Goal: Book appointment/travel/reservation

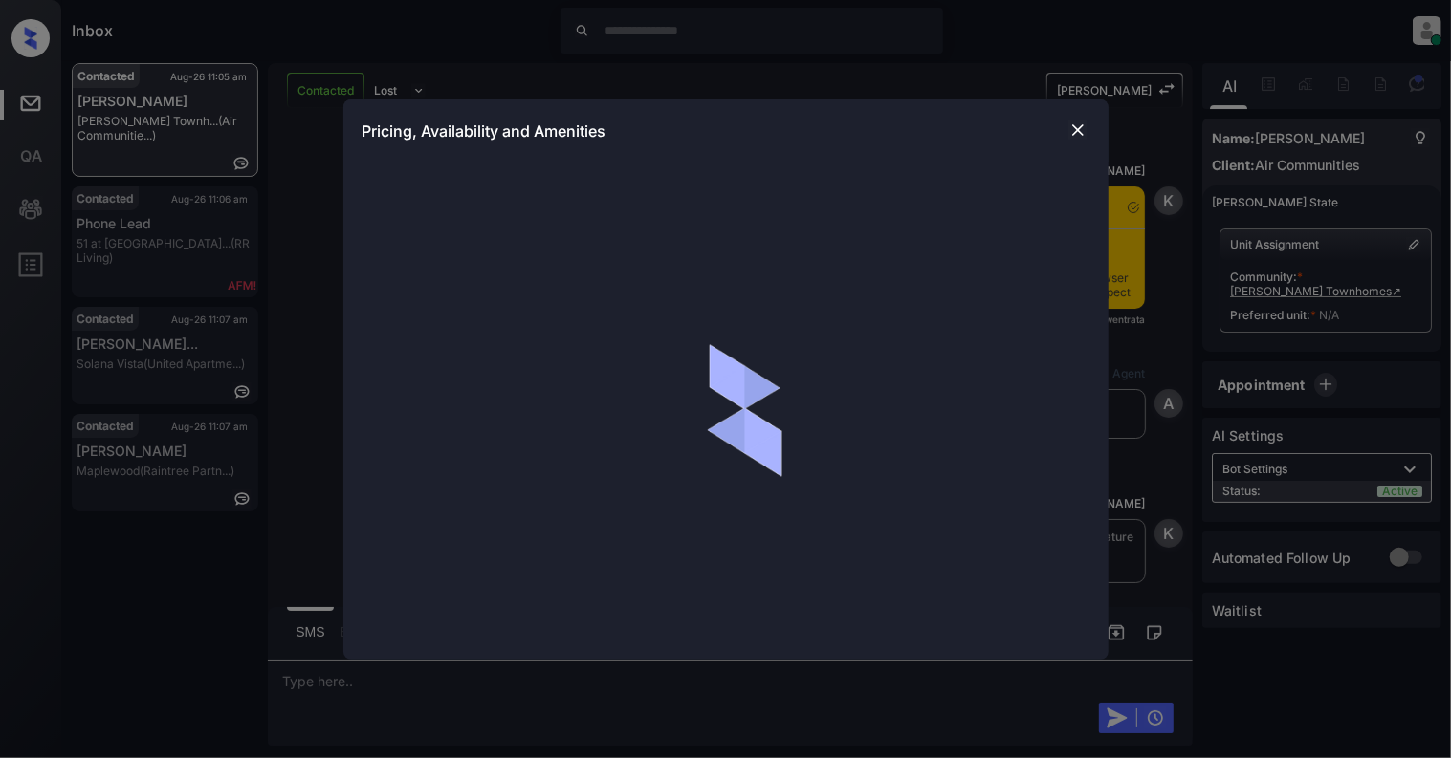
scroll to position [6457, 0]
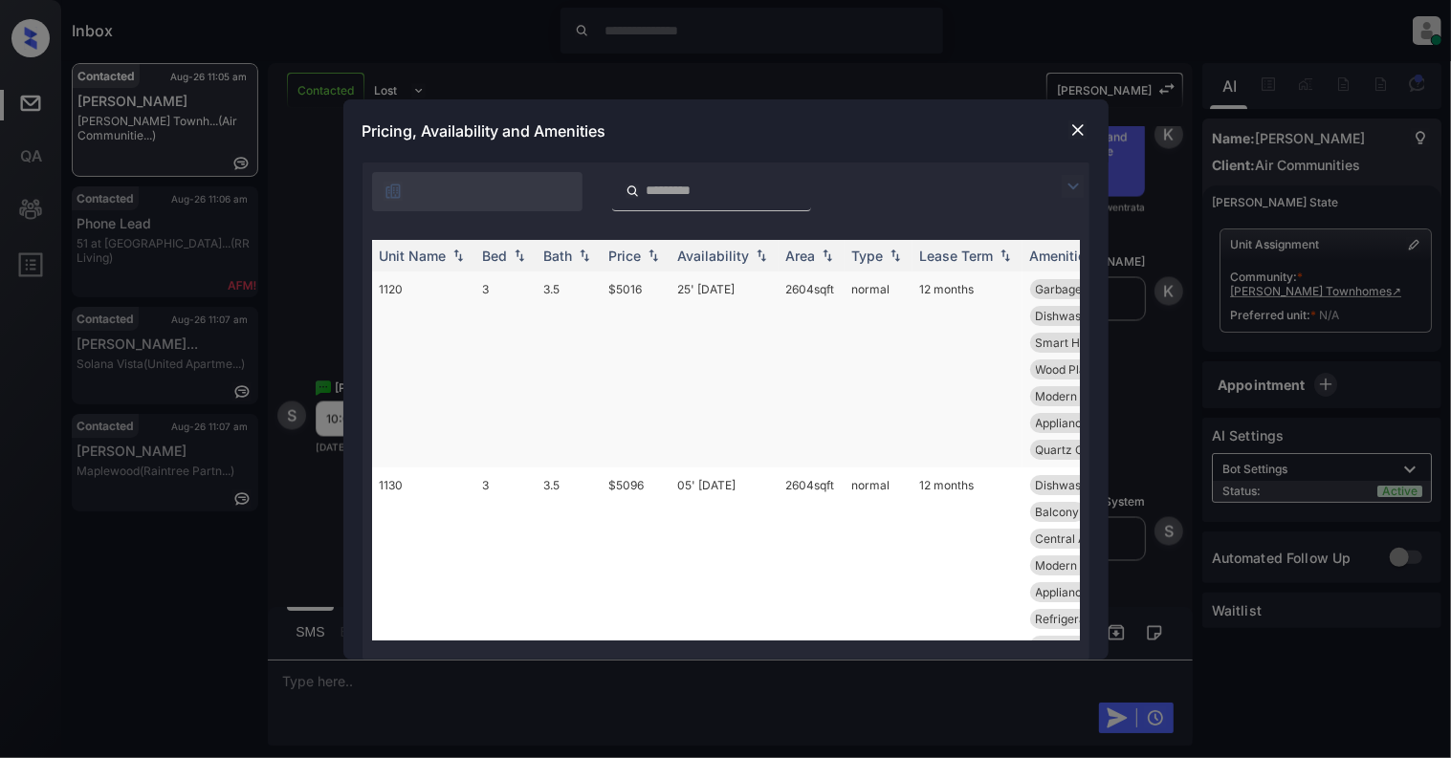
click at [445, 327] on td "1120" at bounding box center [423, 370] width 103 height 196
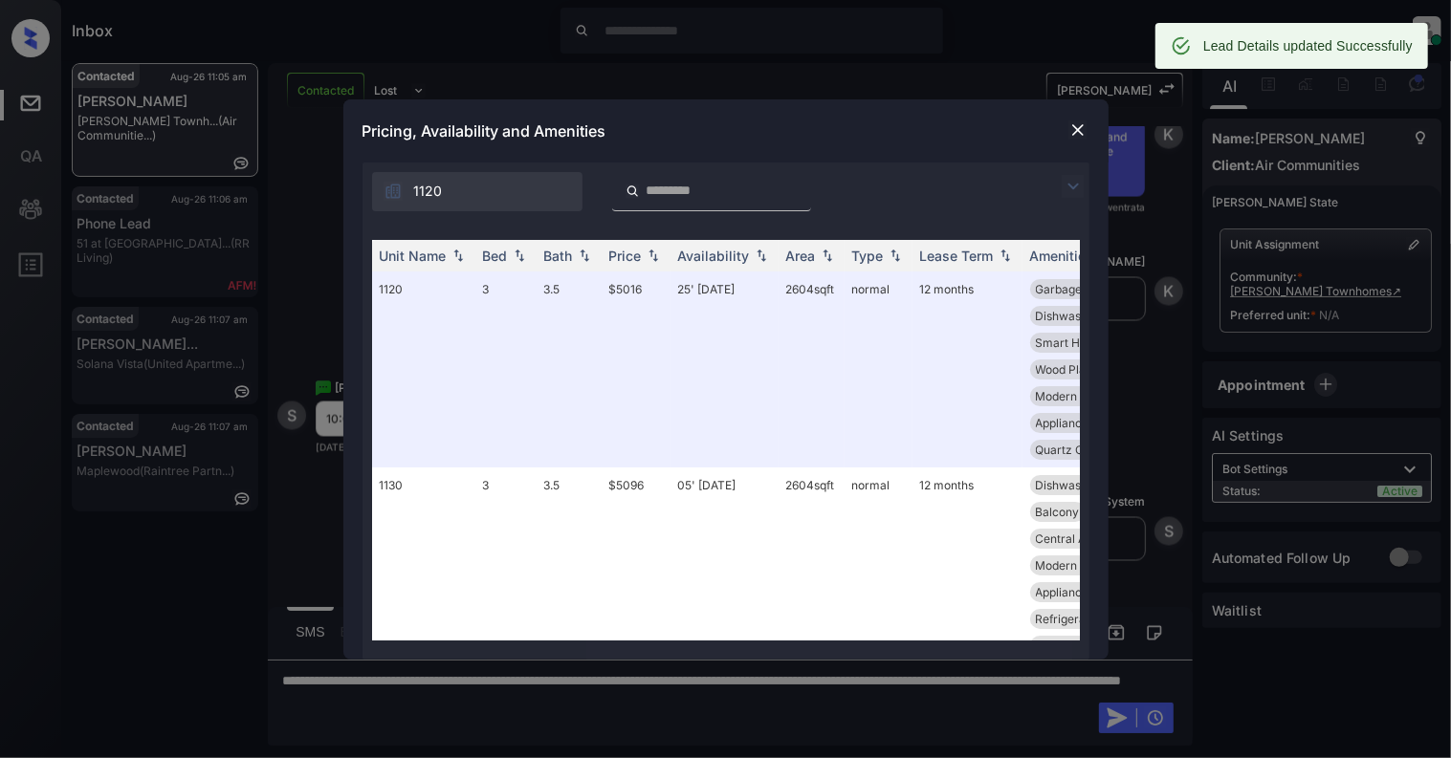
click at [1076, 120] on img at bounding box center [1077, 129] width 19 height 19
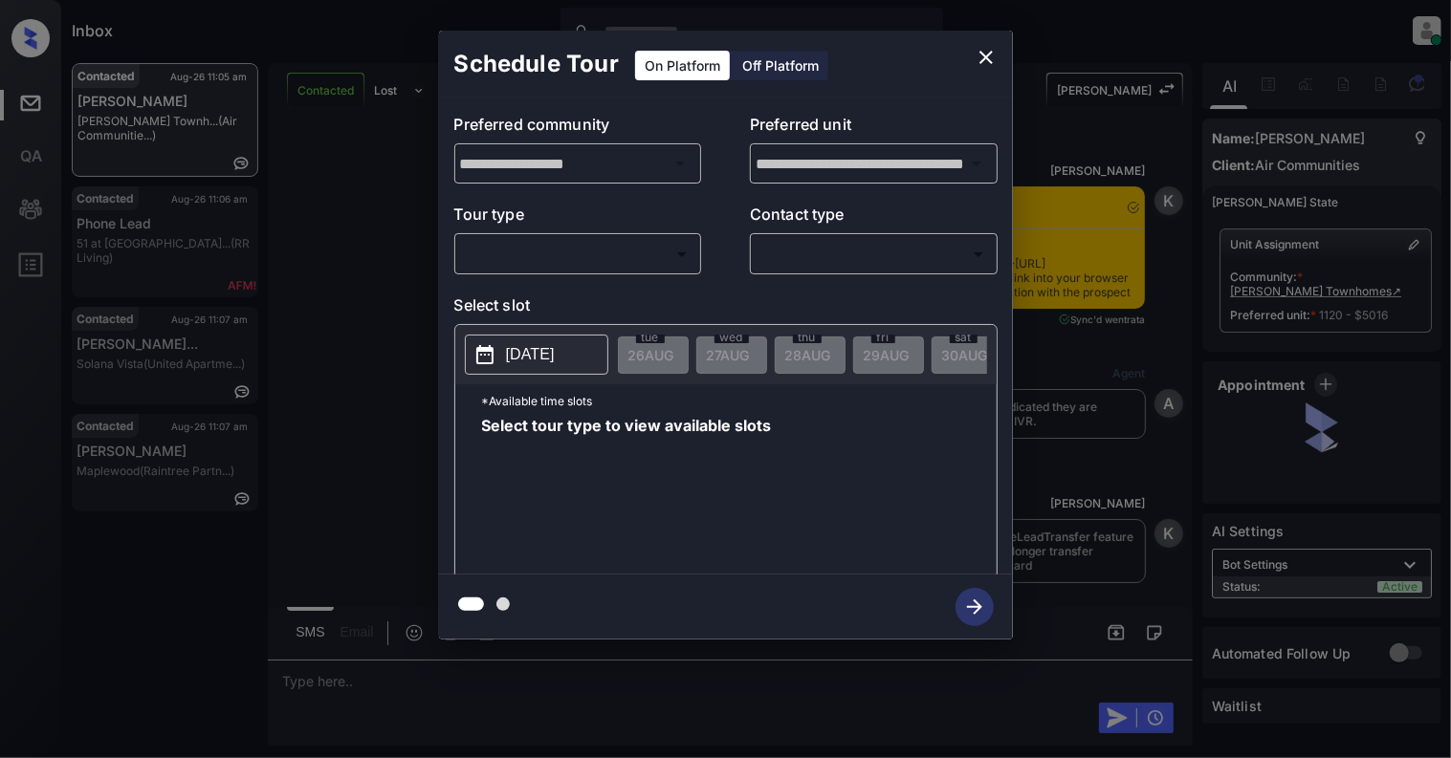
scroll to position [8239, 0]
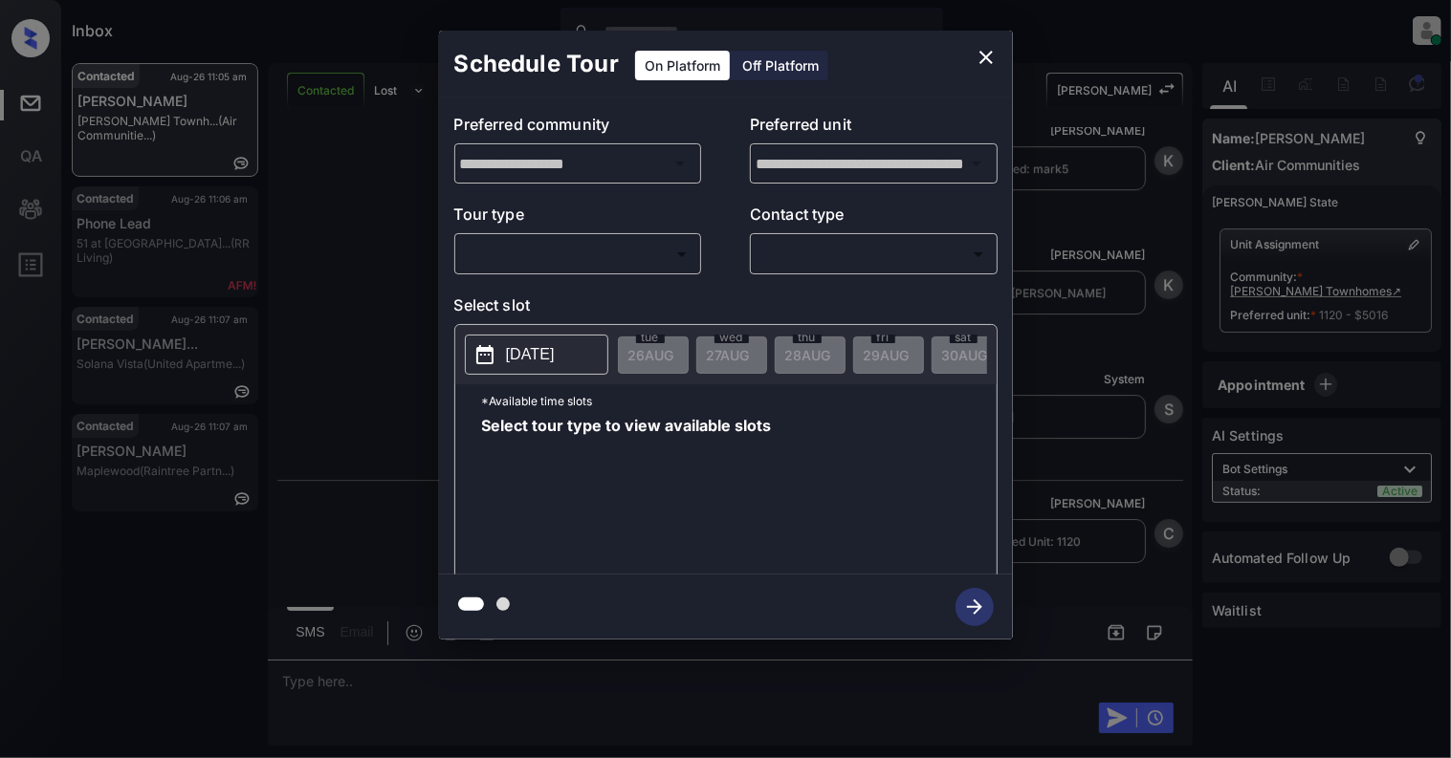
click at [575, 250] on body "Inbox Cynthia Montañez Online Set yourself offline Set yourself on break Profil…" at bounding box center [725, 379] width 1451 height 758
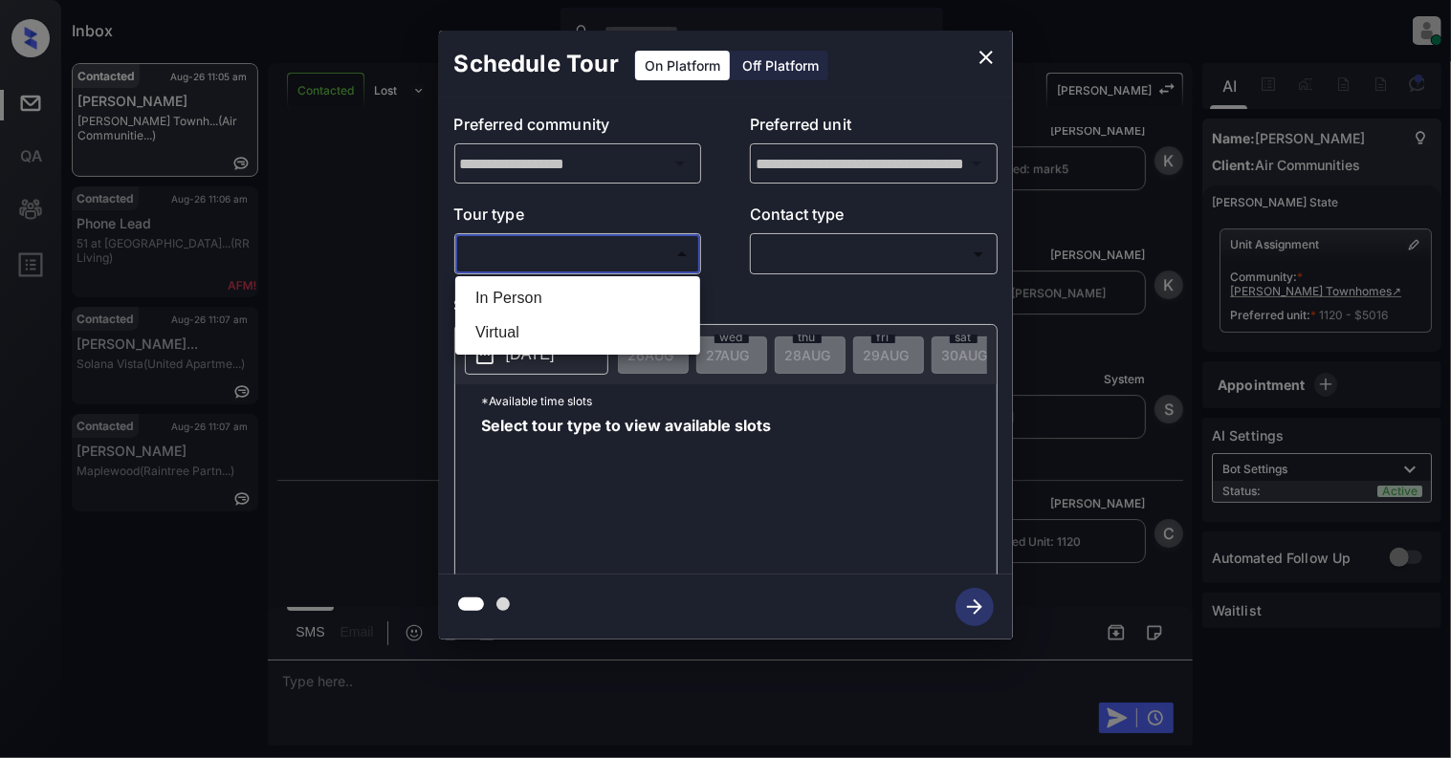
click at [478, 310] on li "In Person" at bounding box center [577, 298] width 235 height 34
type input "********"
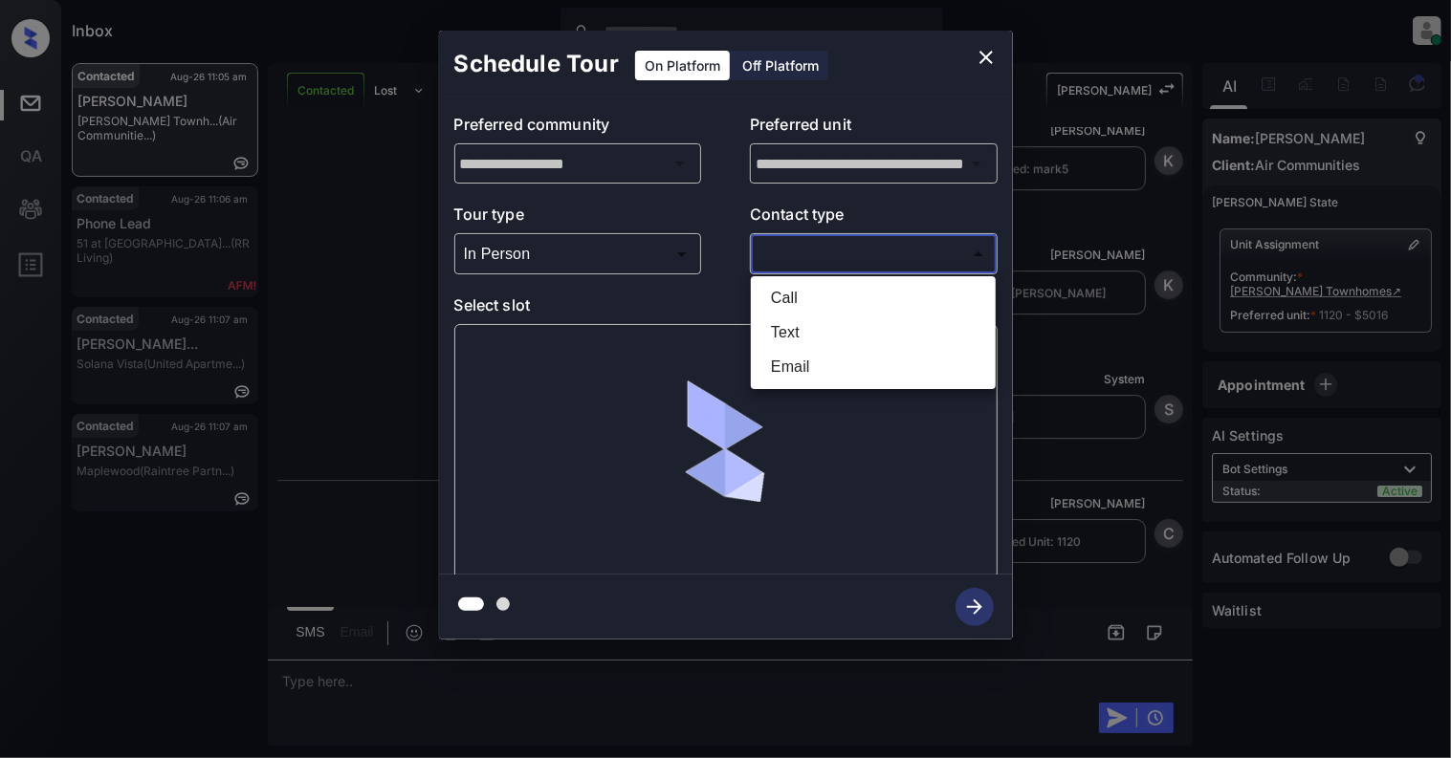
click at [869, 261] on body "Inbox Cynthia Montañez Online Set yourself offline Set yourself on break Profil…" at bounding box center [725, 379] width 1451 height 758
click at [809, 340] on li "Text" at bounding box center [872, 333] width 235 height 34
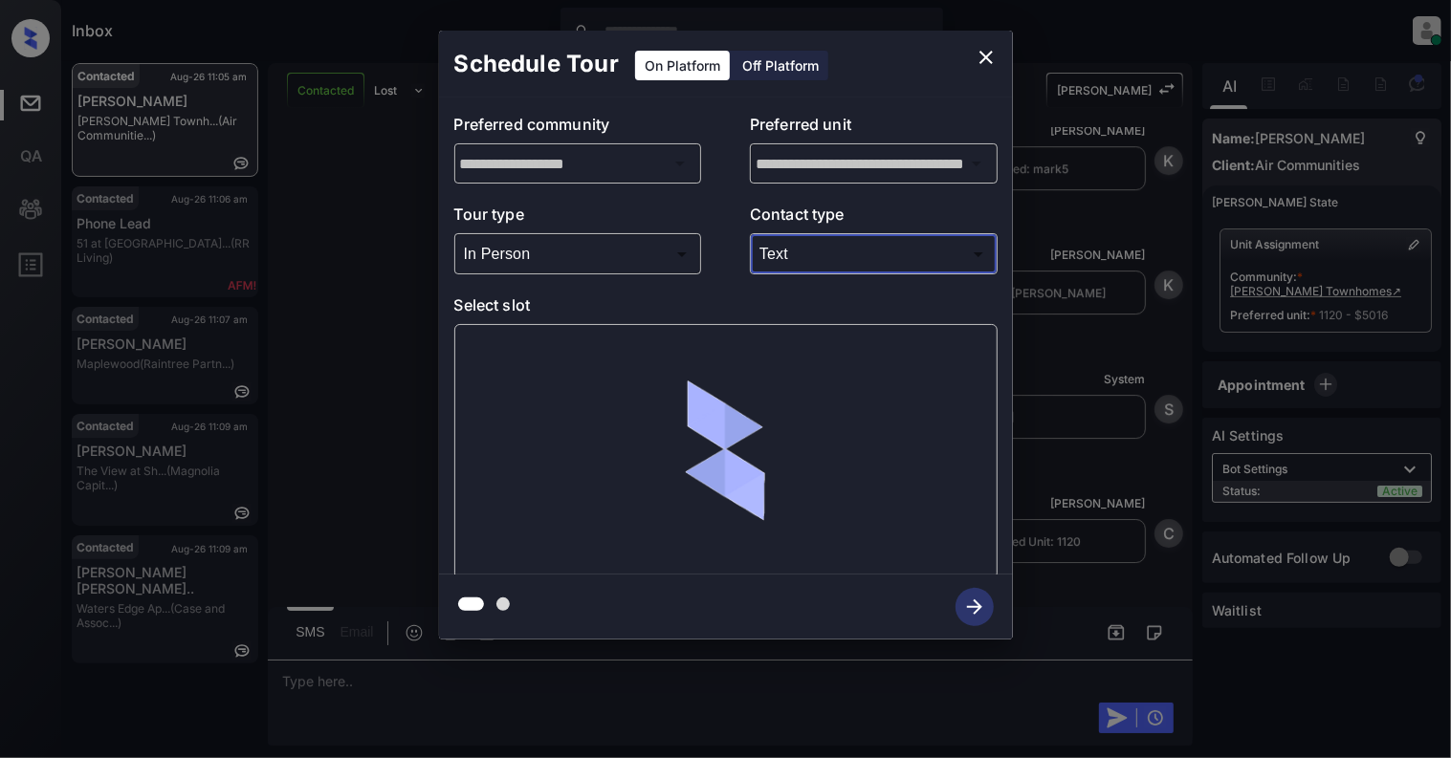
type input "****"
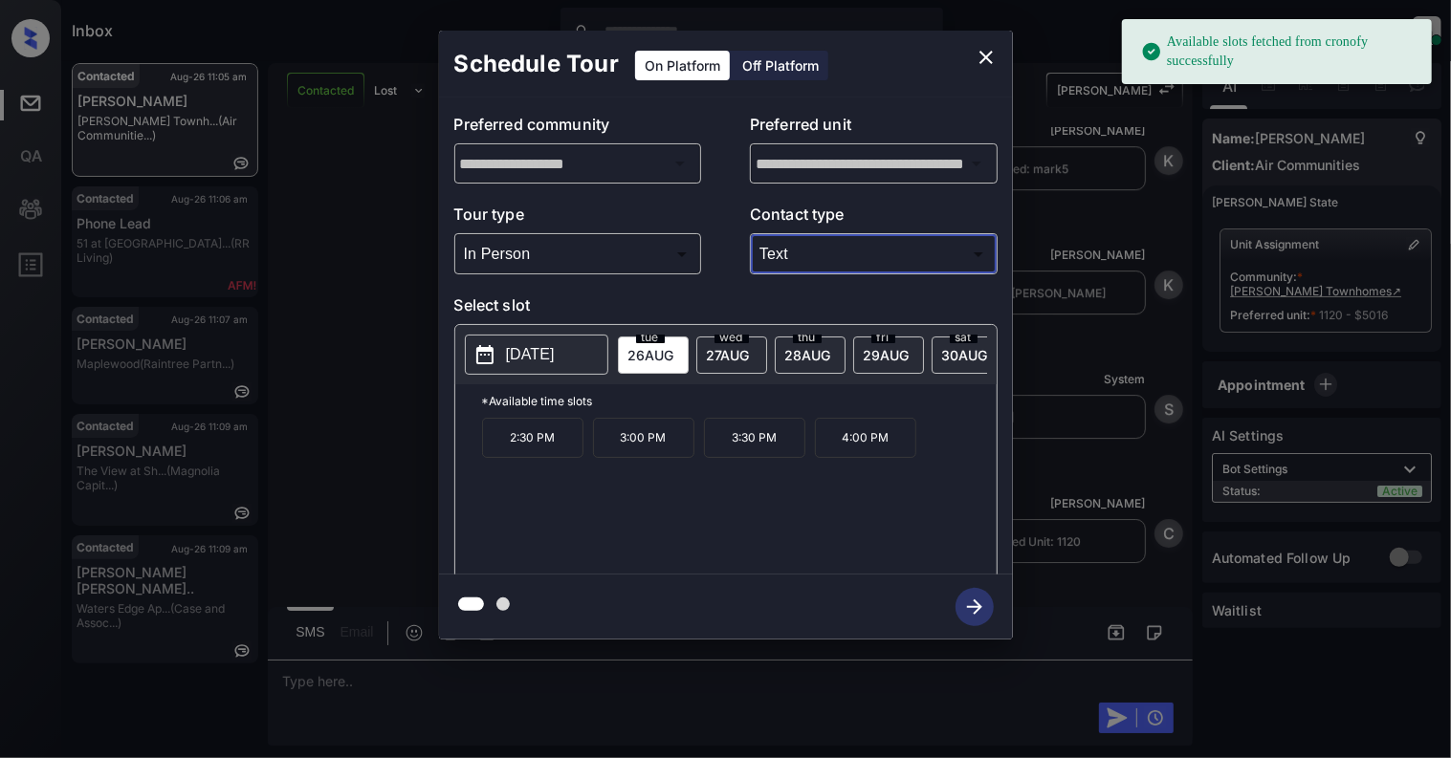
click at [544, 361] on p "[DATE]" at bounding box center [530, 354] width 49 height 23
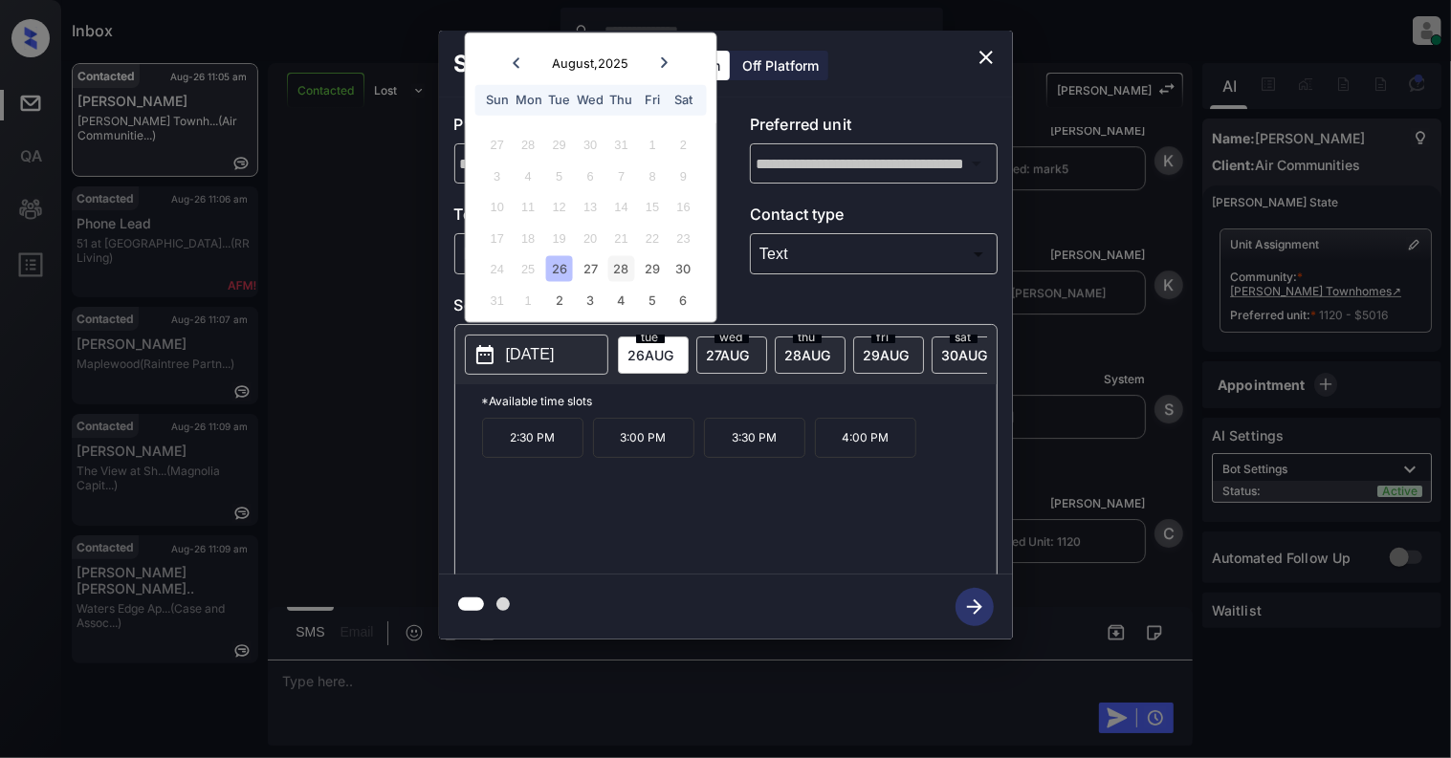
click at [618, 273] on div "28" at bounding box center [621, 269] width 26 height 26
drag, startPoint x: 532, startPoint y: 456, endPoint x: 576, endPoint y: 486, distance: 53.0
click at [534, 457] on p "10:00 AM" at bounding box center [532, 438] width 101 height 40
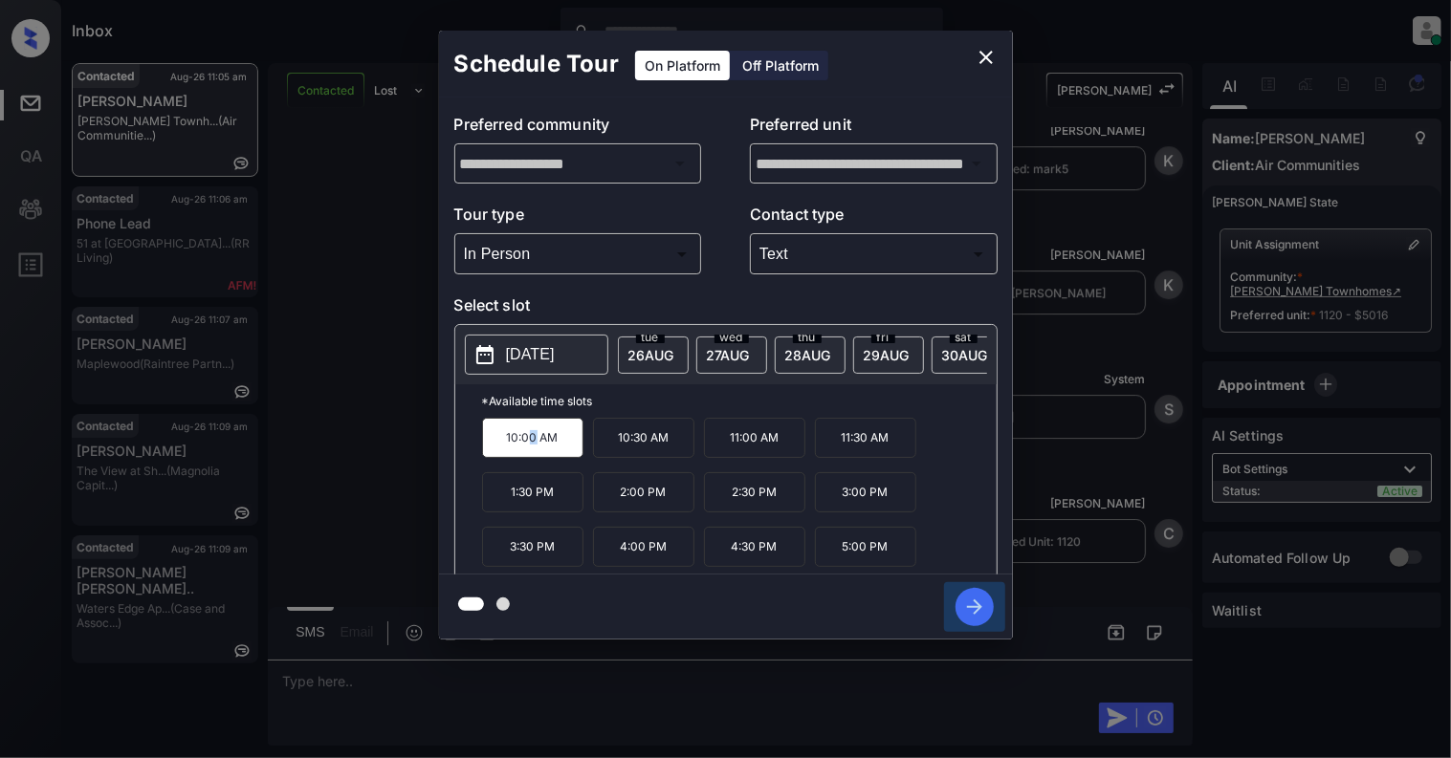
click at [961, 617] on icon "button" at bounding box center [974, 607] width 38 height 38
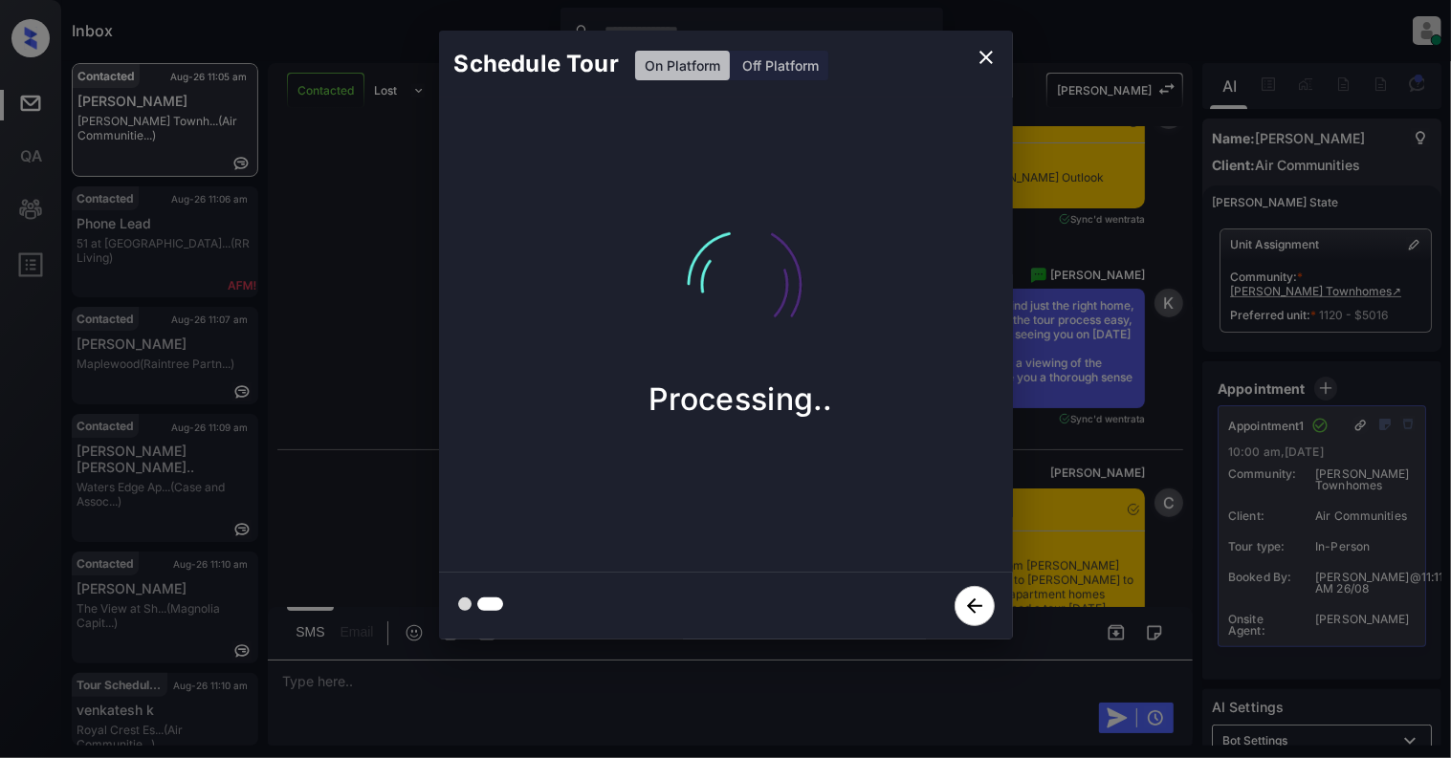
scroll to position [9273, 0]
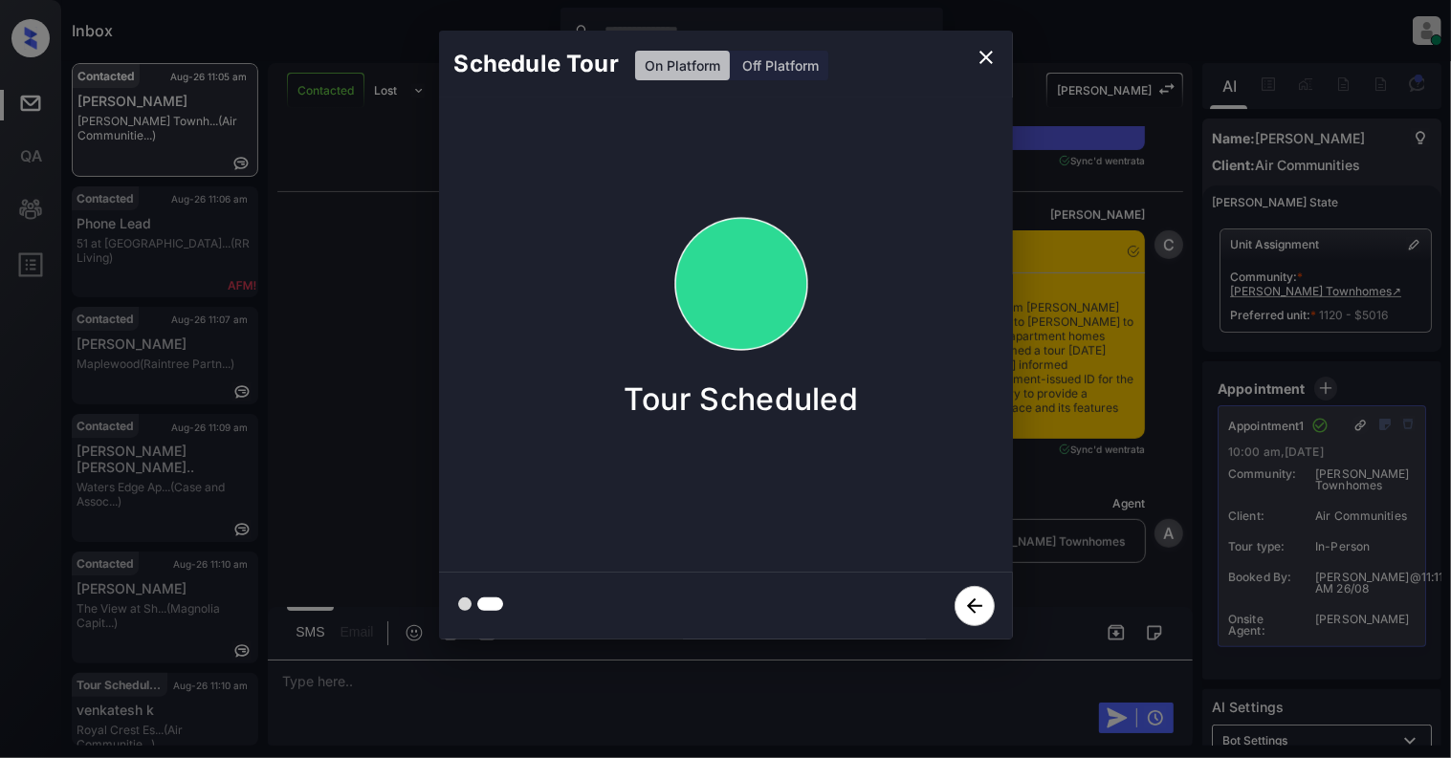
click at [974, 59] on icon "close" at bounding box center [985, 57] width 23 height 23
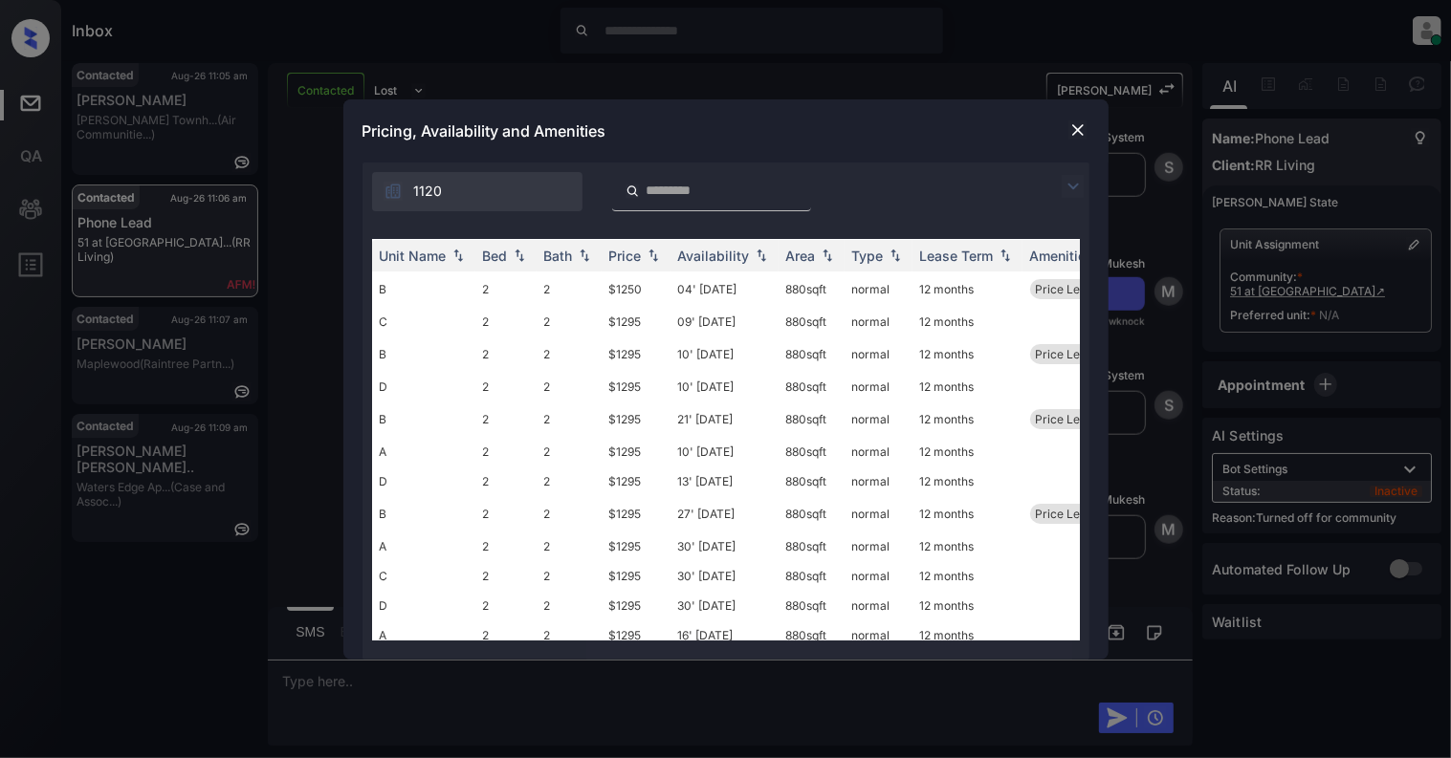
scroll to position [315, 0]
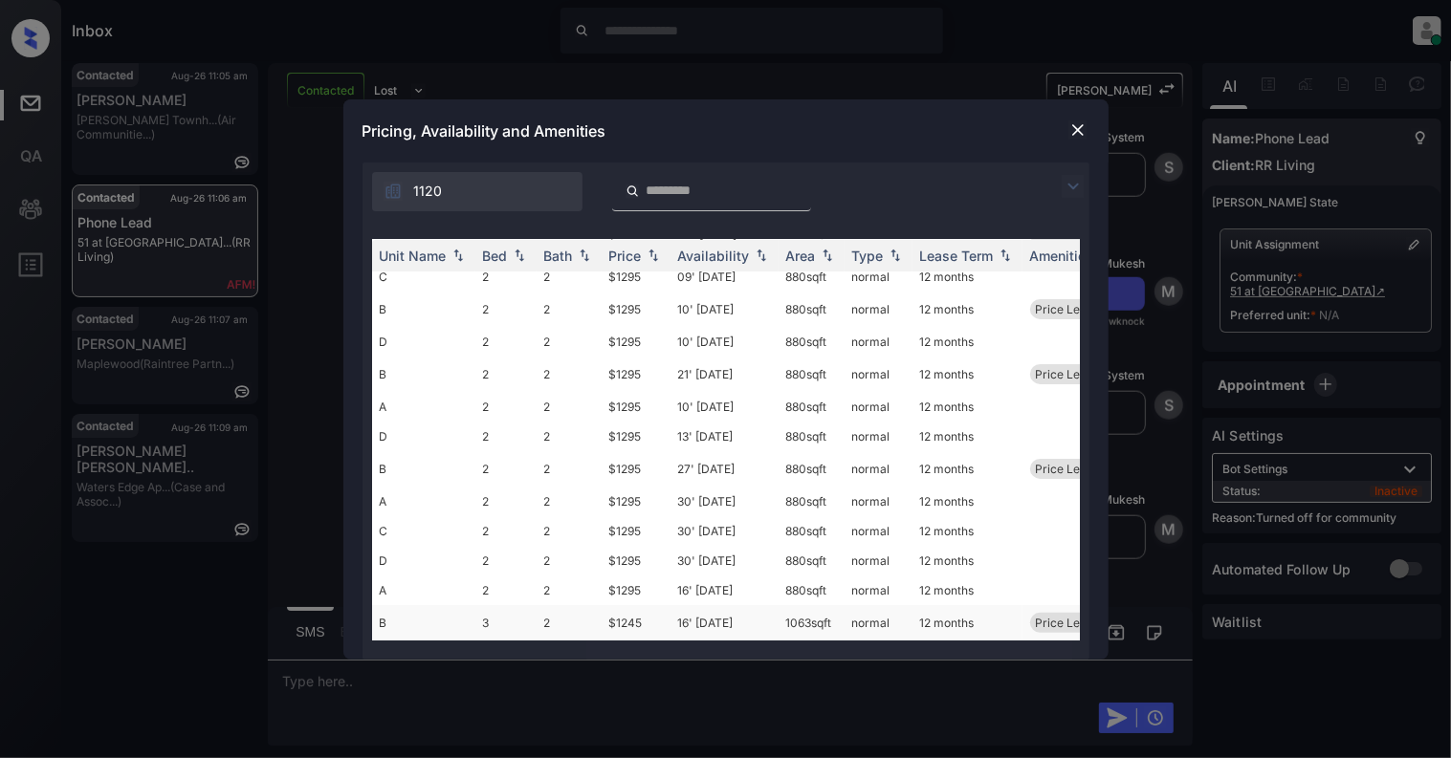
click at [518, 605] on td "3" at bounding box center [505, 622] width 61 height 35
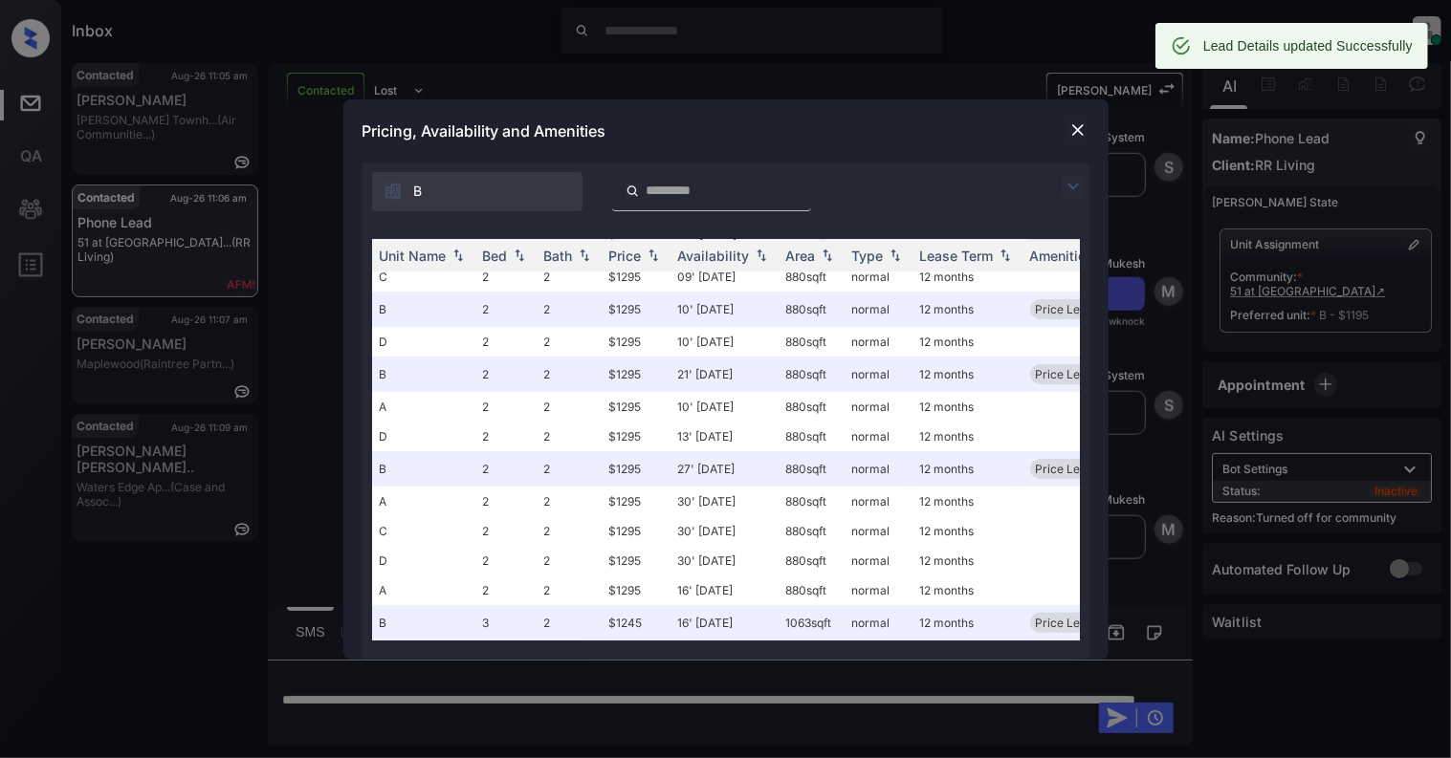
click at [1068, 135] on img at bounding box center [1077, 129] width 19 height 19
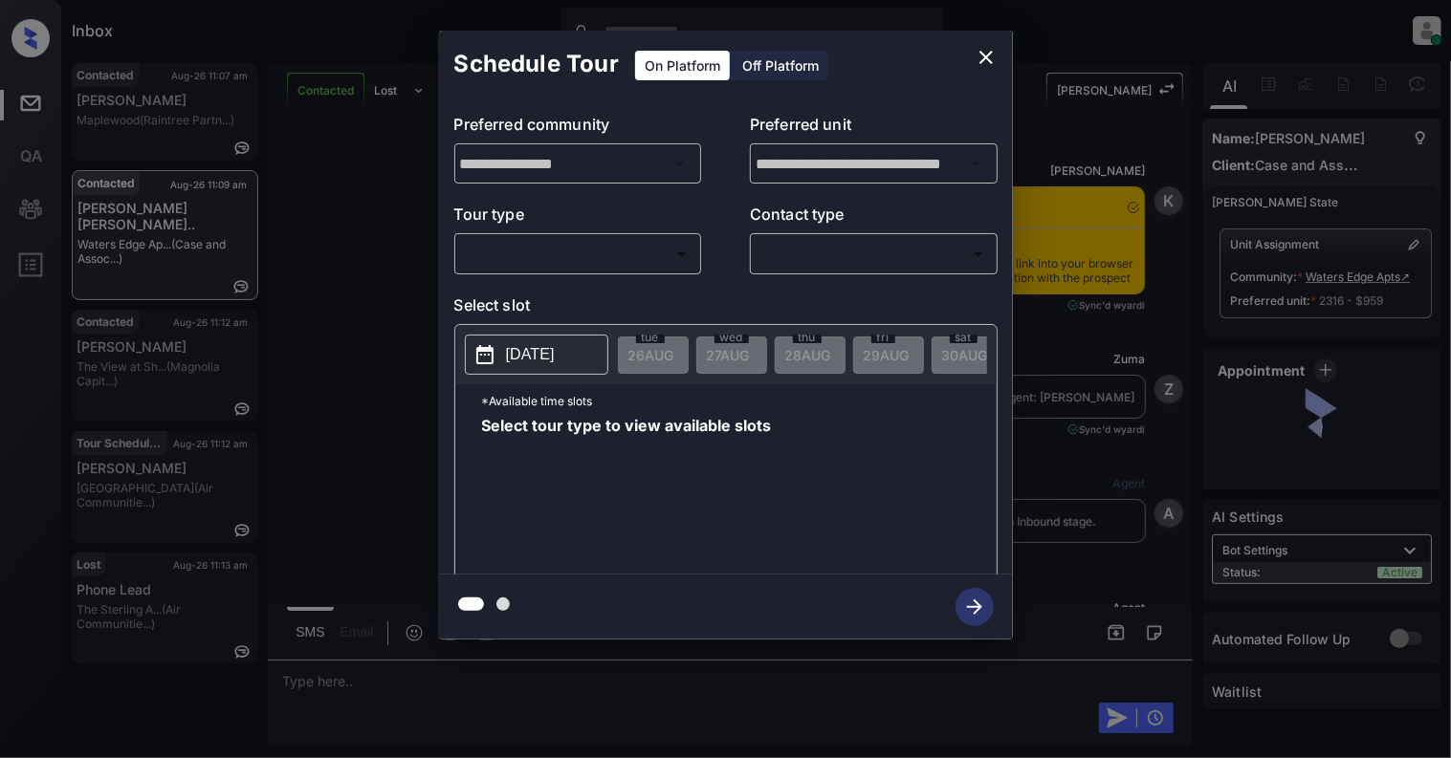
scroll to position [2243, 0]
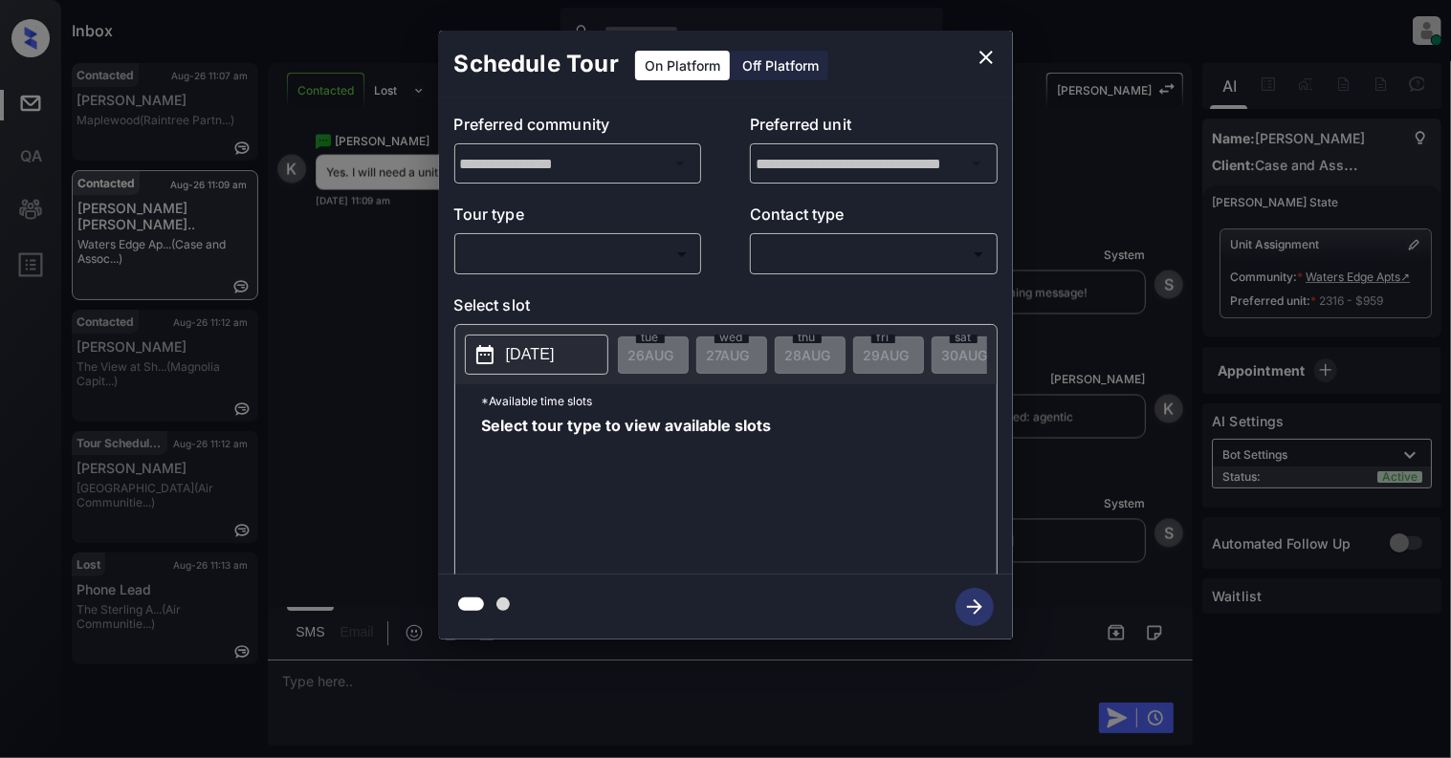
click at [631, 250] on body "Inbox Cynthia Montañez Online Set yourself offline Set yourself on break Profil…" at bounding box center [725, 379] width 1451 height 758
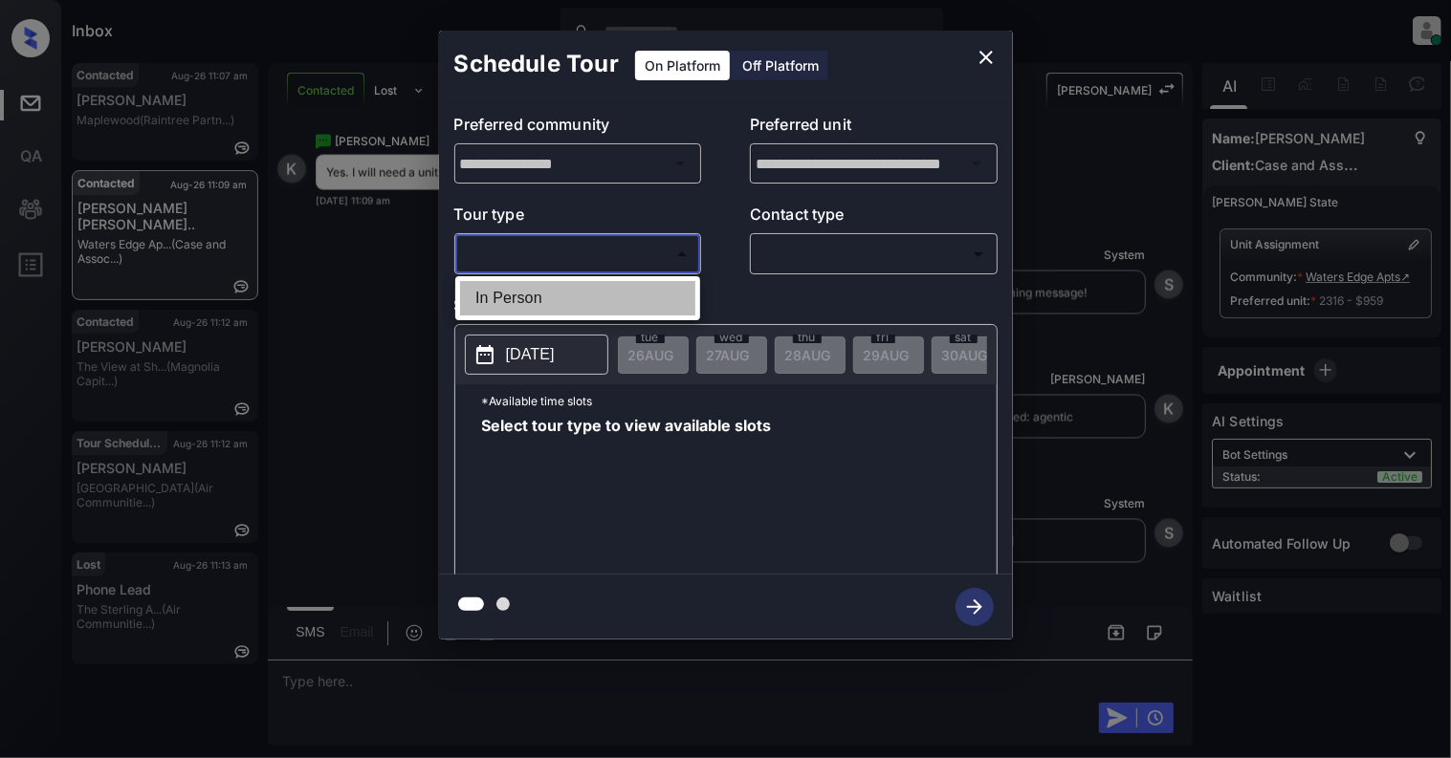
click at [562, 300] on li "In Person" at bounding box center [577, 298] width 235 height 34
type input "********"
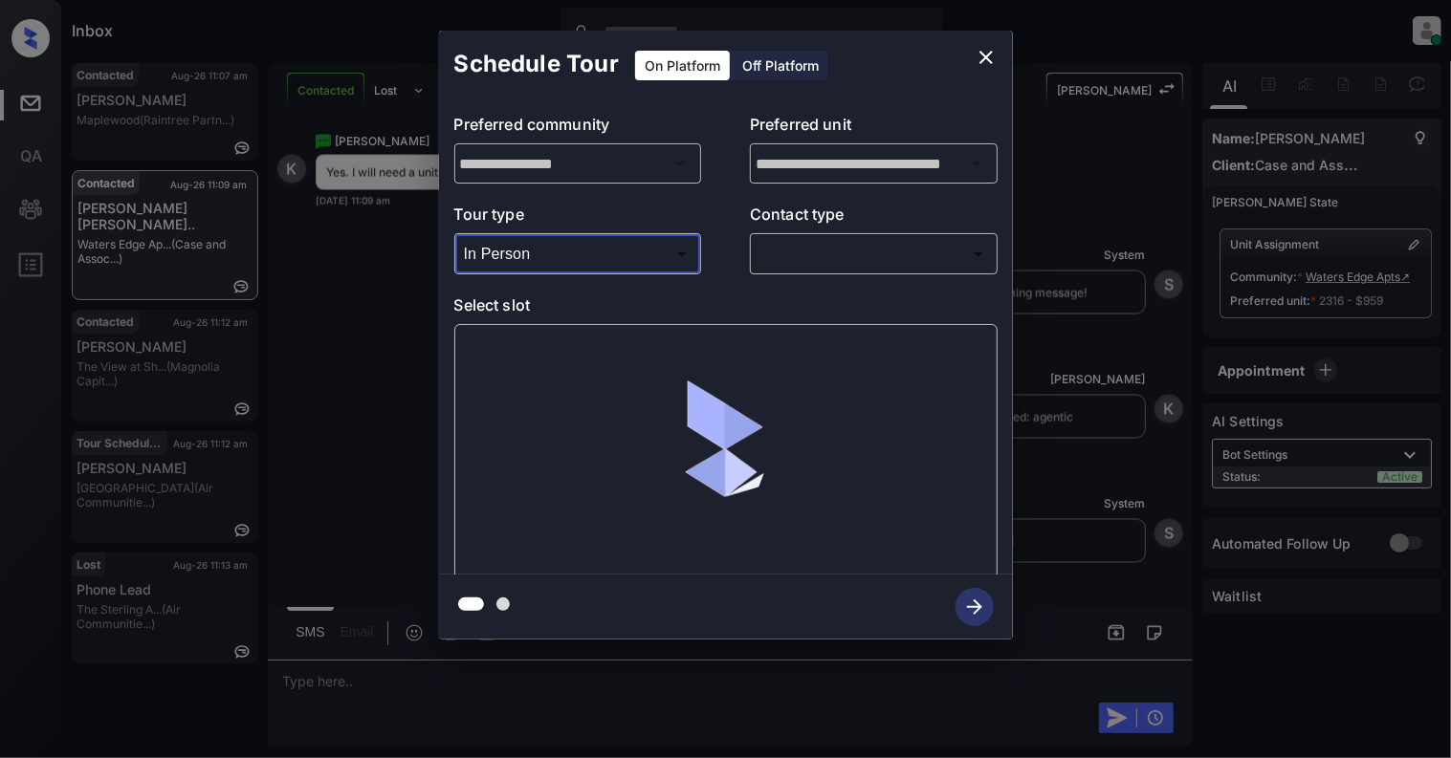
click at [834, 251] on body "Inbox Cynthia Montañez Online Set yourself offline Set yourself on break Profil…" at bounding box center [725, 379] width 1451 height 758
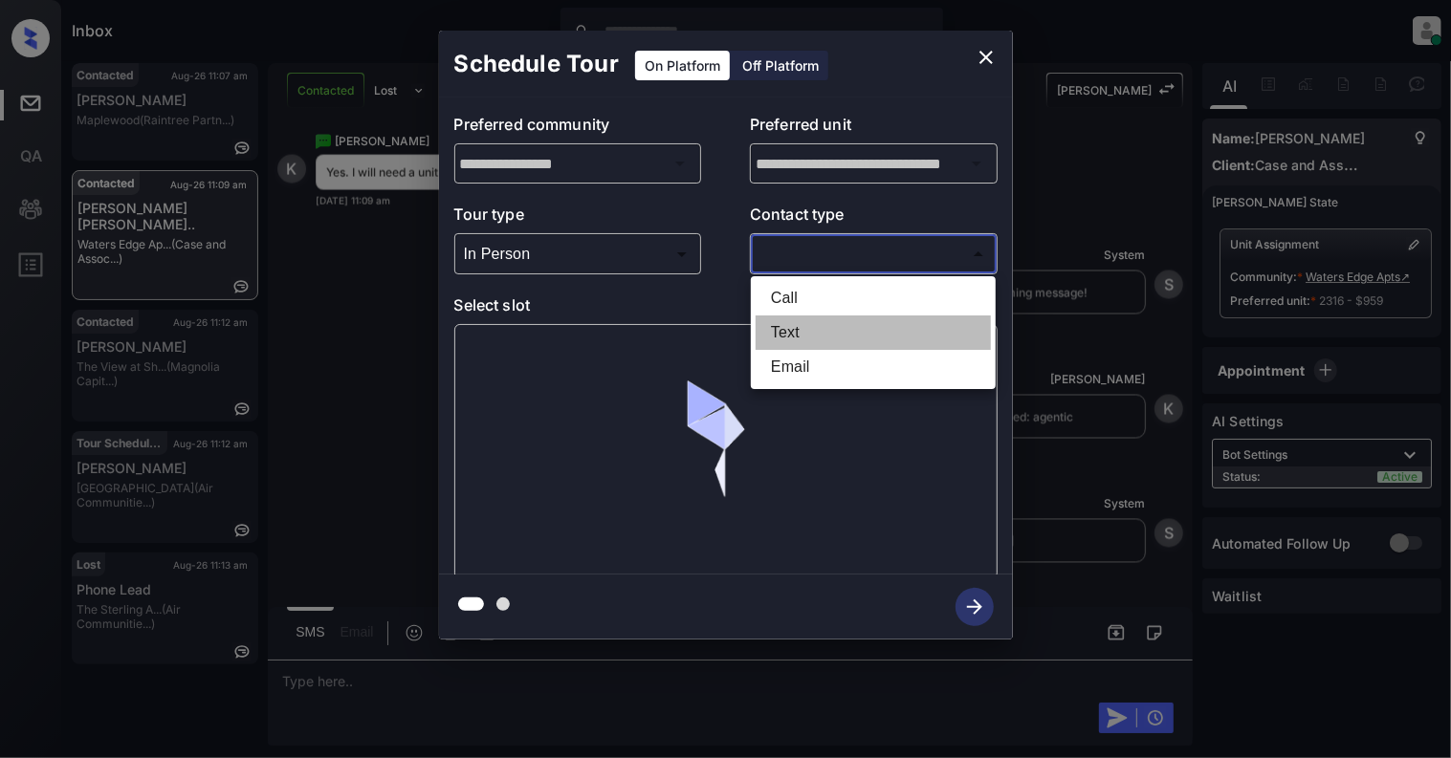
click at [805, 340] on li "Text" at bounding box center [872, 333] width 235 height 34
type input "****"
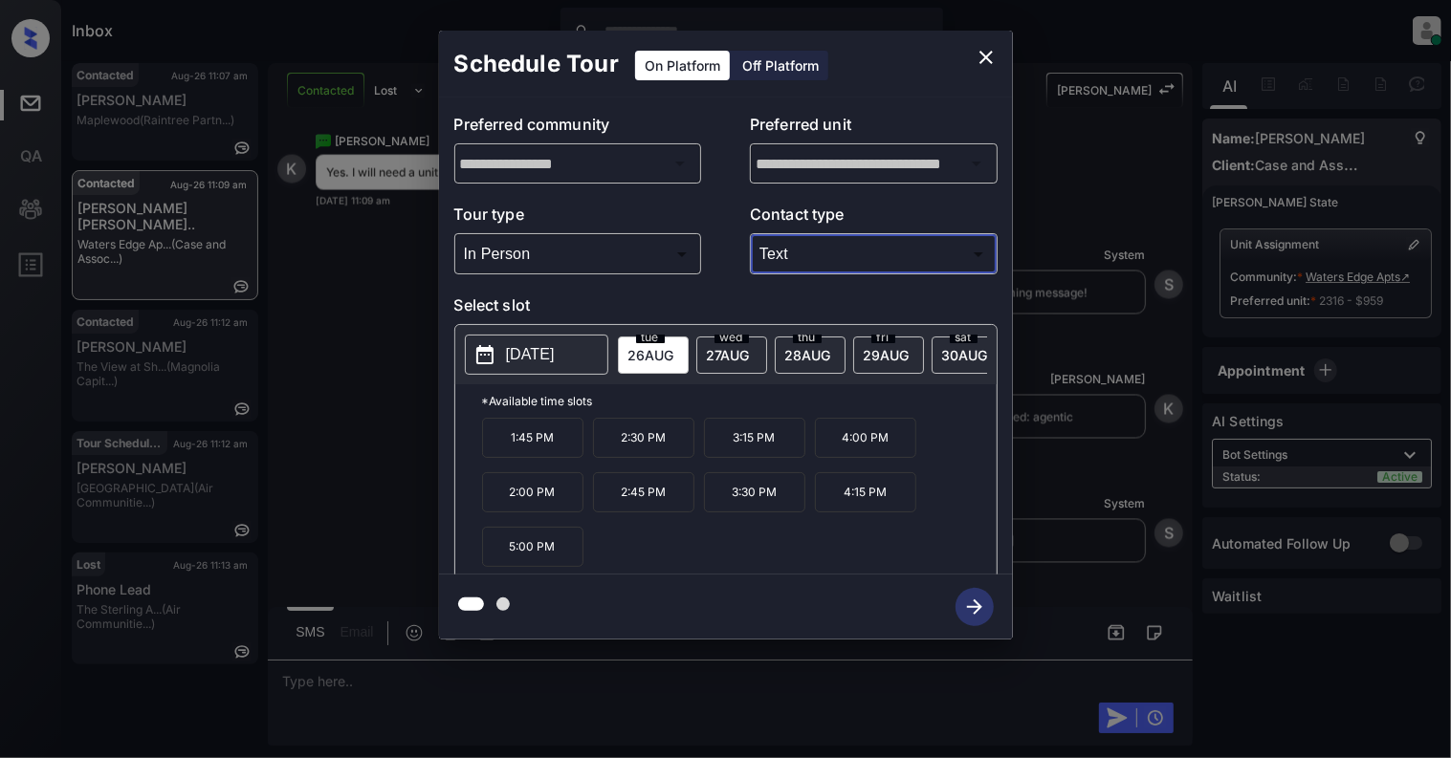
click at [547, 458] on p "1:45 PM" at bounding box center [532, 438] width 101 height 40
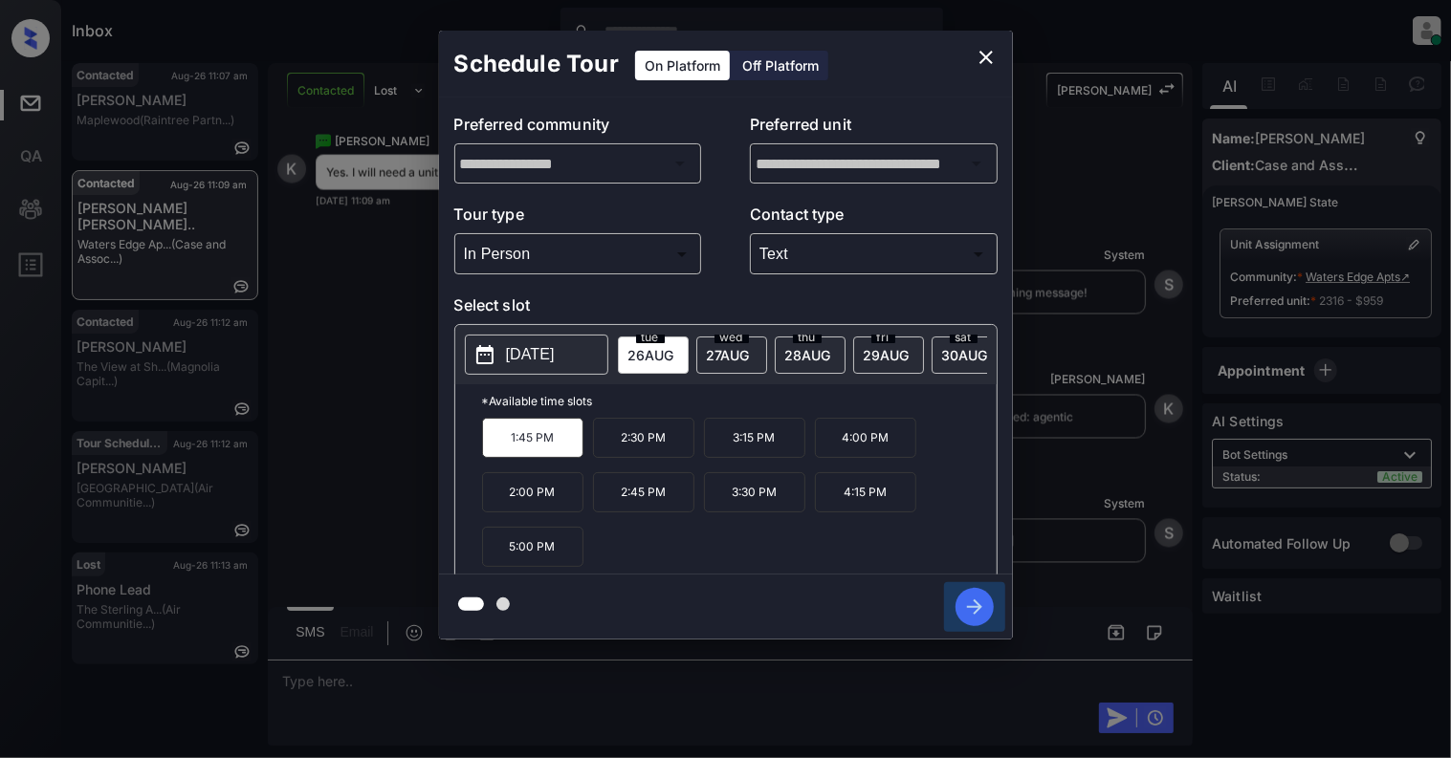
click at [966, 602] on icon "button" at bounding box center [974, 607] width 38 height 38
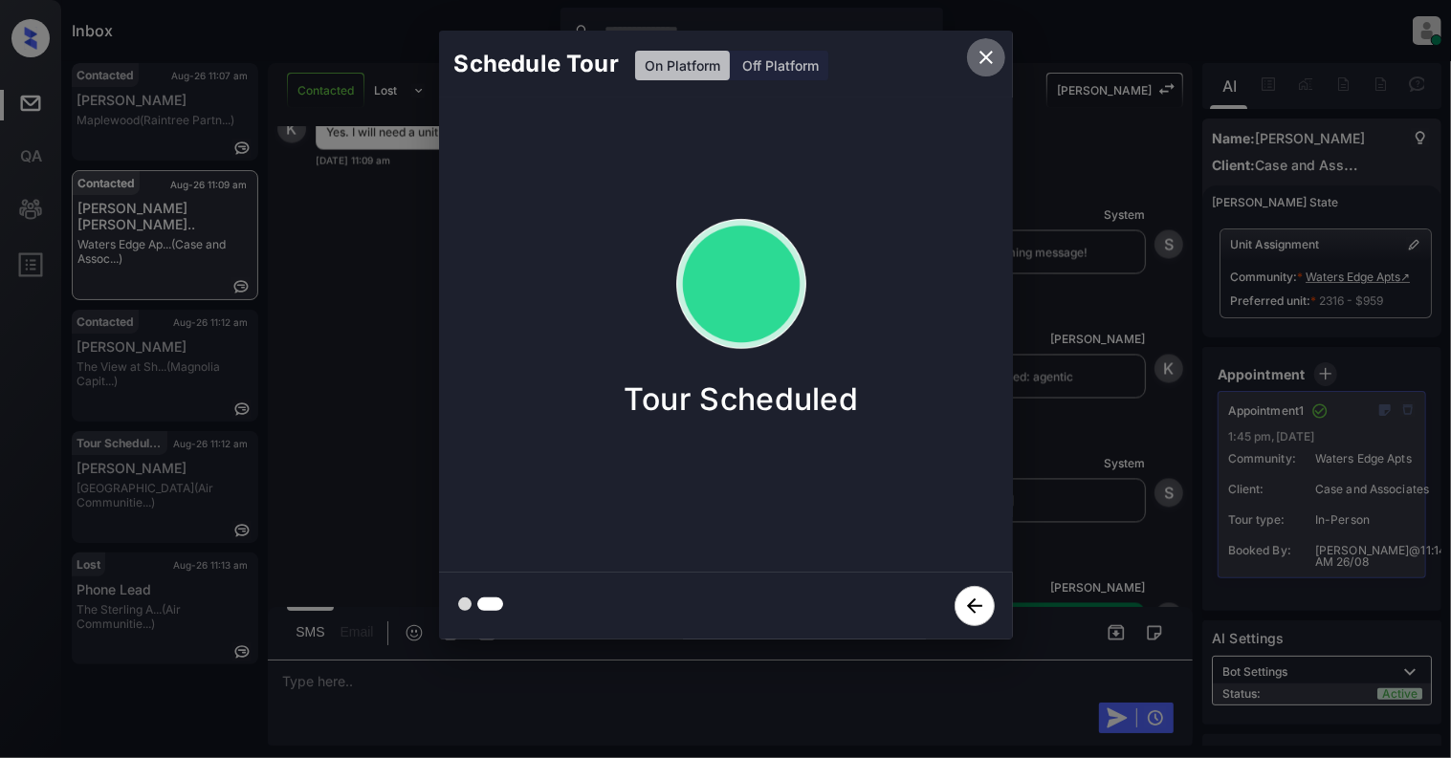
click at [987, 61] on icon "close" at bounding box center [985, 57] width 23 height 23
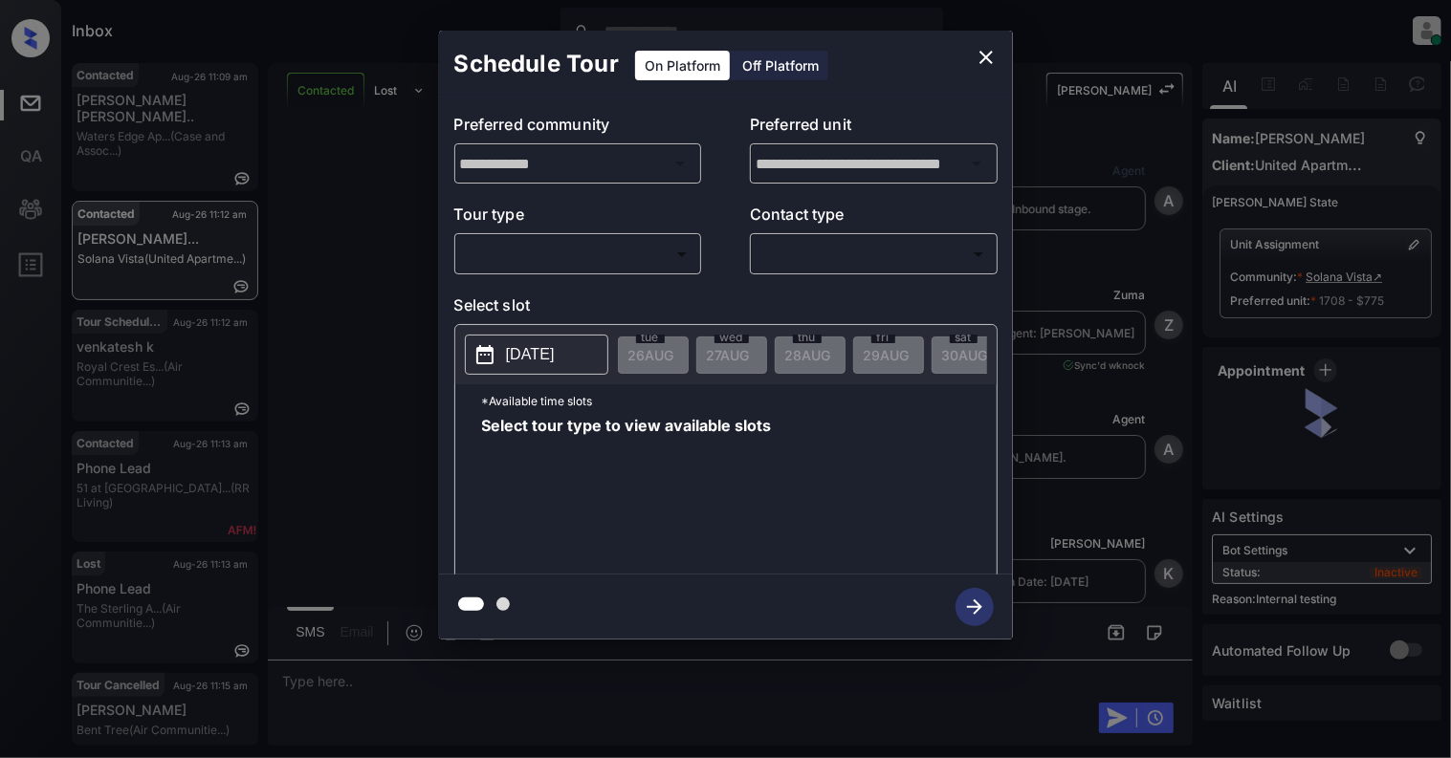
scroll to position [5166, 0]
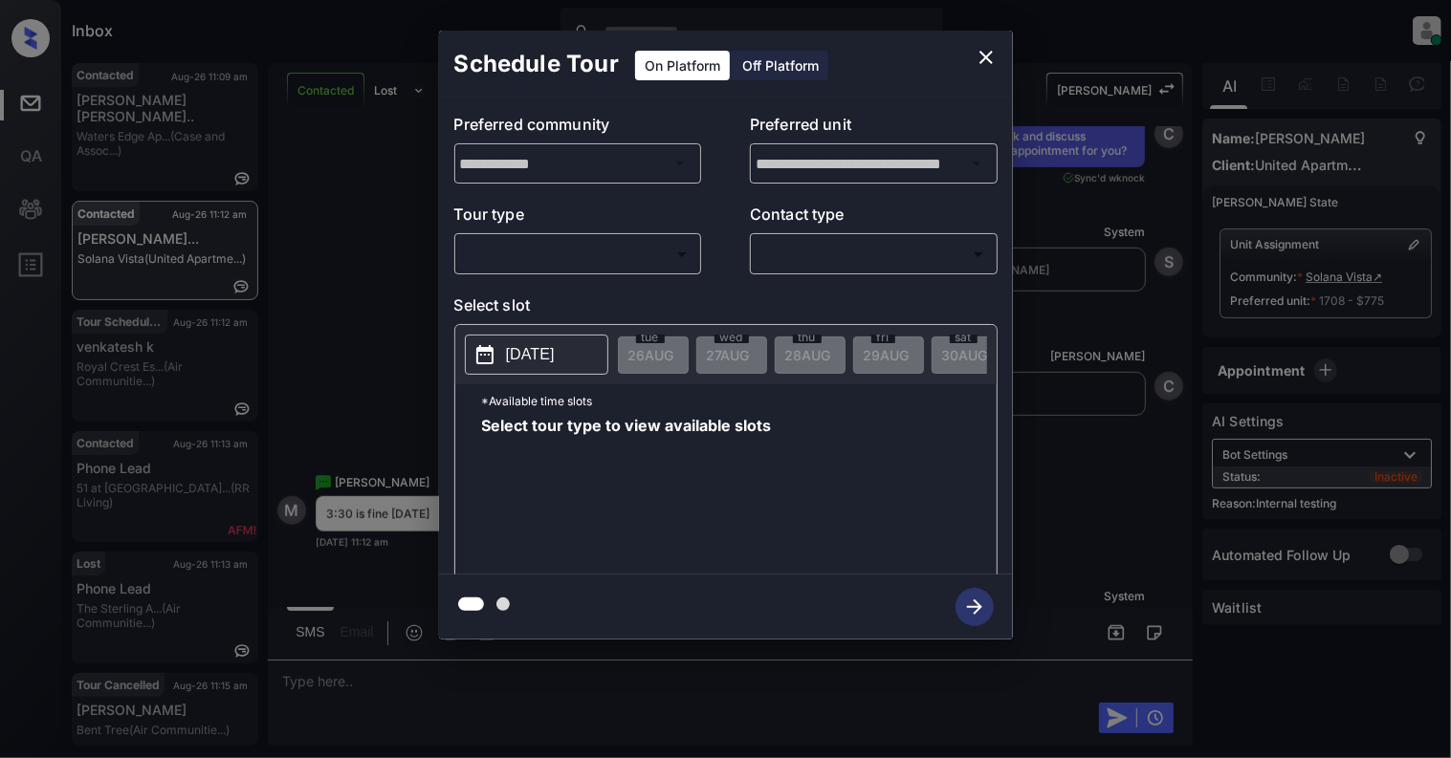
click at [590, 245] on body "Inbox Cynthia Montañez Online Set yourself offline Set yourself on break Profil…" at bounding box center [725, 379] width 1451 height 758
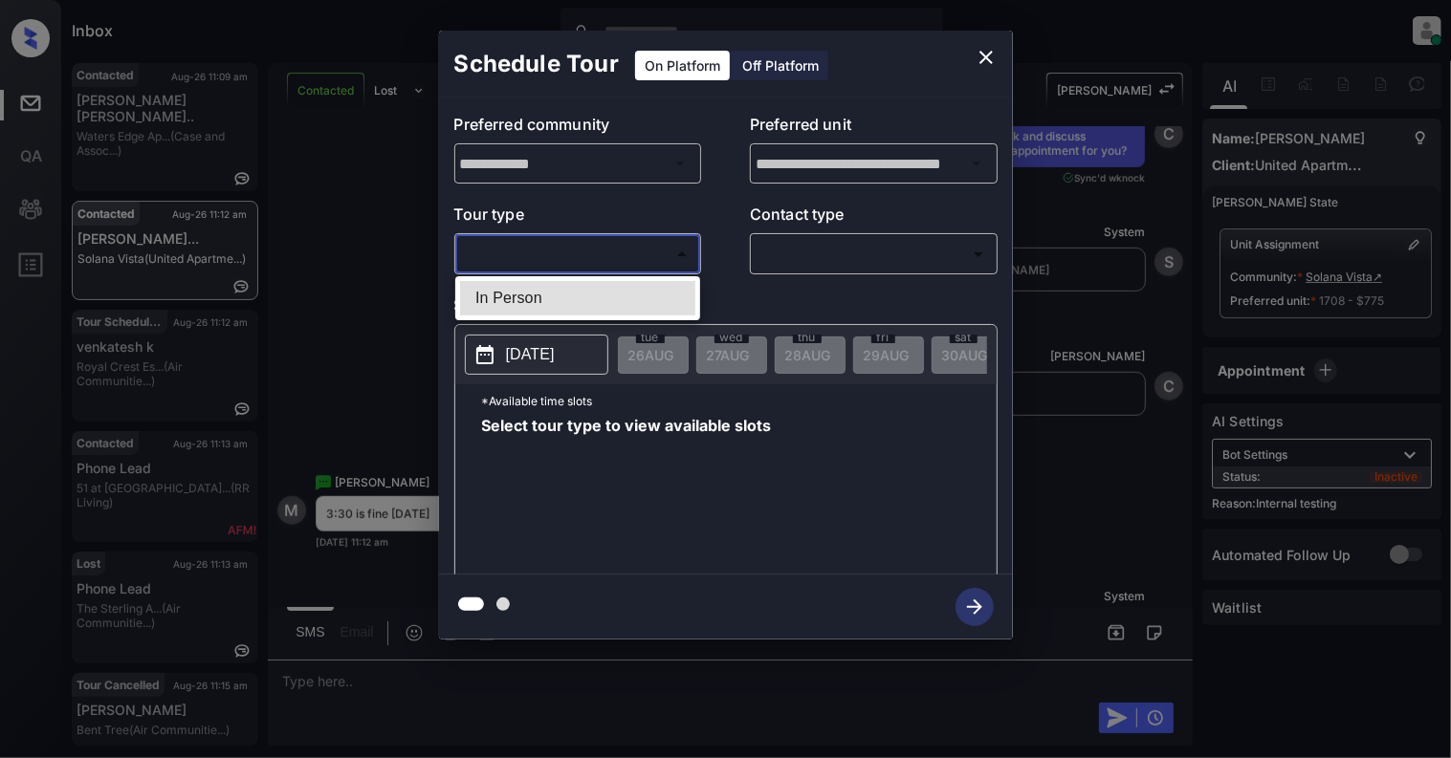
click at [540, 296] on li "In Person" at bounding box center [577, 298] width 235 height 34
type input "********"
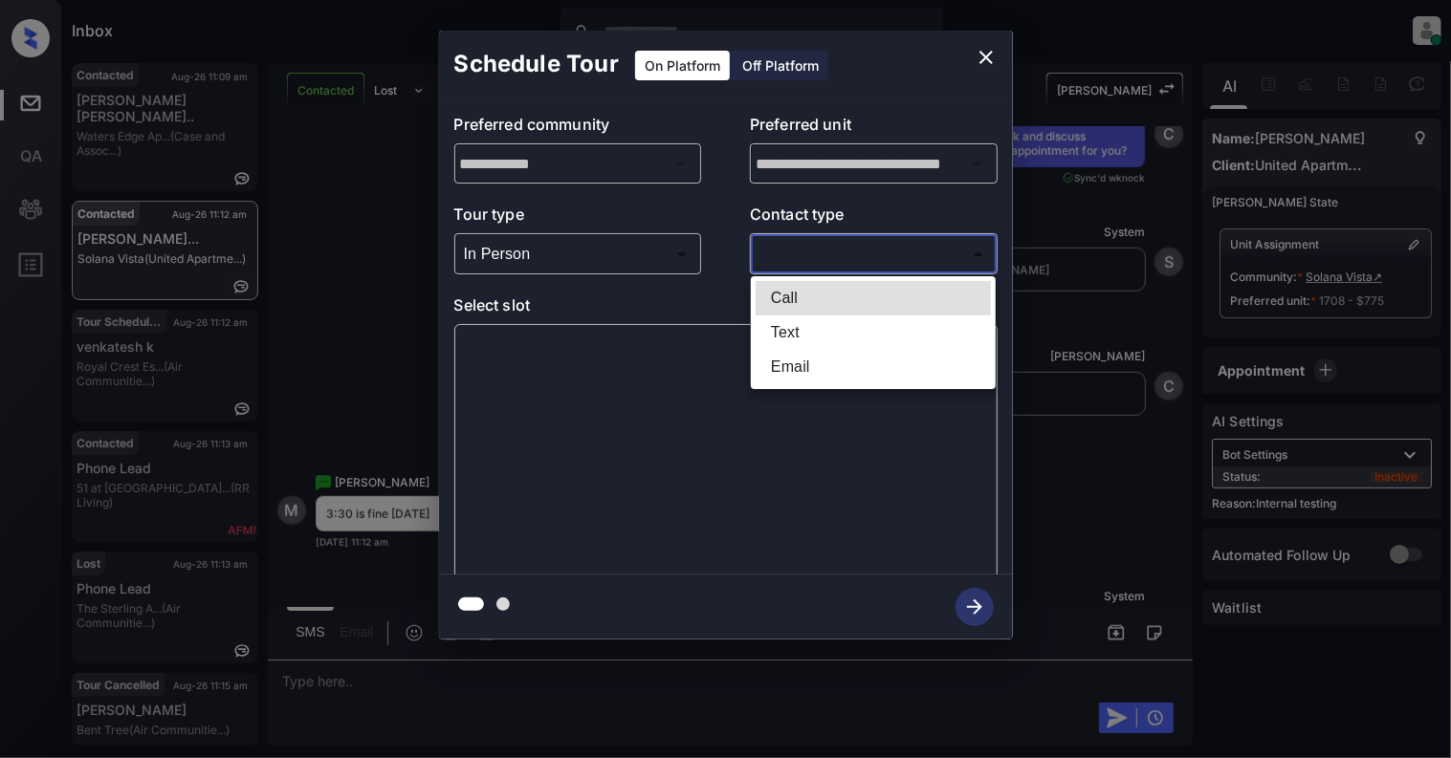
click at [807, 257] on body "Inbox Cynthia Montañez Online Set yourself offline Set yourself on break Profil…" at bounding box center [725, 379] width 1451 height 758
click at [794, 323] on li "Text" at bounding box center [872, 333] width 235 height 34
type input "****"
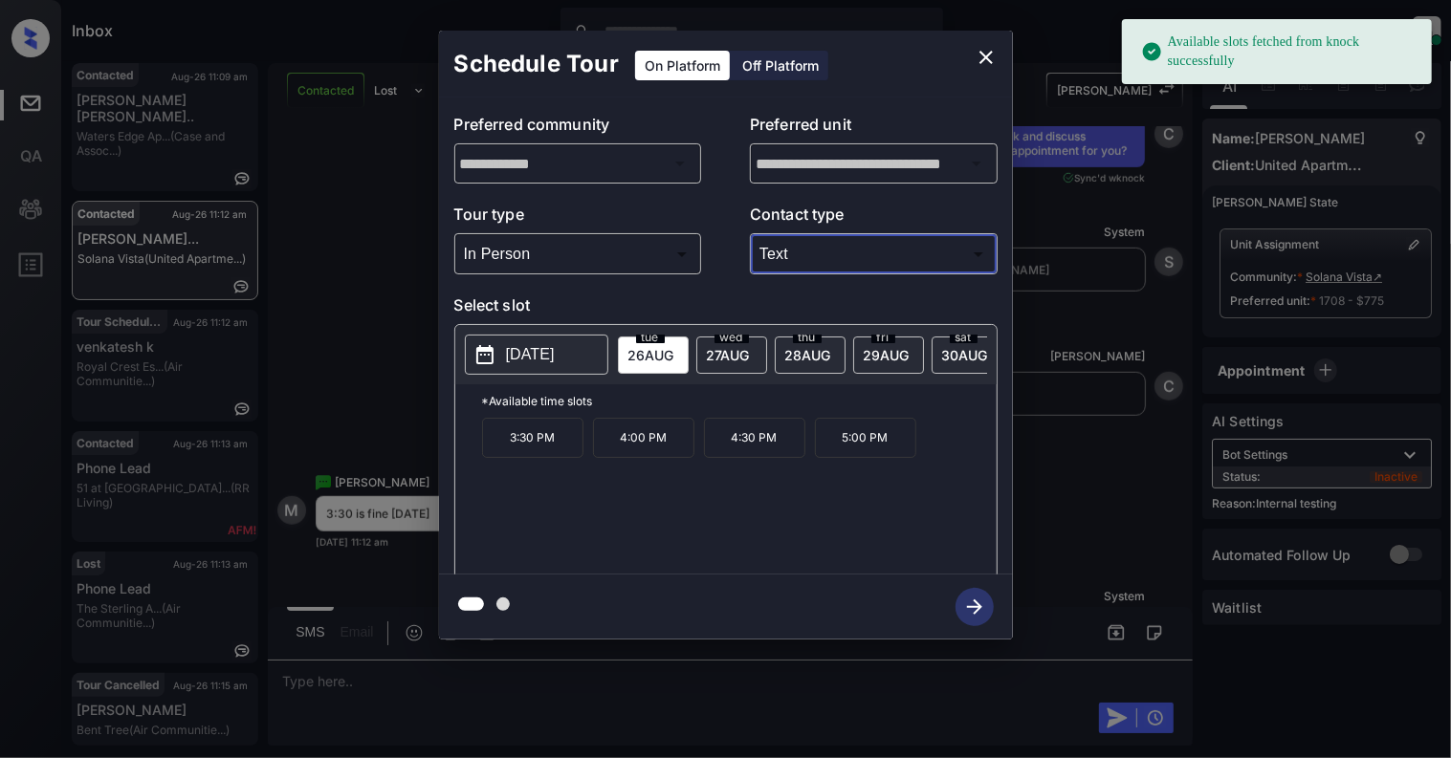
click at [543, 358] on p "[DATE]" at bounding box center [530, 354] width 49 height 23
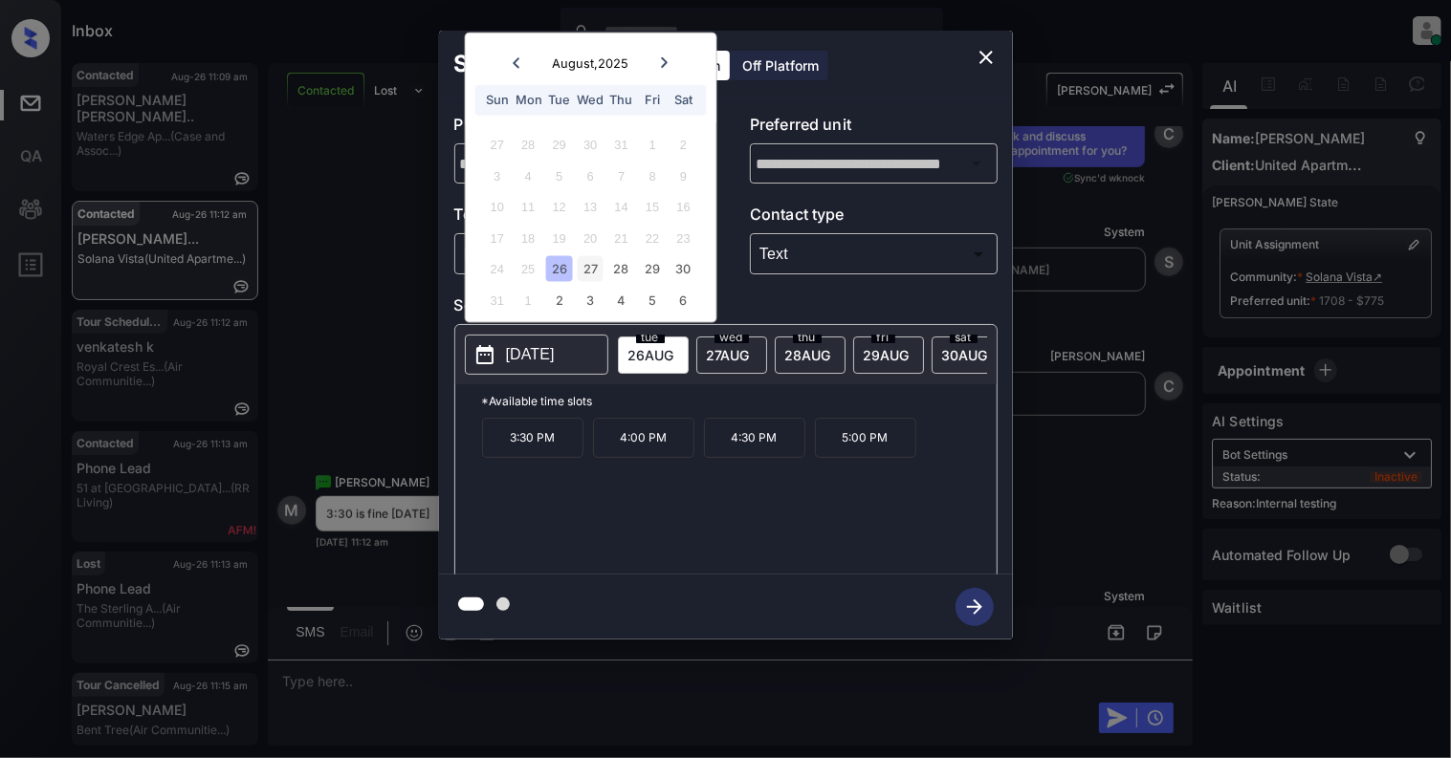
click at [579, 268] on div "27" at bounding box center [591, 269] width 26 height 26
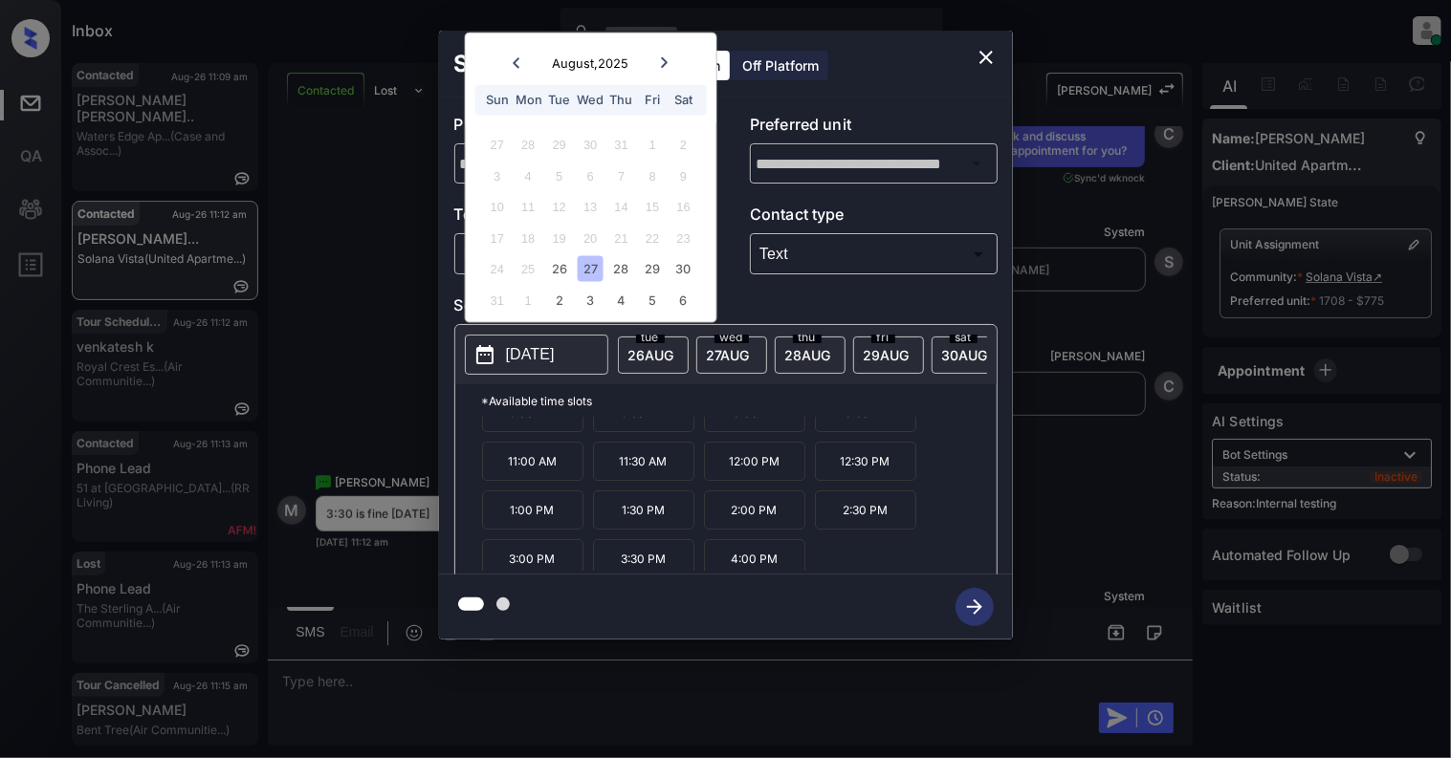
scroll to position [34, 0]
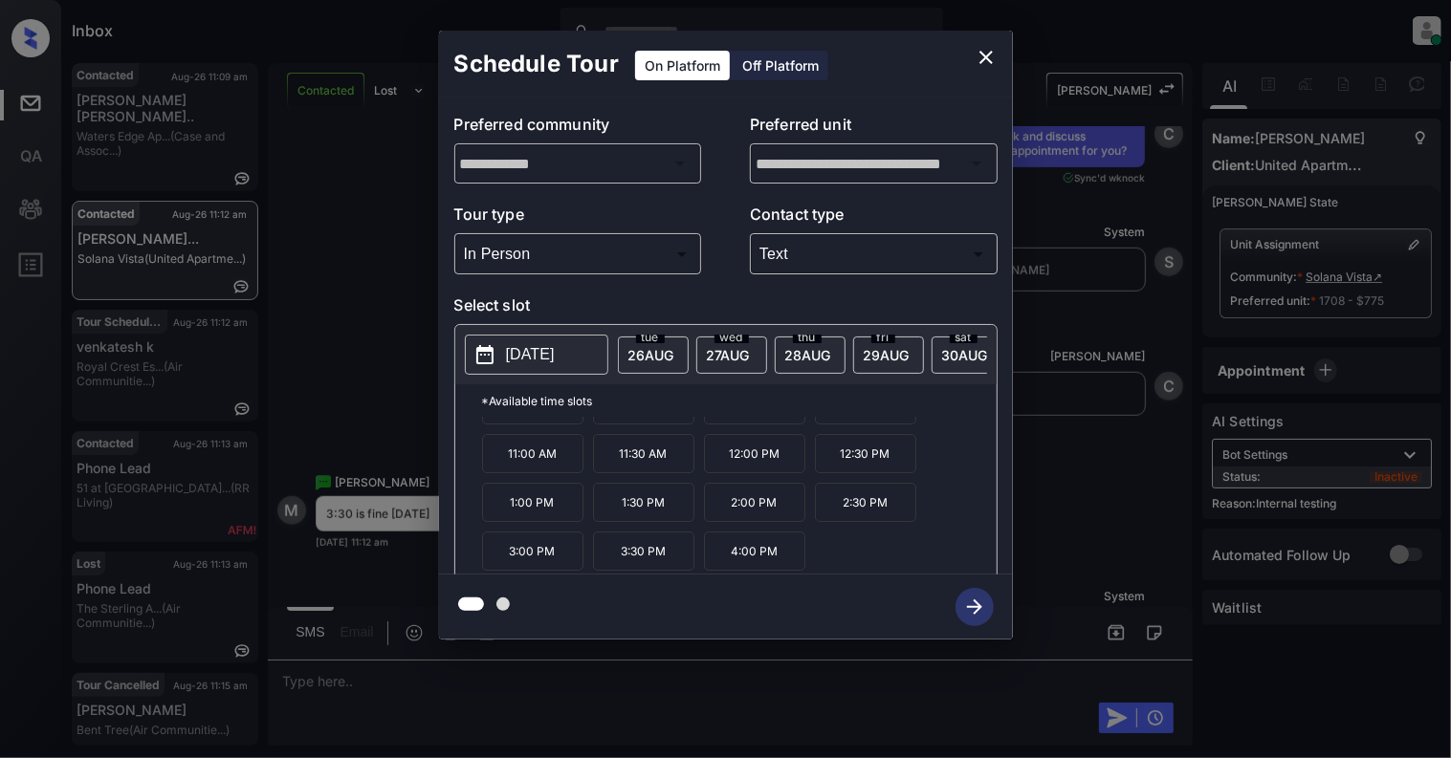
click at [658, 563] on p "3:30 PM" at bounding box center [643, 551] width 101 height 39
click at [985, 598] on icon "button" at bounding box center [974, 607] width 38 height 38
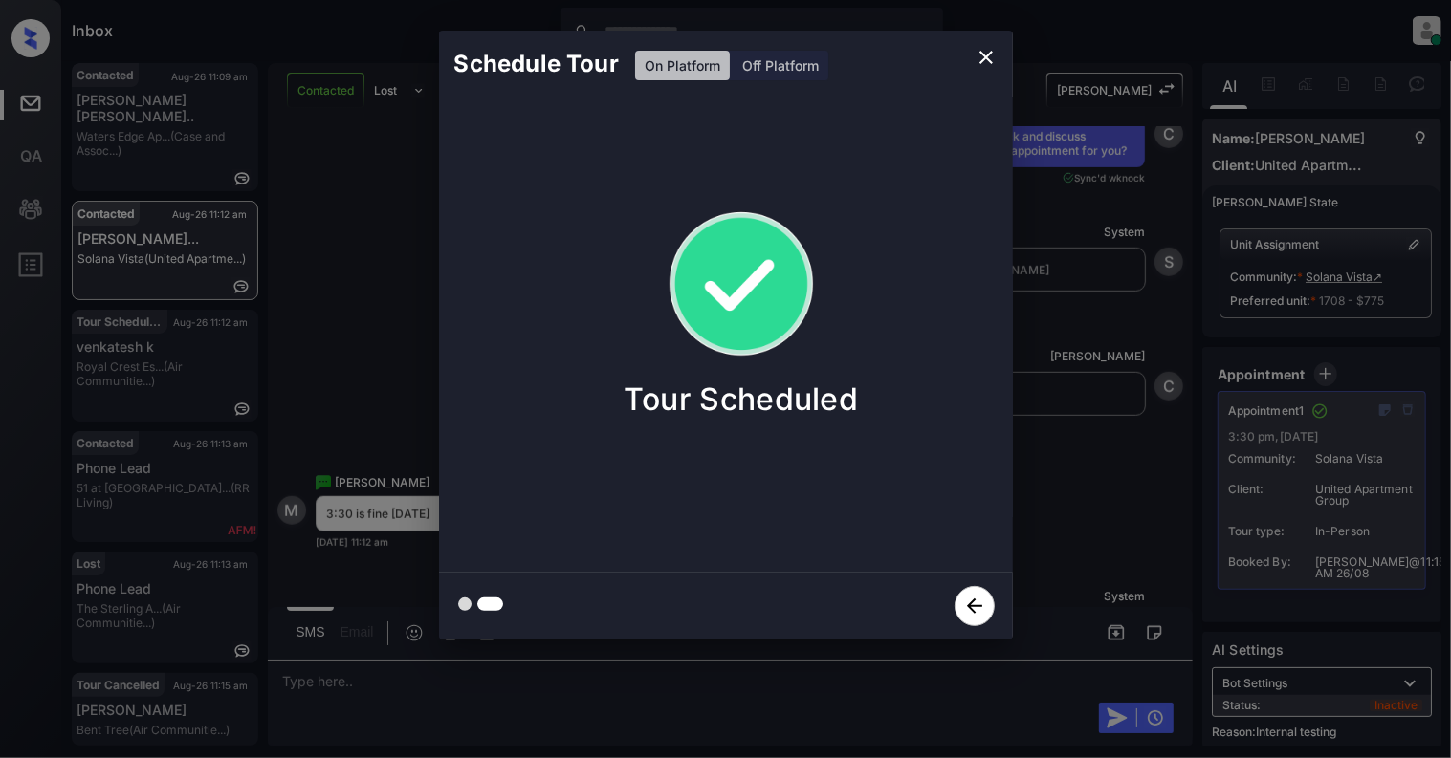
click at [988, 48] on icon "close" at bounding box center [985, 57] width 23 height 23
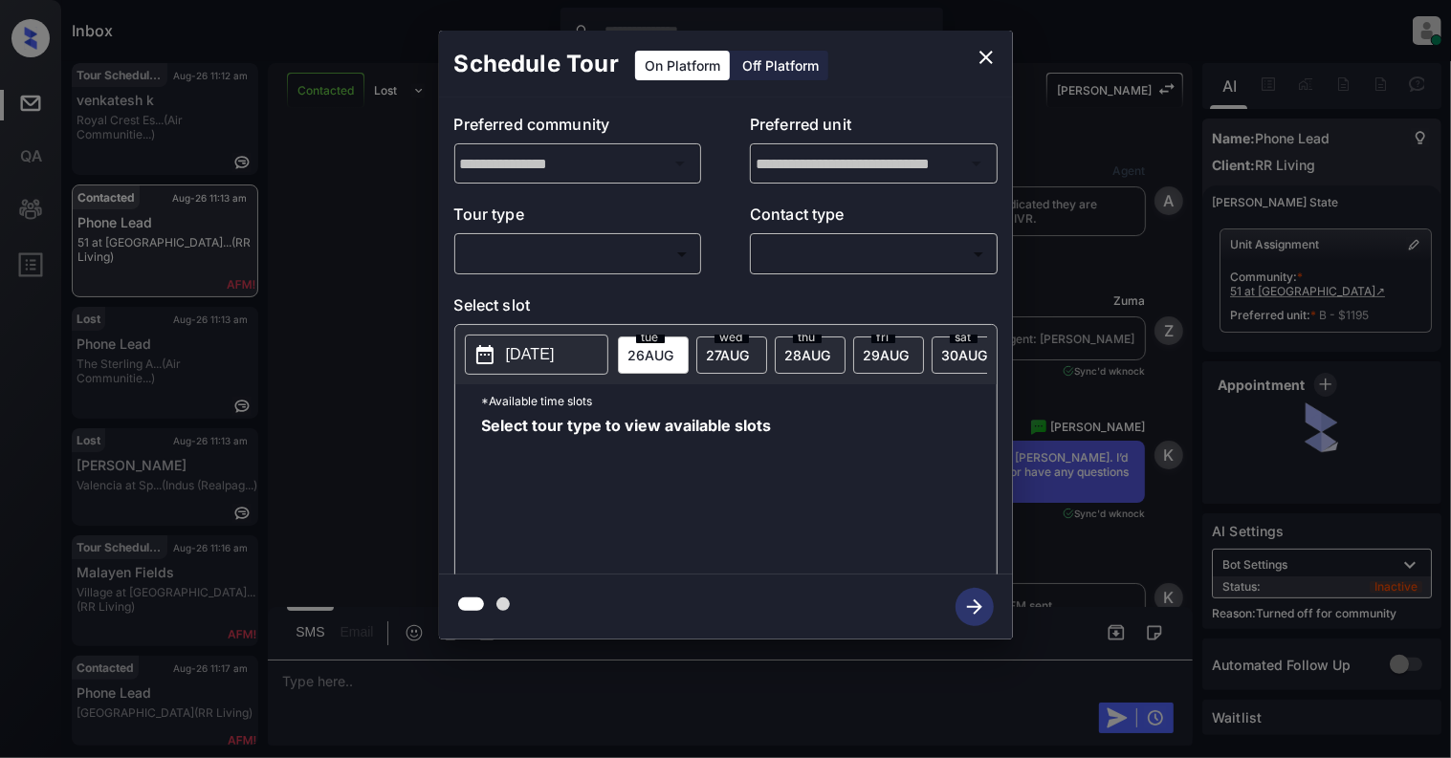
scroll to position [2181, 0]
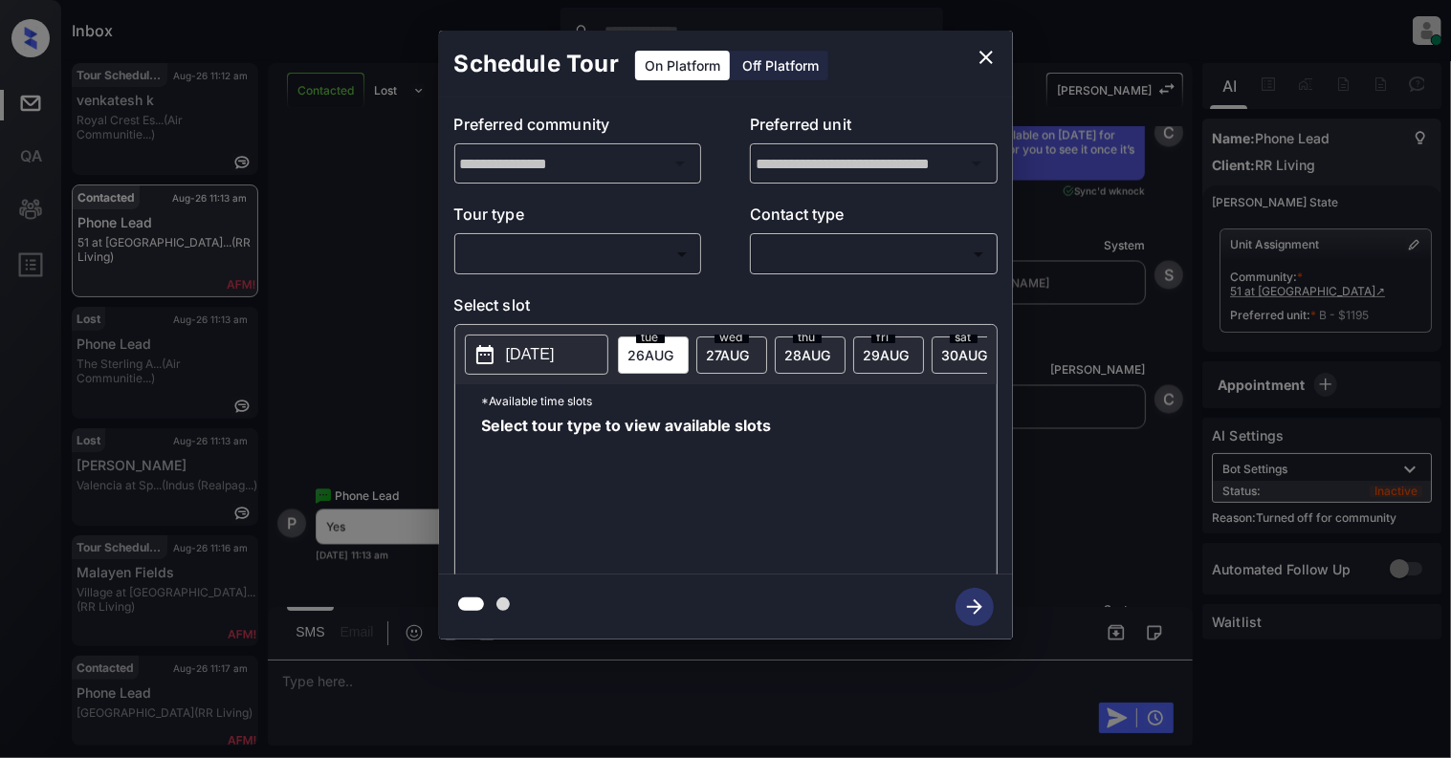
click at [575, 257] on body "Inbox [PERSON_NAME] Online Set yourself offline Set yourself on break Profile S…" at bounding box center [725, 379] width 1451 height 758
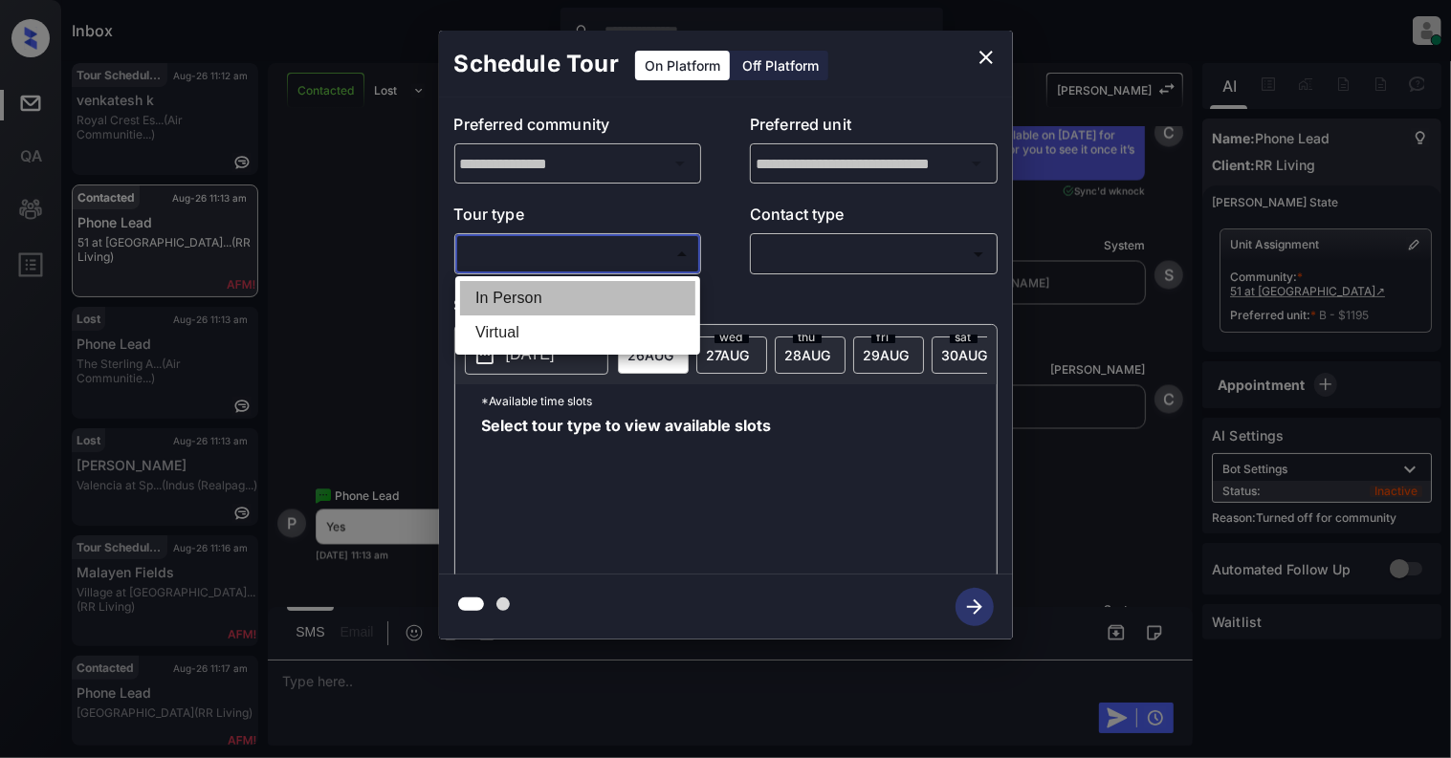
click at [524, 281] on li "In Person" at bounding box center [577, 298] width 235 height 34
type input "********"
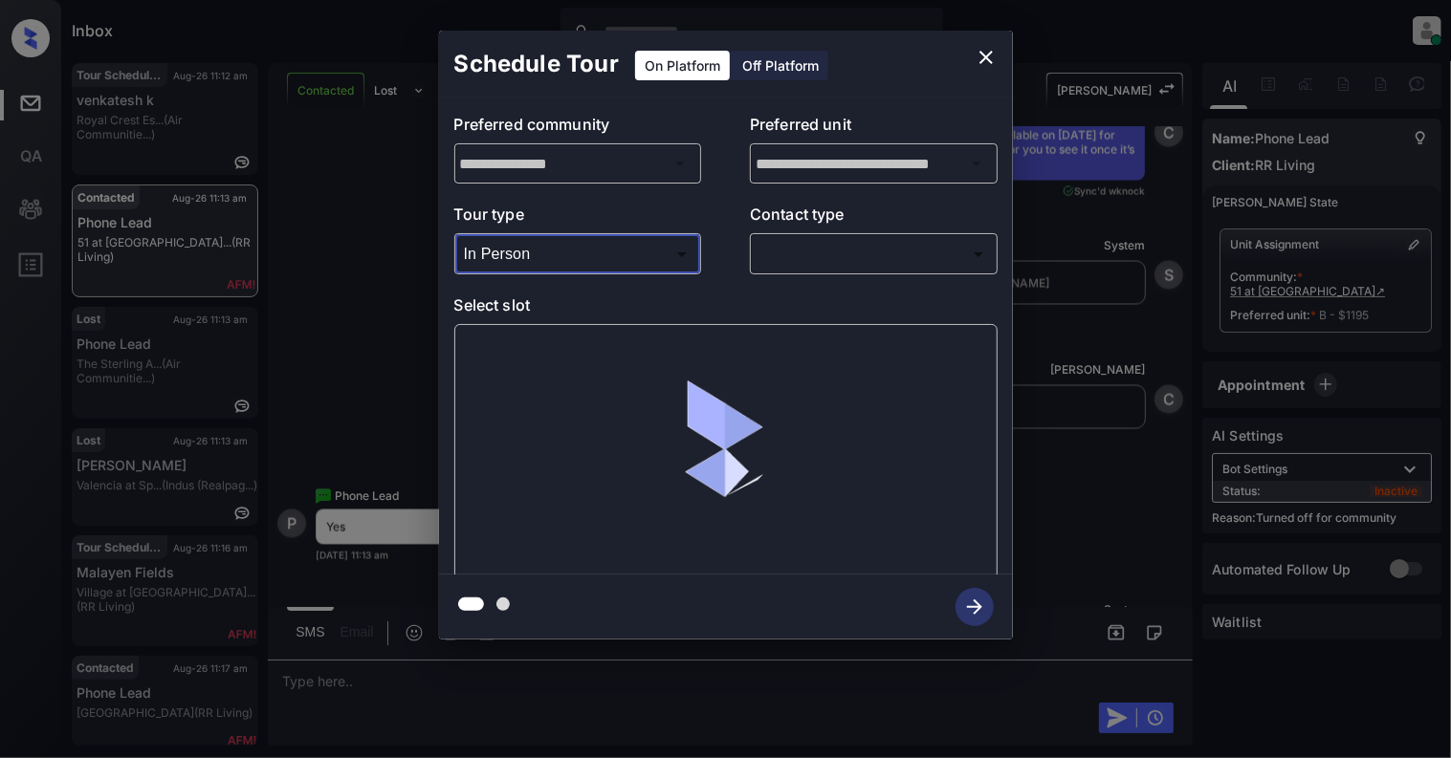
click at [798, 260] on body "Inbox Cynthia Montañez Online Set yourself offline Set yourself on break Profil…" at bounding box center [725, 379] width 1451 height 758
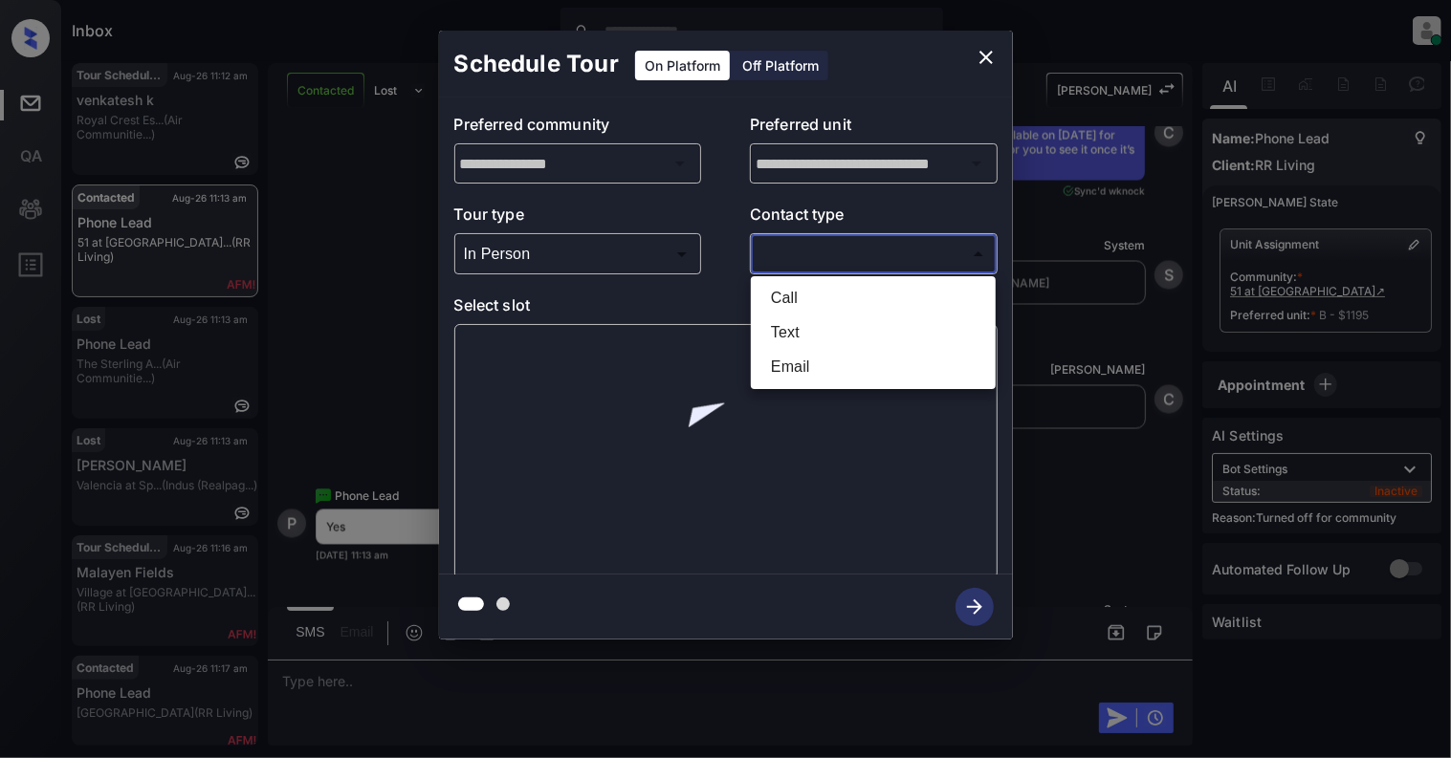
click at [798, 338] on li "Text" at bounding box center [872, 333] width 235 height 34
type input "****"
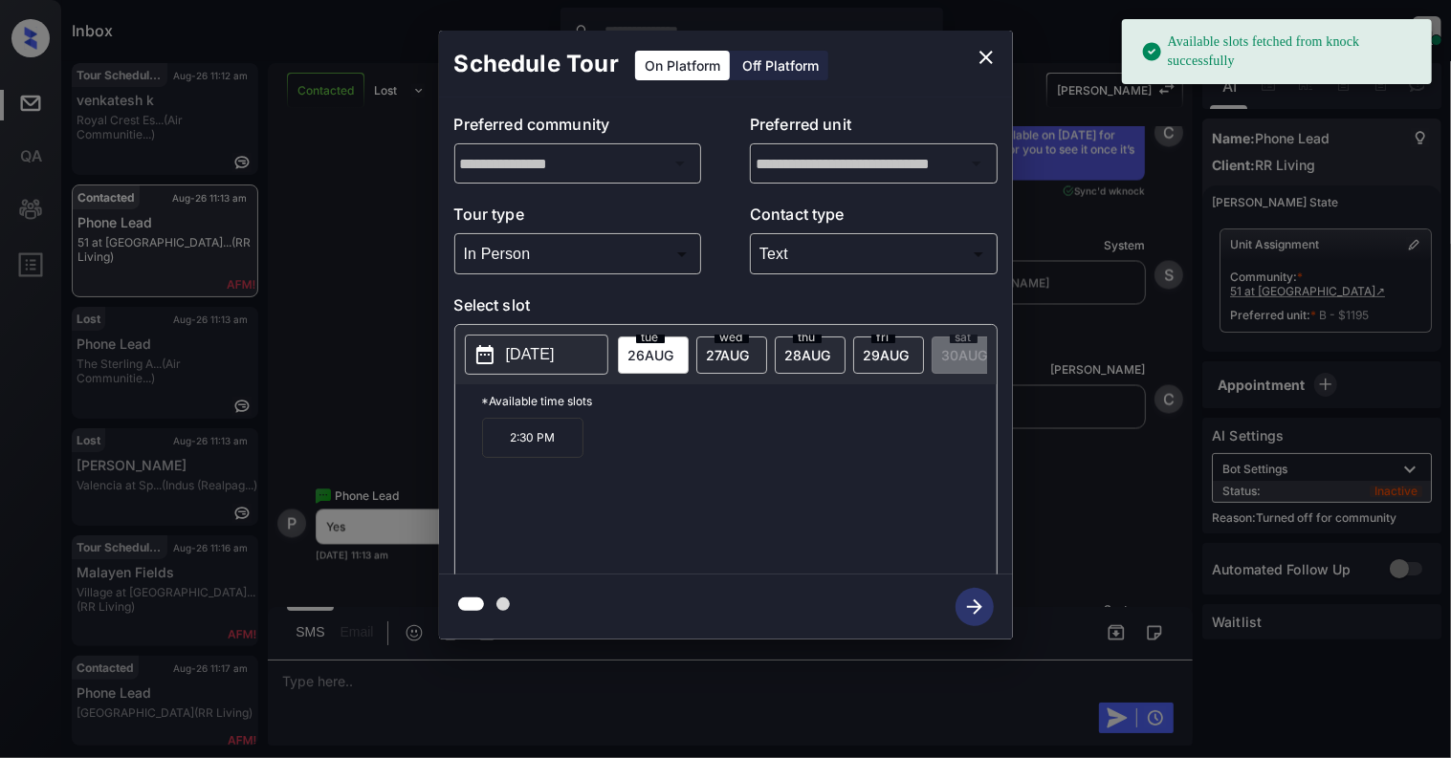
click at [525, 353] on p "[DATE]" at bounding box center [530, 354] width 49 height 23
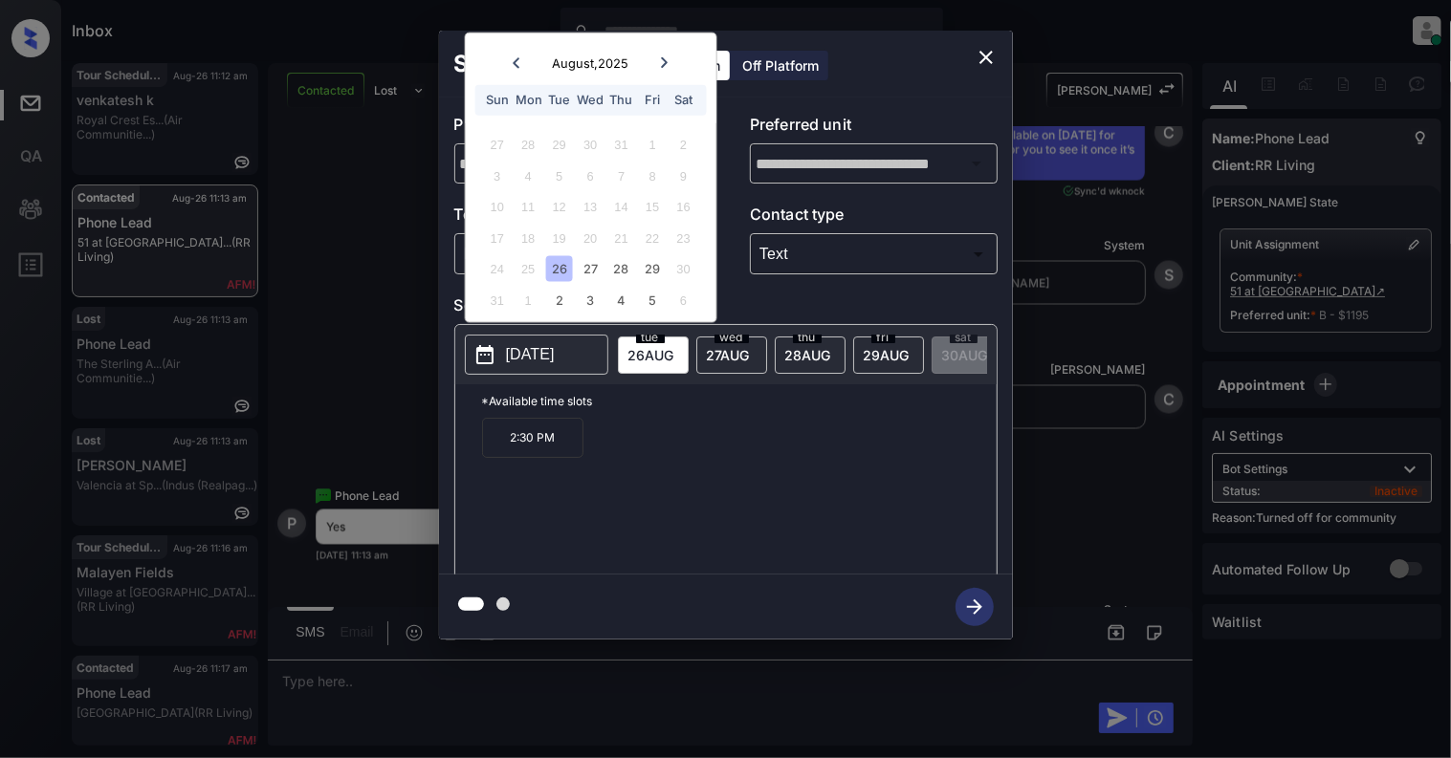
click at [662, 61] on icon at bounding box center [664, 62] width 11 height 11
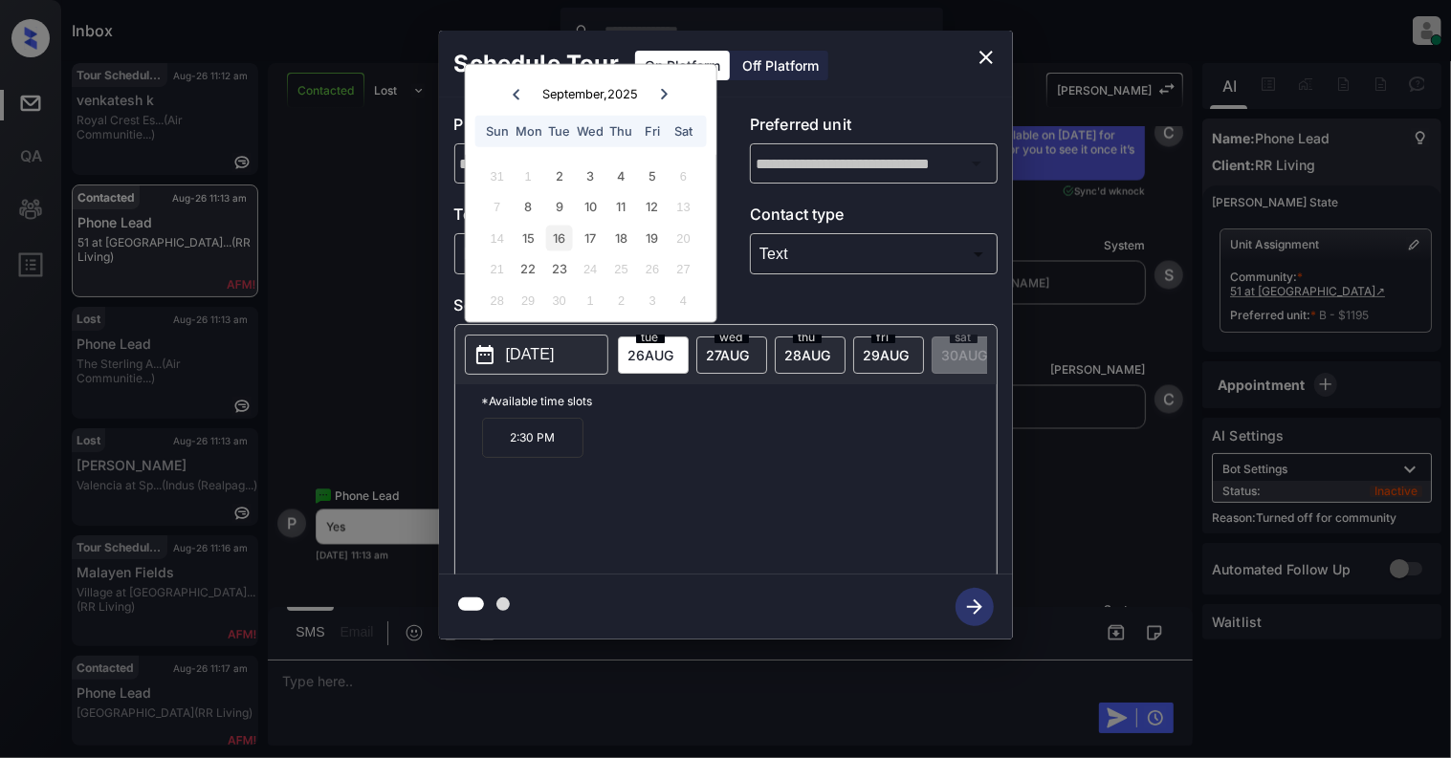
click at [556, 242] on div "16" at bounding box center [559, 238] width 26 height 26
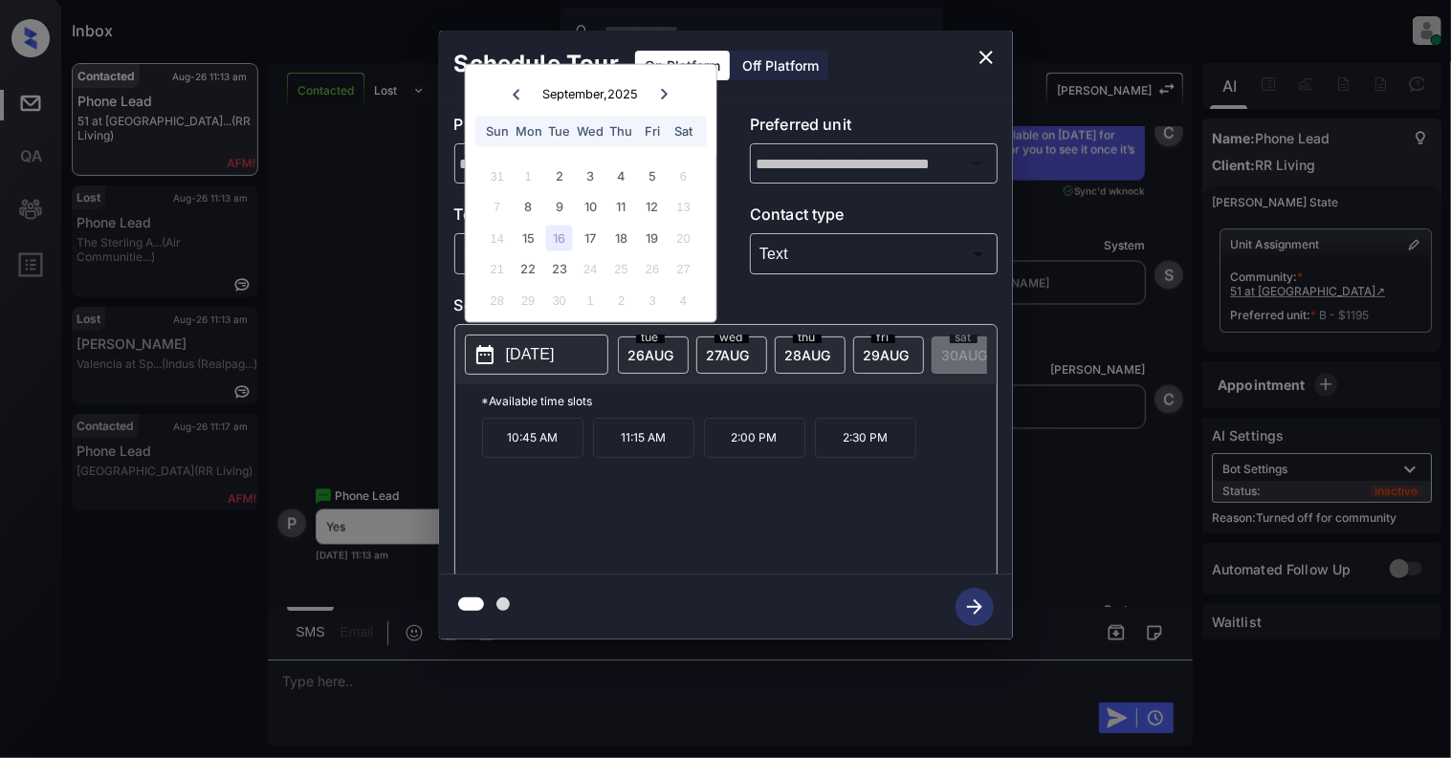
click at [988, 47] on icon "close" at bounding box center [985, 57] width 23 height 23
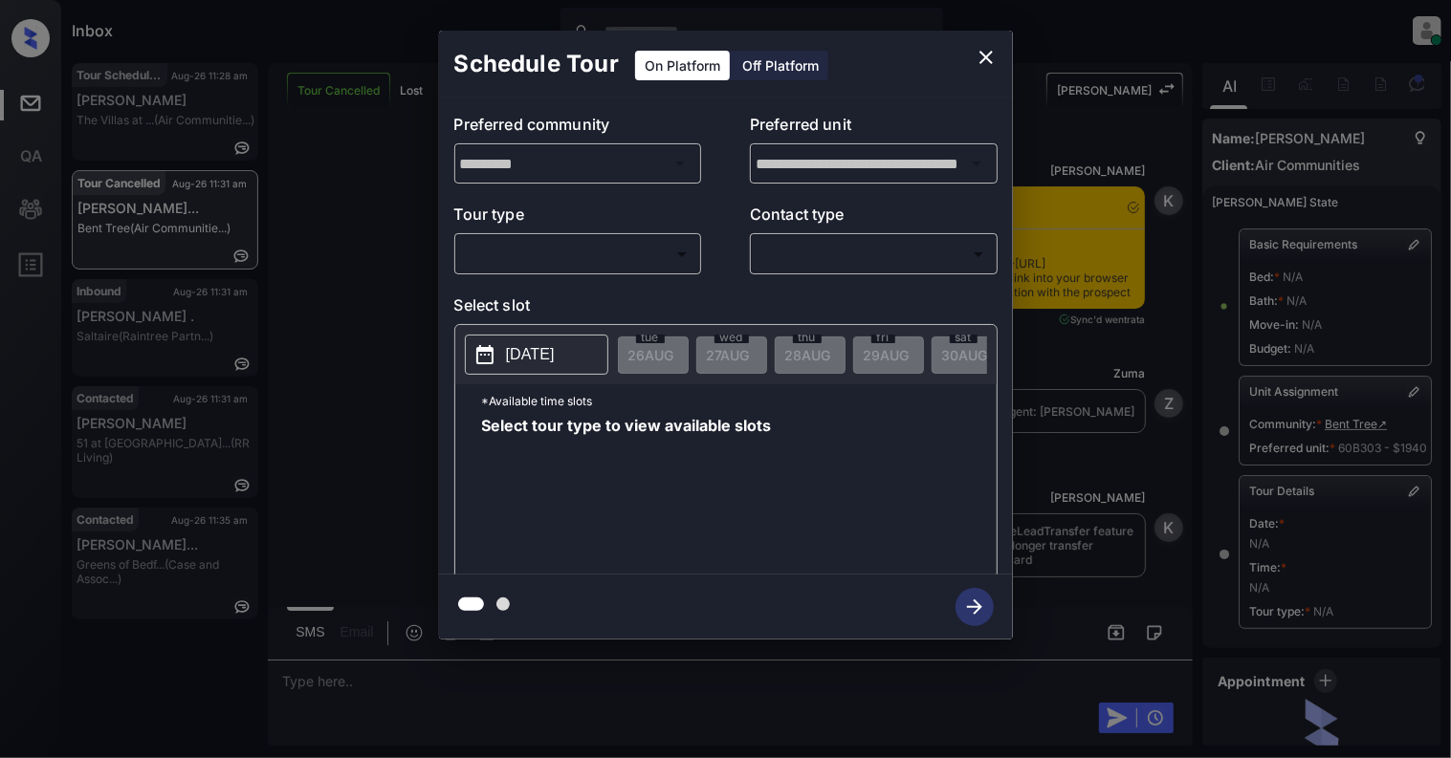
scroll to position [203, 0]
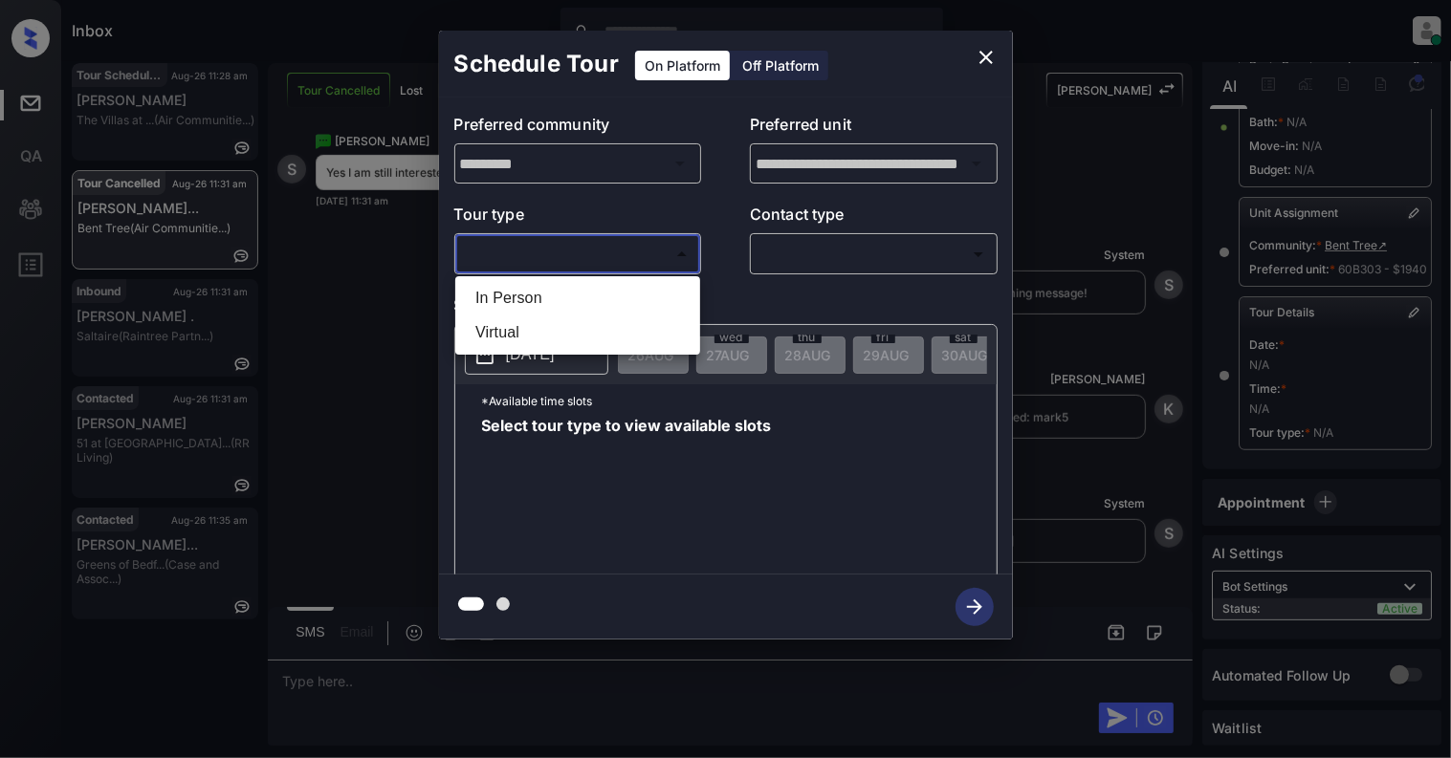
click at [597, 268] on body "Inbox [PERSON_NAME] Online Set yourself offline Set yourself on break Profile S…" at bounding box center [725, 379] width 1451 height 758
click at [536, 303] on li "In Person" at bounding box center [577, 298] width 235 height 34
type input "********"
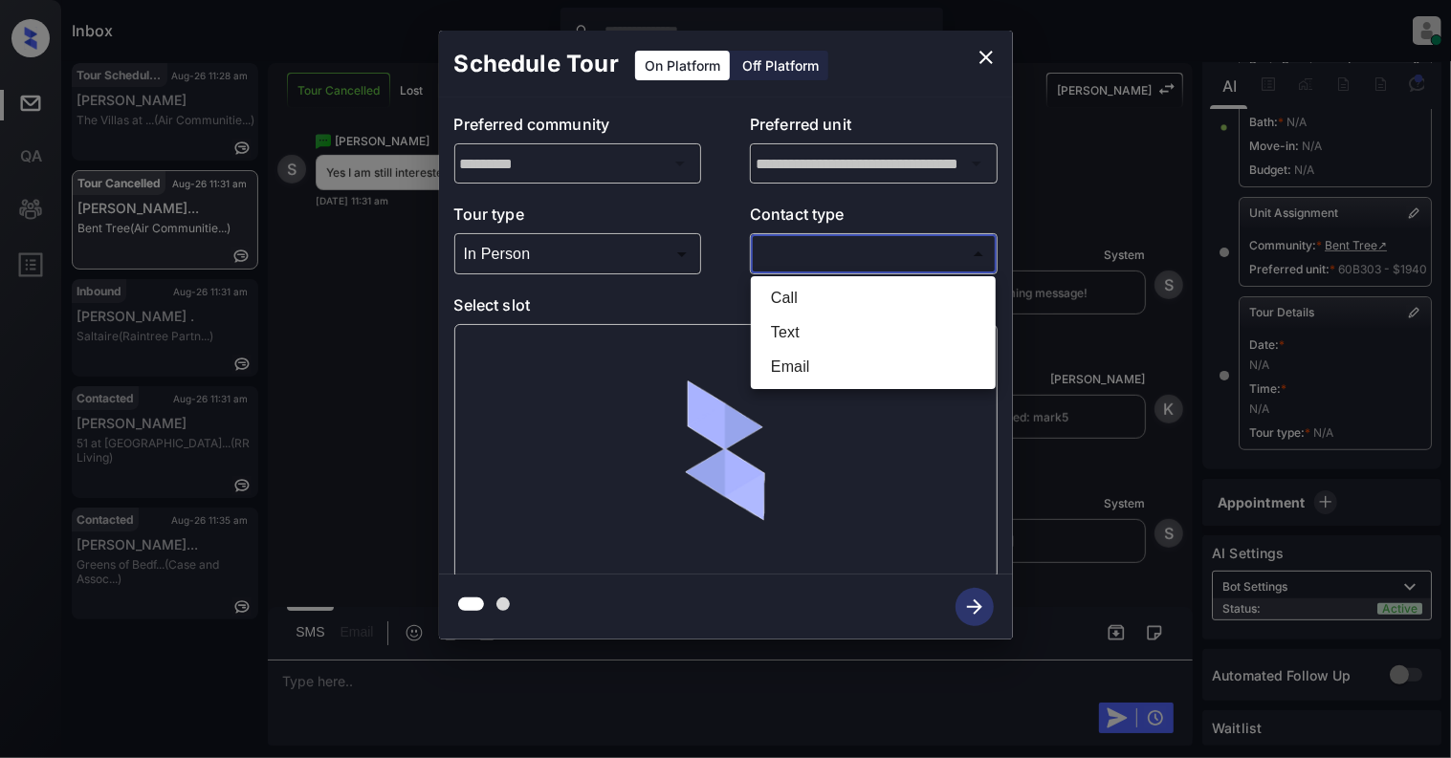
click at [915, 247] on body "Inbox [PERSON_NAME] Online Set yourself offline Set yourself on break Profile S…" at bounding box center [725, 379] width 1451 height 758
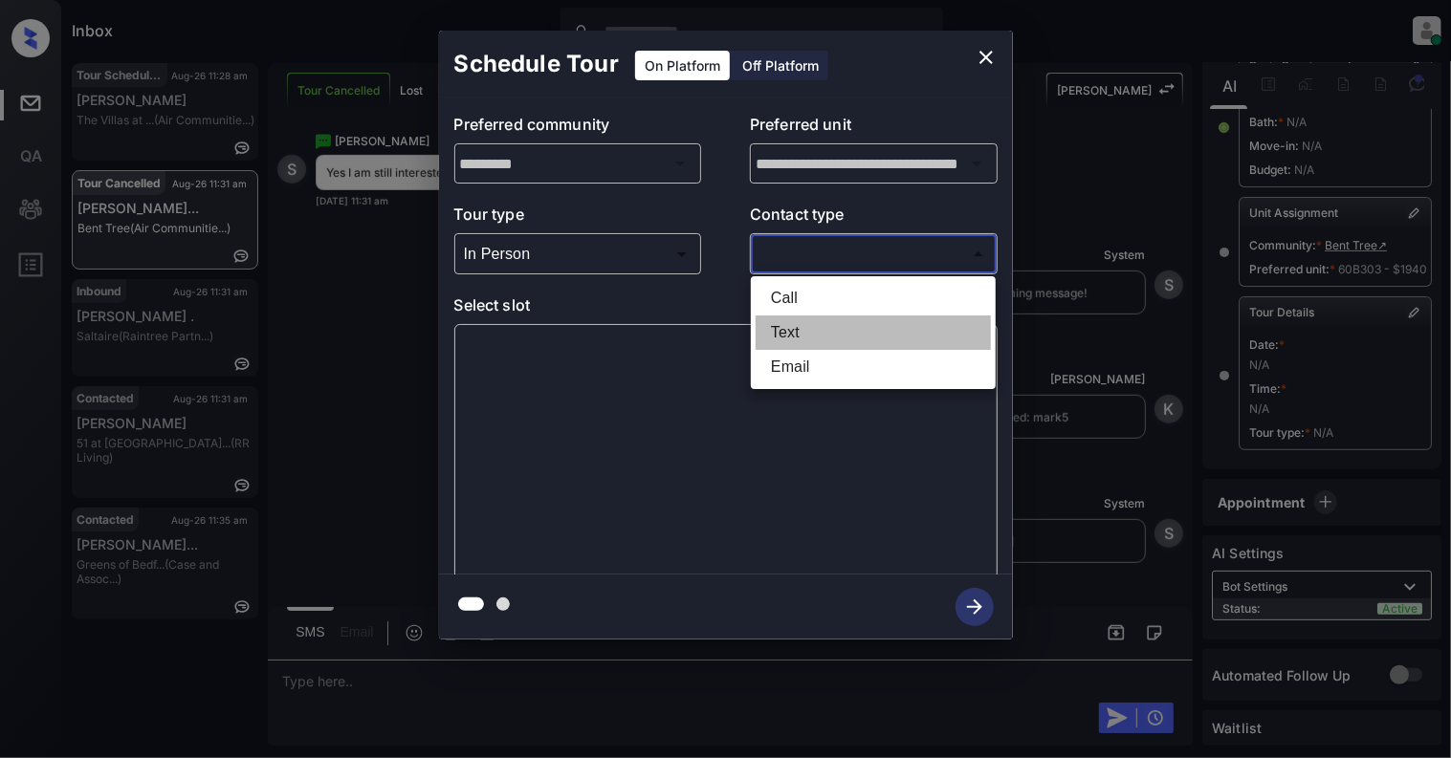
click at [822, 329] on li "Text" at bounding box center [872, 333] width 235 height 34
type input "****"
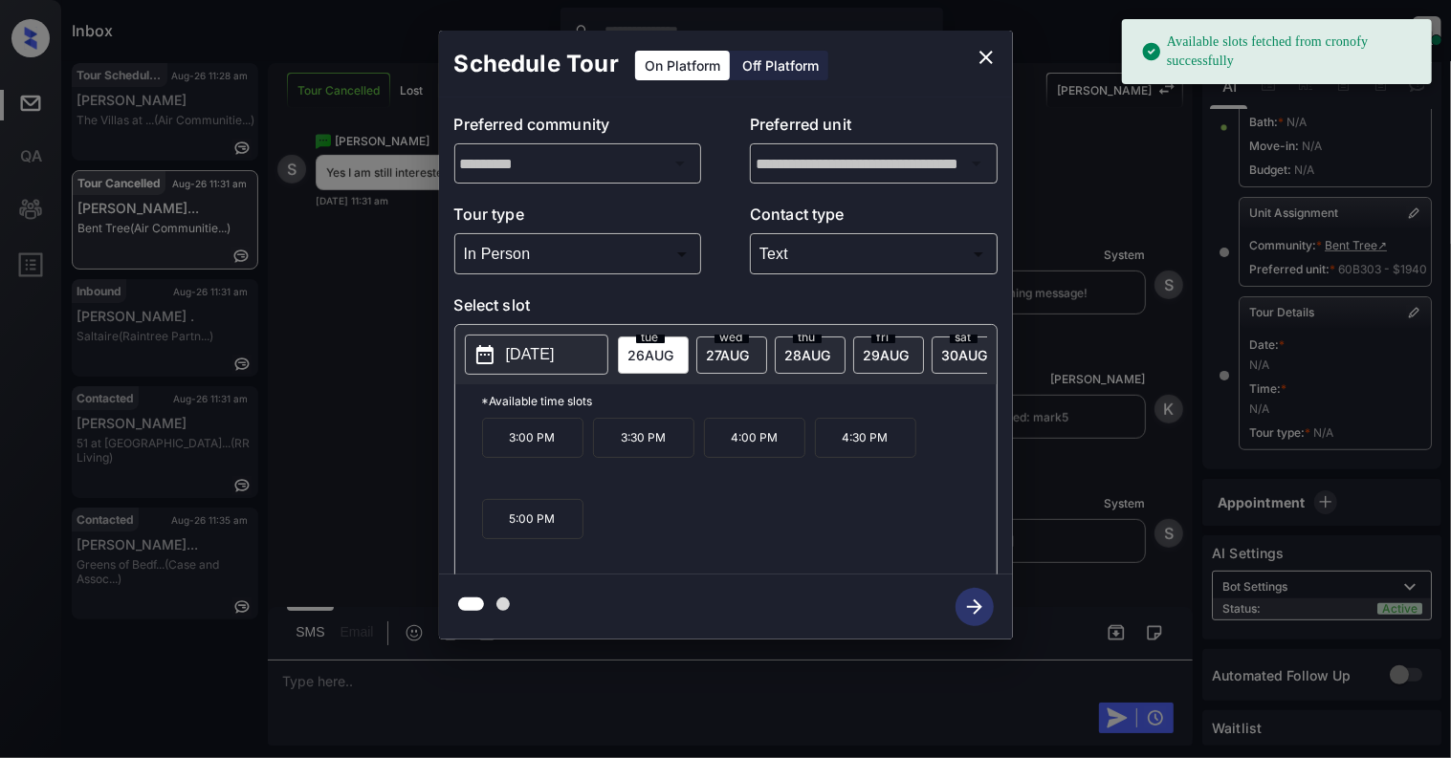
click at [514, 361] on p "[DATE]" at bounding box center [530, 354] width 49 height 23
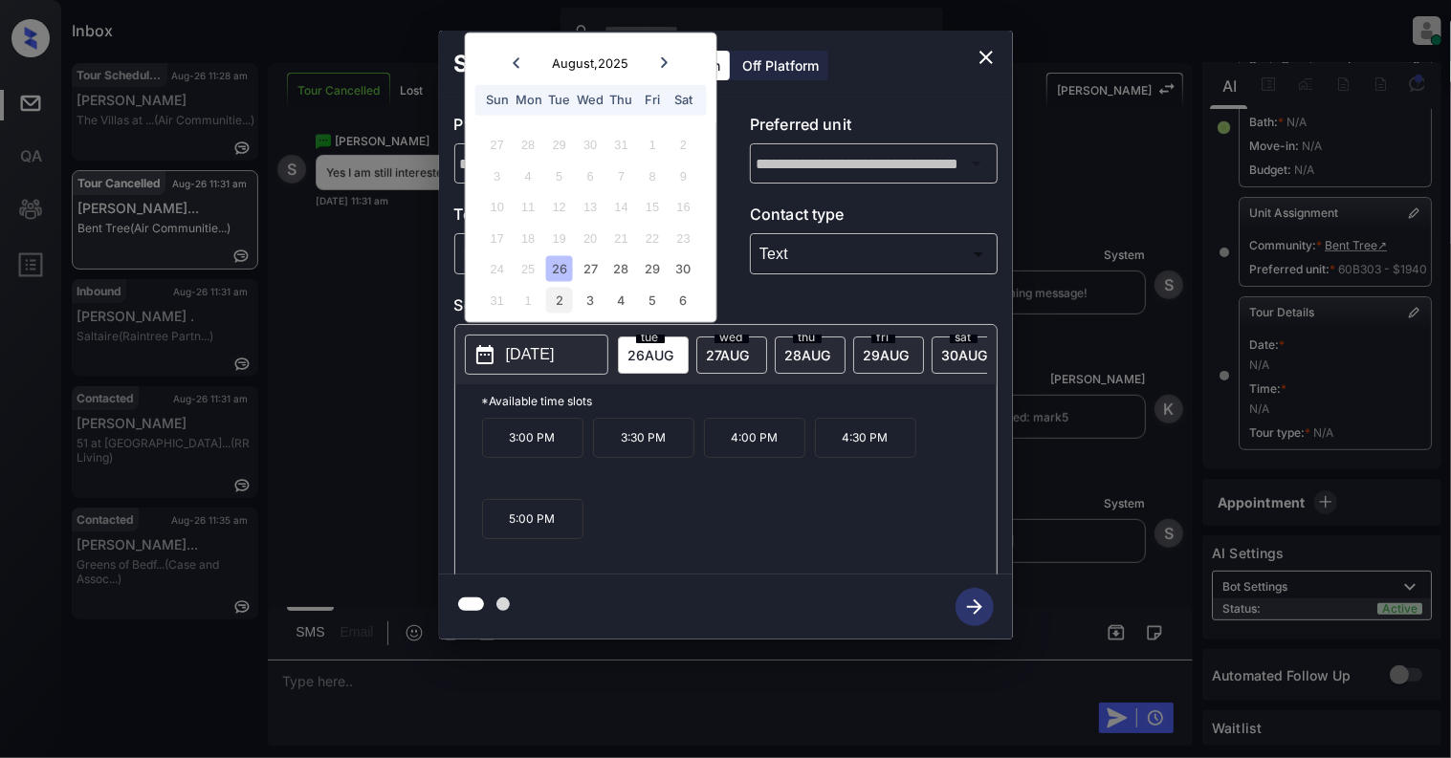
click at [557, 296] on div "2" at bounding box center [559, 300] width 26 height 26
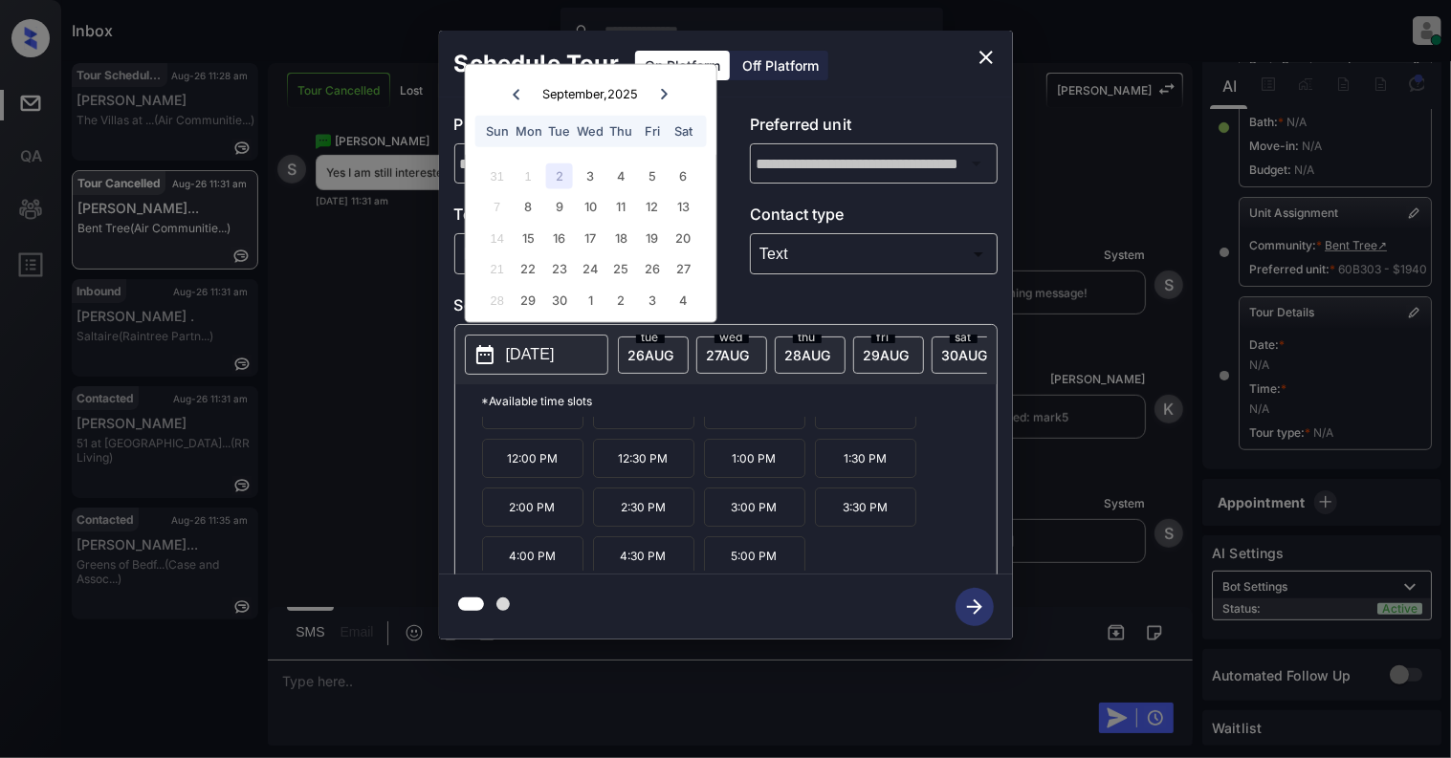
scroll to position [34, 0]
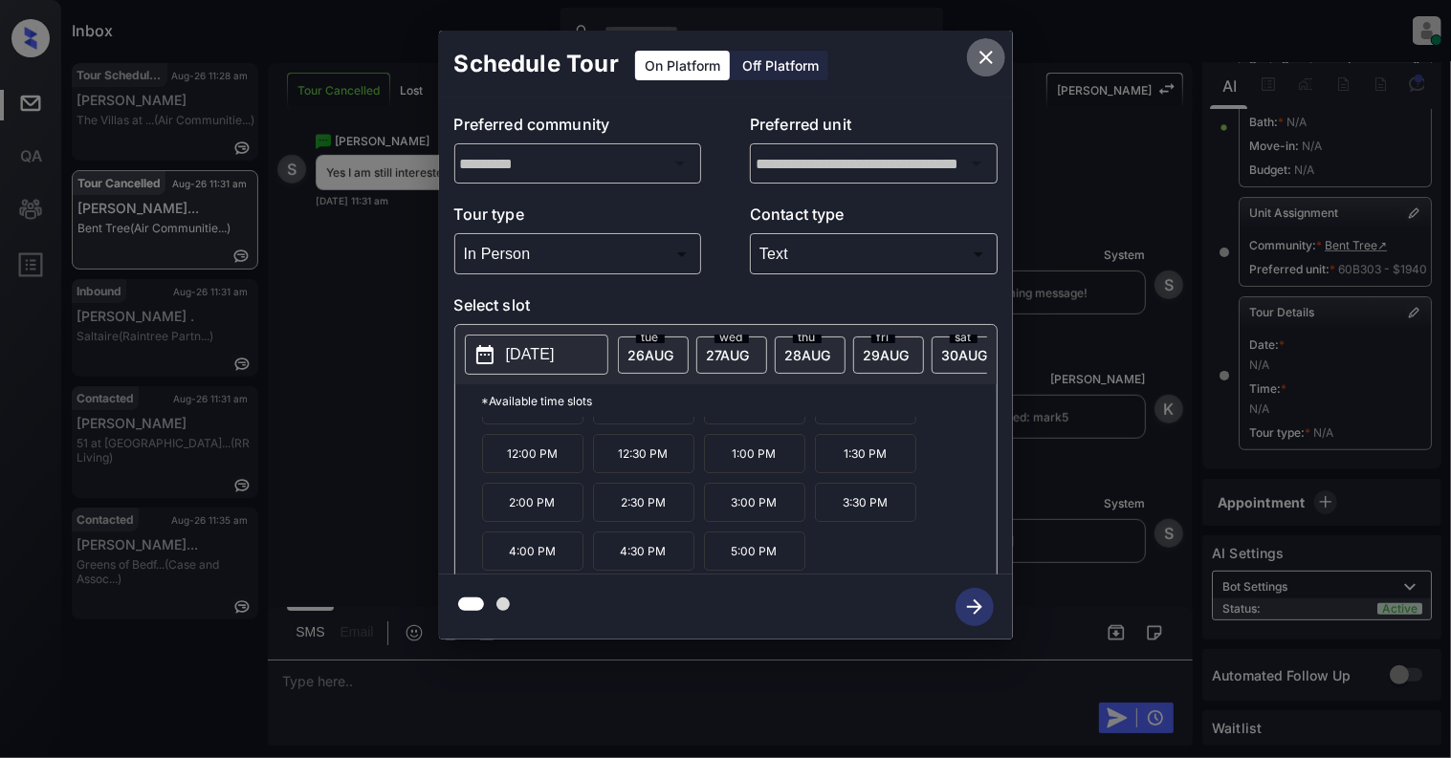
click at [992, 42] on button "close" at bounding box center [986, 57] width 38 height 38
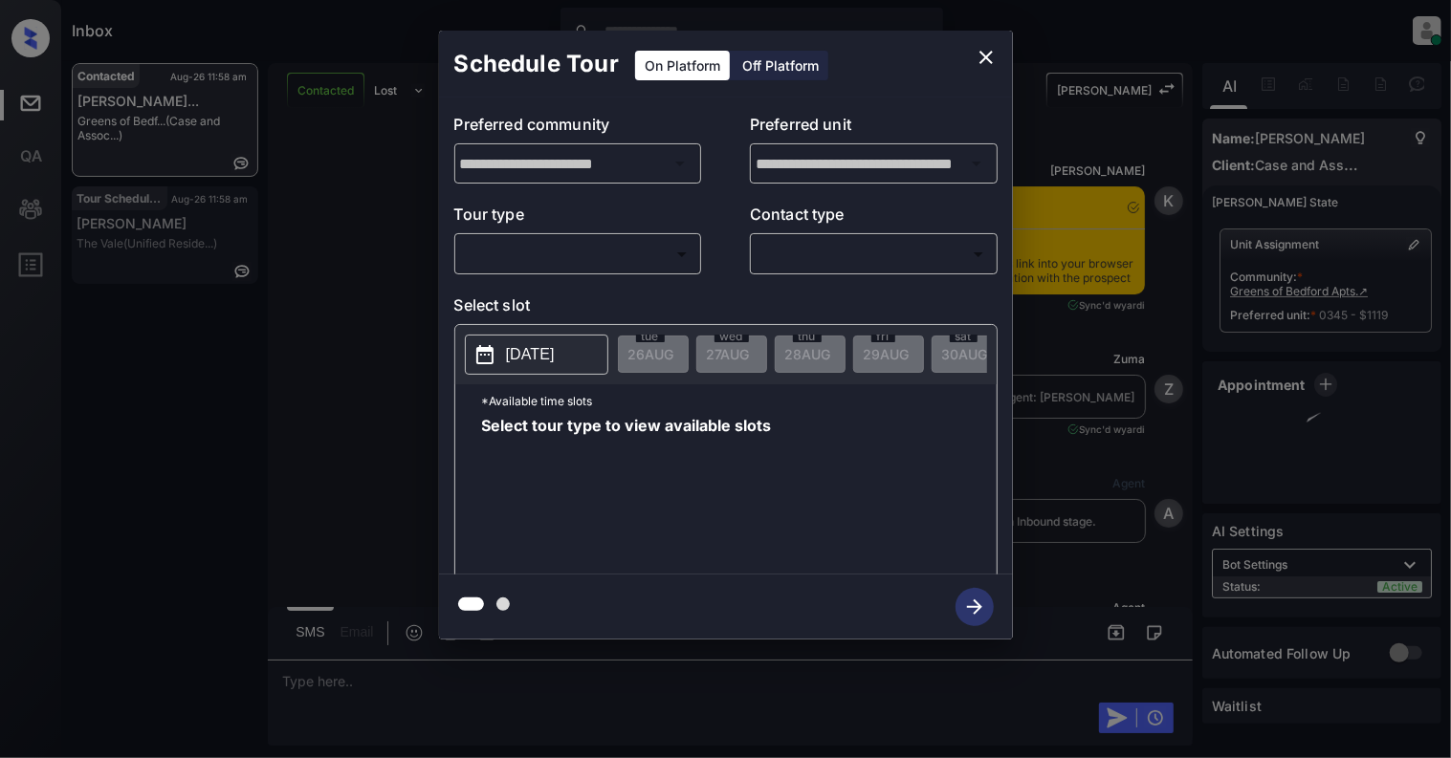
scroll to position [5991, 0]
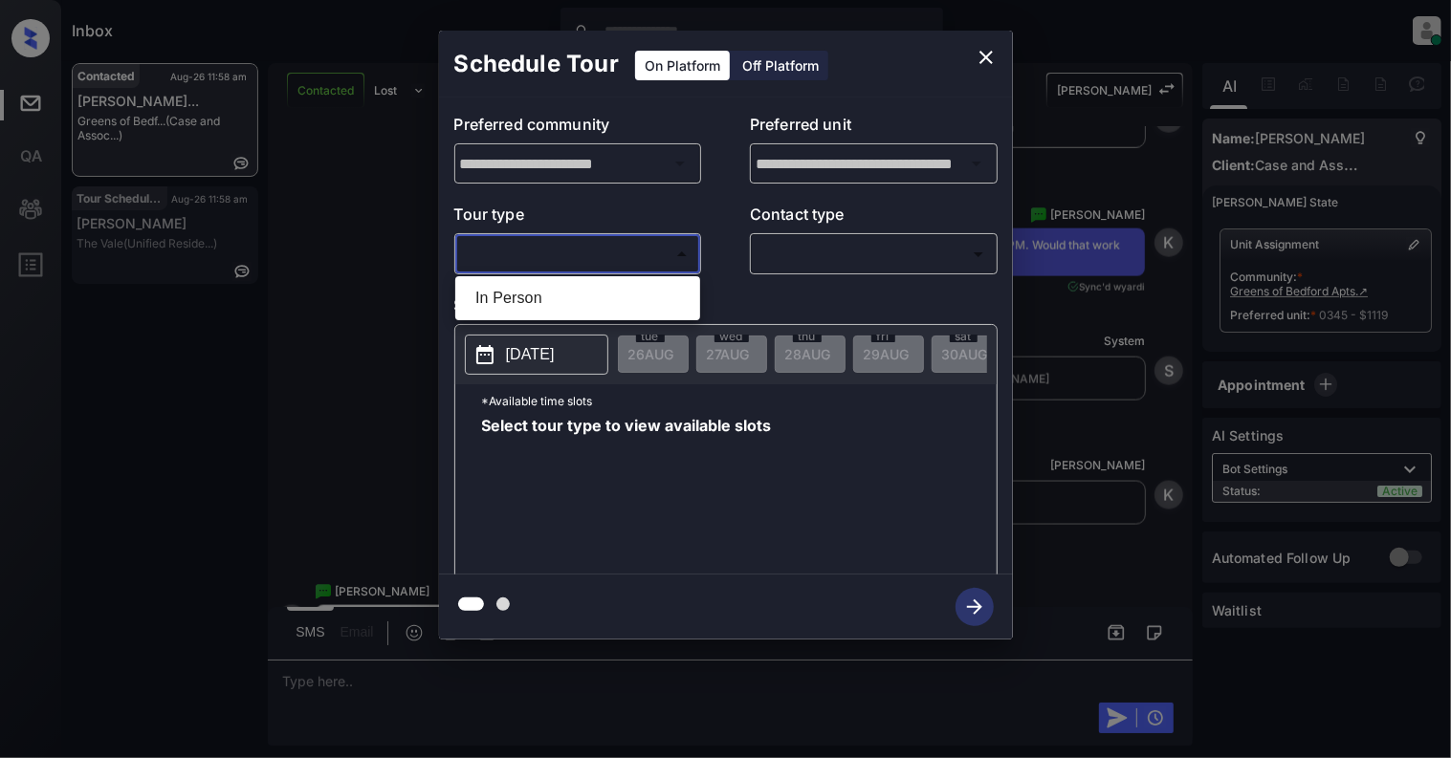
click at [526, 254] on body "Inbox [PERSON_NAME] Online Set yourself offline Set yourself on break Profile S…" at bounding box center [725, 379] width 1451 height 758
click at [517, 296] on li "In Person" at bounding box center [577, 298] width 235 height 34
type input "********"
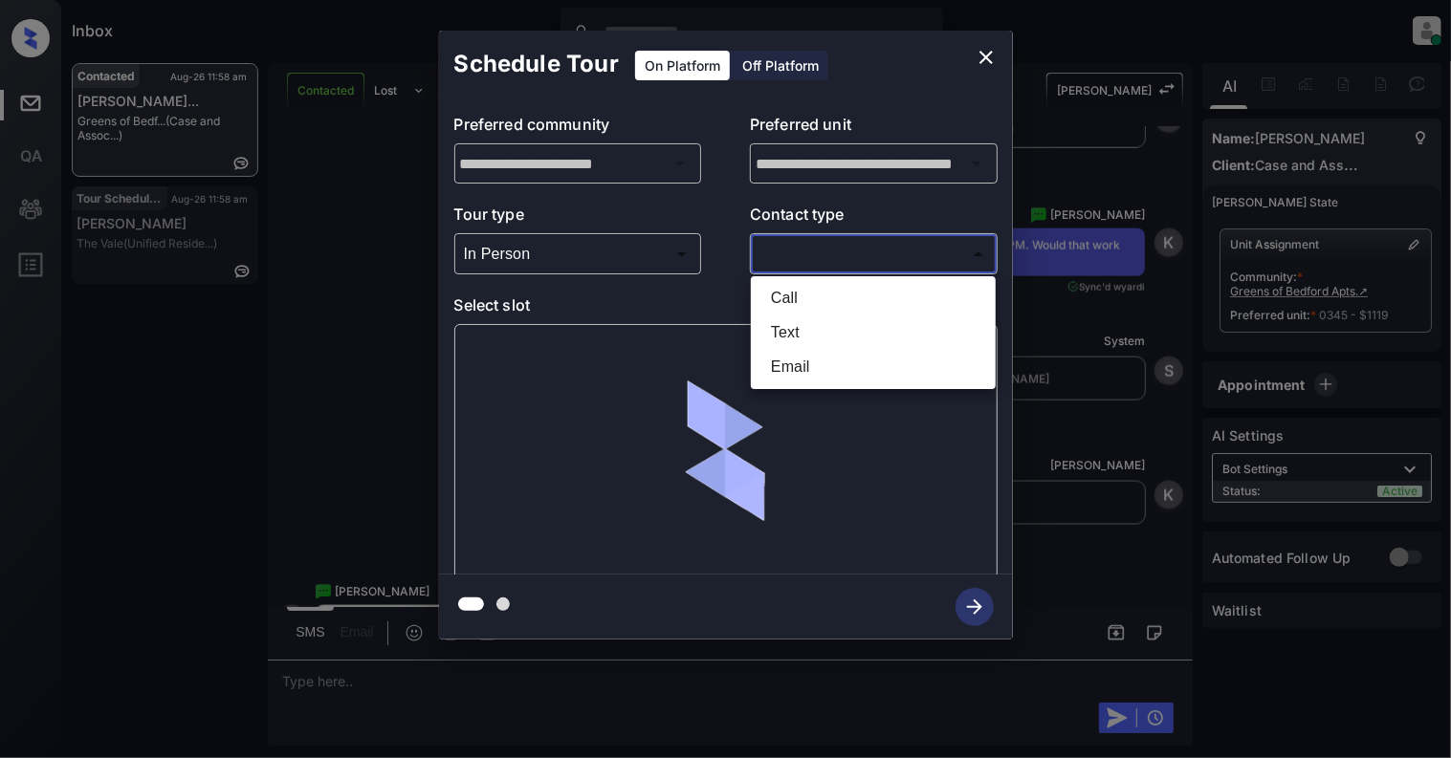
click at [804, 257] on body "Inbox Cynthia Montañez Online Set yourself offline Set yourself on break Profil…" at bounding box center [725, 379] width 1451 height 758
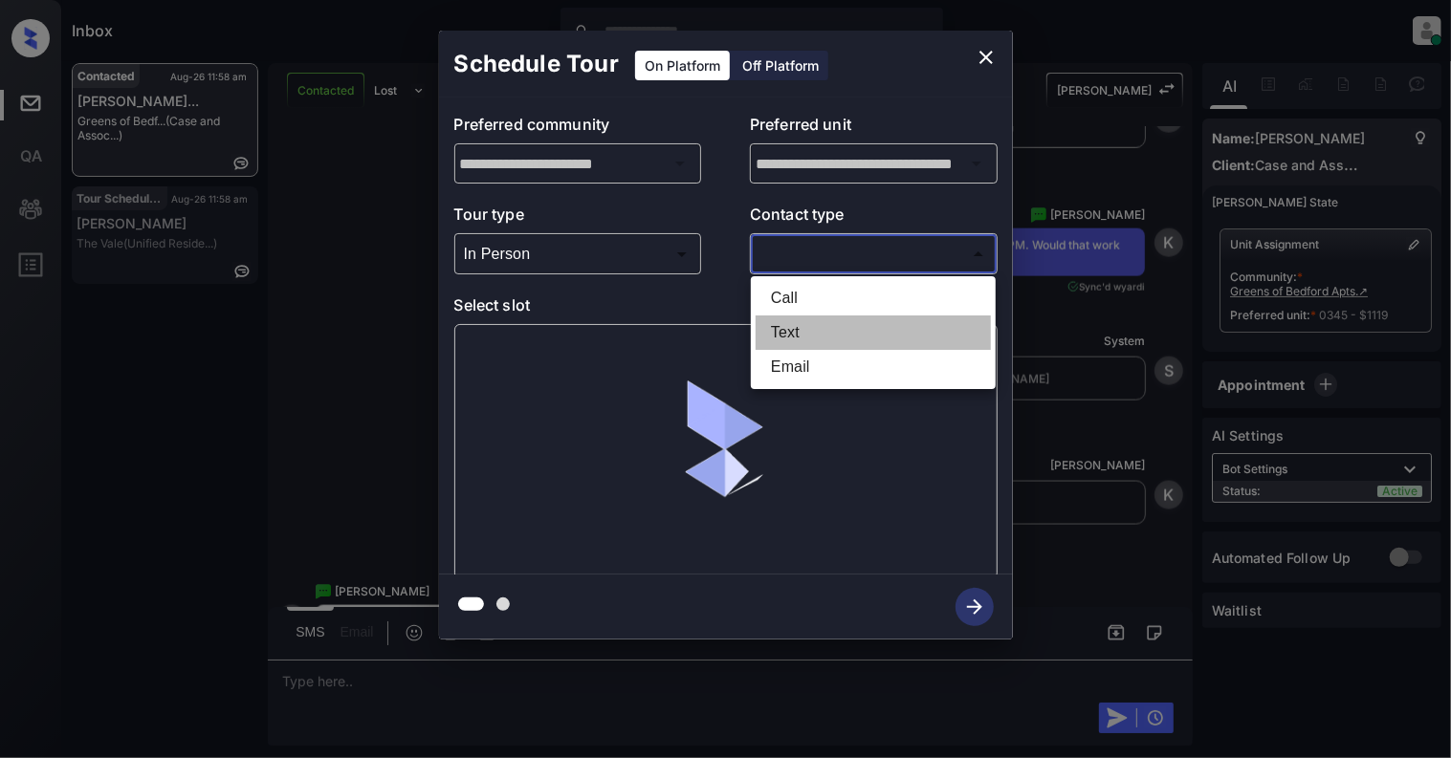
click at [781, 337] on li "Text" at bounding box center [872, 333] width 235 height 34
type input "****"
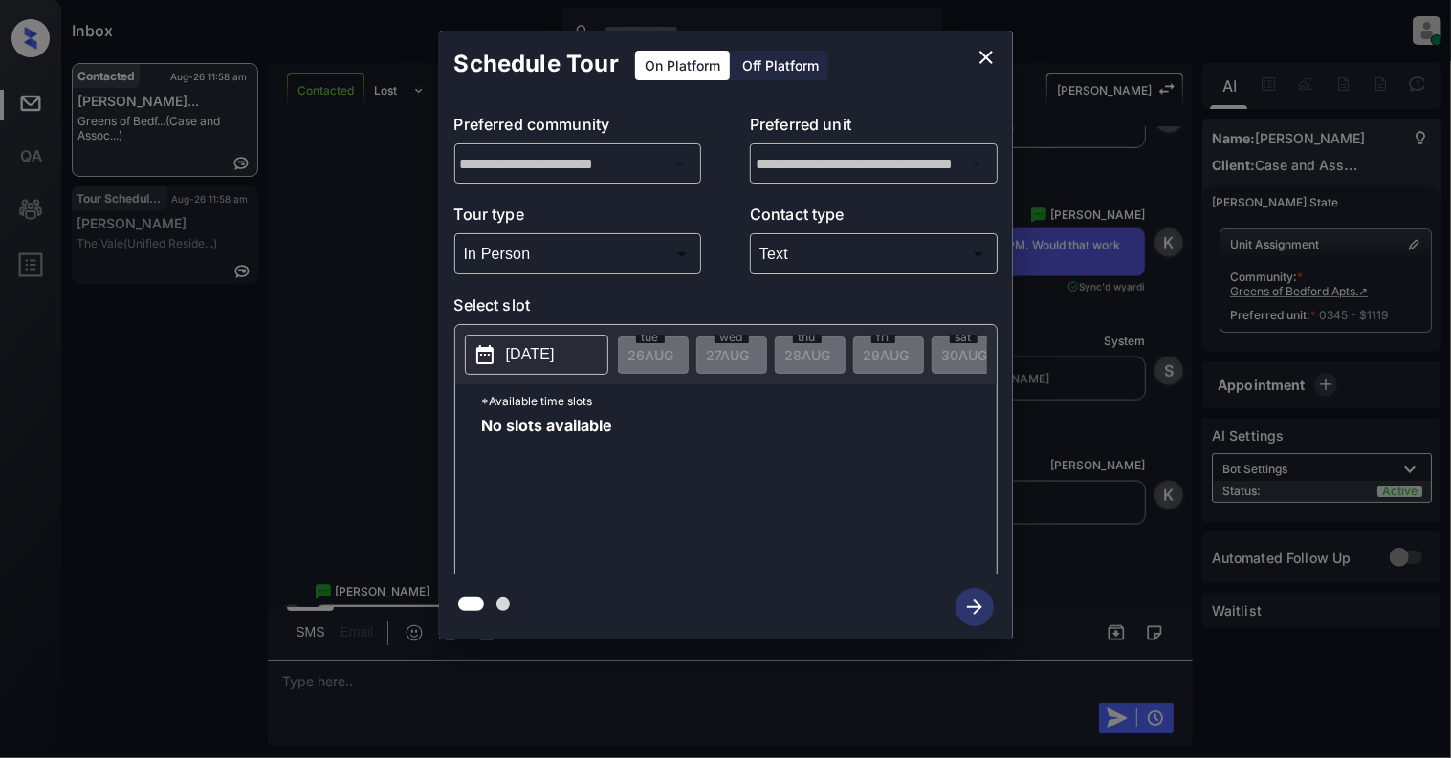
click at [507, 346] on p "[DATE]" at bounding box center [530, 354] width 49 height 23
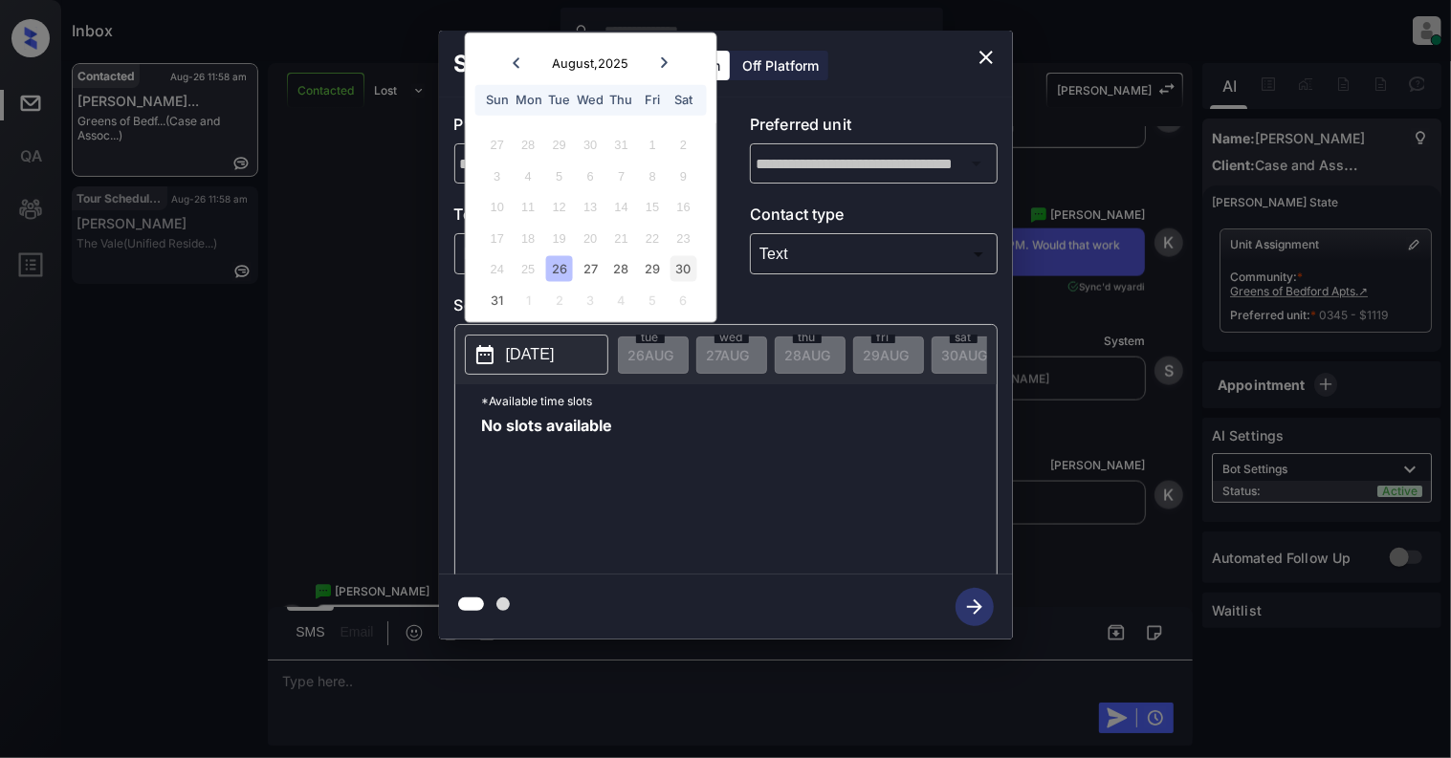
click at [675, 273] on div "30" at bounding box center [683, 269] width 26 height 26
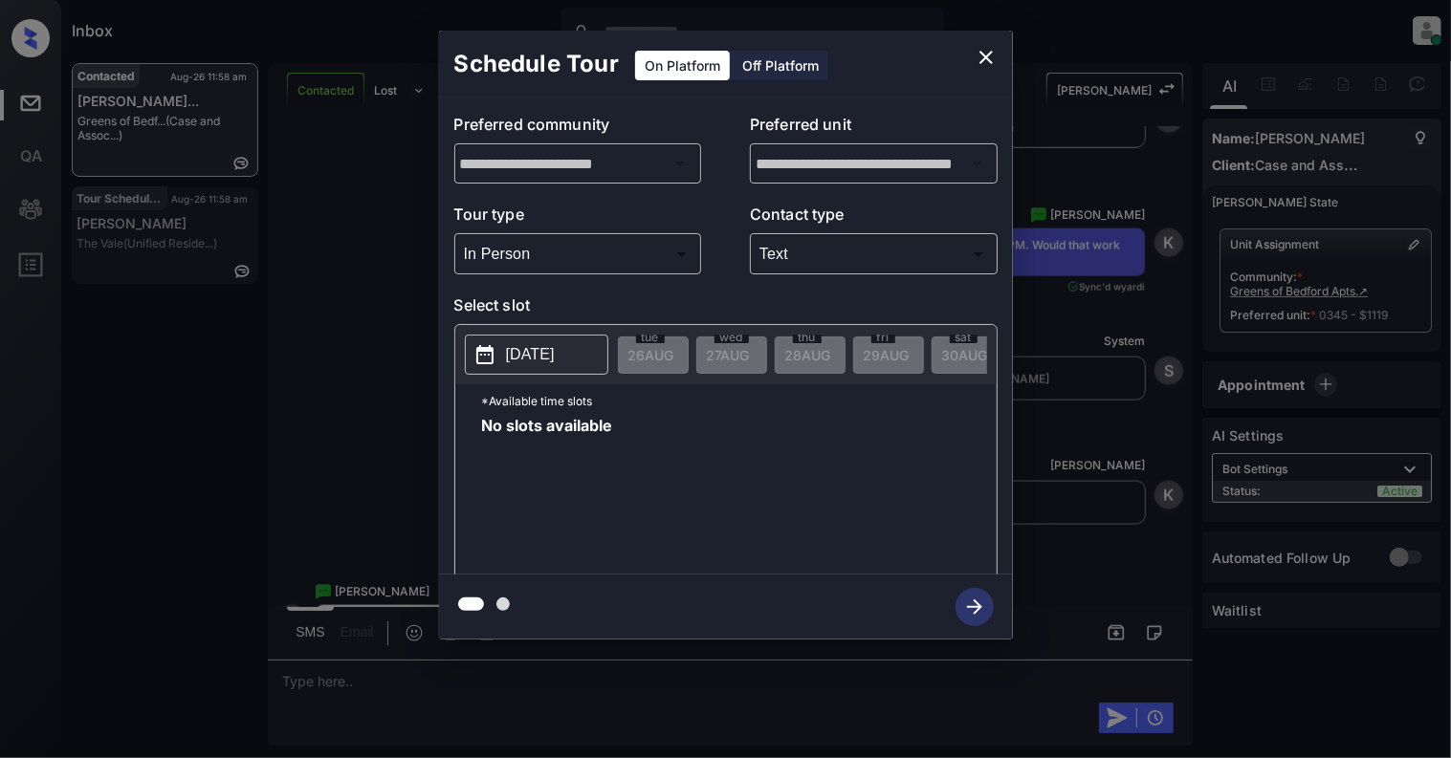
click at [728, 296] on p "Select slot" at bounding box center [725, 309] width 543 height 31
click at [973, 59] on button "close" at bounding box center [986, 57] width 38 height 38
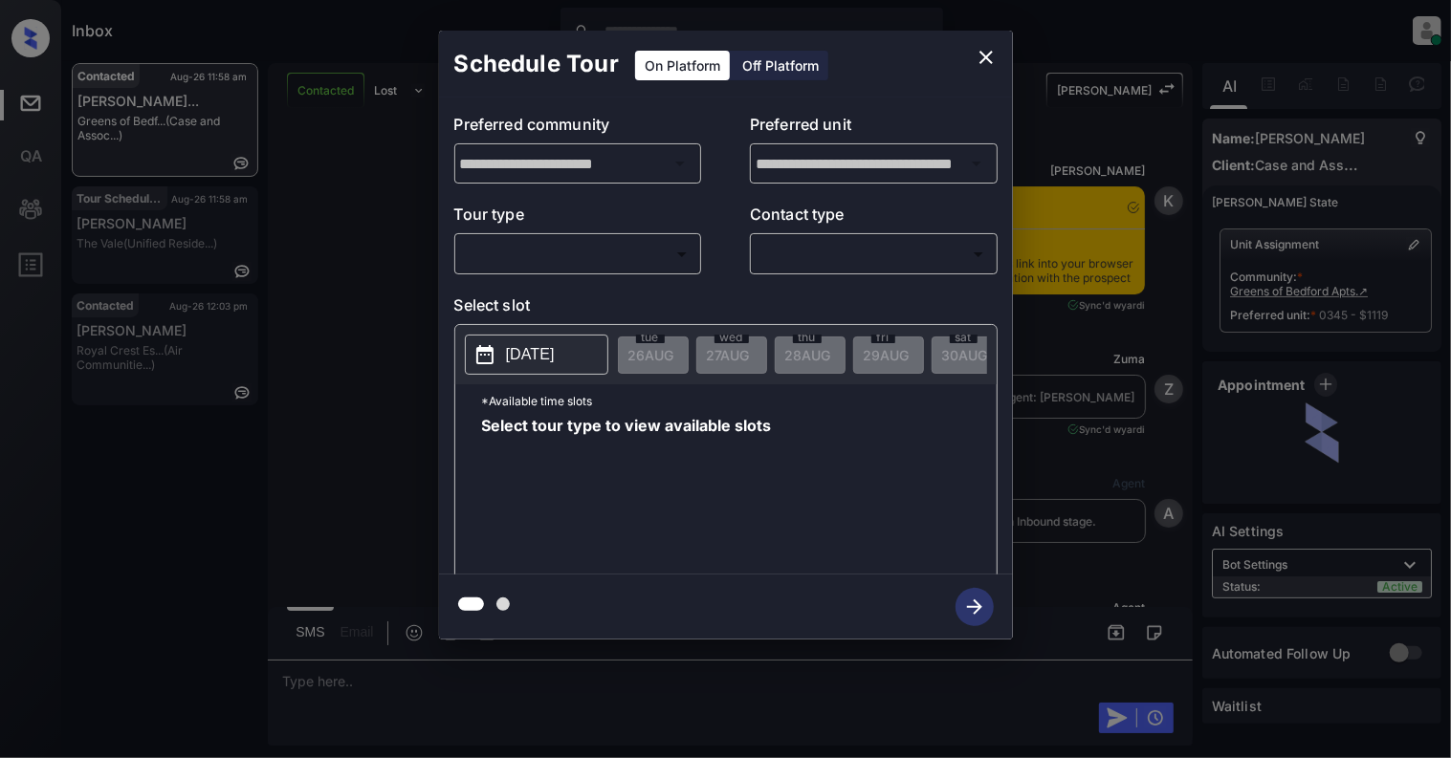
scroll to position [6501, 0]
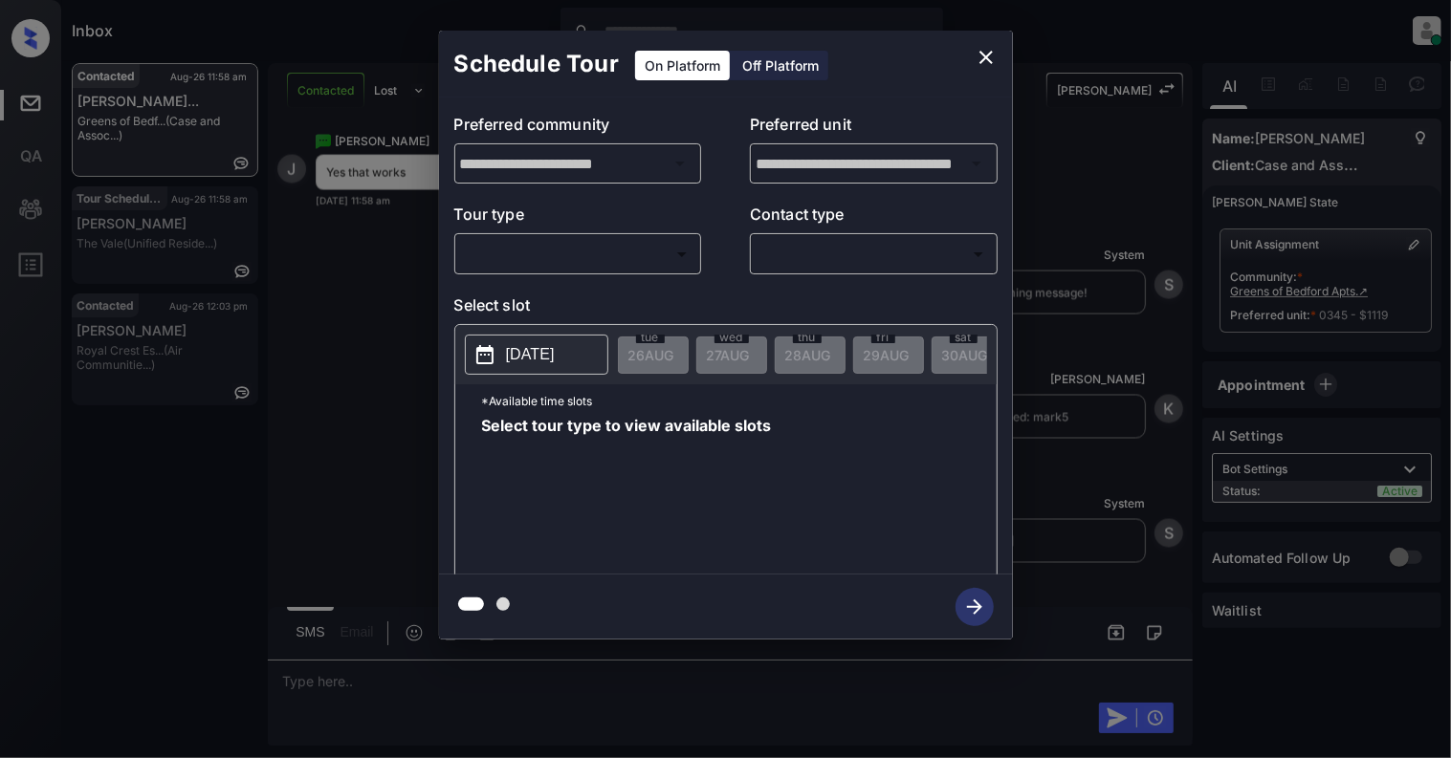
click at [583, 256] on body "Inbox [PERSON_NAME] Online Set yourself offline Set yourself on break Profile S…" at bounding box center [725, 379] width 1451 height 758
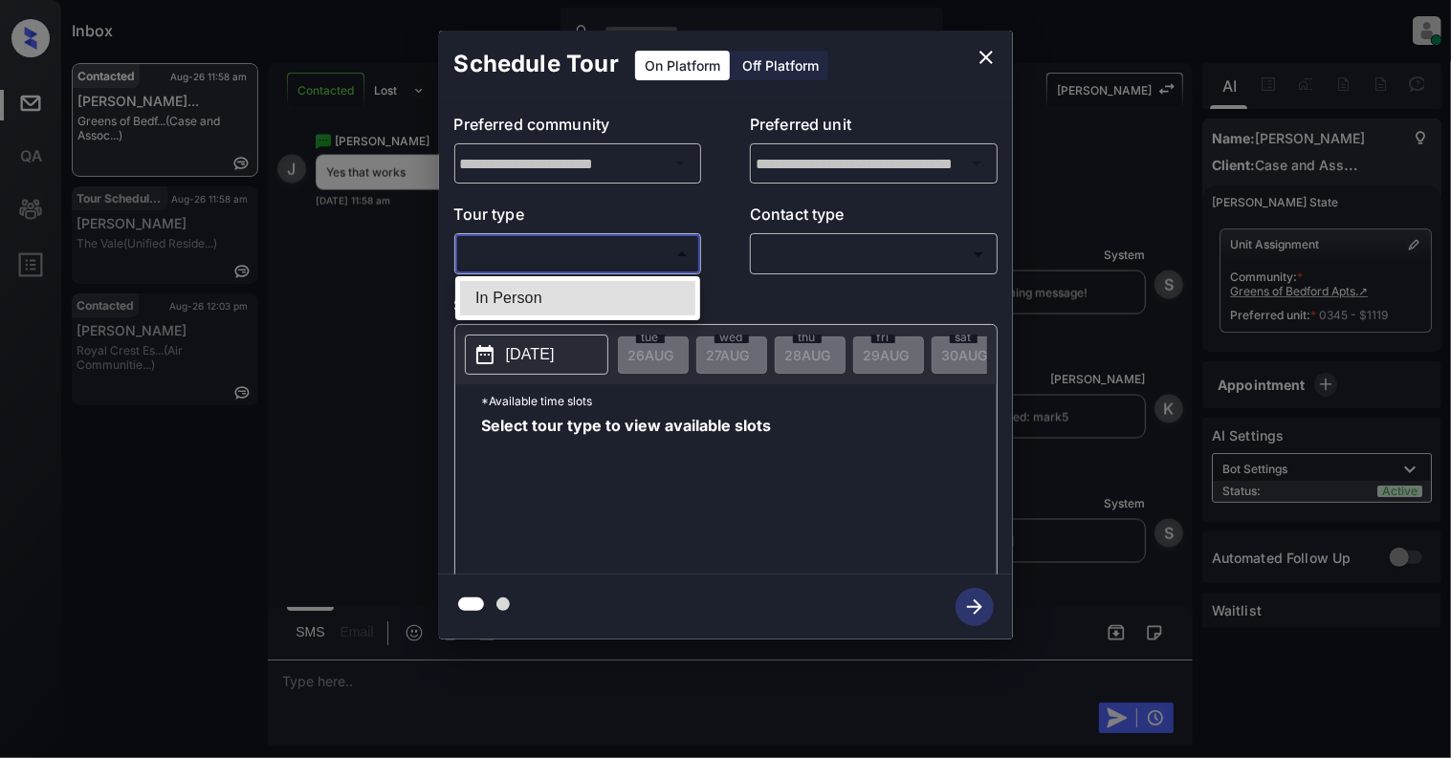
click at [567, 283] on li "In Person" at bounding box center [577, 298] width 235 height 34
type input "********"
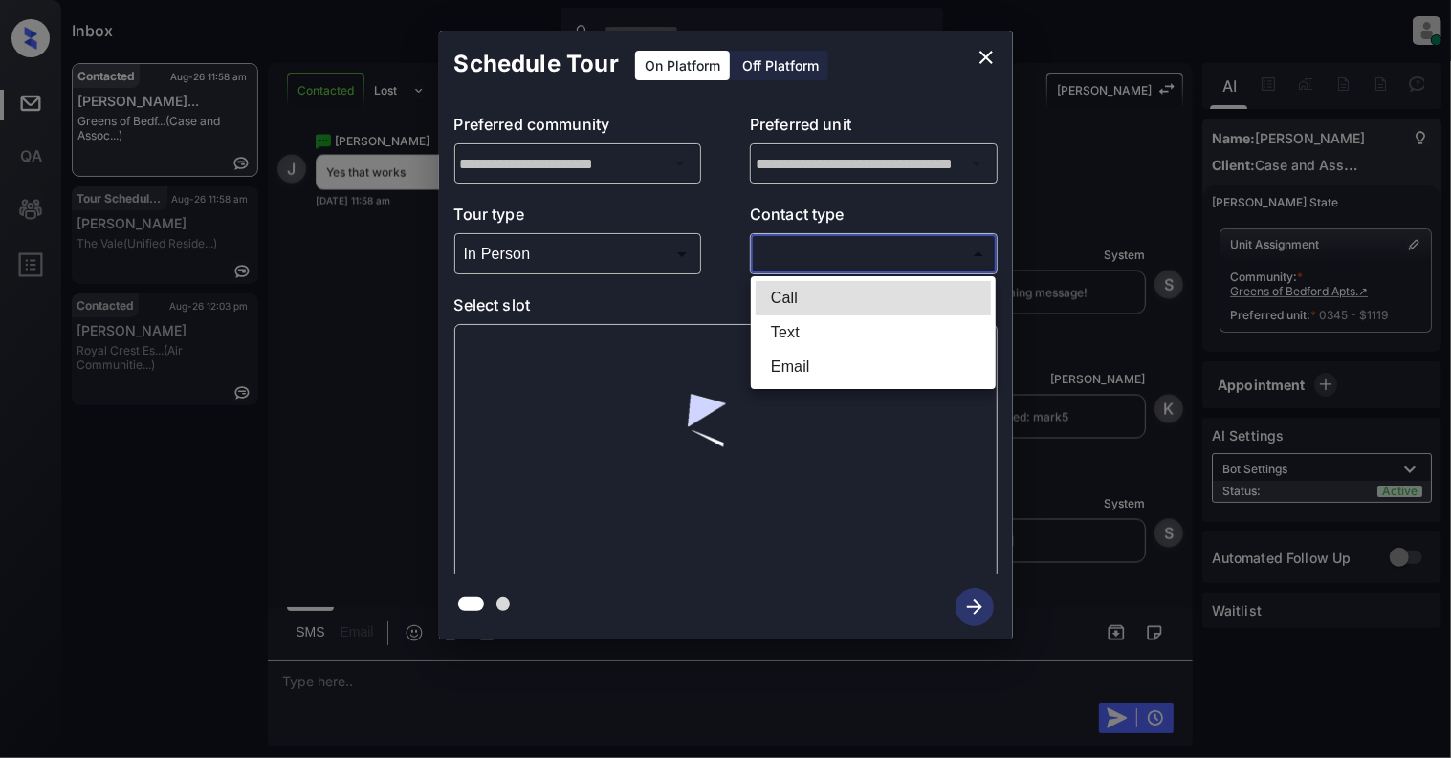
click at [882, 238] on body "Inbox [PERSON_NAME] Online Set yourself offline Set yourself on break Profile S…" at bounding box center [725, 379] width 1451 height 758
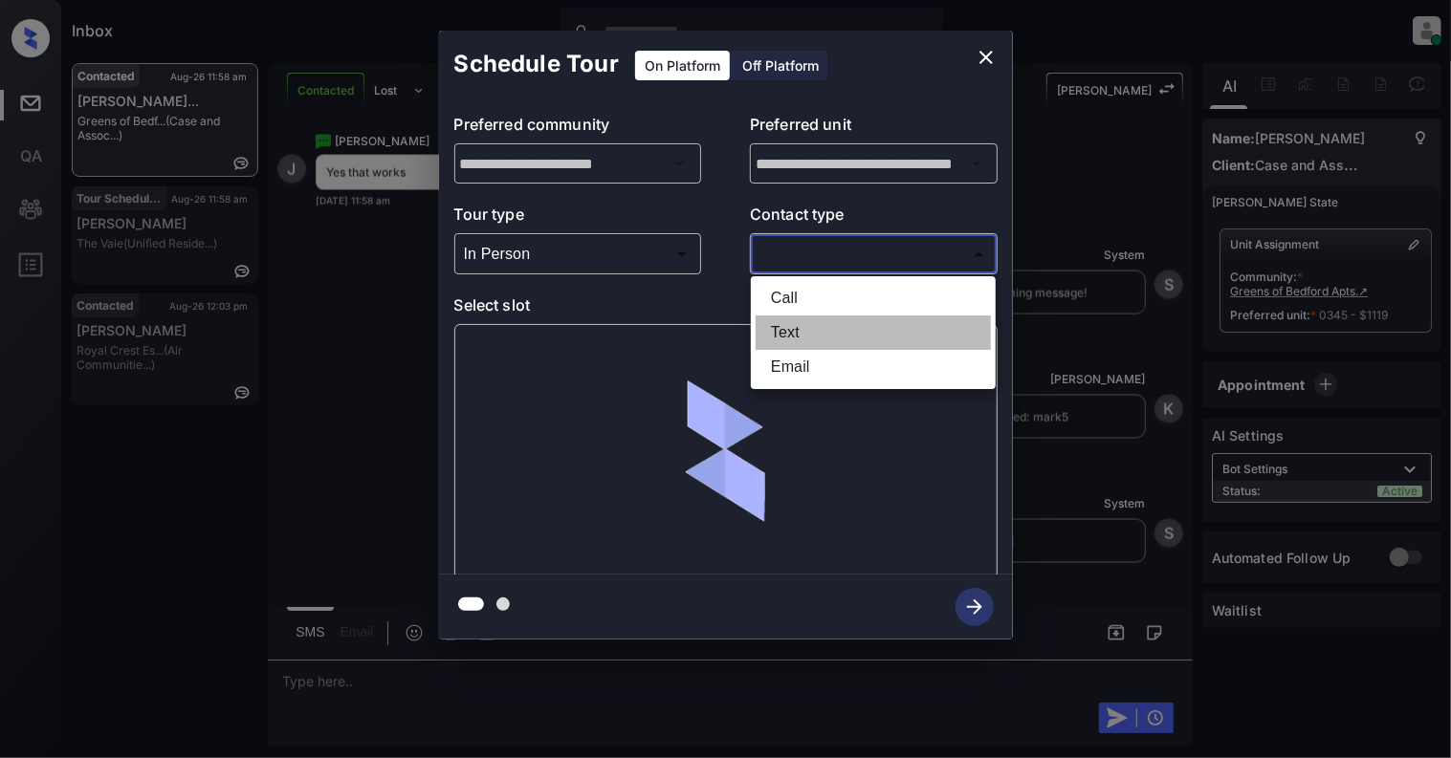
click at [815, 331] on li "Text" at bounding box center [872, 333] width 235 height 34
type input "****"
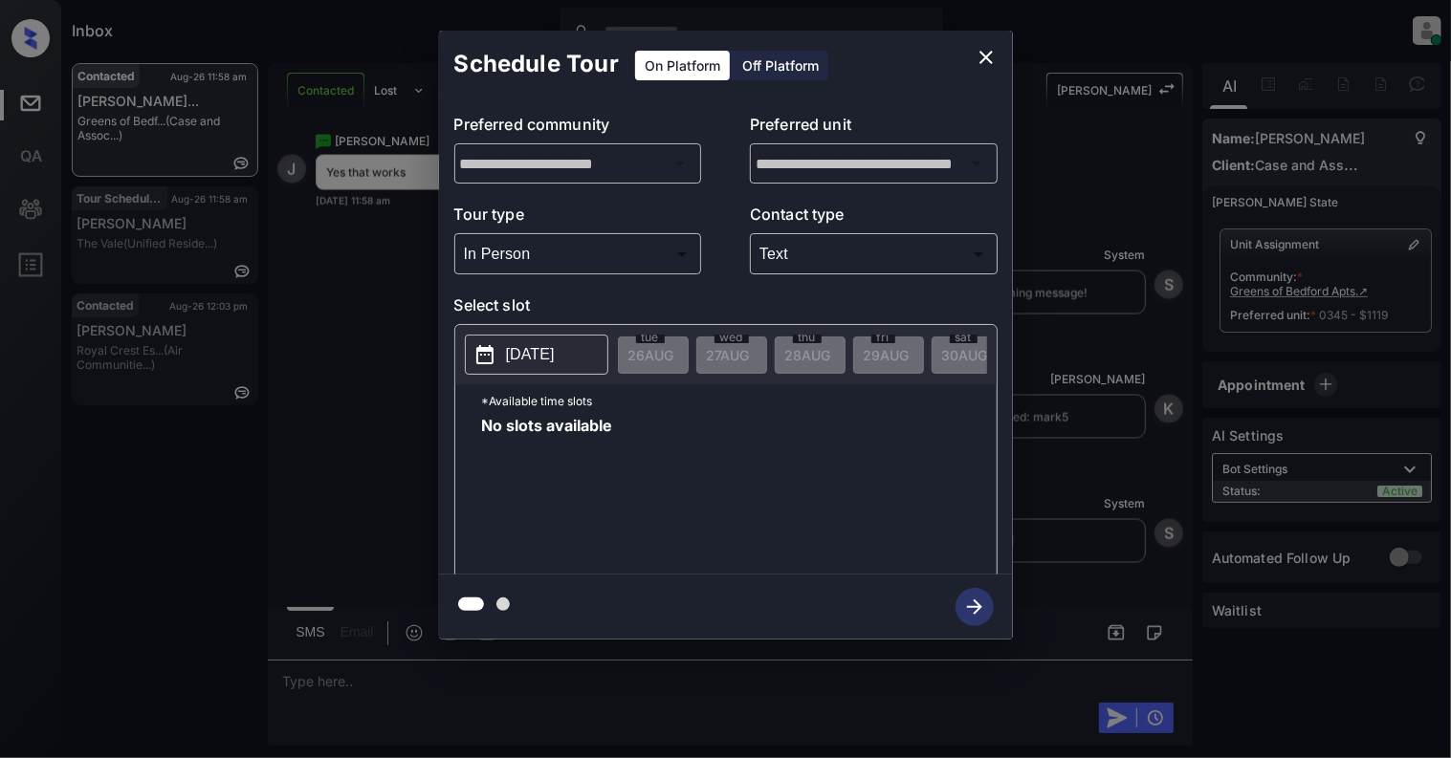
click at [526, 361] on p "[DATE]" at bounding box center [530, 354] width 49 height 23
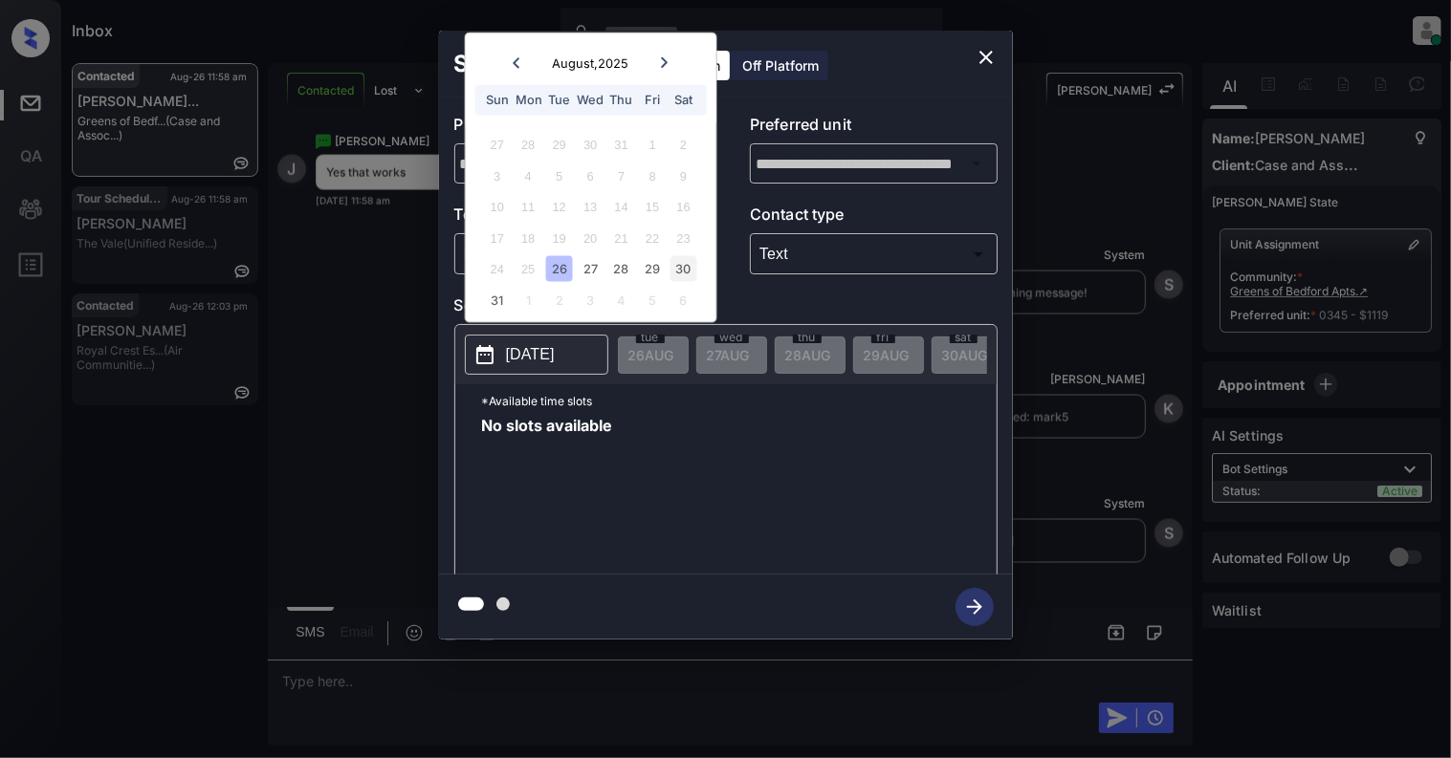
click at [678, 264] on div "30" at bounding box center [683, 269] width 26 height 26
click at [1002, 42] on div "Schedule Tour On Platform Off Platform" at bounding box center [726, 64] width 574 height 67
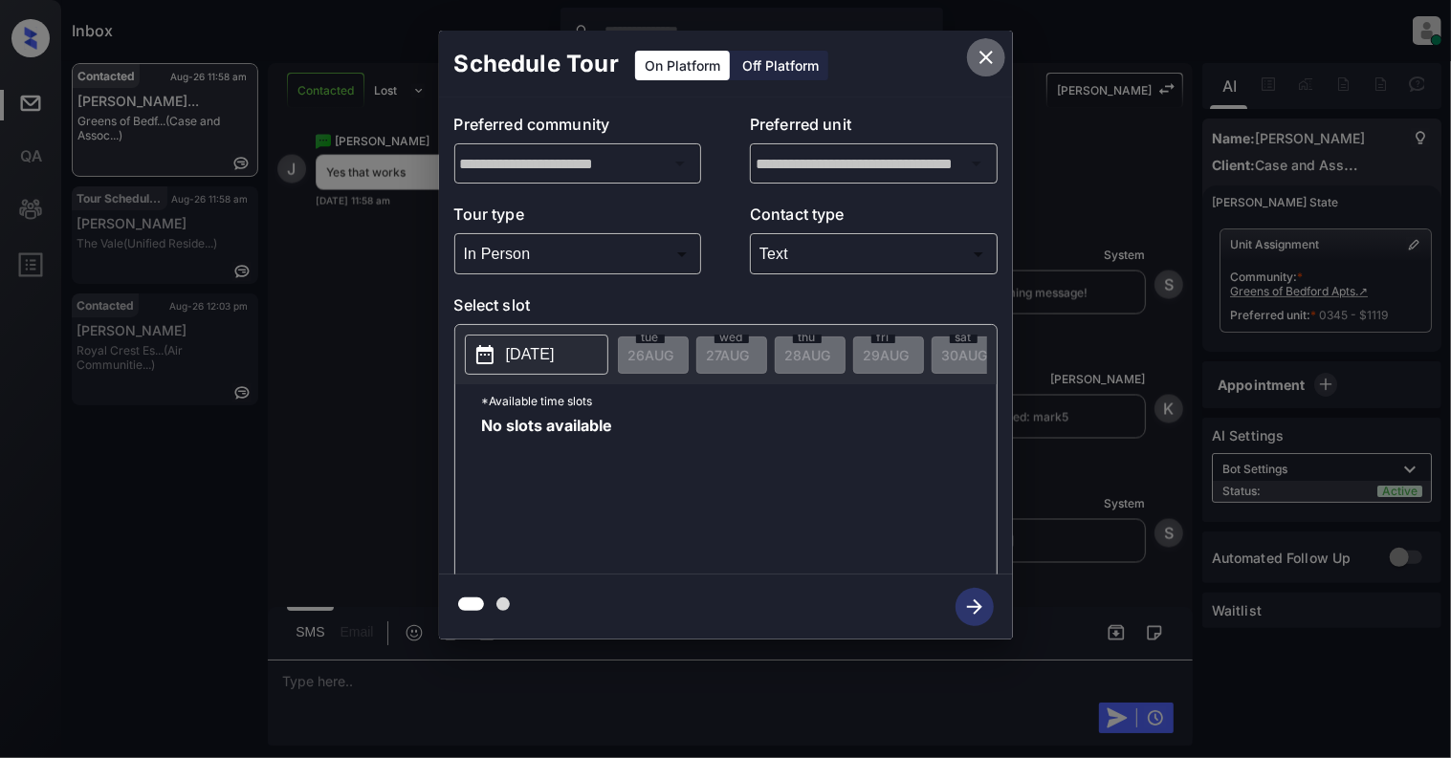
click at [979, 61] on icon "close" at bounding box center [985, 57] width 23 height 23
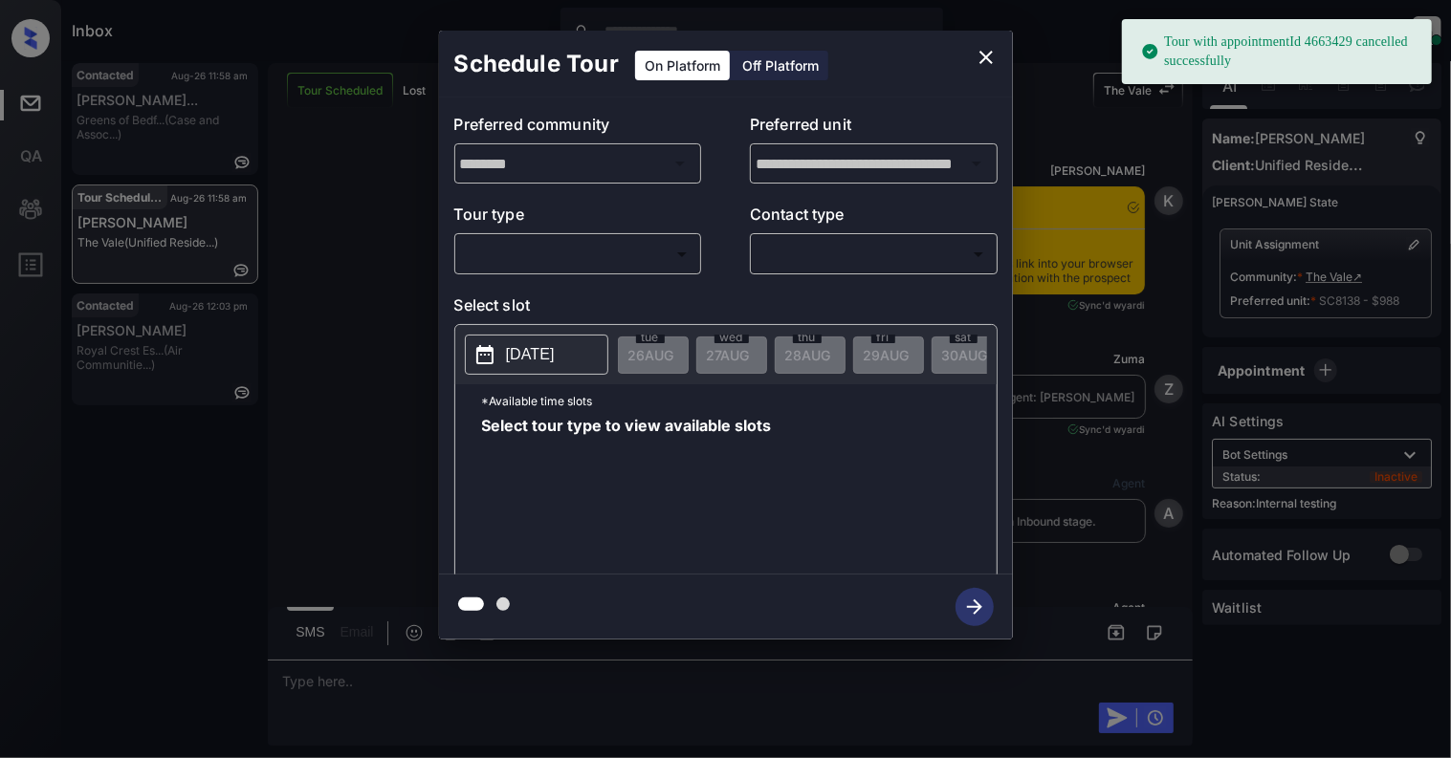
scroll to position [21039, 0]
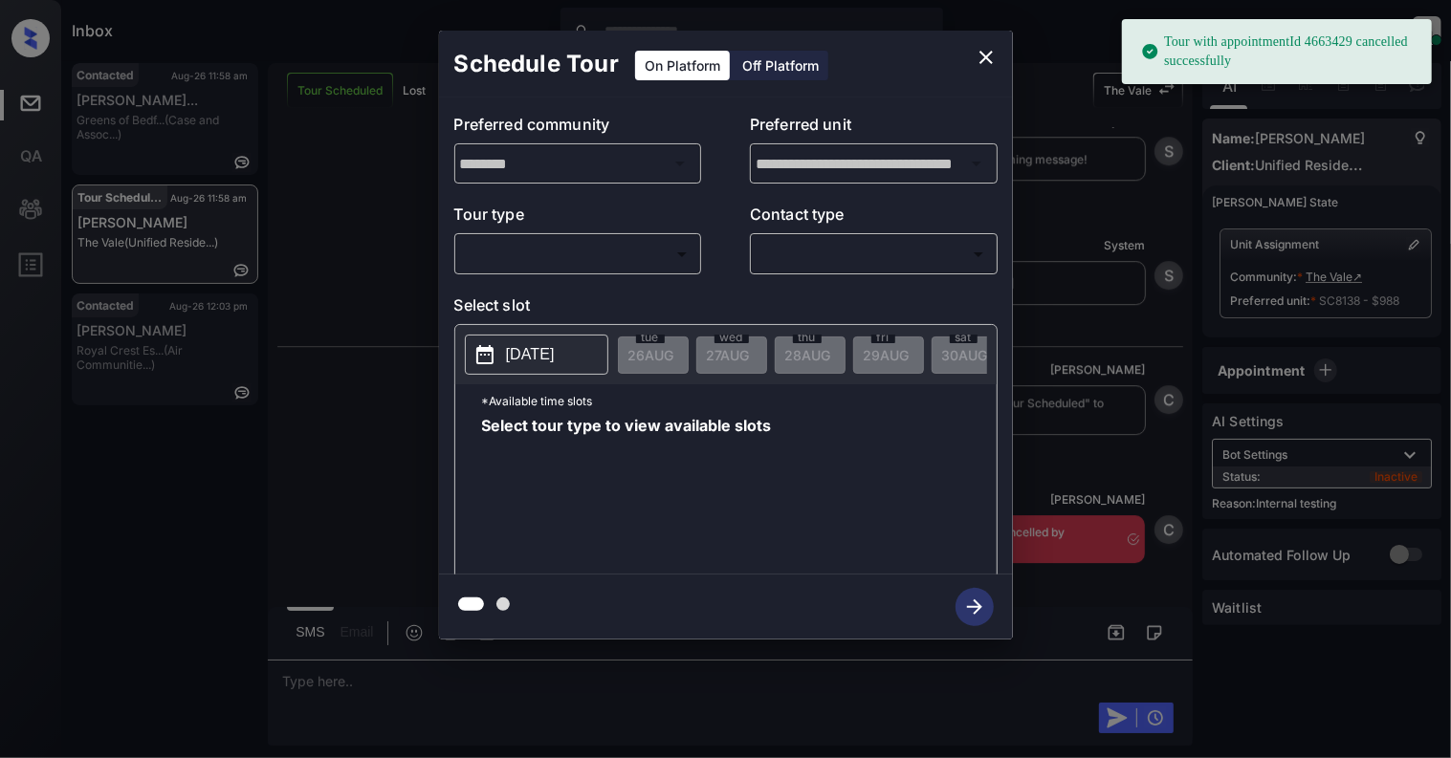
click at [646, 250] on body "Tour with appointmentId 4663429 cancelled successfully Inbox Cynthia Montañez O…" at bounding box center [725, 379] width 1451 height 758
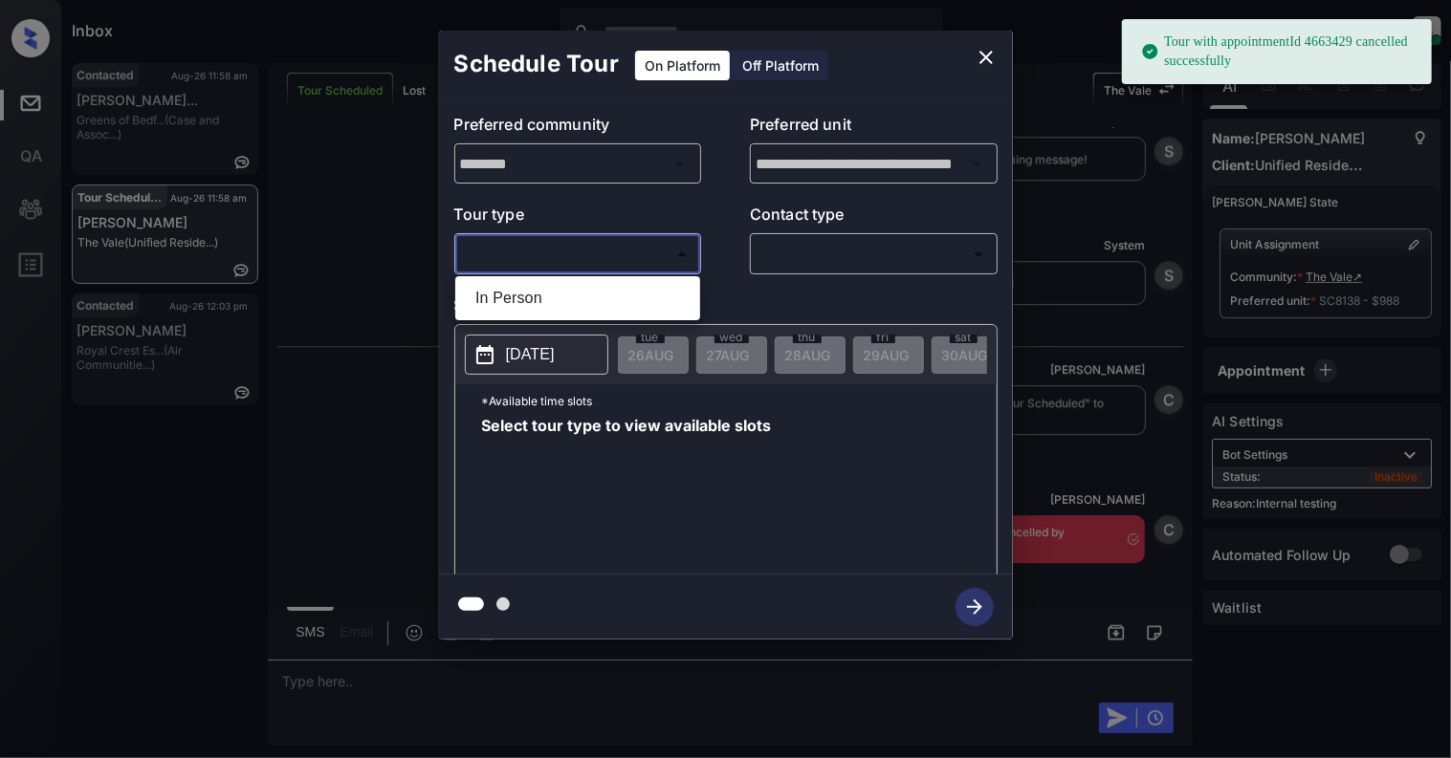
click at [571, 285] on li "In Person" at bounding box center [577, 298] width 235 height 34
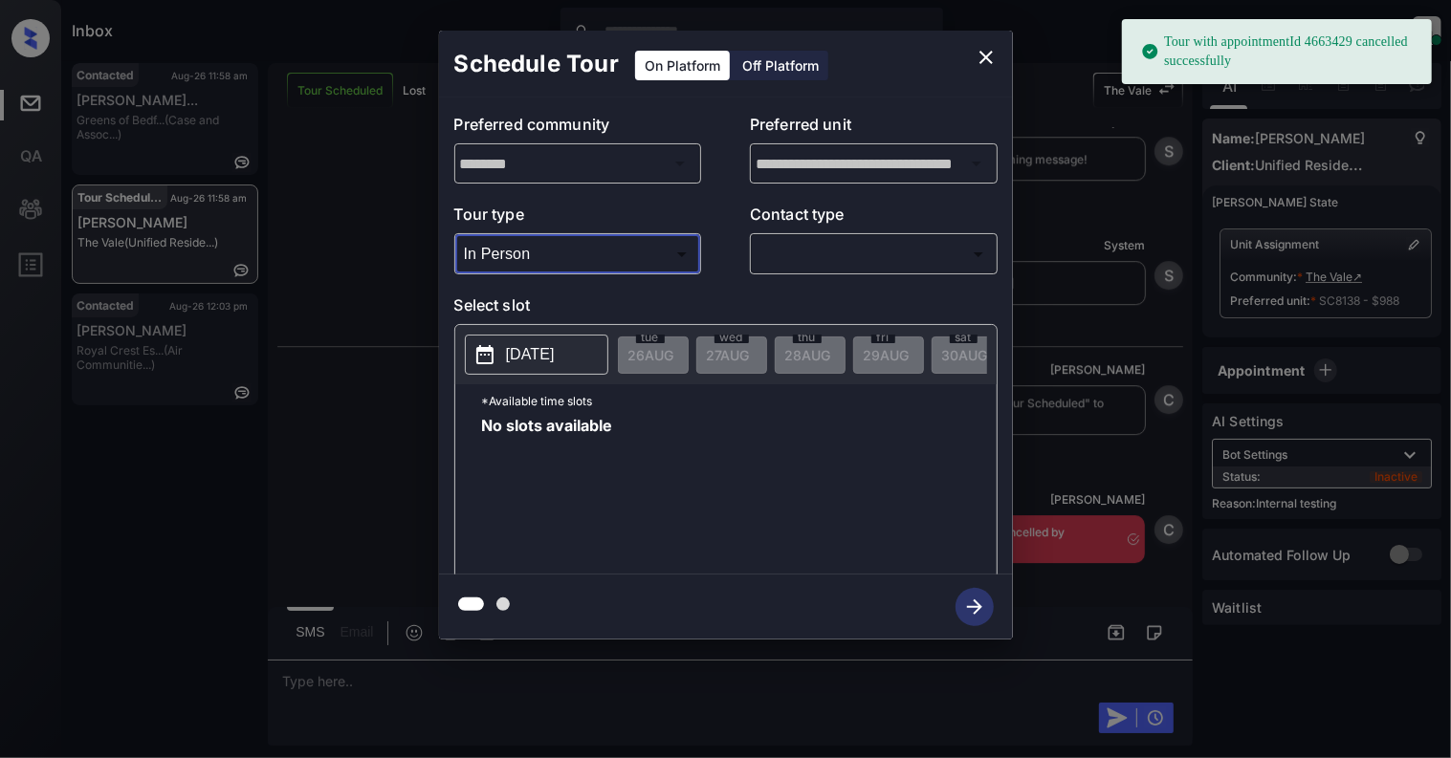
type input "********"
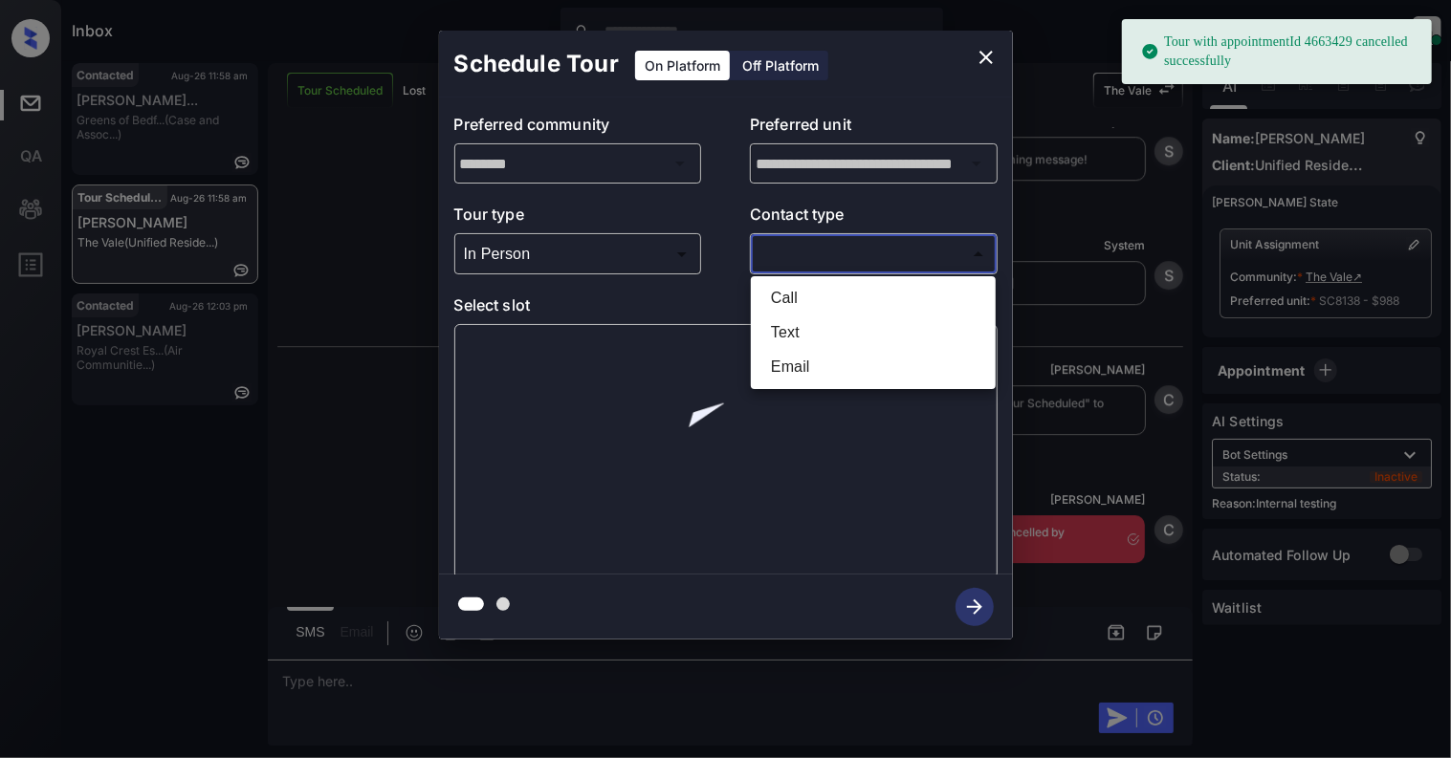
click at [827, 239] on body "Tour with appointmentId 4663429 cancelled successfully Inbox Cynthia Montañez O…" at bounding box center [725, 379] width 1451 height 758
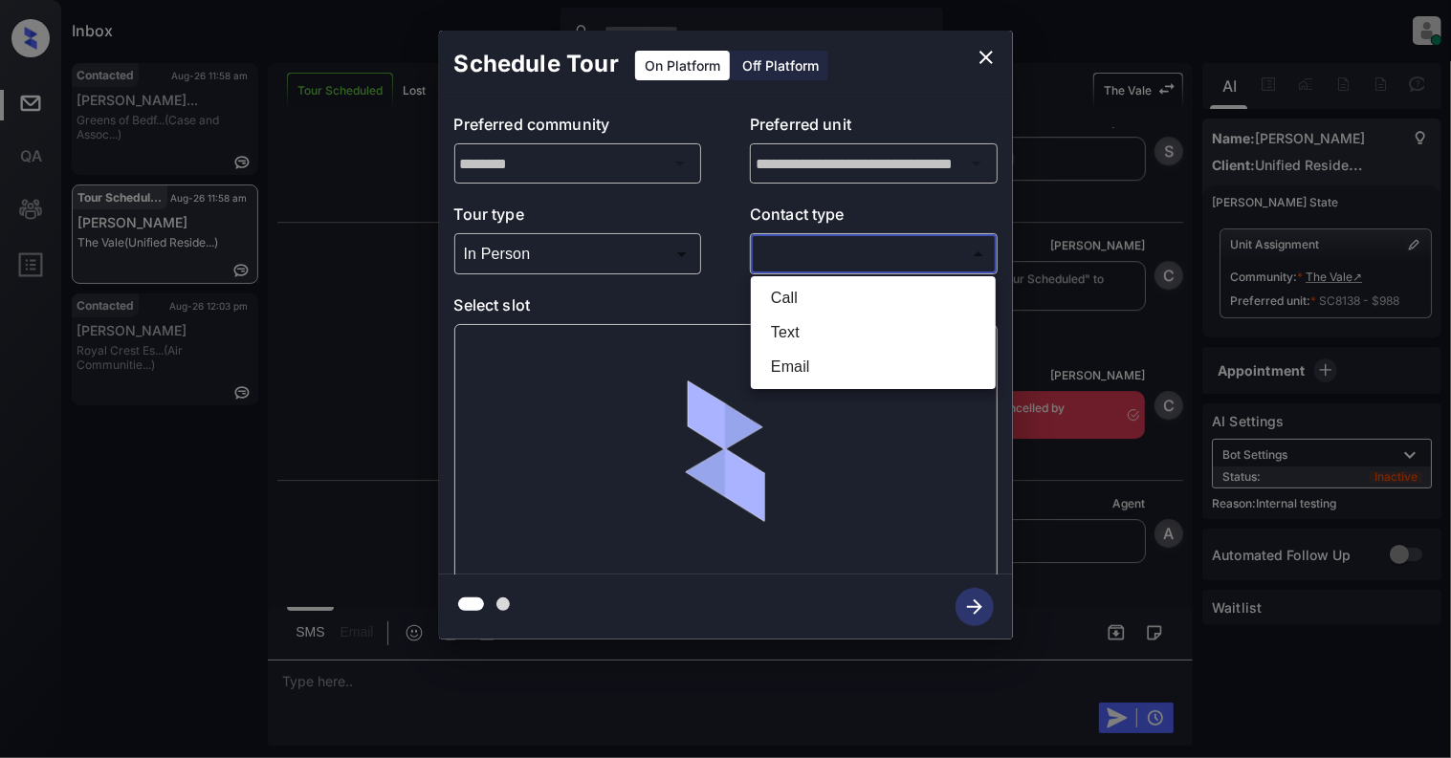
scroll to position [21165, 0]
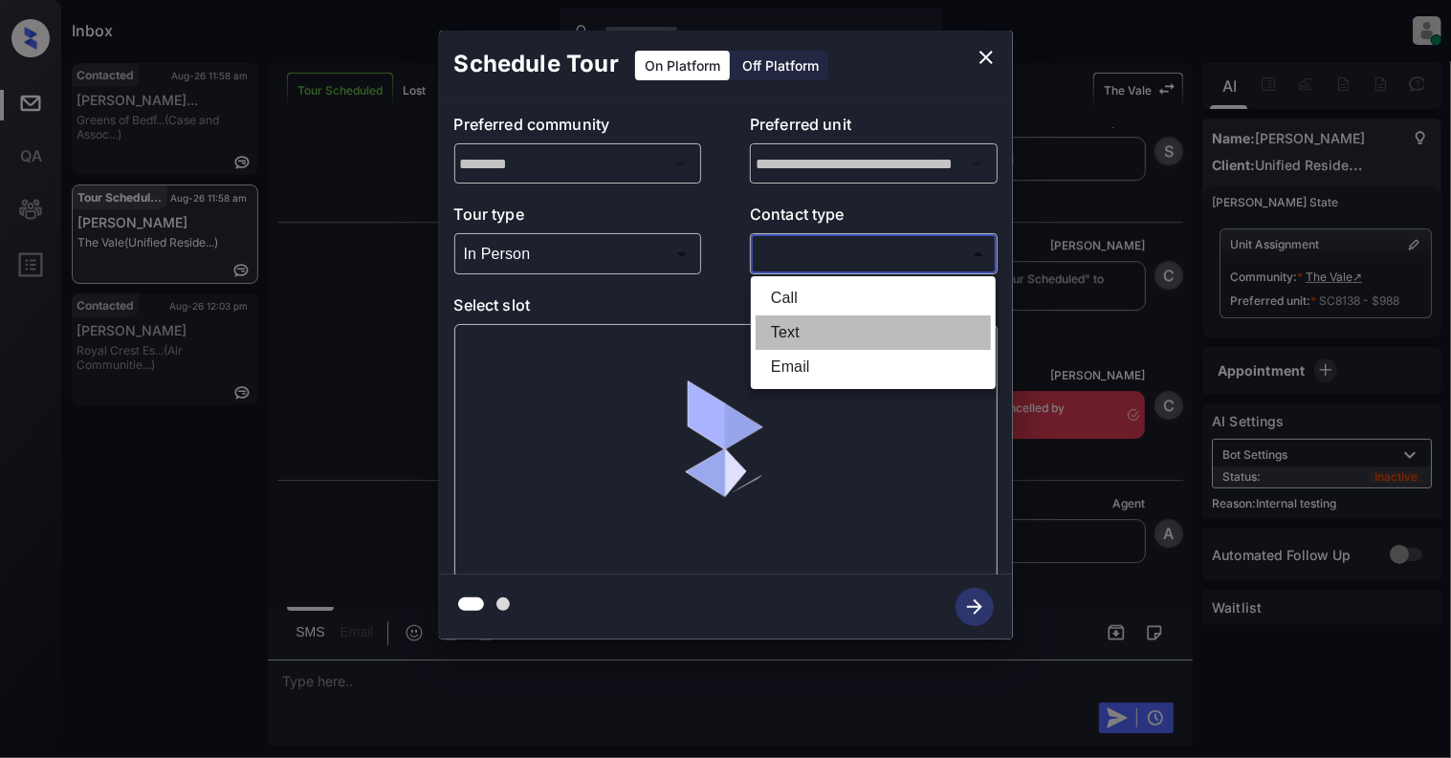
click at [796, 334] on li "Text" at bounding box center [872, 333] width 235 height 34
type input "****"
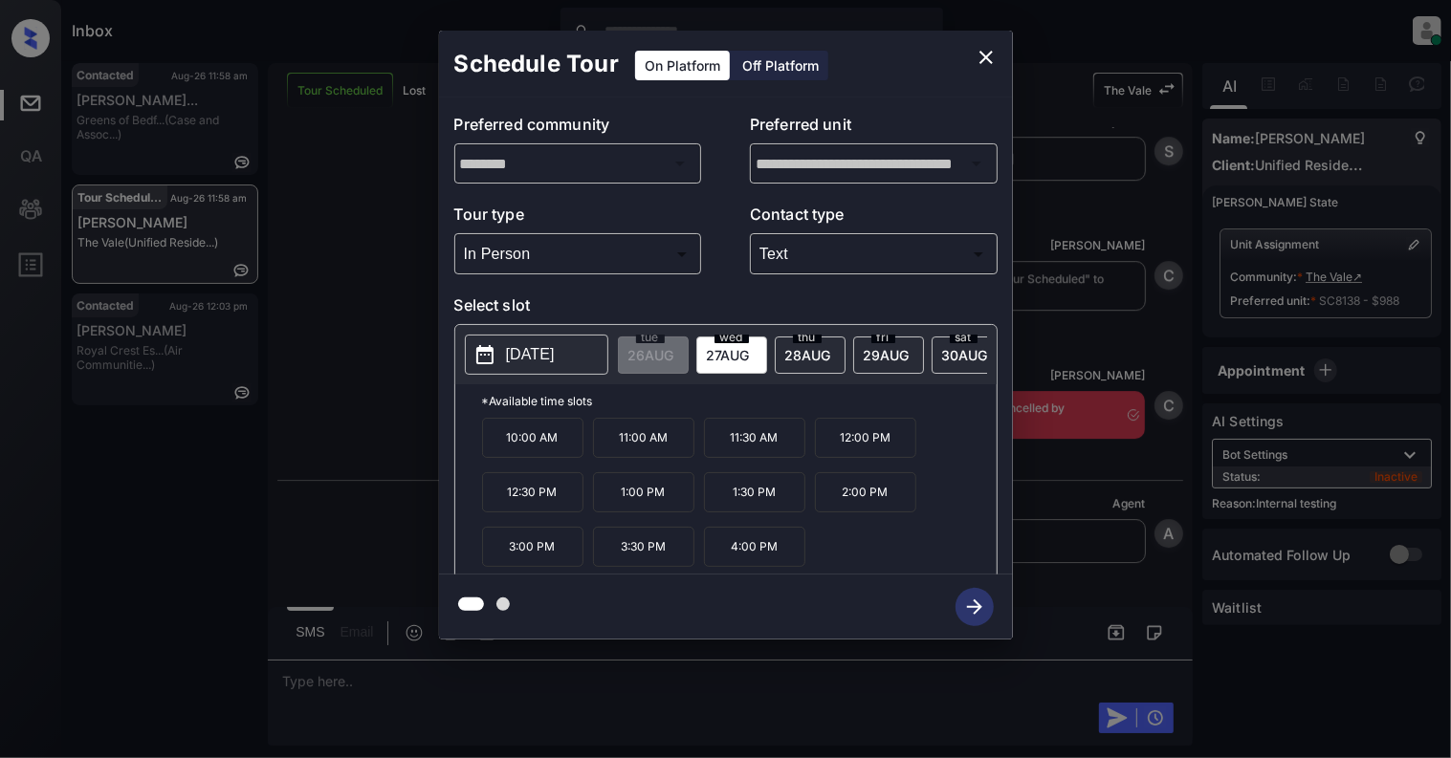
click at [775, 511] on p "1:30 PM" at bounding box center [754, 492] width 101 height 40
click at [970, 610] on icon "button" at bounding box center [974, 607] width 38 height 38
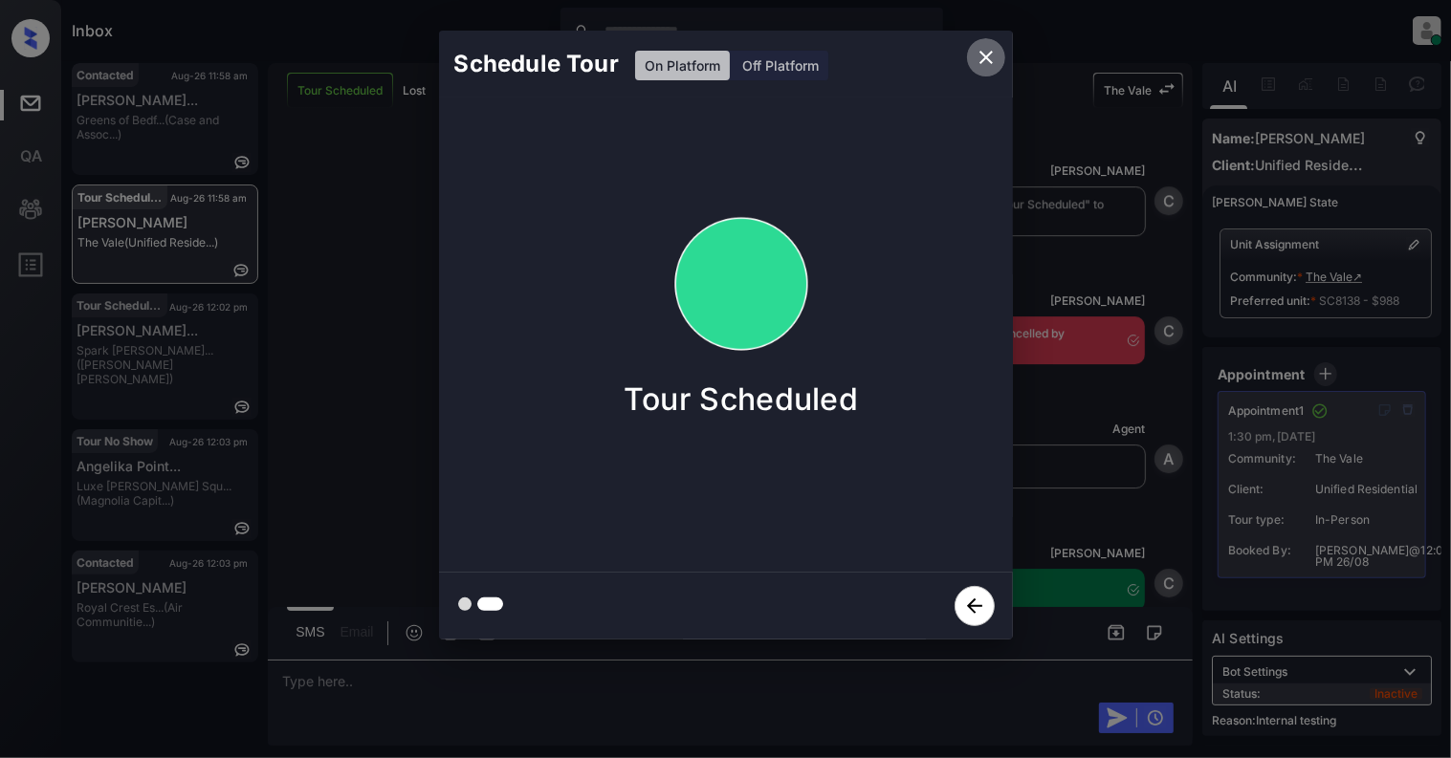
click at [983, 59] on icon "close" at bounding box center [985, 57] width 13 height 13
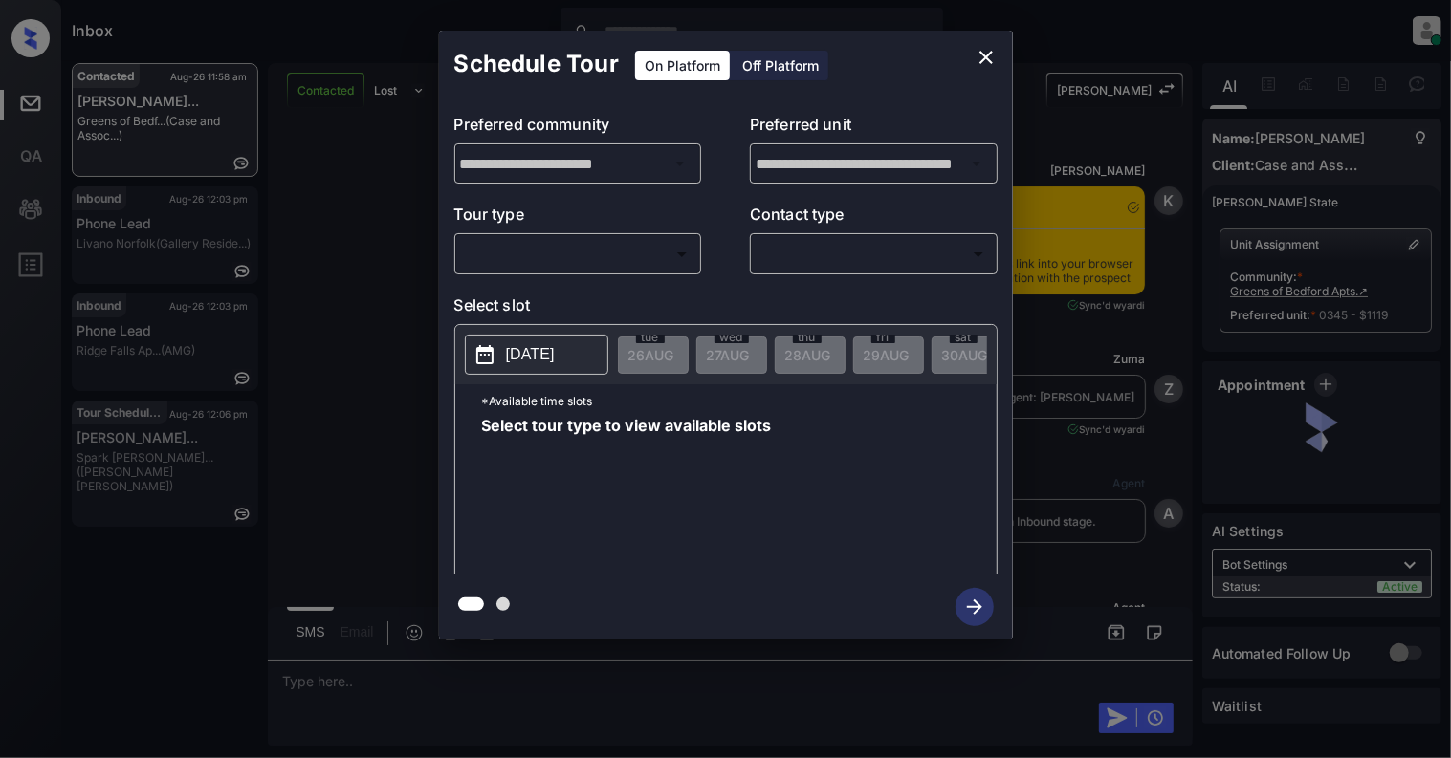
scroll to position [5991, 0]
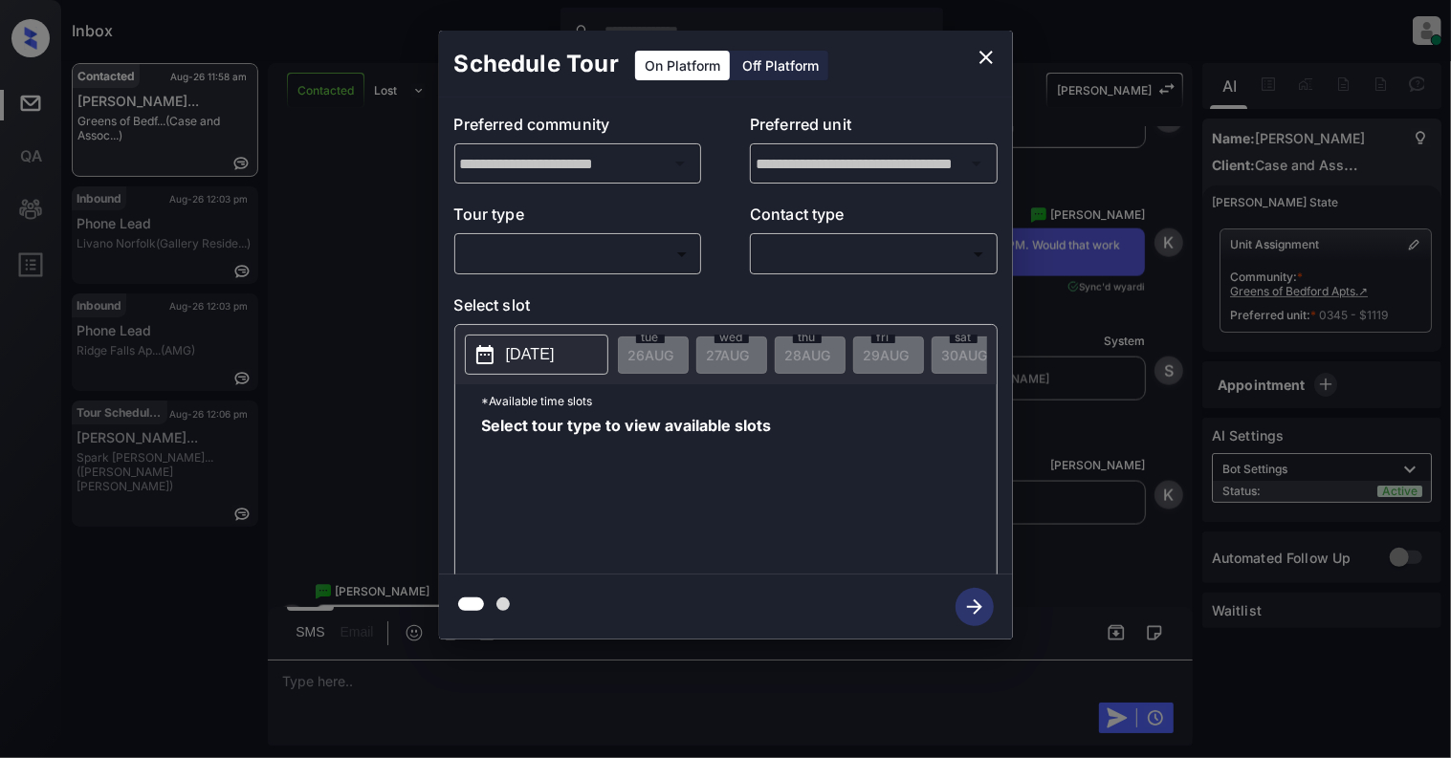
click at [545, 260] on body "Inbox [PERSON_NAME] Online Set yourself offline Set yourself on break Profile S…" at bounding box center [725, 379] width 1451 height 758
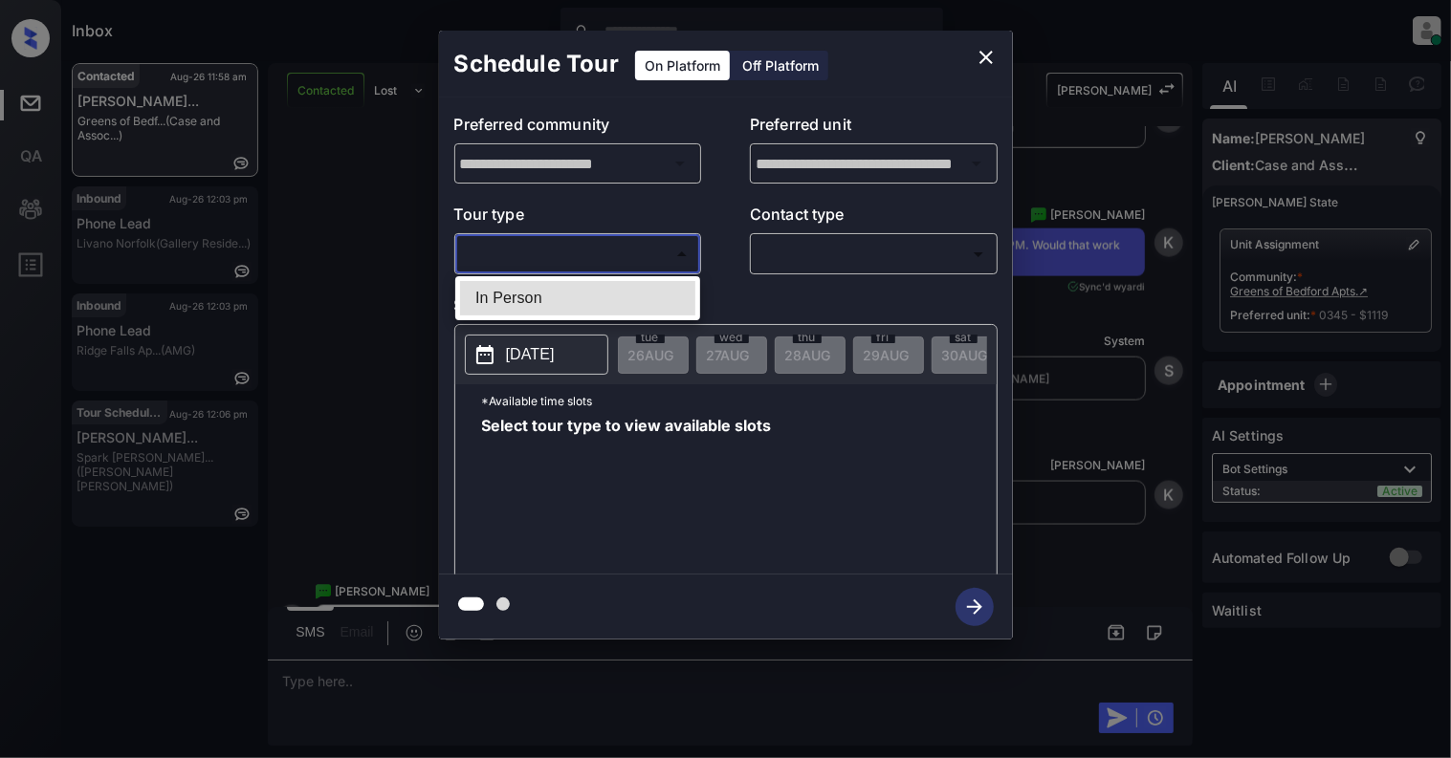
click at [545, 300] on li "In Person" at bounding box center [577, 298] width 235 height 34
type input "********"
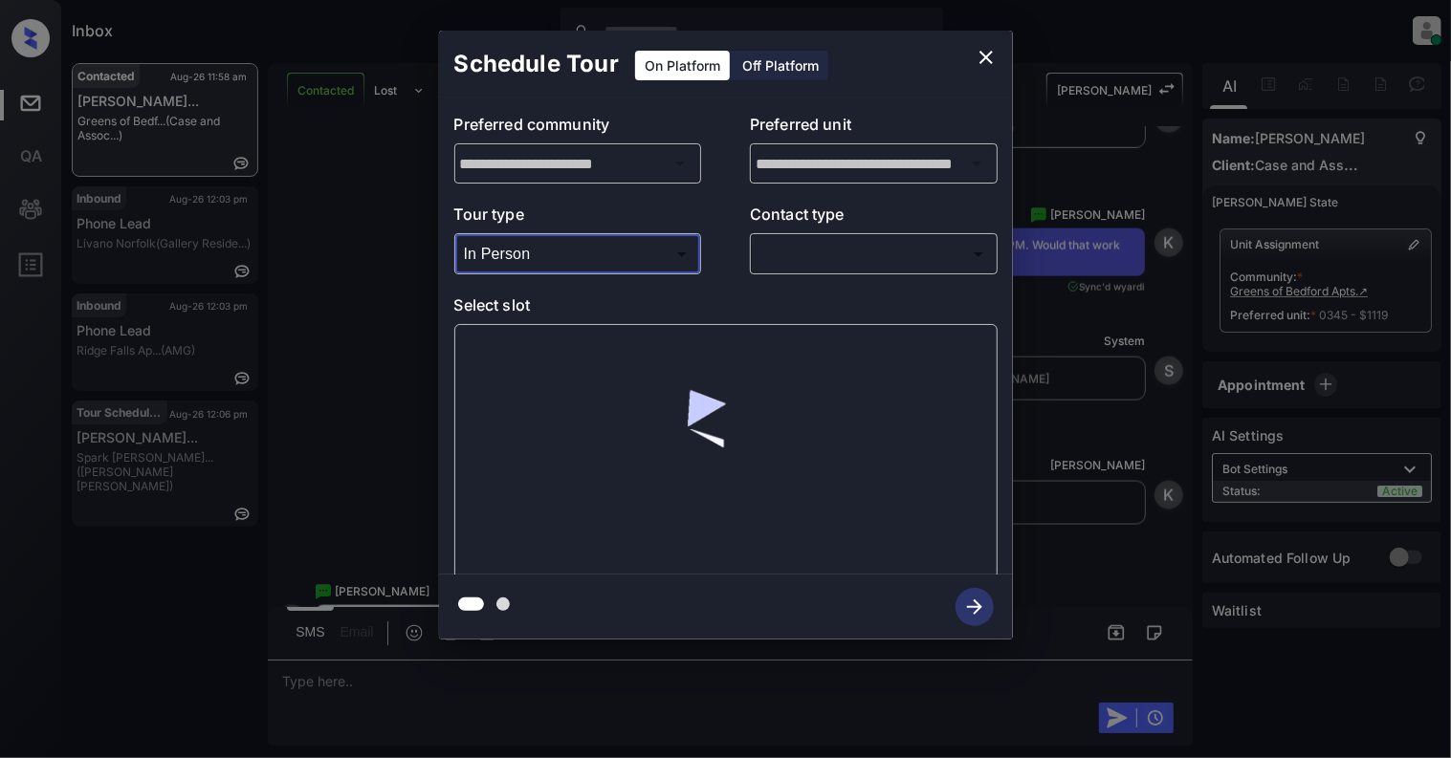
click at [863, 250] on body "Inbox [PERSON_NAME] Online Set yourself offline Set yourself on break Profile S…" at bounding box center [725, 379] width 1451 height 758
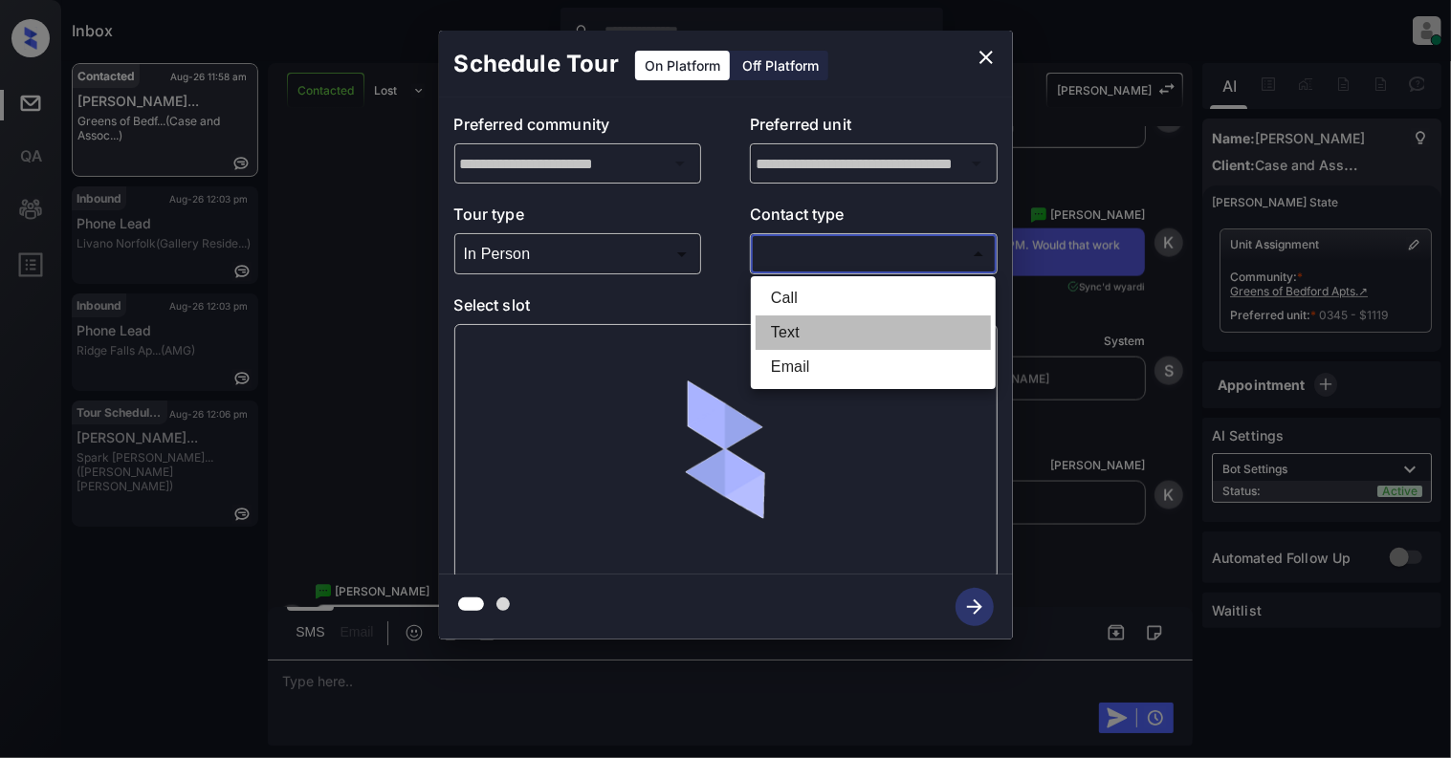
click at [798, 331] on li "Text" at bounding box center [872, 333] width 235 height 34
type input "****"
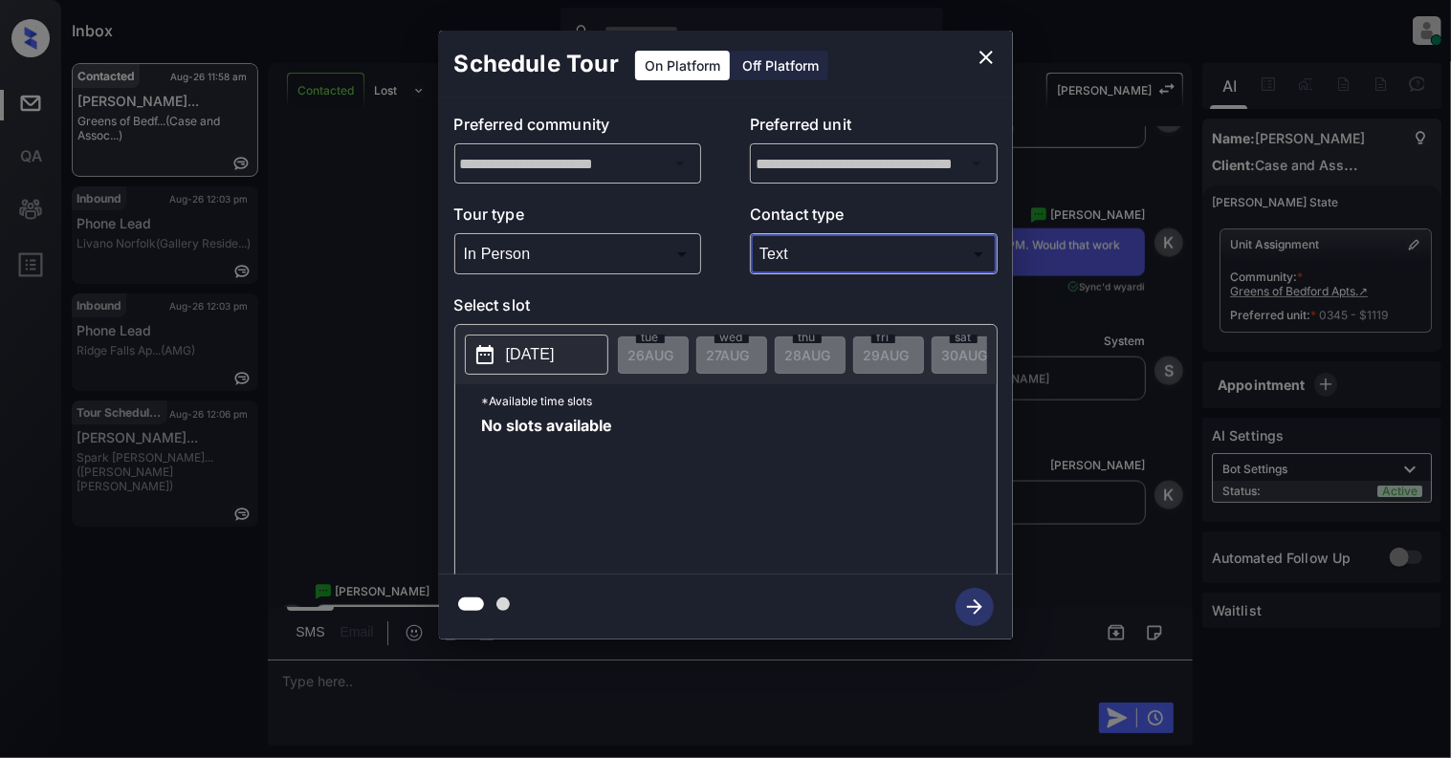
click at [549, 361] on p "[DATE]" at bounding box center [530, 354] width 49 height 23
click at [984, 55] on icon "close" at bounding box center [985, 57] width 13 height 13
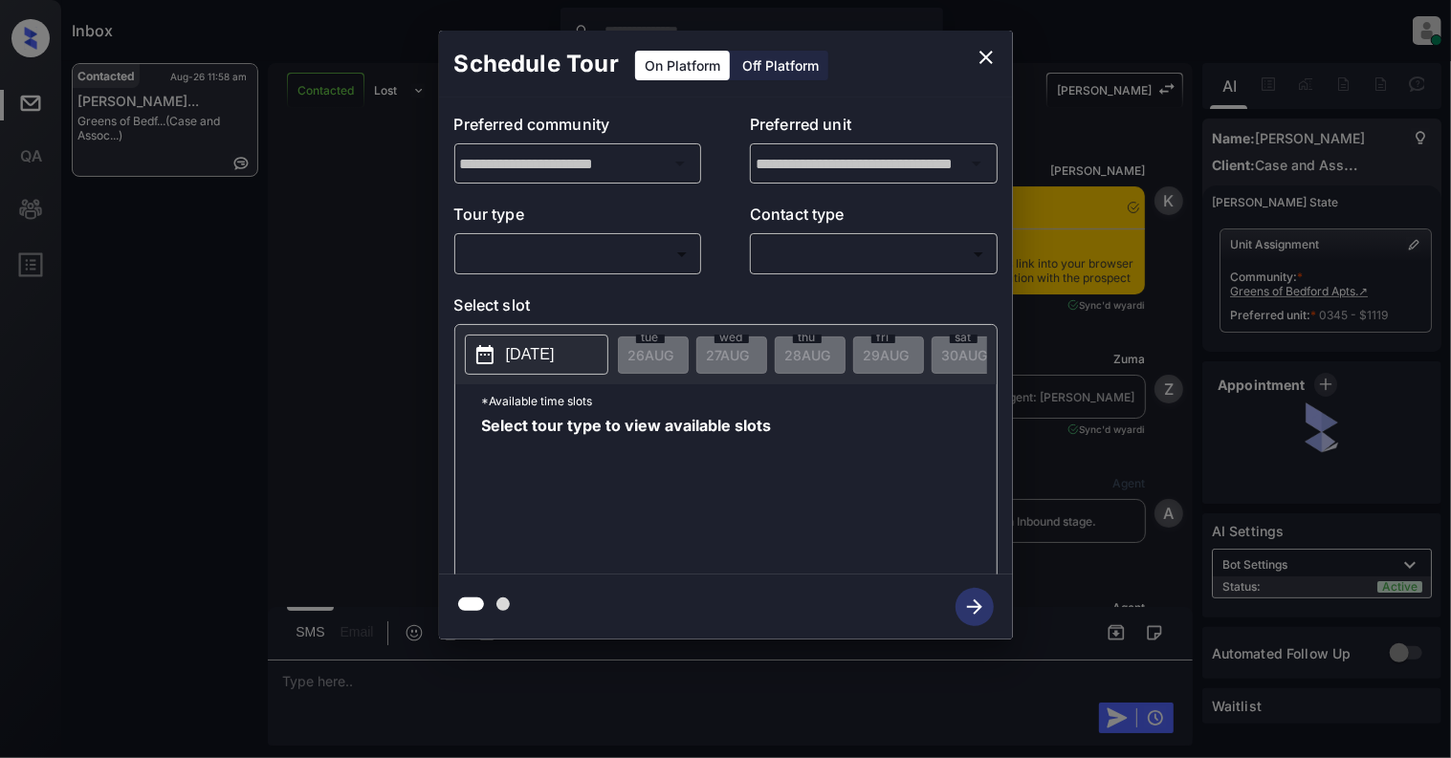
scroll to position [5991, 0]
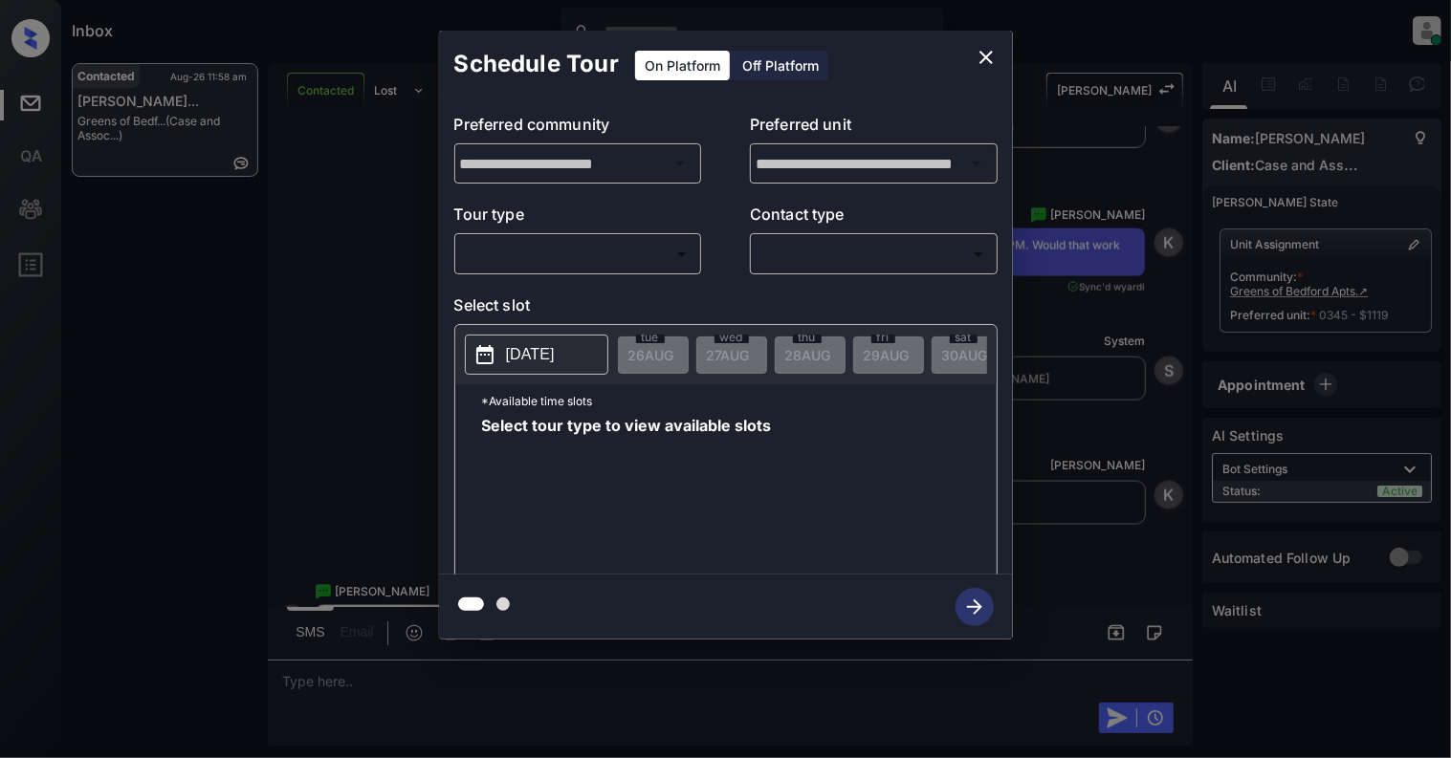
click at [539, 254] on body "Inbox [PERSON_NAME] Online Set yourself offline Set yourself on break Profile S…" at bounding box center [725, 379] width 1451 height 758
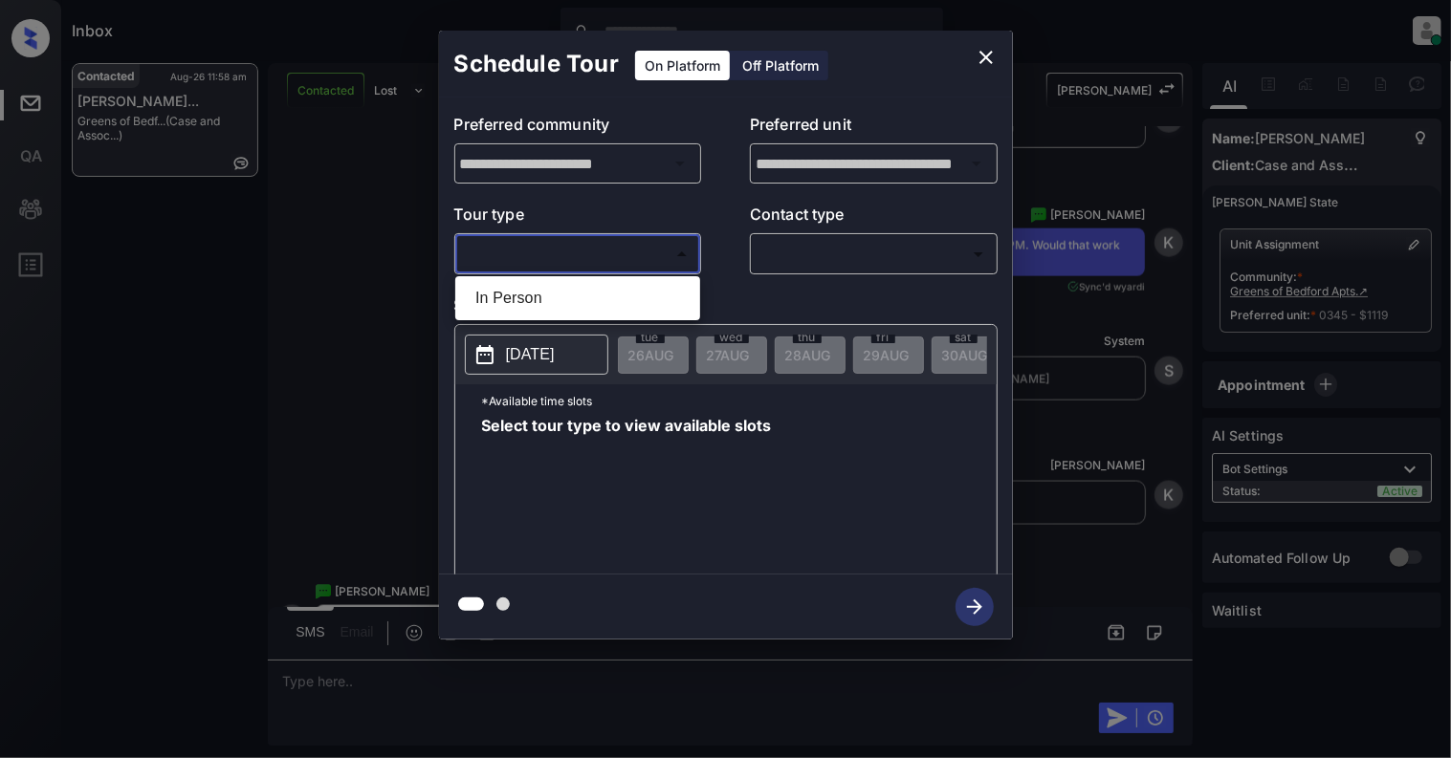
click at [539, 284] on li "In Person" at bounding box center [577, 298] width 235 height 34
type input "********"
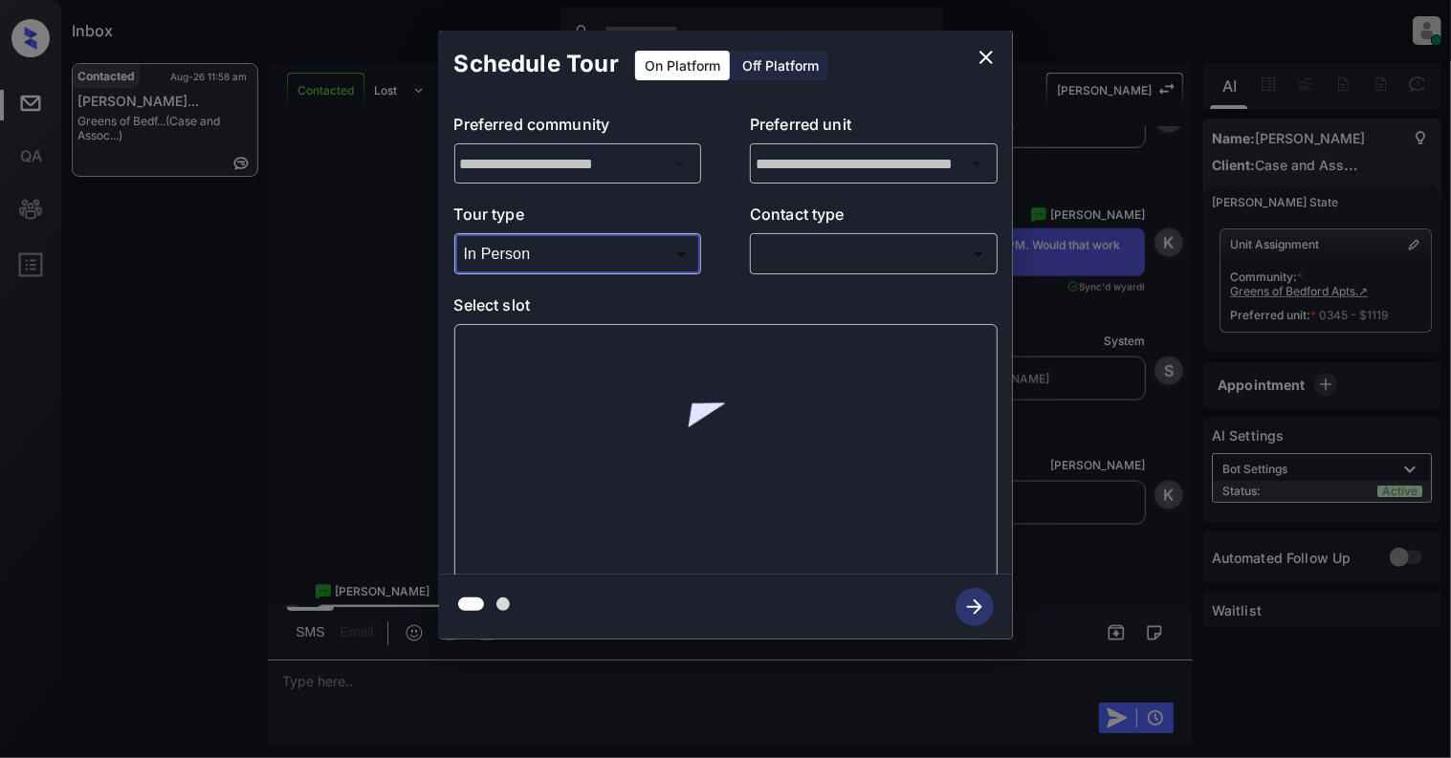
click at [812, 257] on body "Inbox [PERSON_NAME] Online Set yourself offline Set yourself on break Profile S…" at bounding box center [725, 379] width 1451 height 758
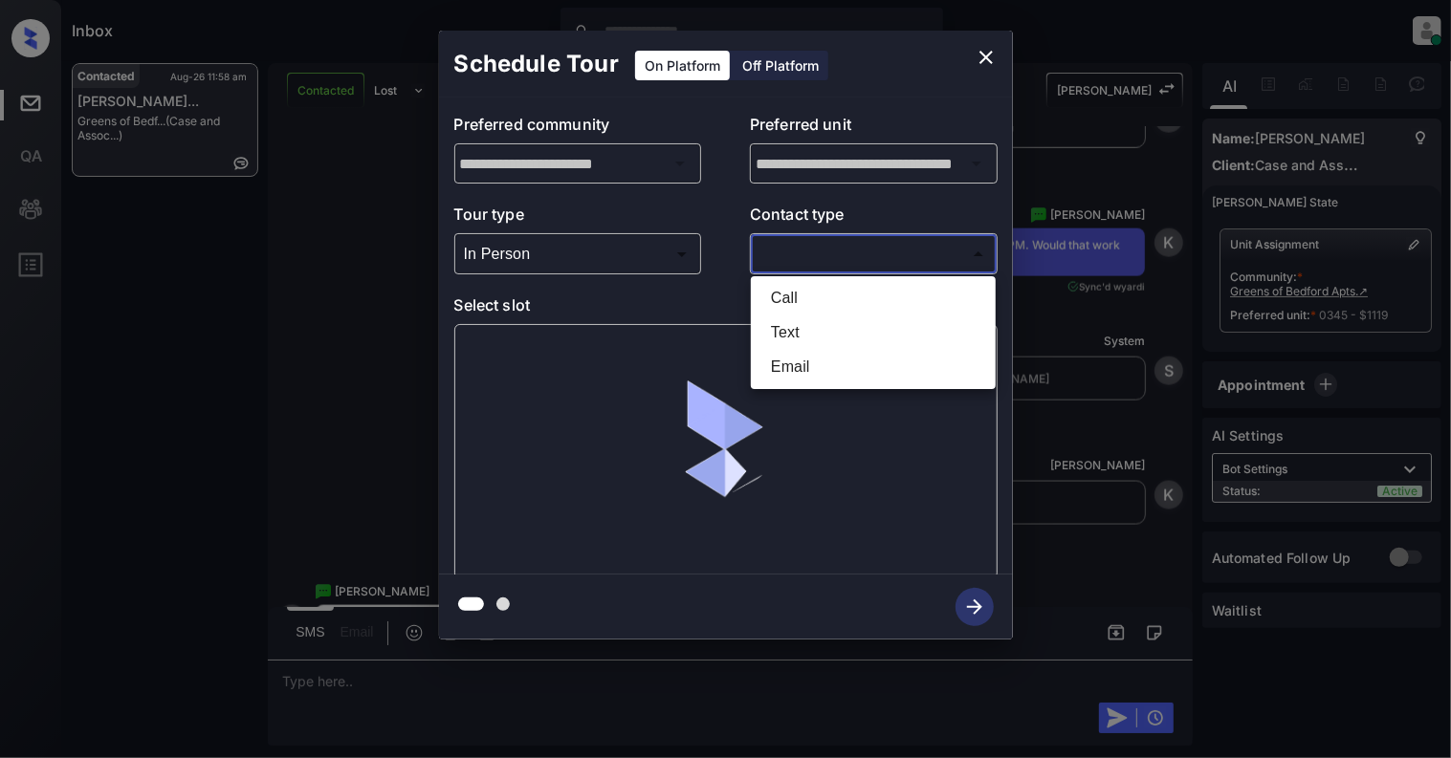
click at [794, 330] on li "Text" at bounding box center [872, 333] width 235 height 34
type input "****"
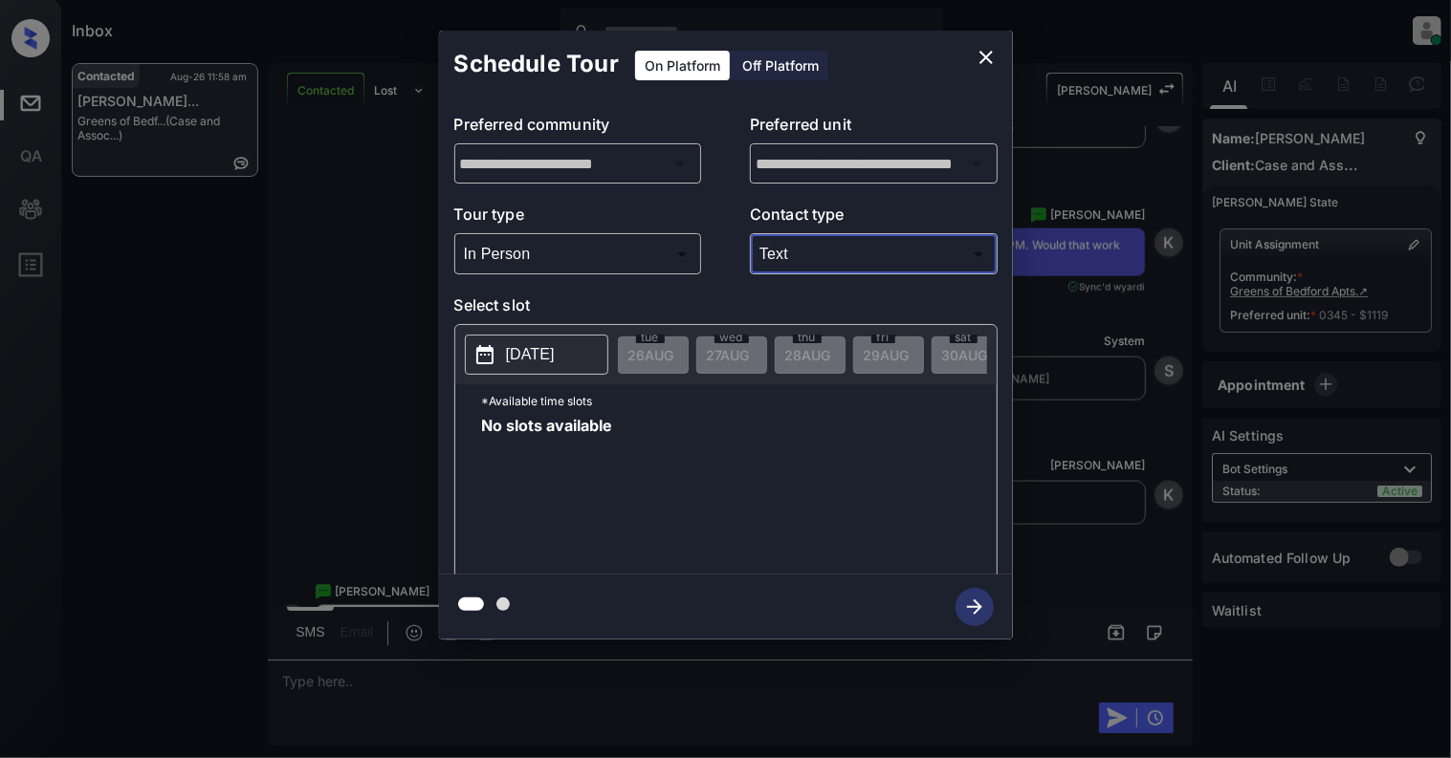
click at [525, 361] on p "2025-08-26" at bounding box center [530, 354] width 49 height 23
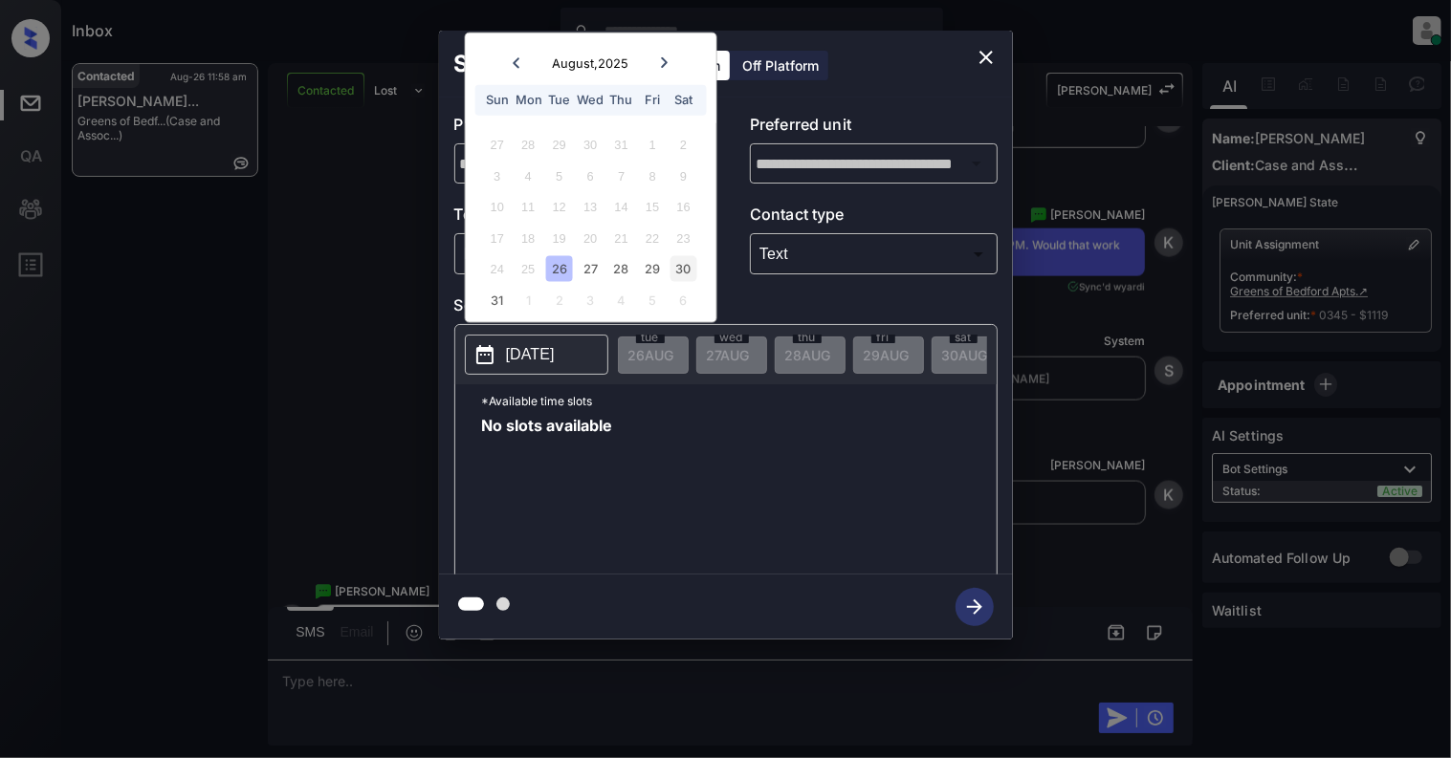
click at [690, 275] on div "30" at bounding box center [683, 269] width 26 height 26
click at [851, 499] on div "No slots available" at bounding box center [739, 494] width 514 height 153
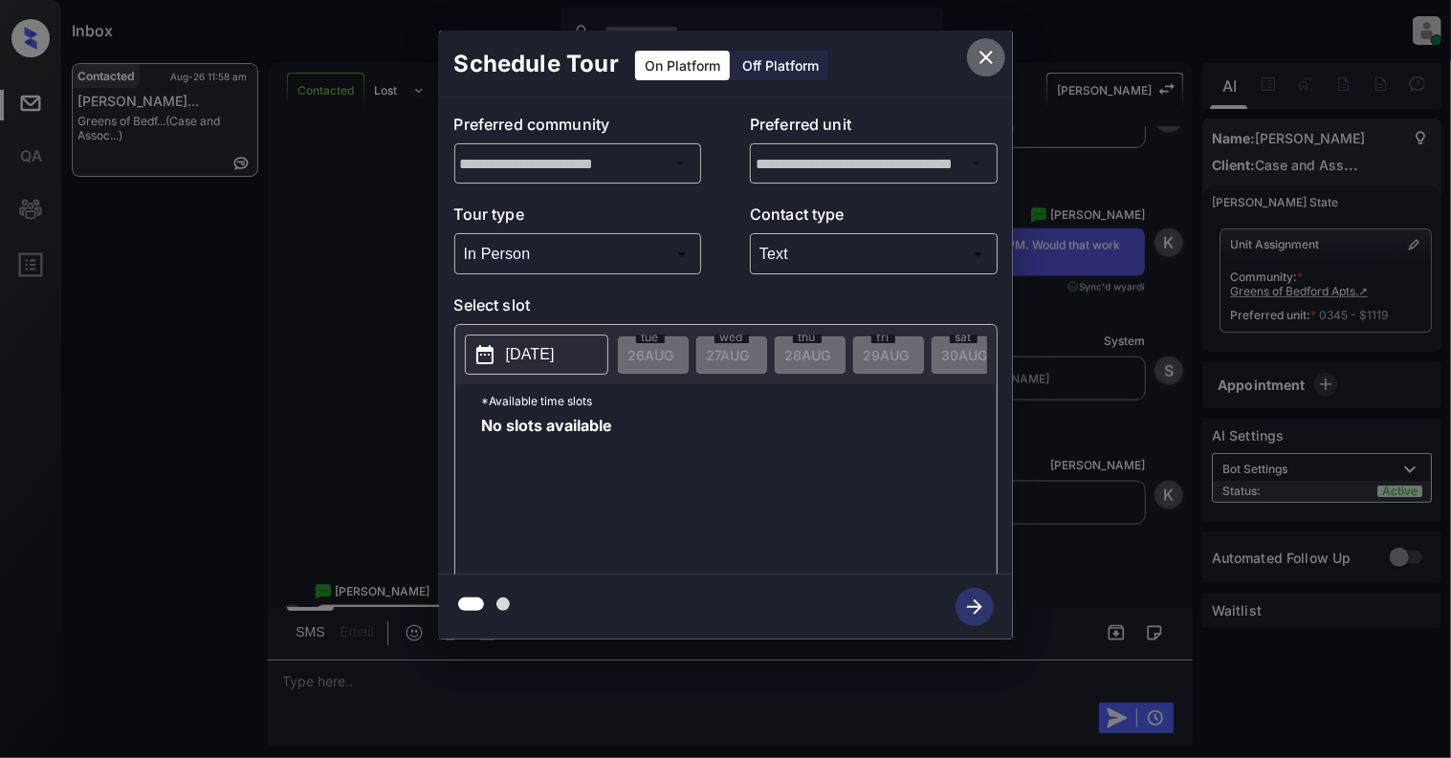
click at [989, 54] on icon "close" at bounding box center [985, 57] width 13 height 13
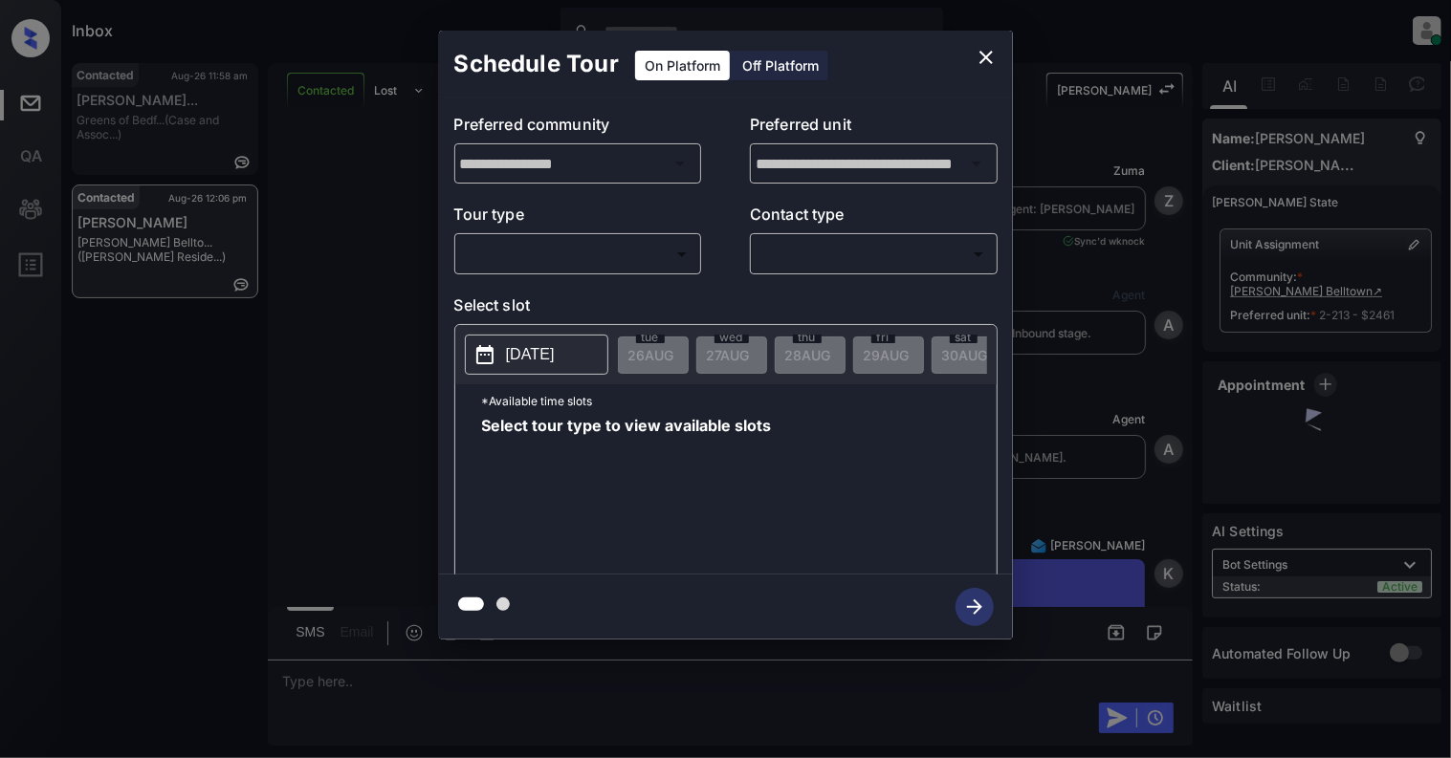
scroll to position [4776, 0]
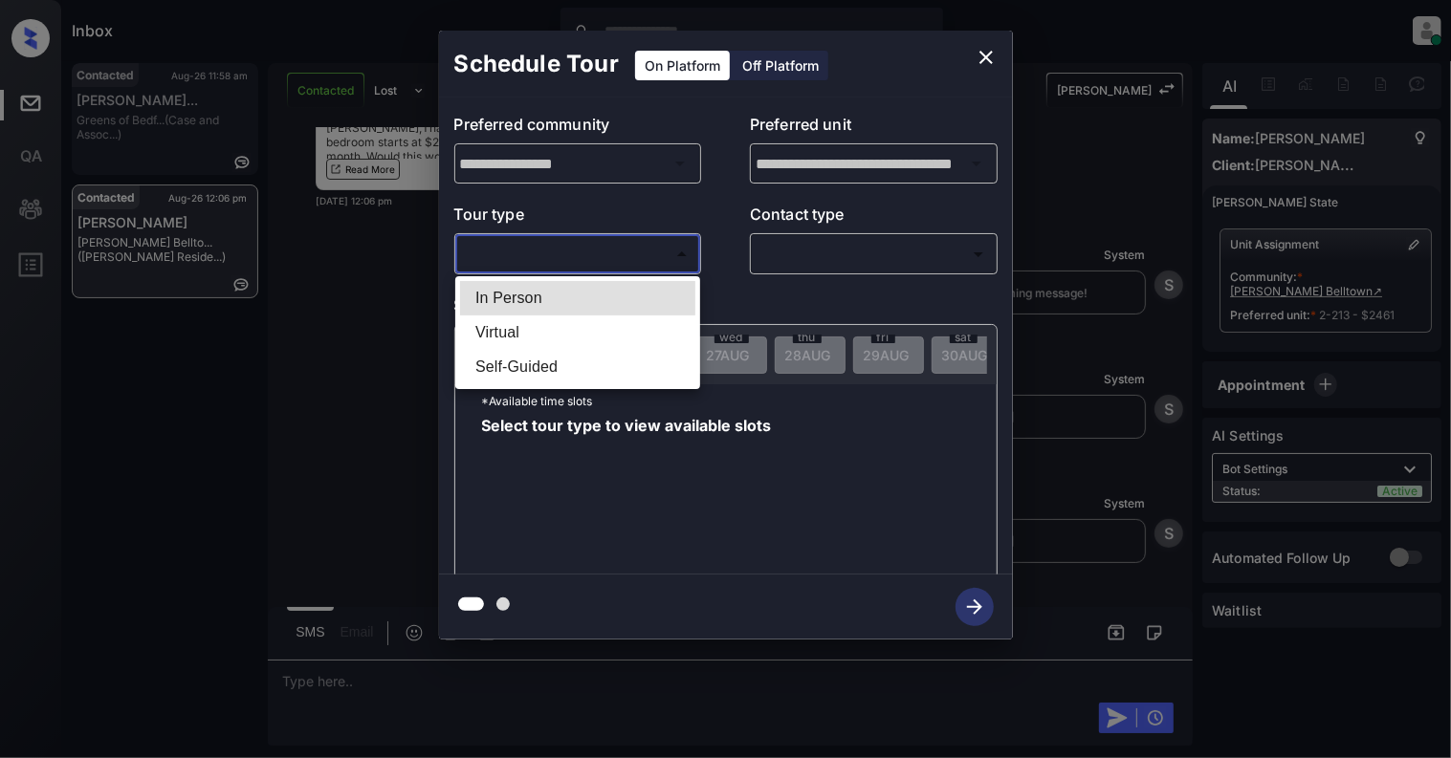
click at [537, 256] on body "Inbox Cynthia Montañez Online Set yourself offline Set yourself on break Profil…" at bounding box center [725, 379] width 1451 height 758
click at [532, 292] on li "In Person" at bounding box center [577, 298] width 235 height 34
type input "********"
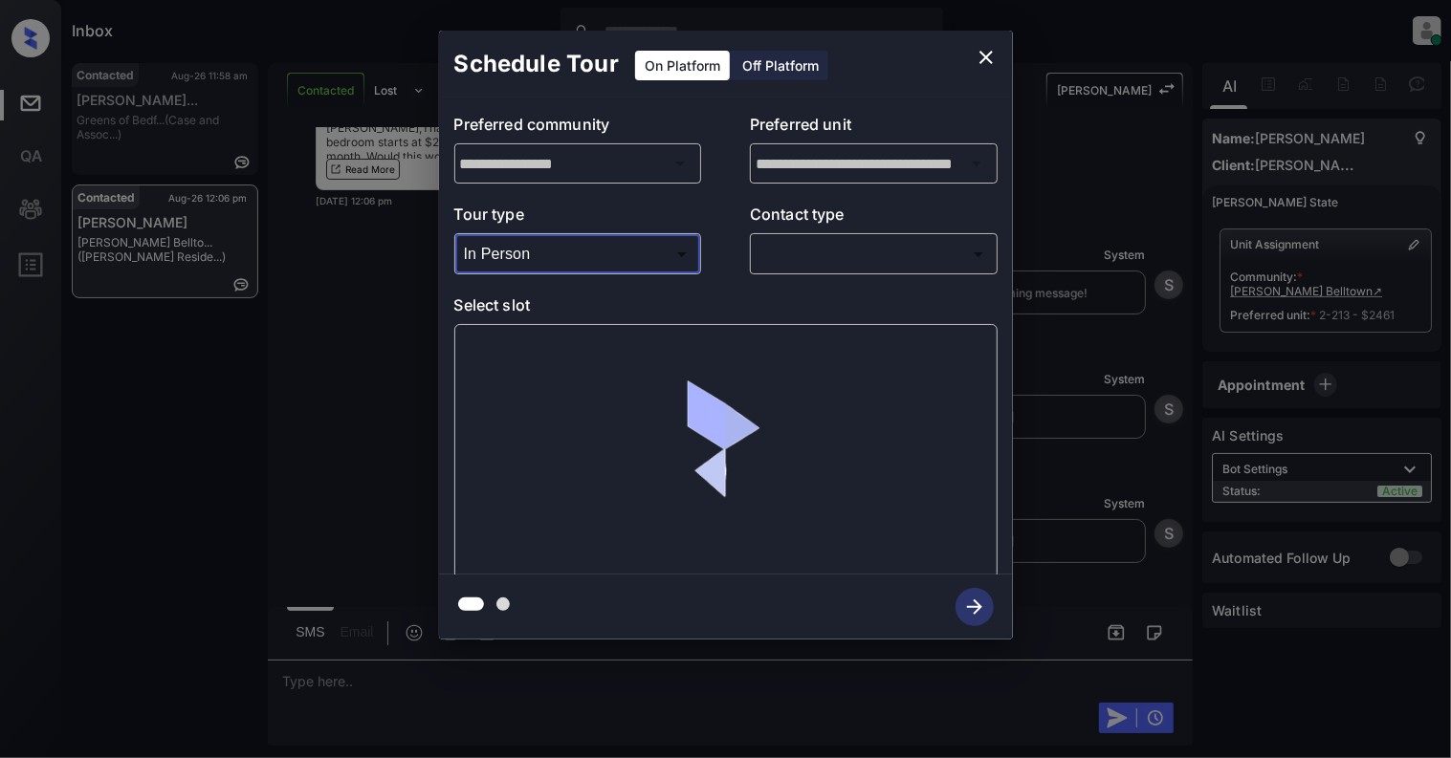
click at [864, 250] on body "Inbox Cynthia Montañez Online Set yourself offline Set yourself on break Profil…" at bounding box center [725, 379] width 1451 height 758
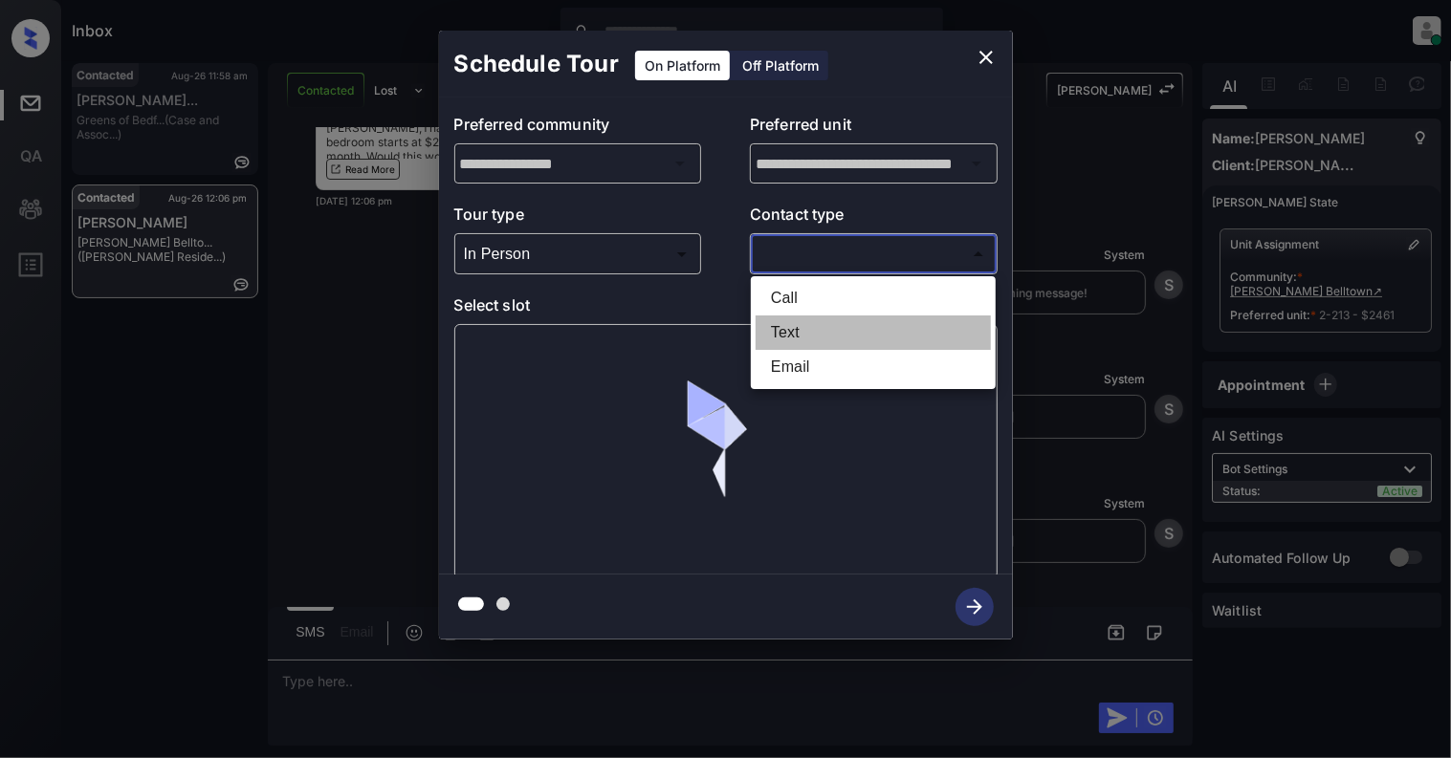
click at [807, 330] on li "Text" at bounding box center [872, 333] width 235 height 34
type input "****"
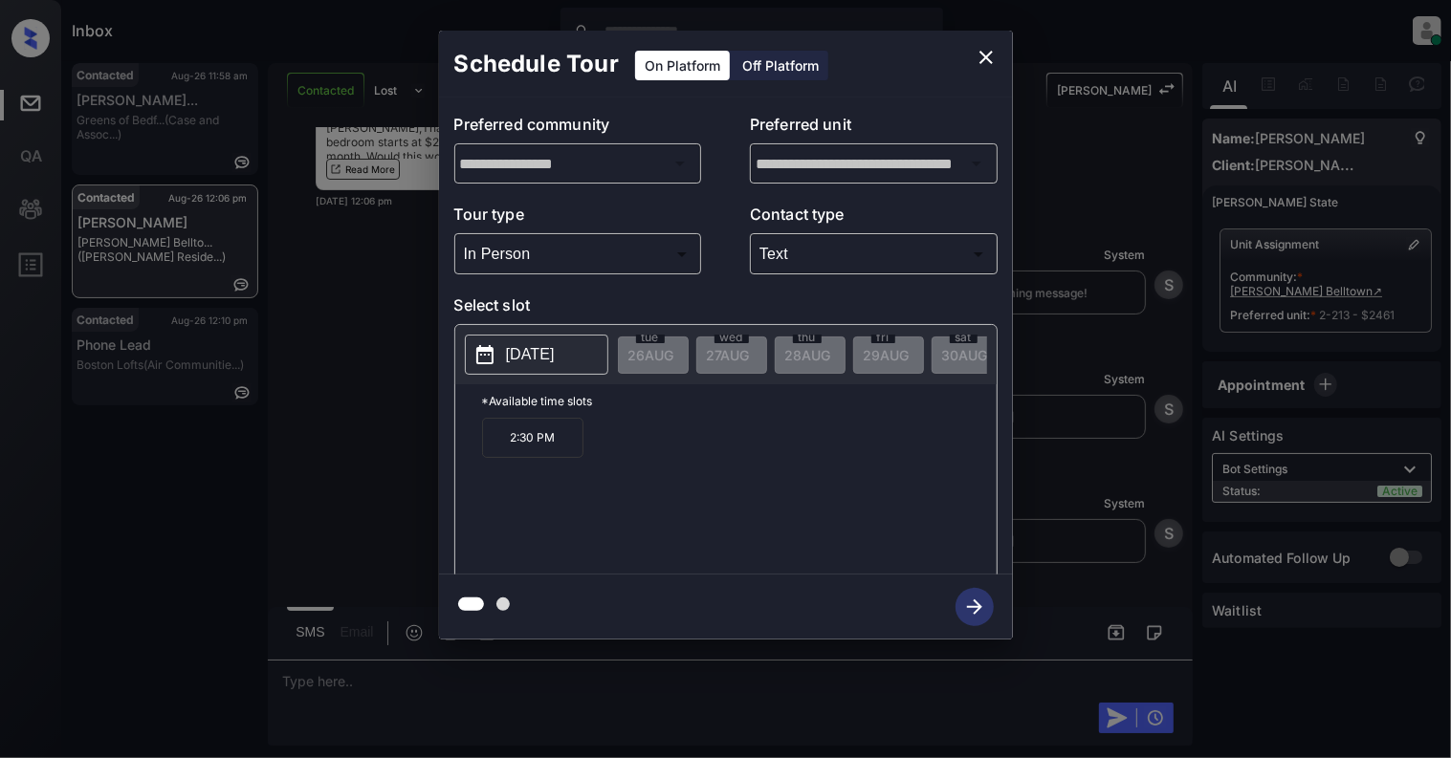
click at [977, 62] on icon "close" at bounding box center [985, 57] width 23 height 23
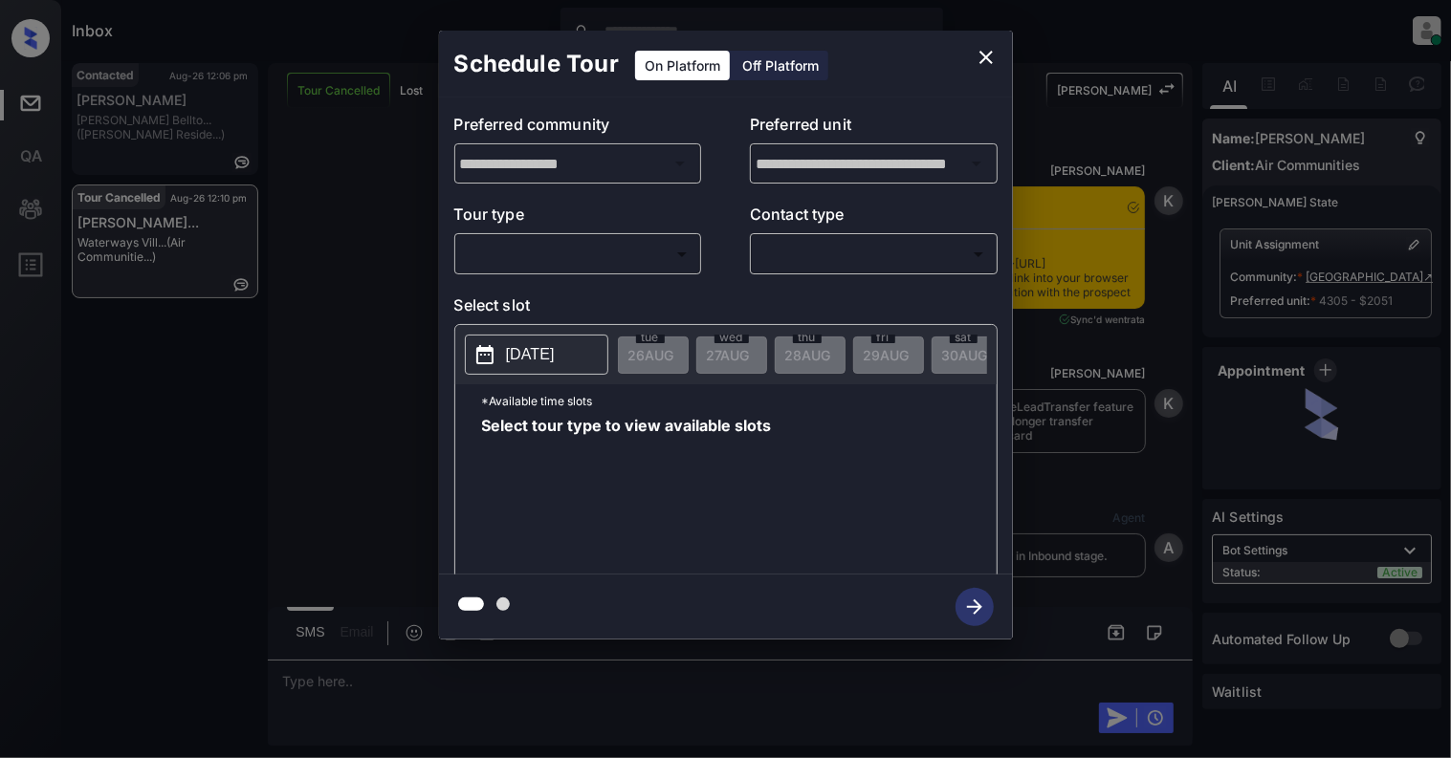
scroll to position [5148, 0]
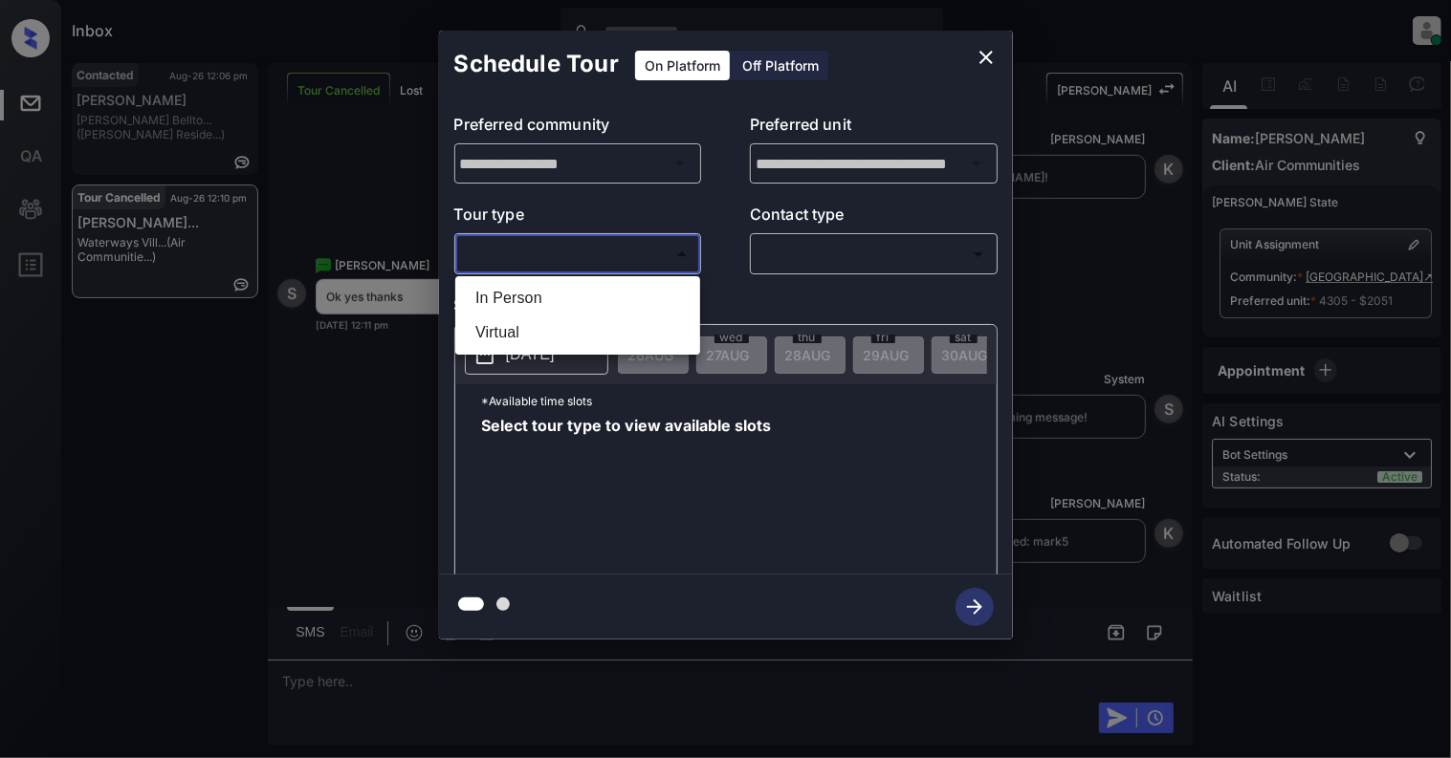
click at [525, 249] on body "Inbox [PERSON_NAME] Online Set yourself offline Set yourself on break Profile S…" at bounding box center [725, 379] width 1451 height 758
click at [578, 295] on li "In Person" at bounding box center [577, 298] width 235 height 34
type input "********"
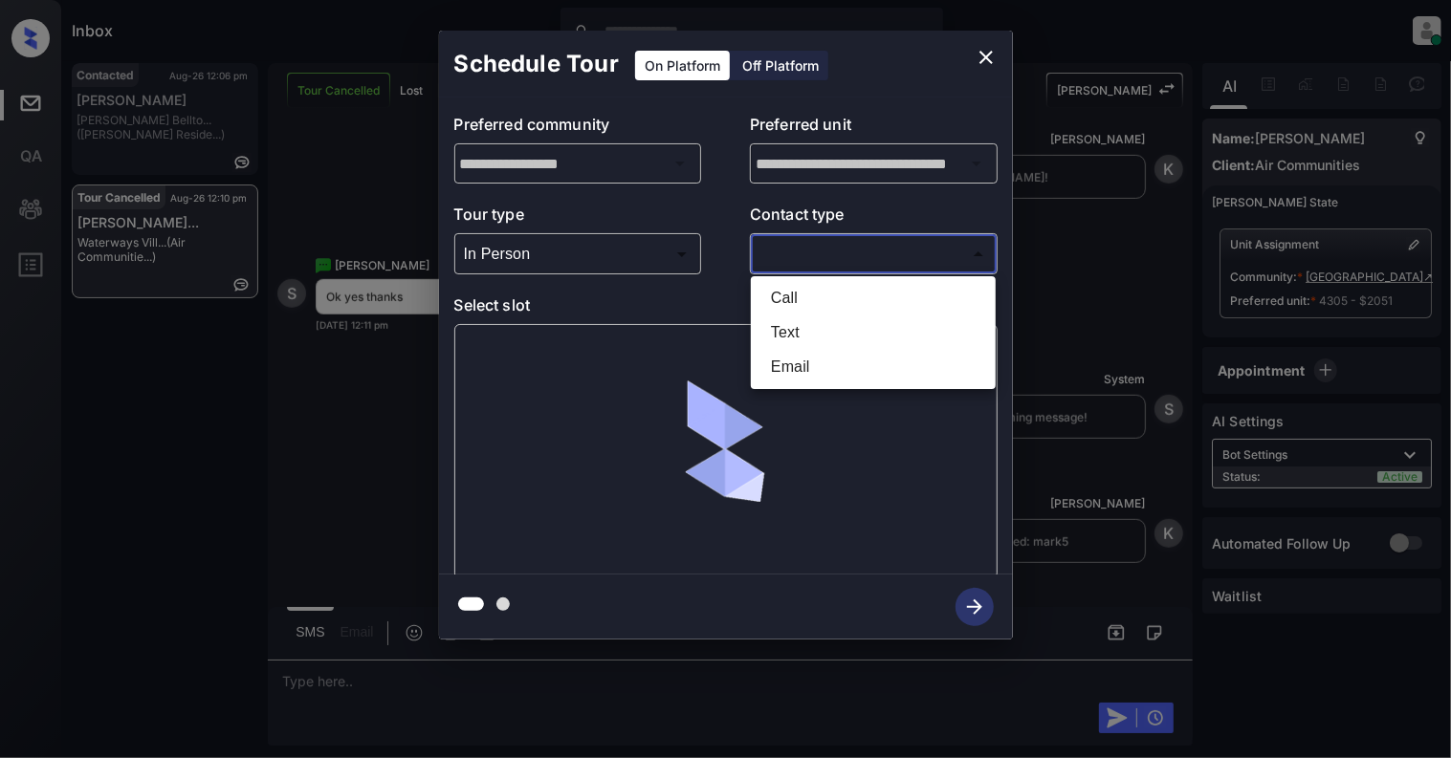
click at [938, 251] on body "Inbox [PERSON_NAME] Online Set yourself offline Set yourself on break Profile S…" at bounding box center [725, 379] width 1451 height 758
click at [819, 331] on li "Text" at bounding box center [872, 333] width 235 height 34
type input "****"
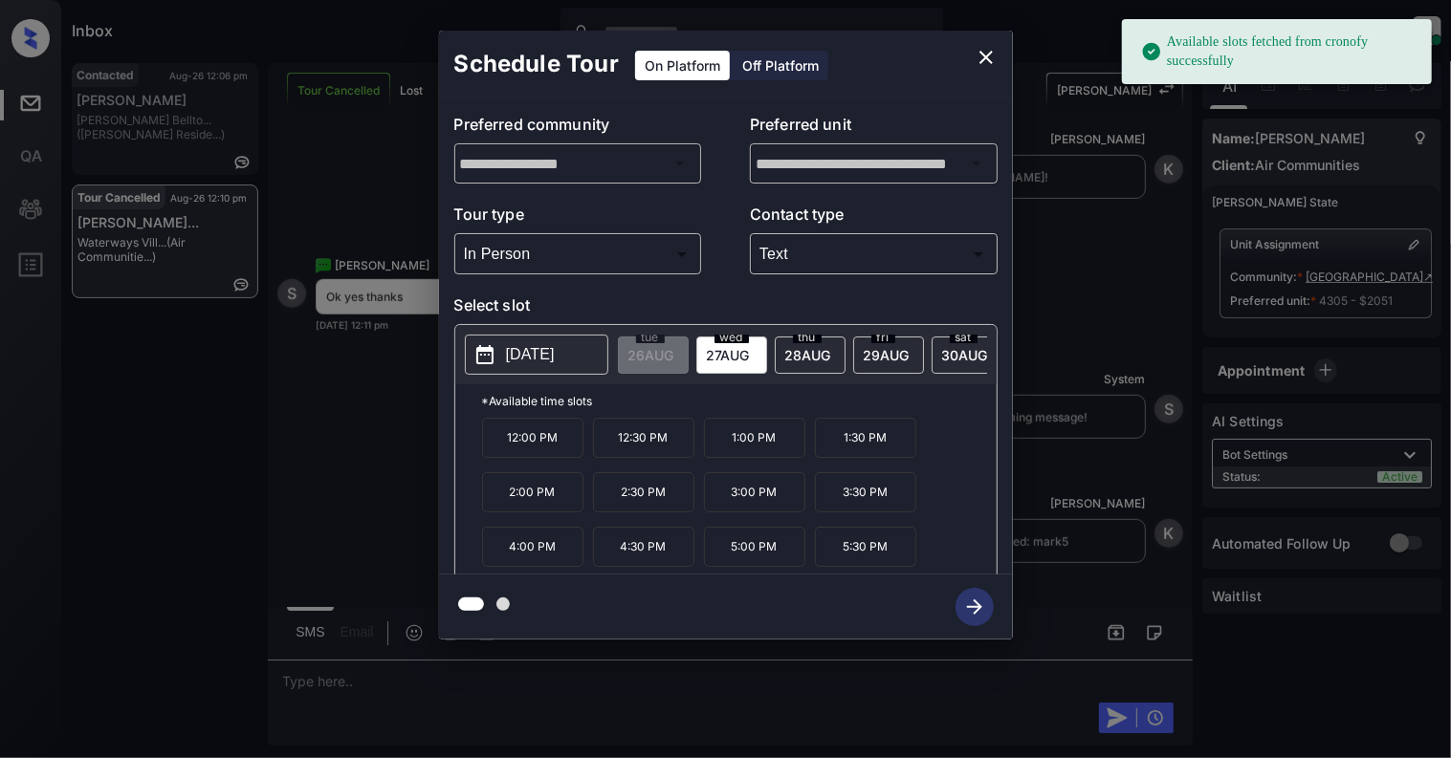
click at [499, 364] on button "2025-08-27" at bounding box center [536, 355] width 143 height 40
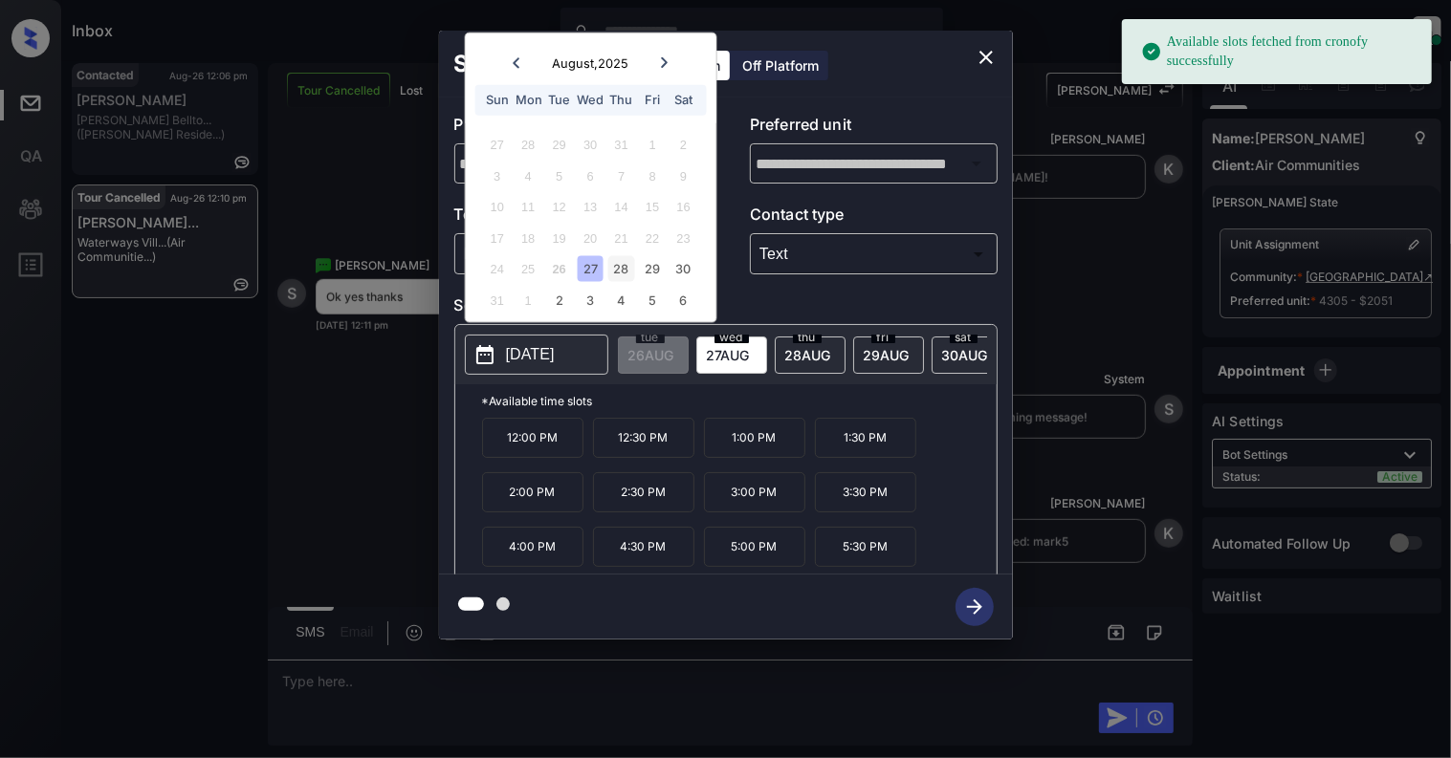
click at [618, 268] on div "28" at bounding box center [621, 269] width 26 height 26
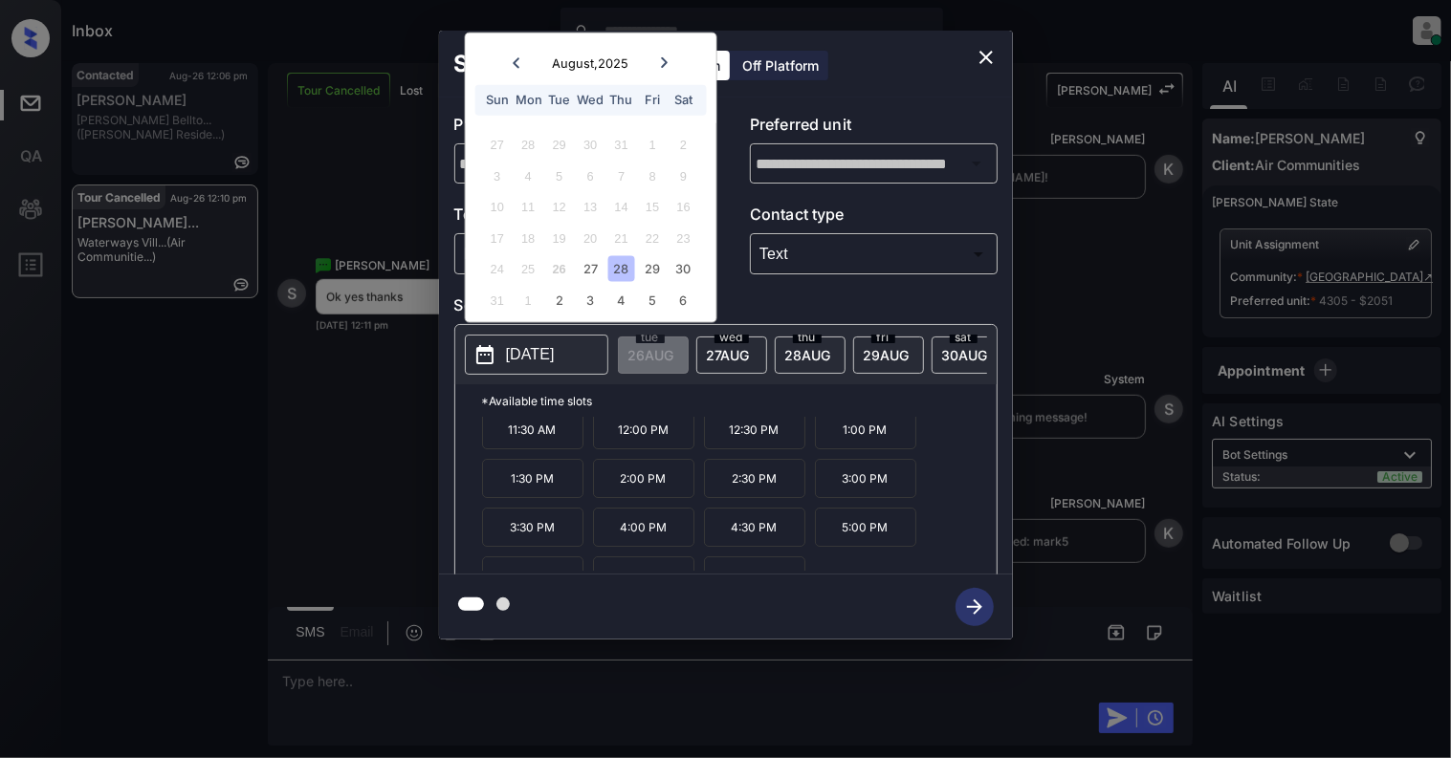
scroll to position [0, 0]
click at [548, 457] on p "11:30 AM" at bounding box center [532, 437] width 101 height 39
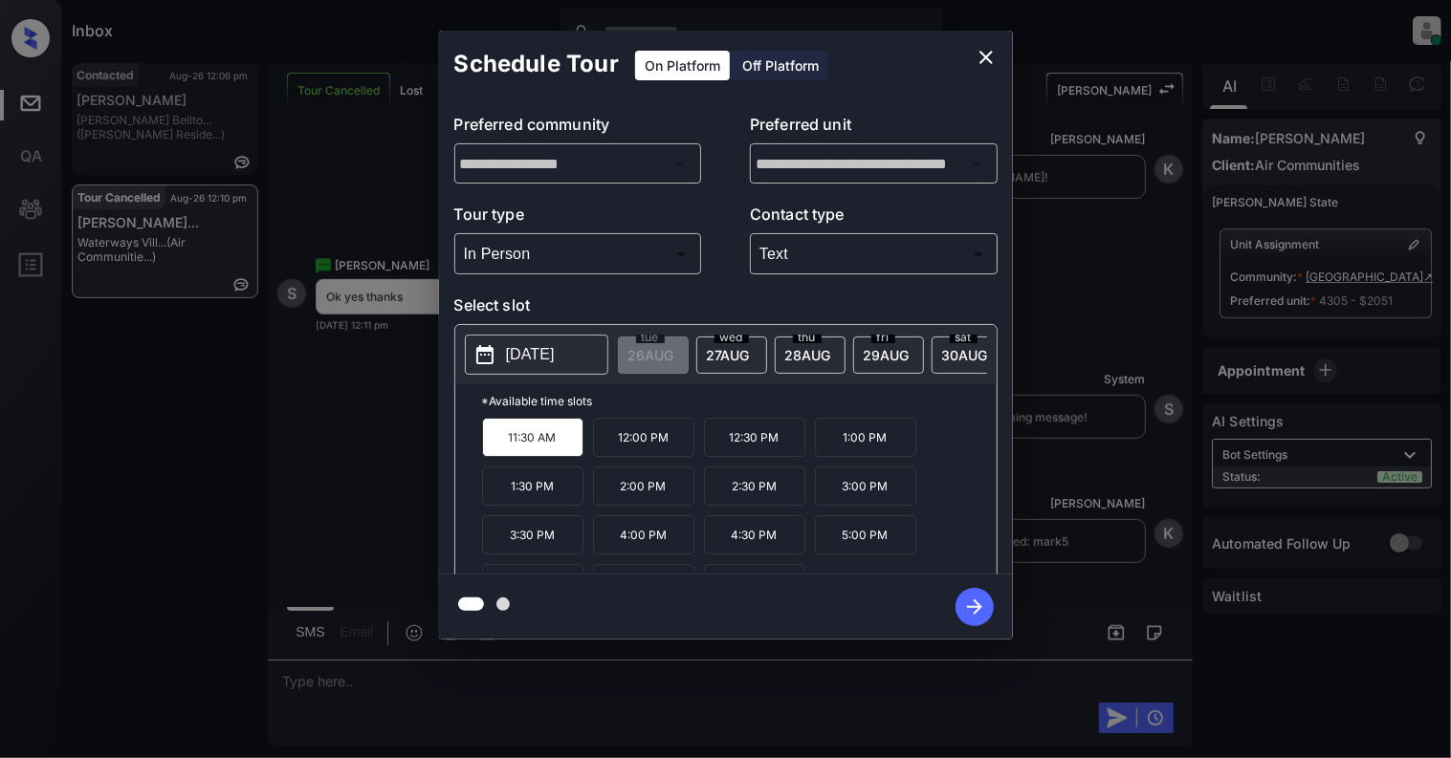
click at [977, 601] on icon "button" at bounding box center [974, 607] width 38 height 38
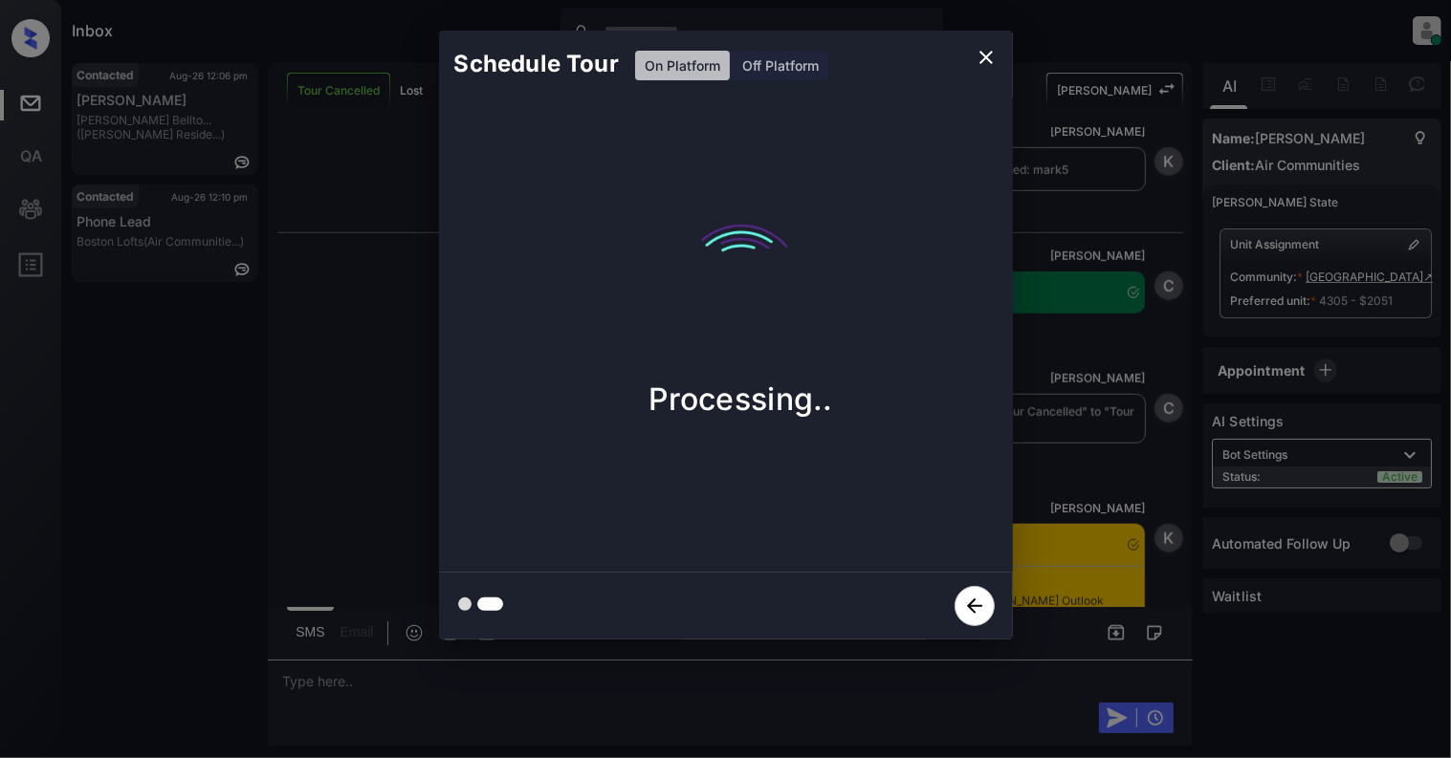
scroll to position [5588, 0]
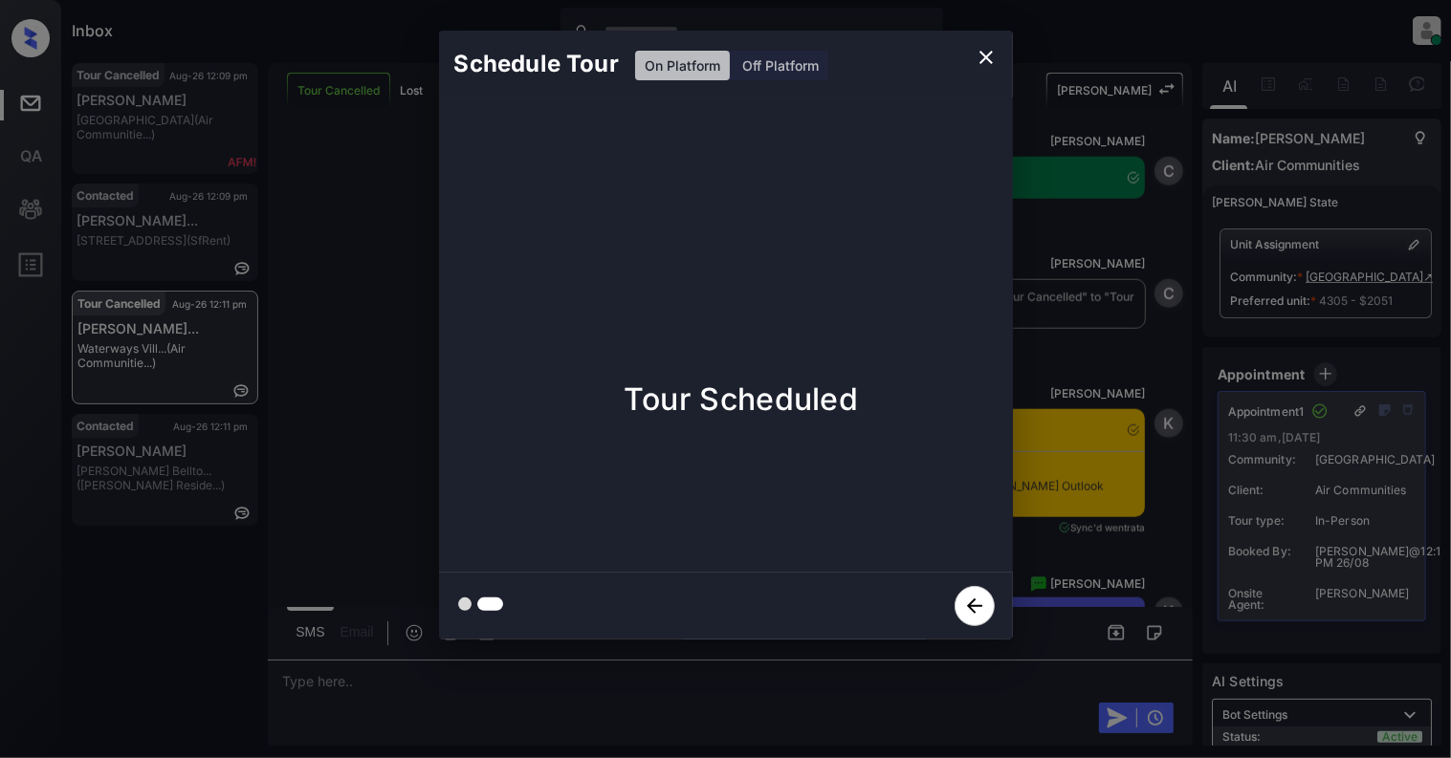
click at [90, 562] on div "Schedule Tour On Platform Off Platform Tour Scheduled" at bounding box center [725, 335] width 1451 height 670
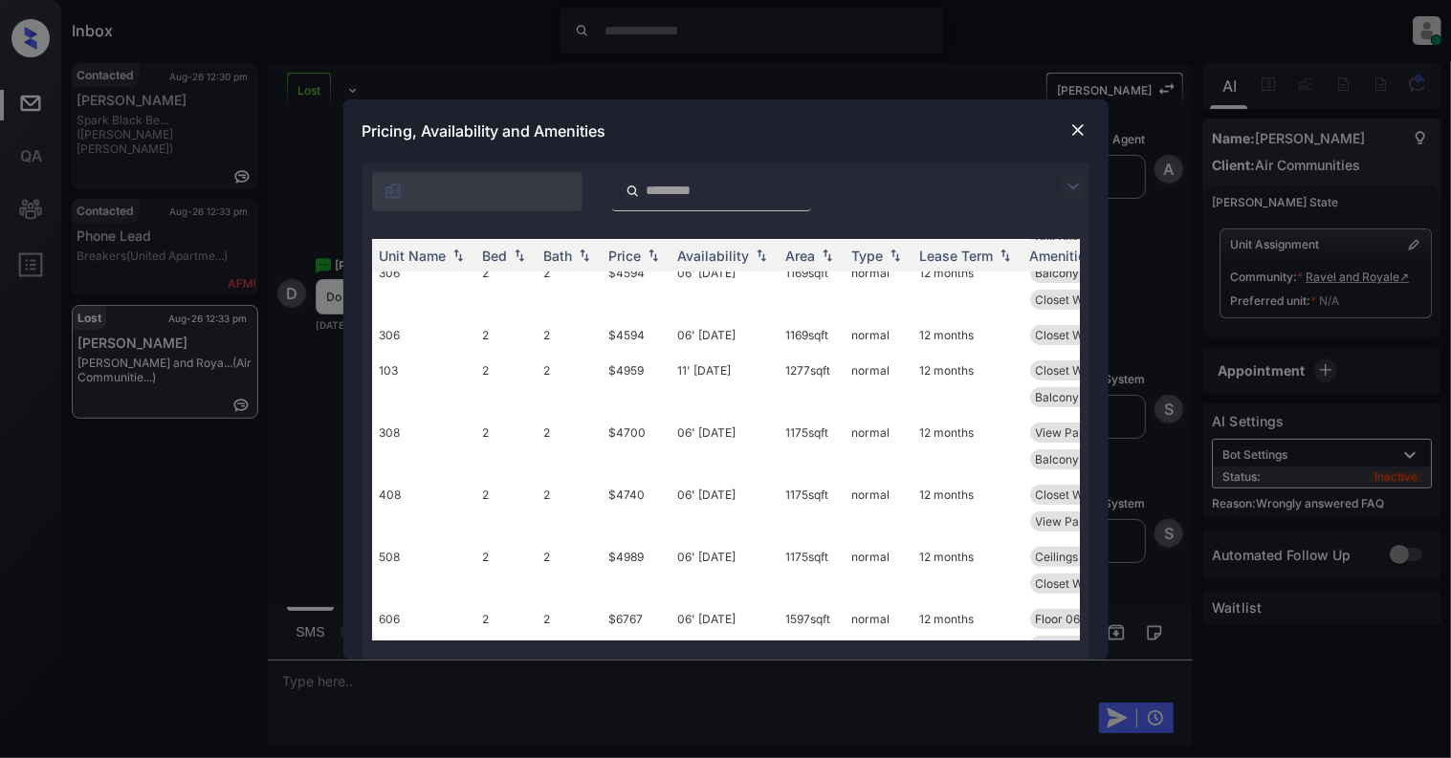
scroll to position [254, 0]
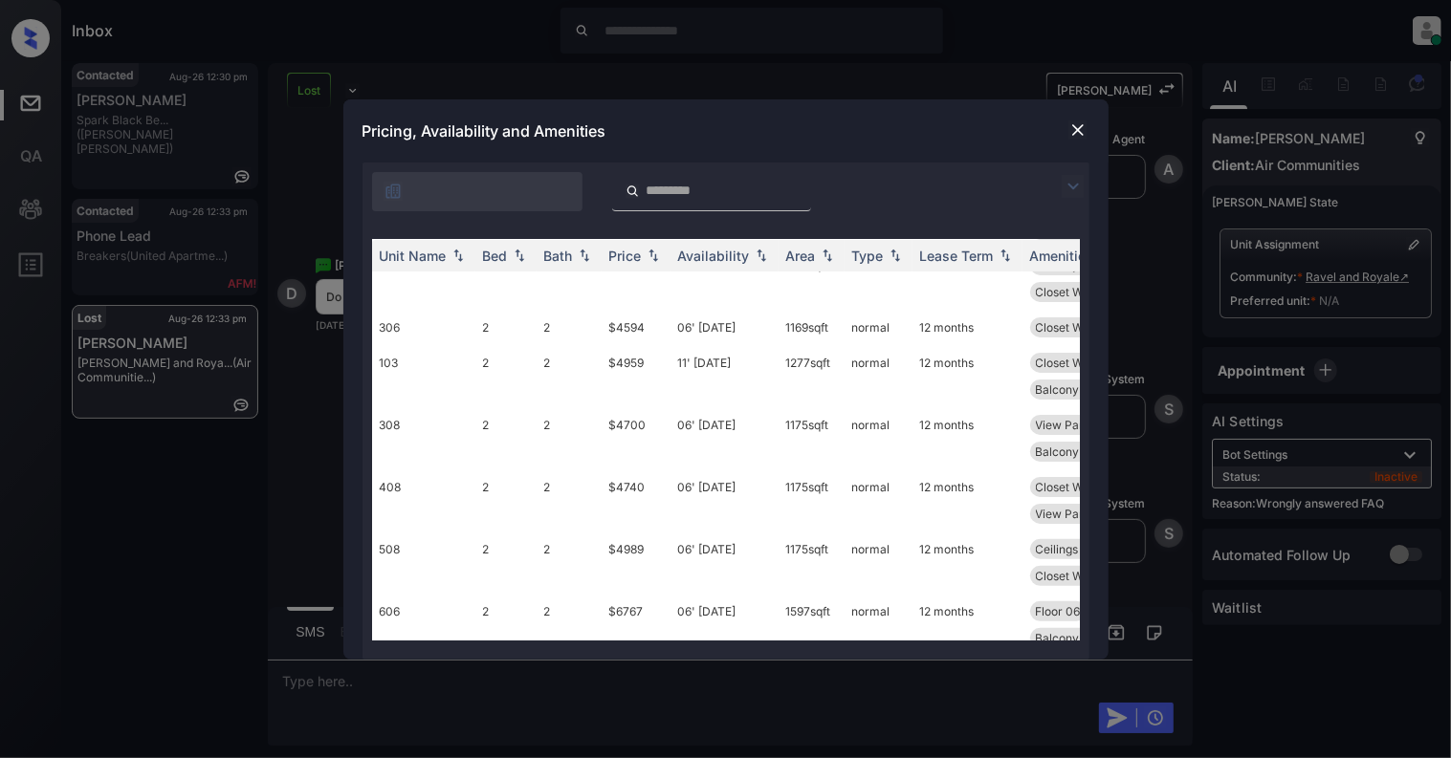
click at [1080, 119] on div at bounding box center [1077, 130] width 23 height 23
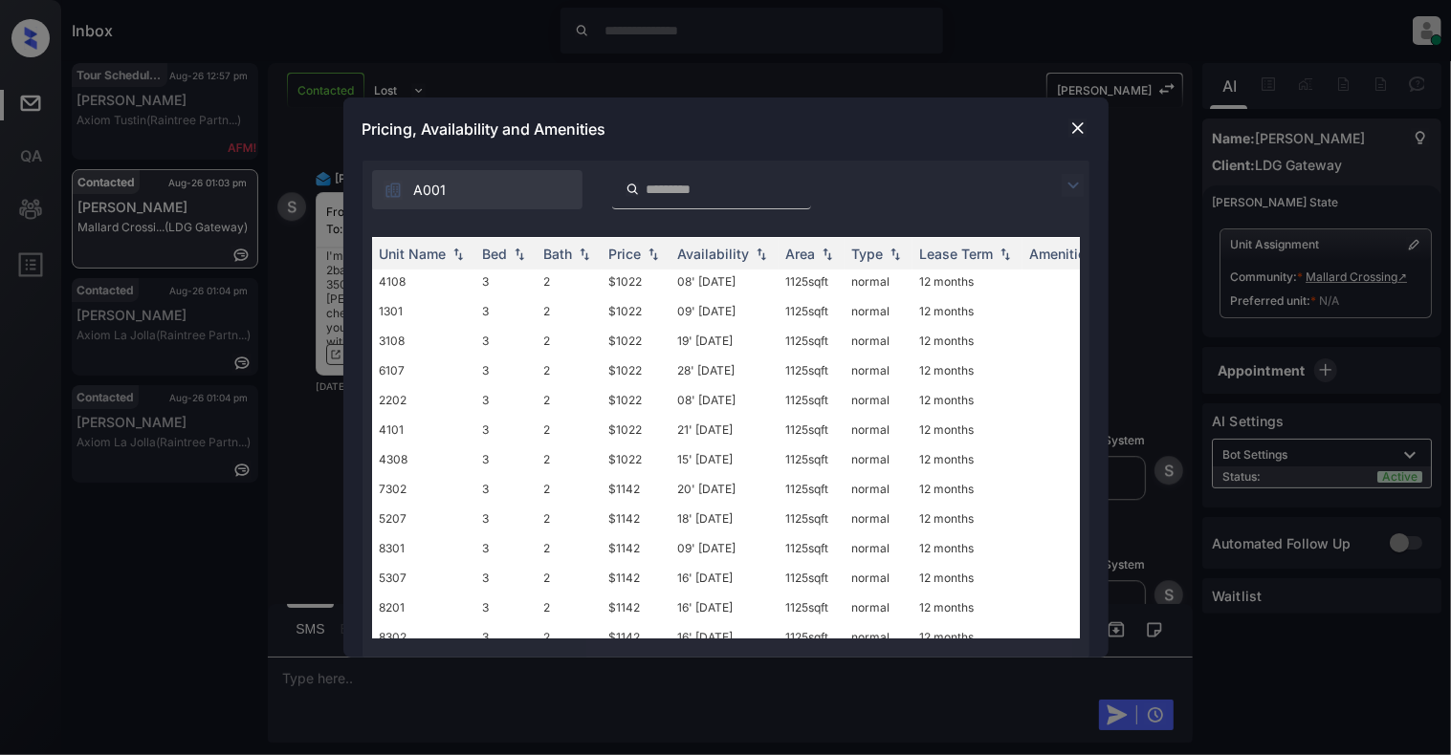
scroll to position [510, 0]
click at [1071, 131] on img at bounding box center [1077, 128] width 19 height 19
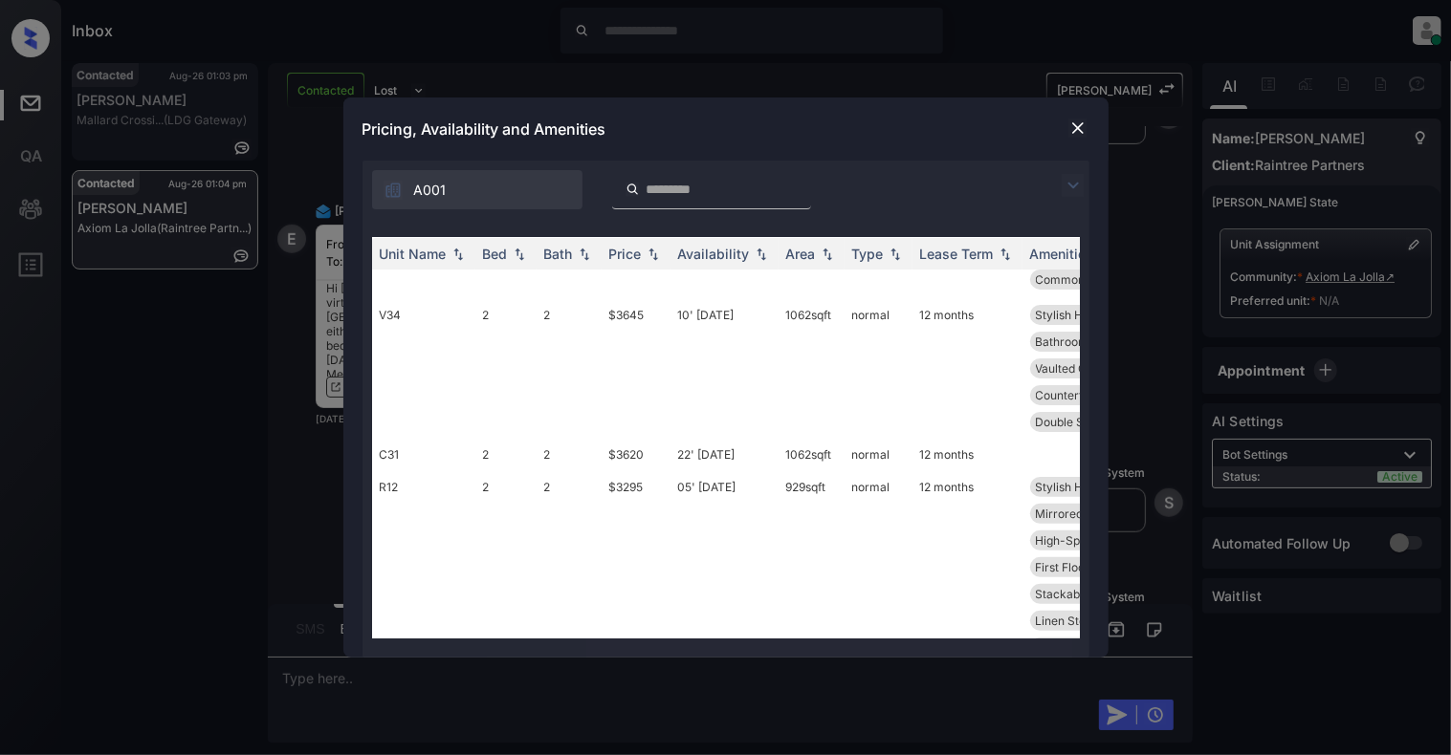
scroll to position [227, 0]
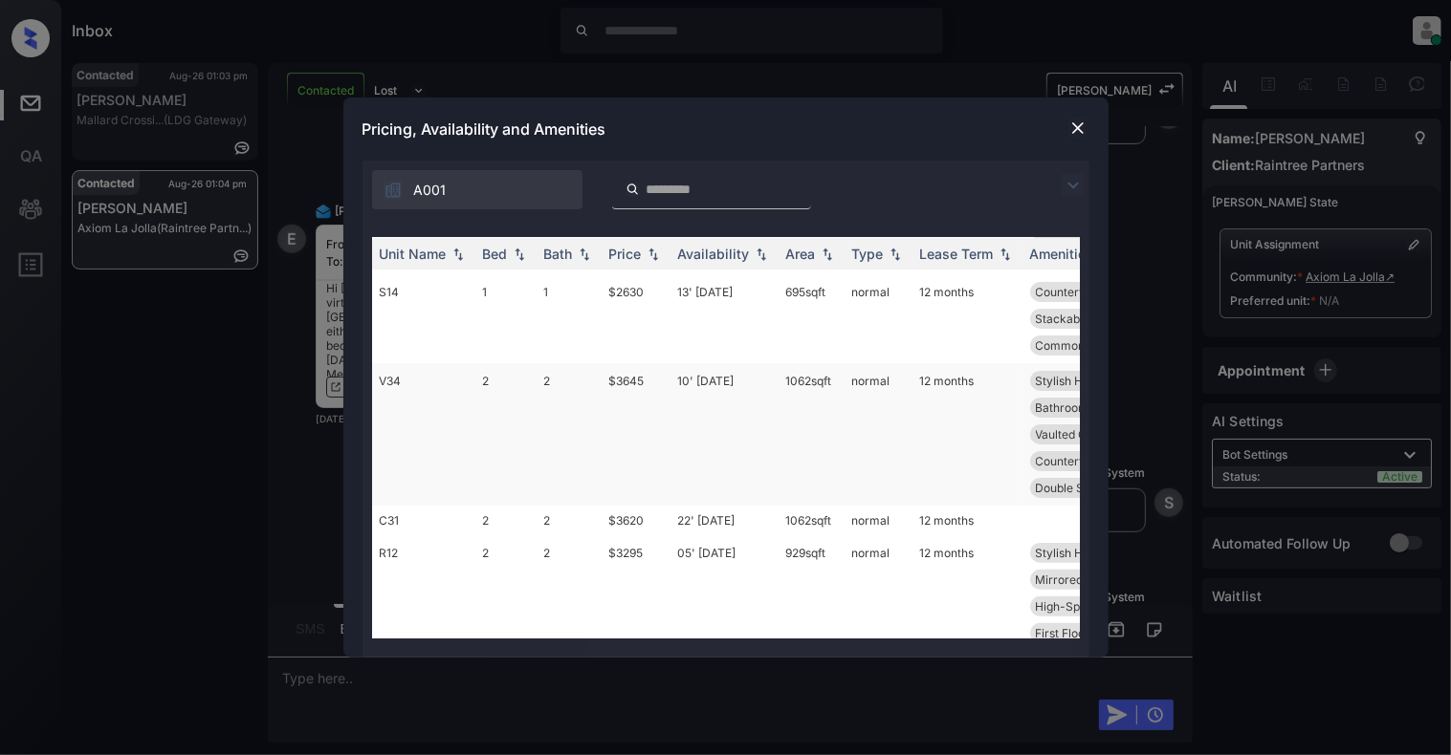
click at [428, 411] on td "V34" at bounding box center [423, 434] width 103 height 142
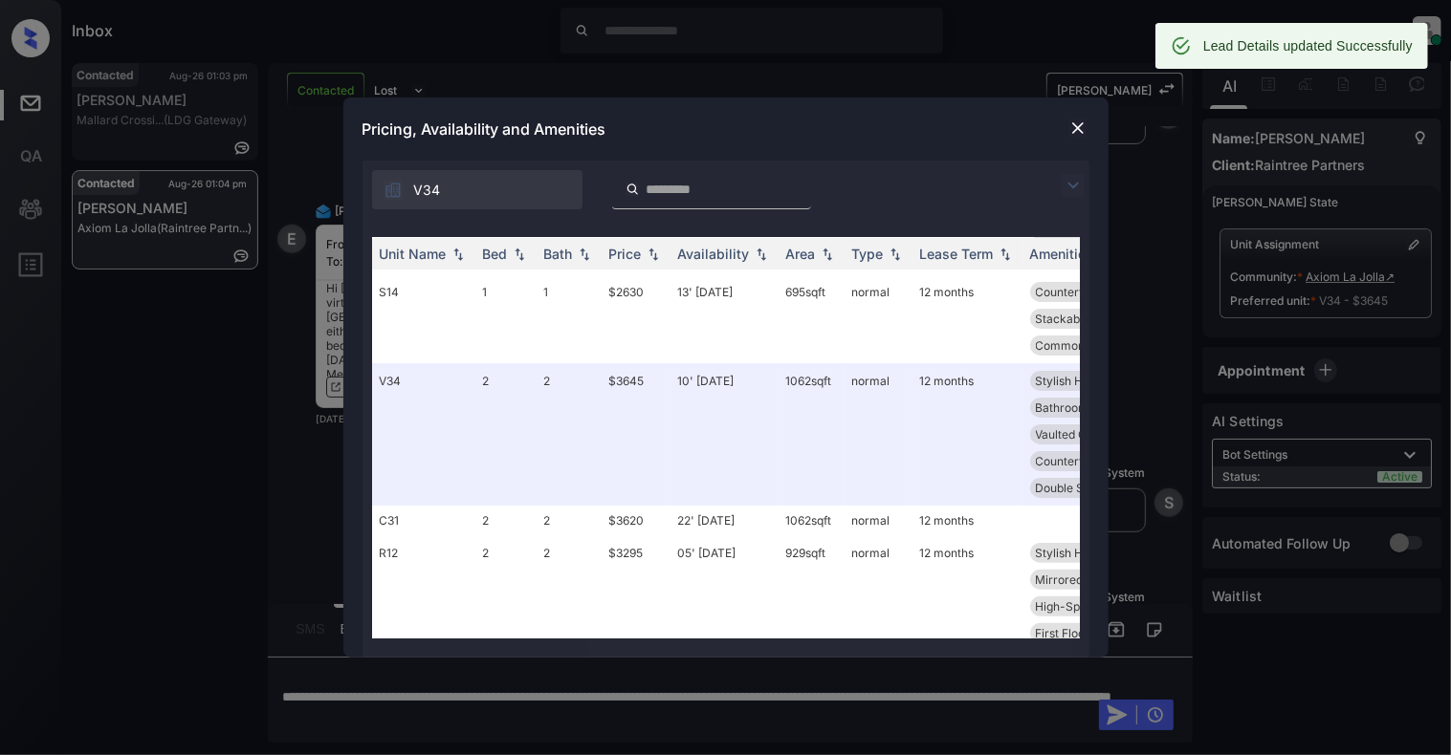
click at [1076, 123] on img at bounding box center [1077, 128] width 19 height 19
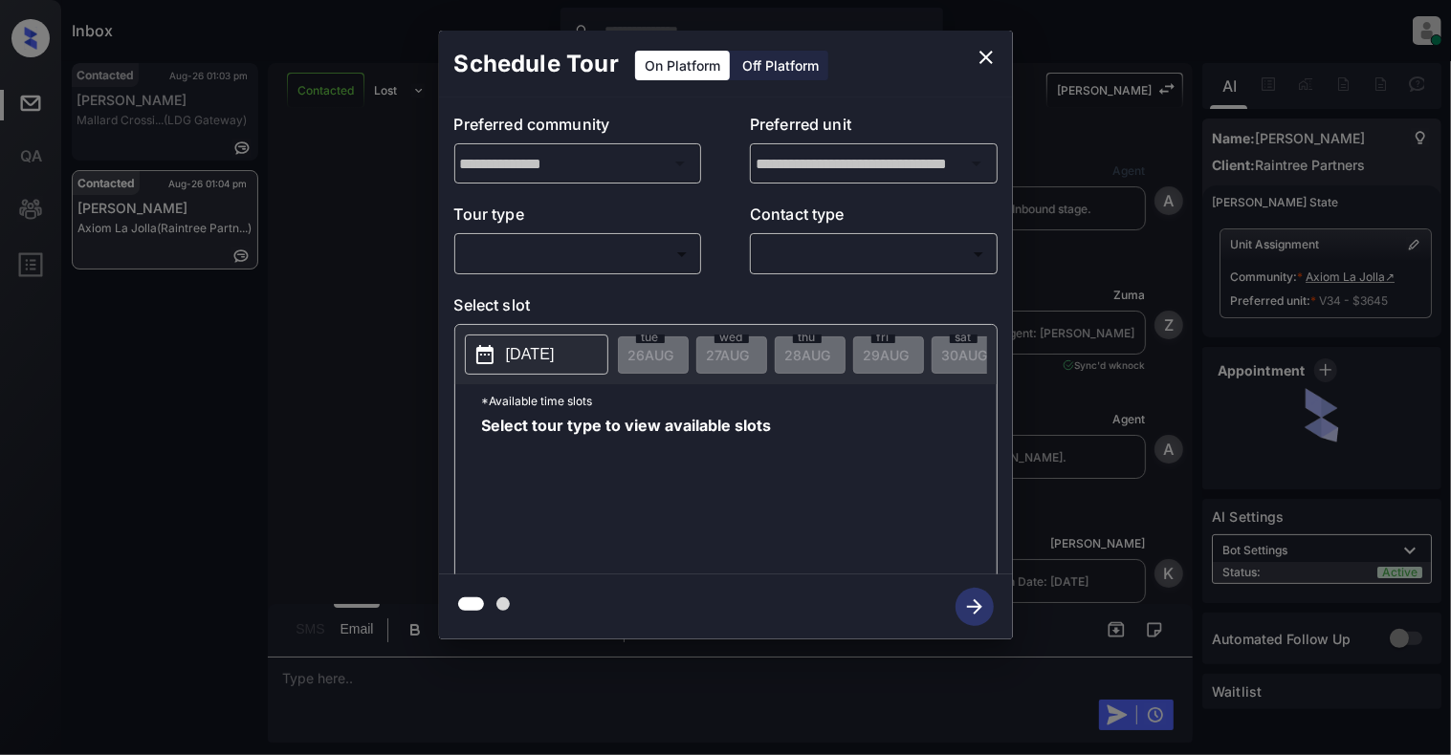
scroll to position [857, 0]
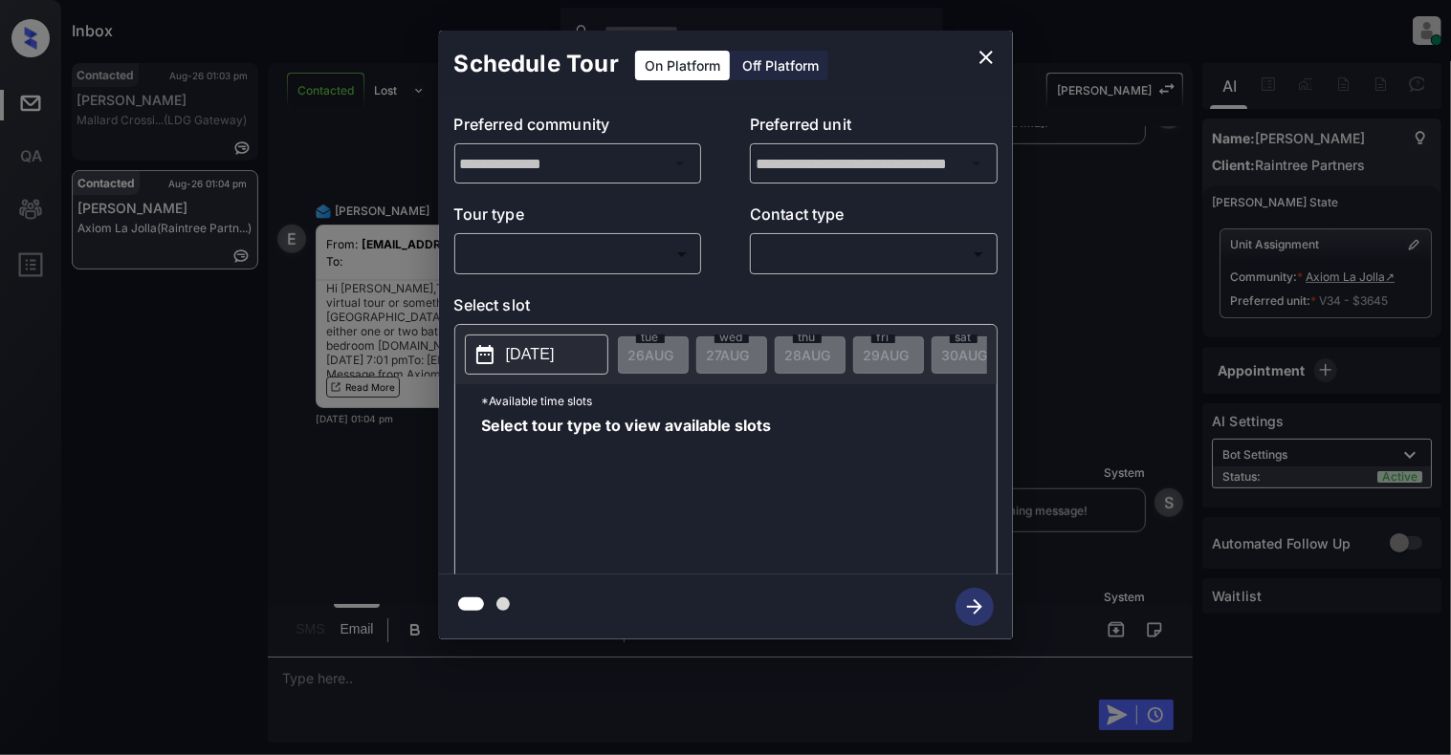
click at [540, 228] on p "Tour type" at bounding box center [578, 218] width 248 height 31
click at [540, 249] on body "Inbox Cynthia Montañez Online Set yourself offline Set yourself on break Profil…" at bounding box center [725, 377] width 1451 height 755
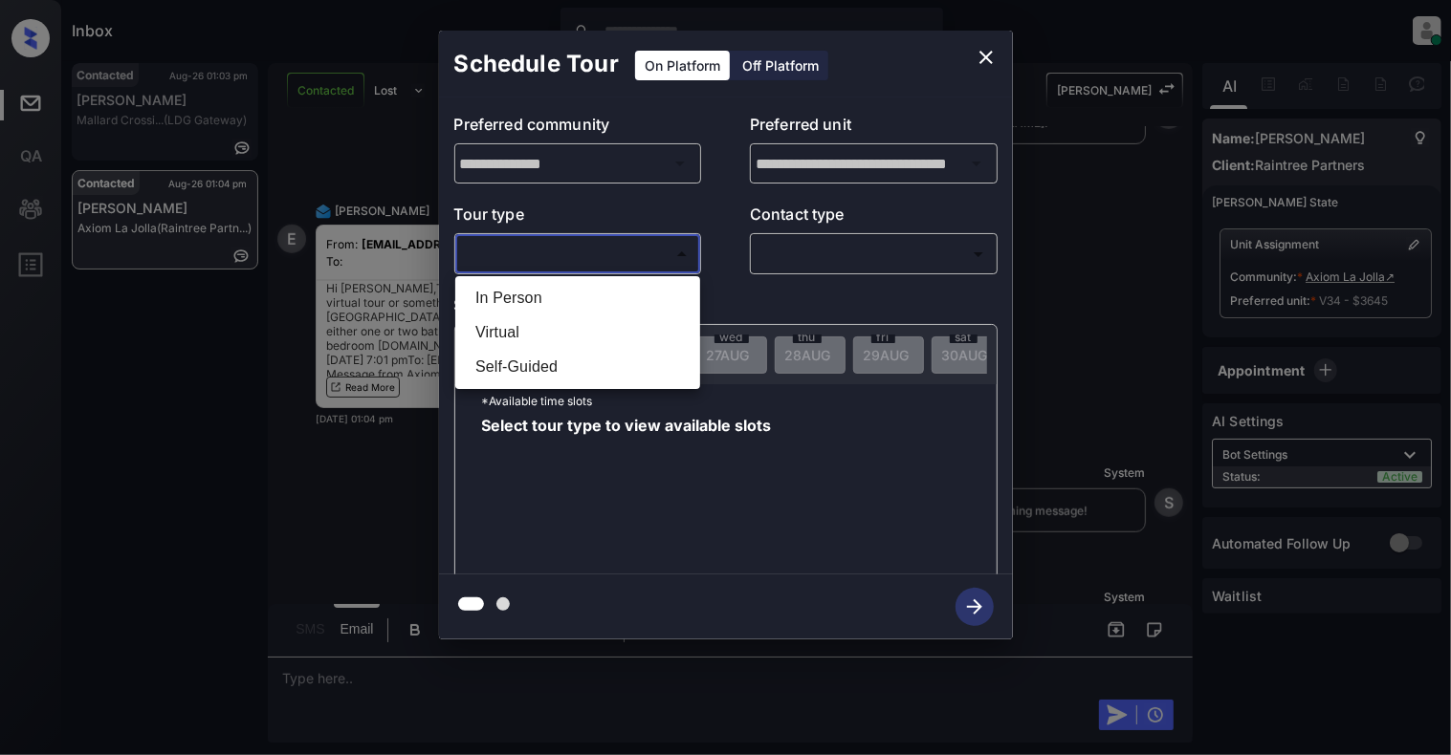
drag, startPoint x: 985, startPoint y: 61, endPoint x: 1243, endPoint y: 308, distance: 357.1
click at [987, 61] on div at bounding box center [725, 377] width 1451 height 755
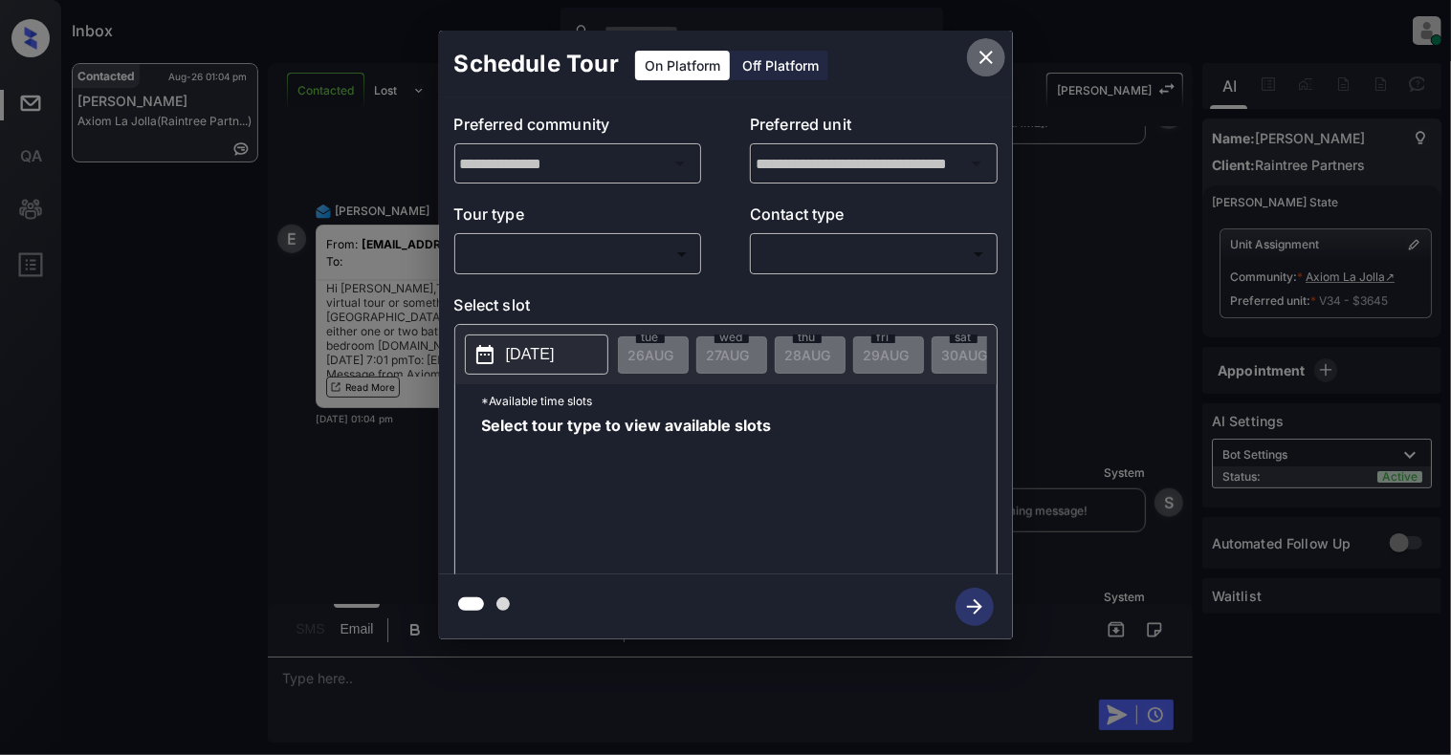
click at [979, 55] on icon "close" at bounding box center [985, 57] width 23 height 23
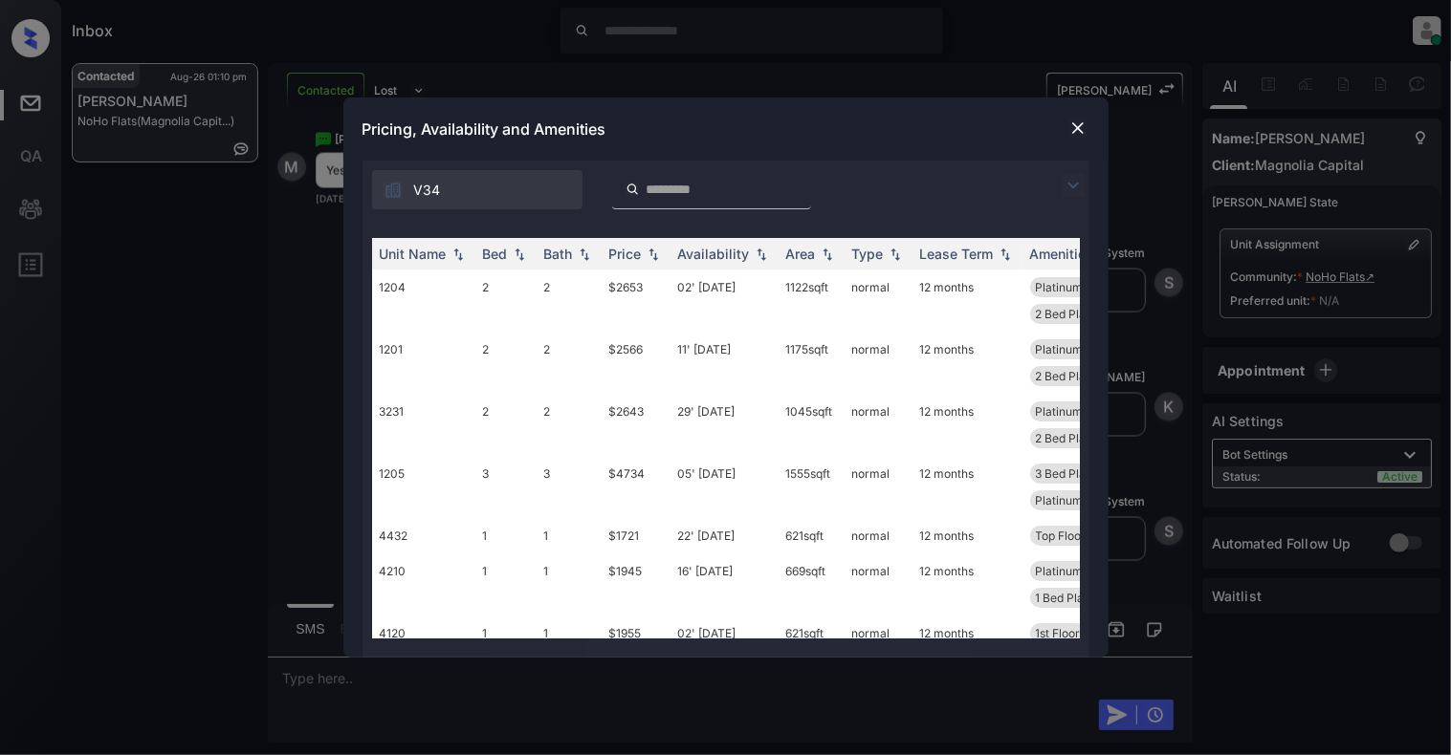
click at [1081, 127] on img at bounding box center [1077, 128] width 19 height 19
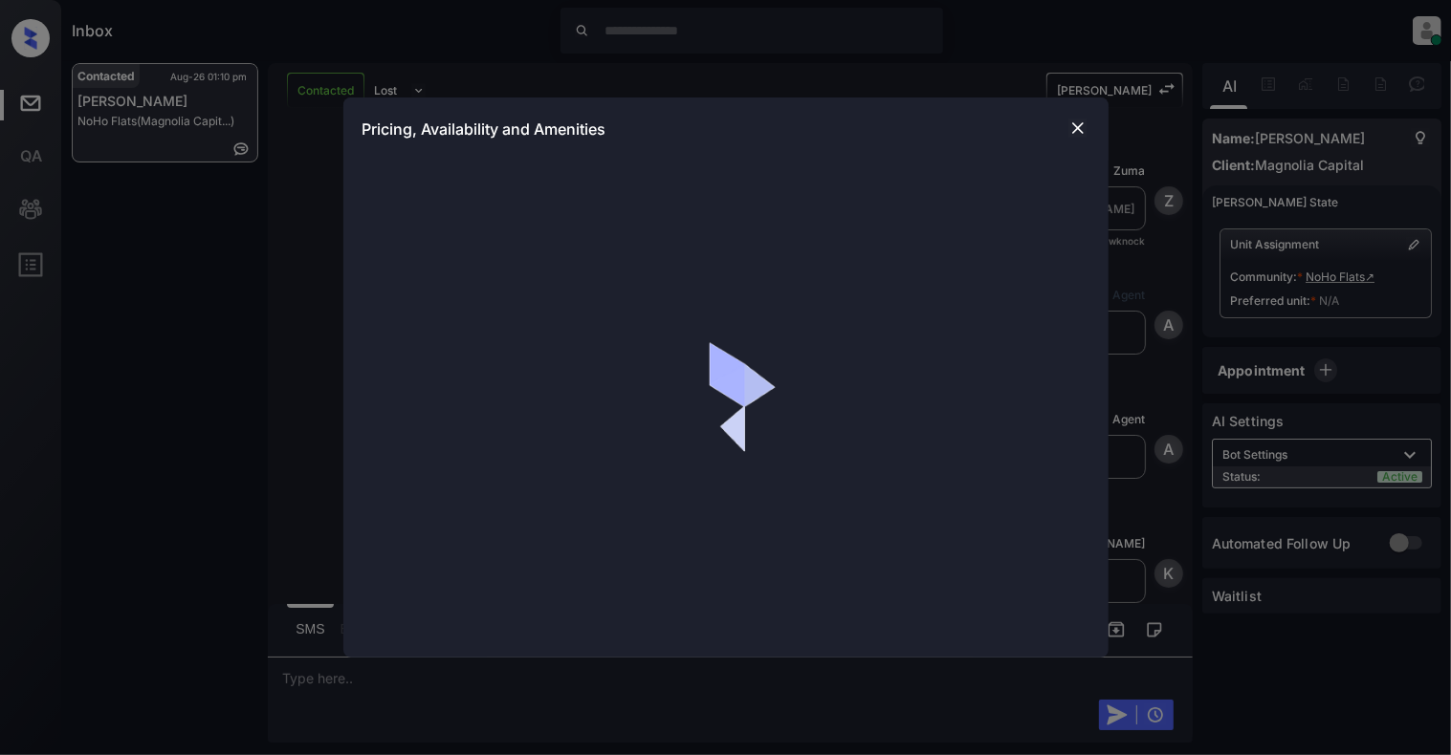
scroll to position [2069, 0]
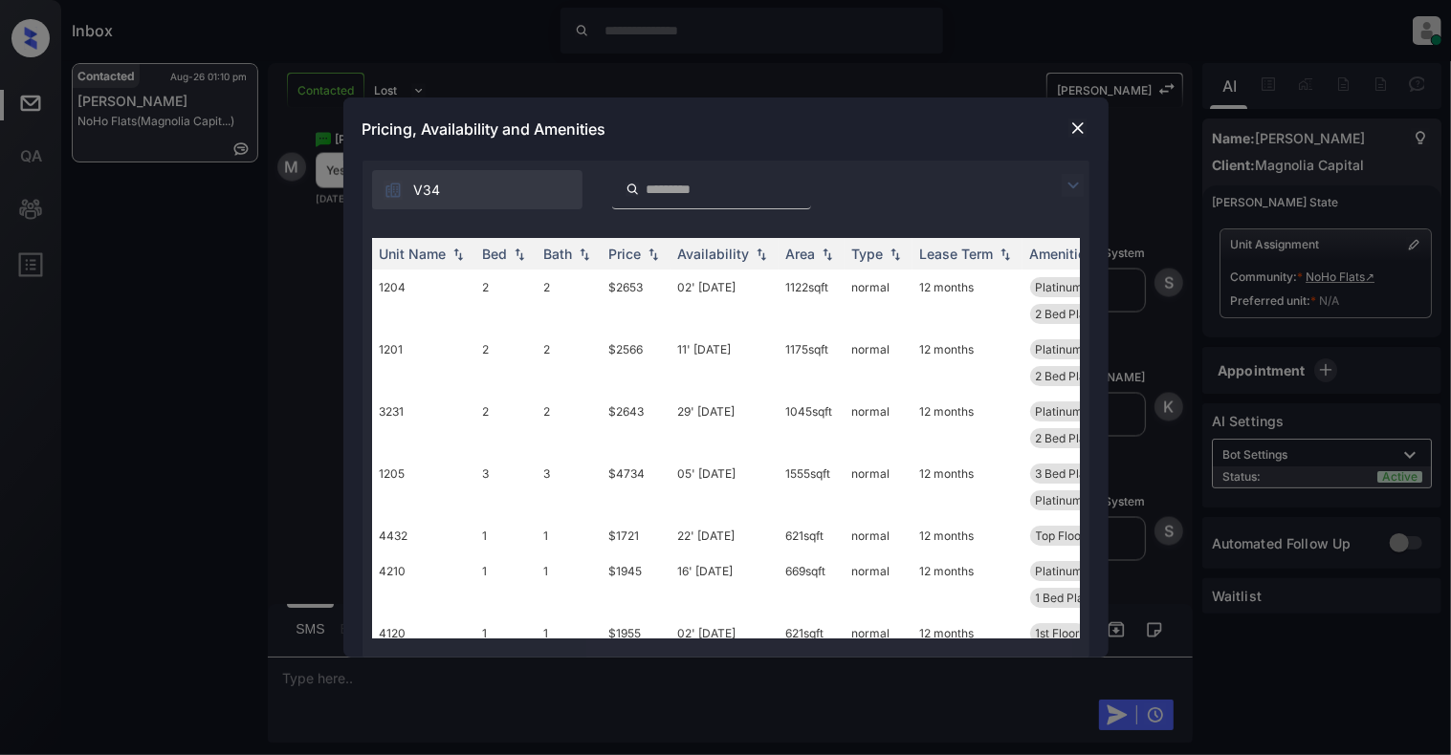
click at [1079, 117] on div at bounding box center [1077, 128] width 23 height 23
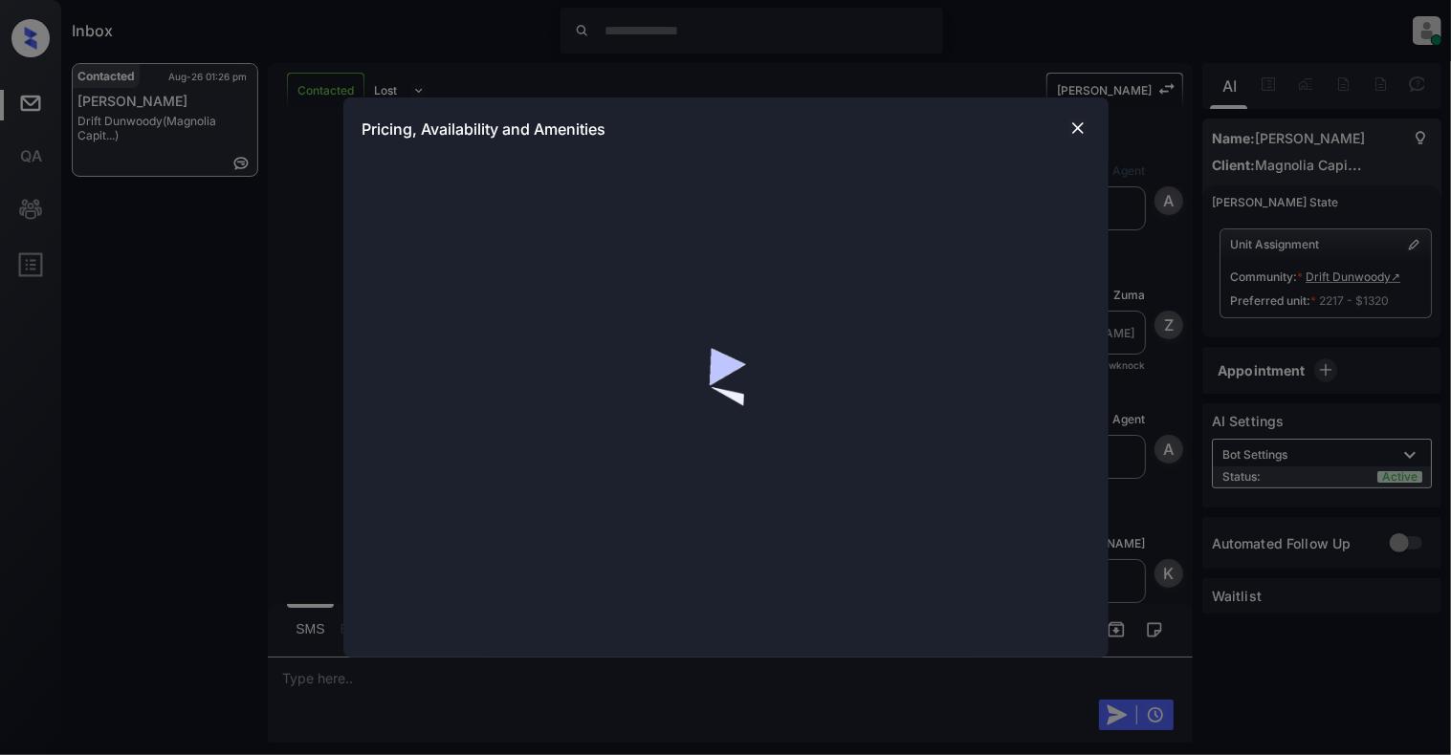
scroll to position [2186, 0]
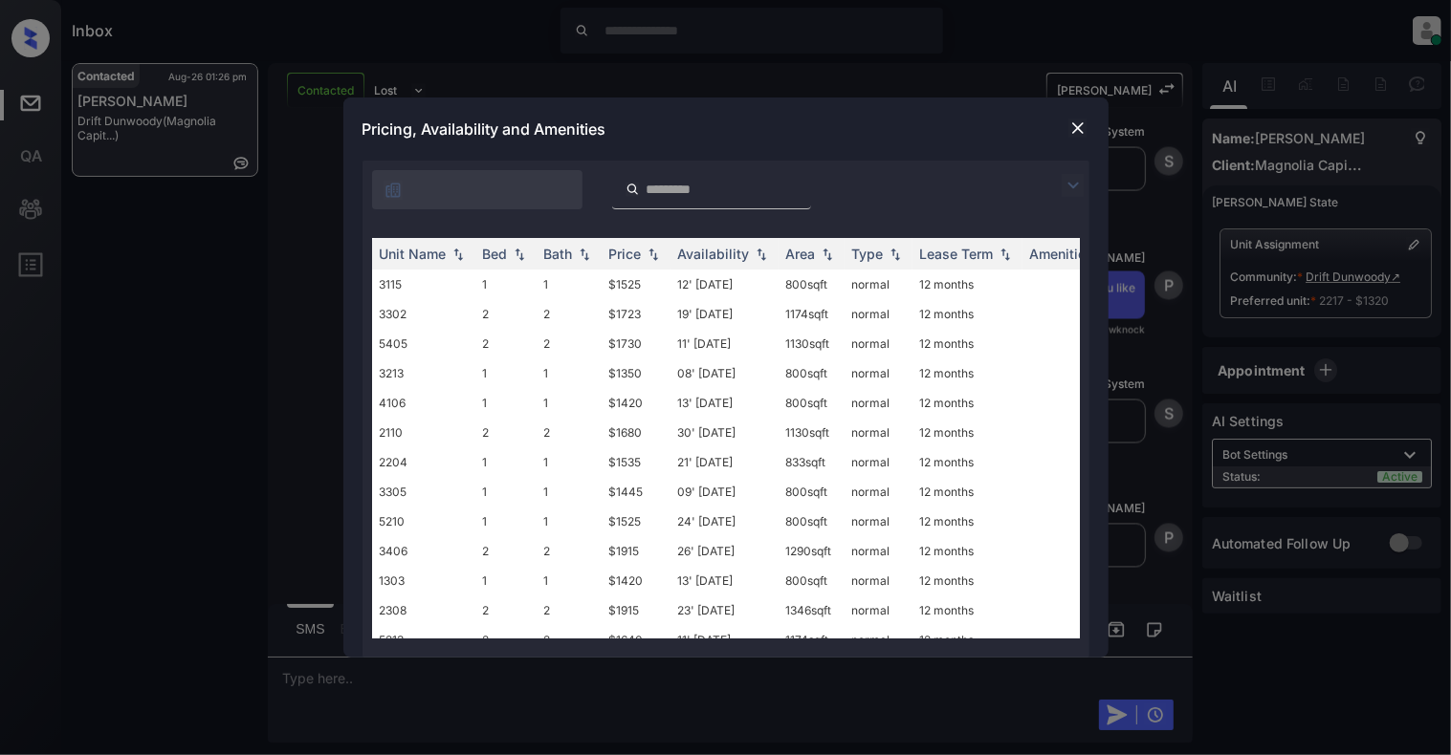
click at [1068, 127] on img at bounding box center [1077, 128] width 19 height 19
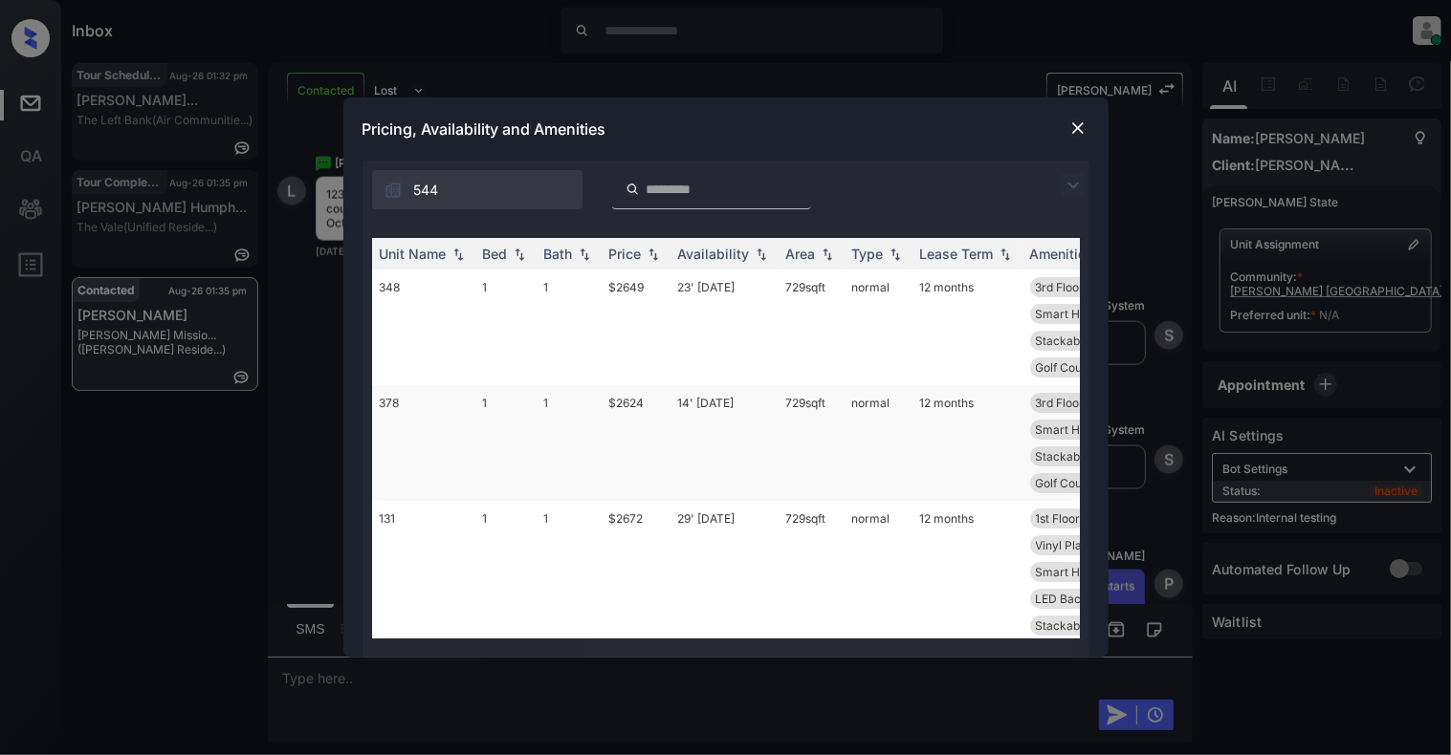
scroll to position [127, 0]
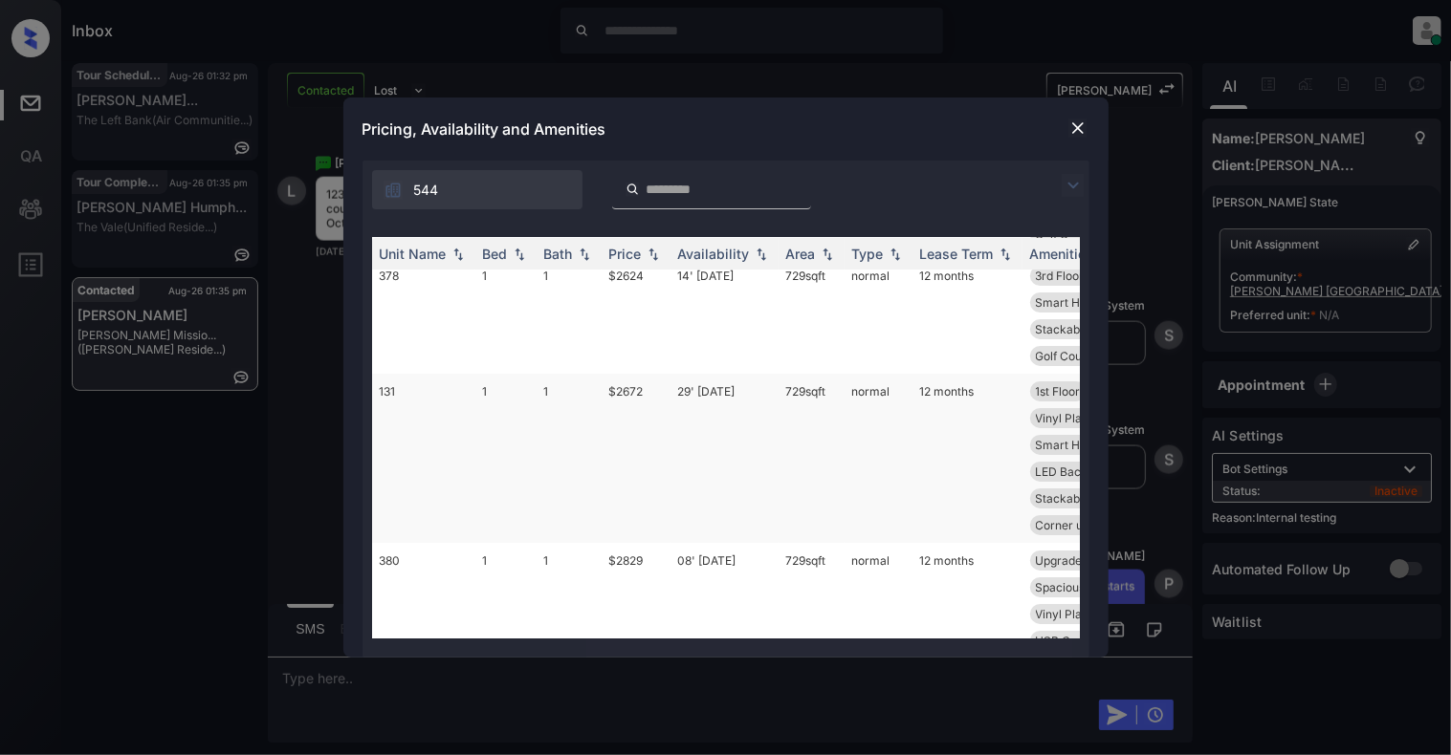
click at [425, 421] on td "131" at bounding box center [423, 458] width 103 height 169
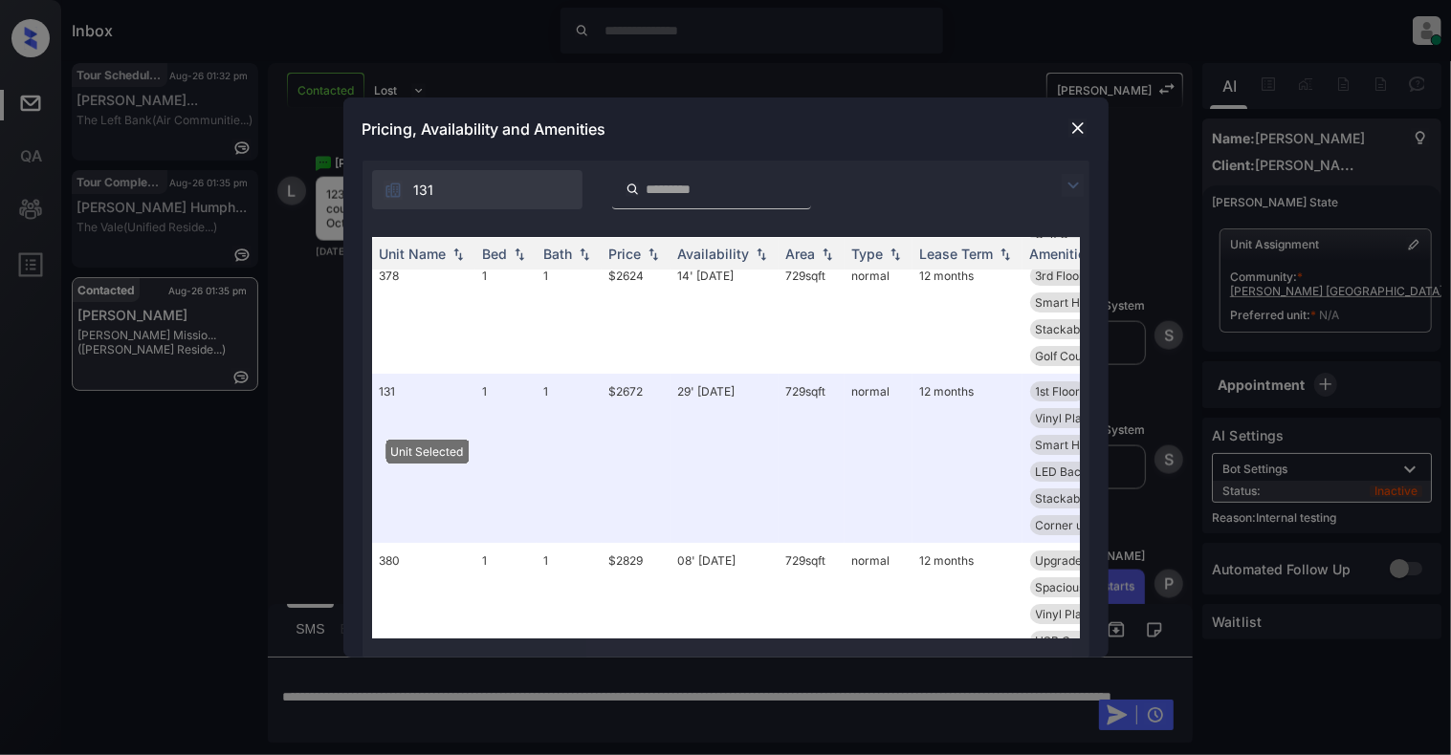
click at [1079, 123] on img at bounding box center [1077, 128] width 19 height 19
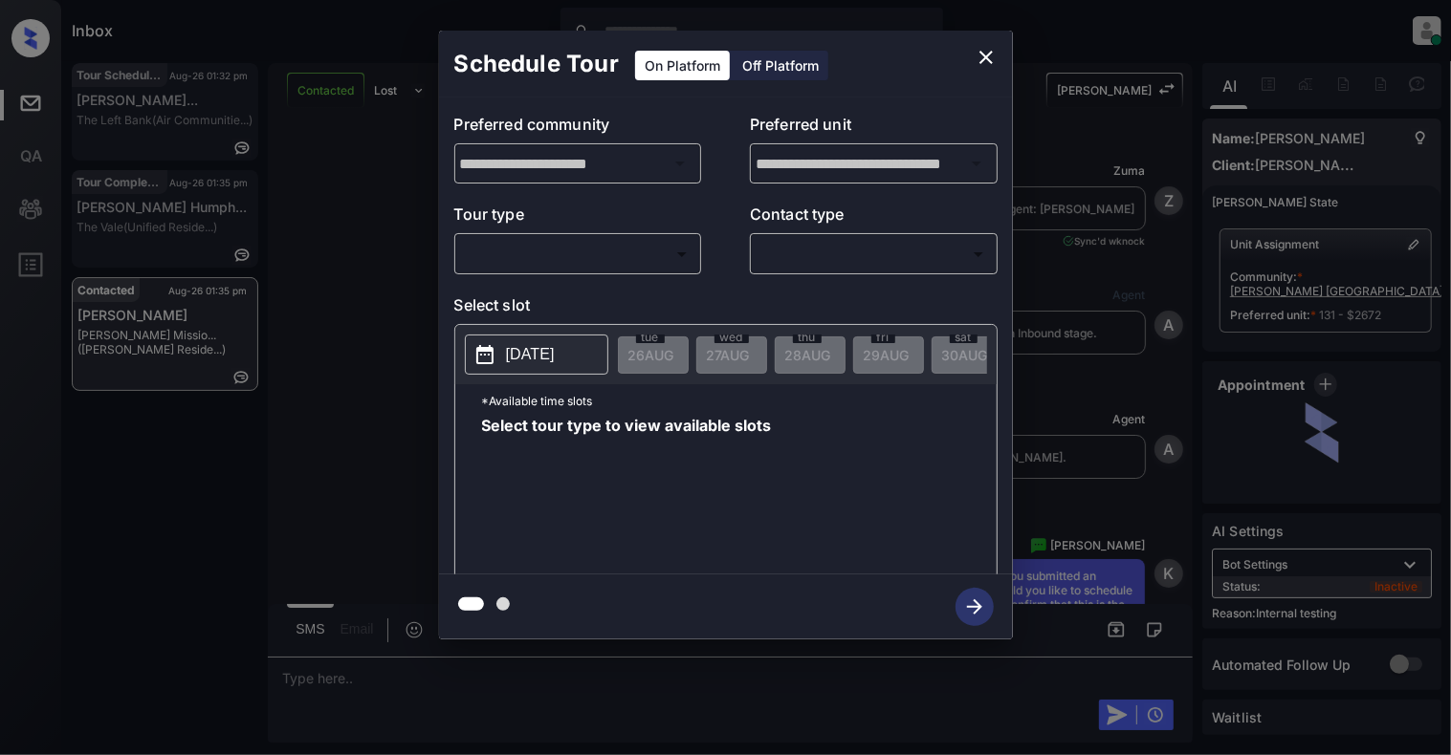
scroll to position [2417, 0]
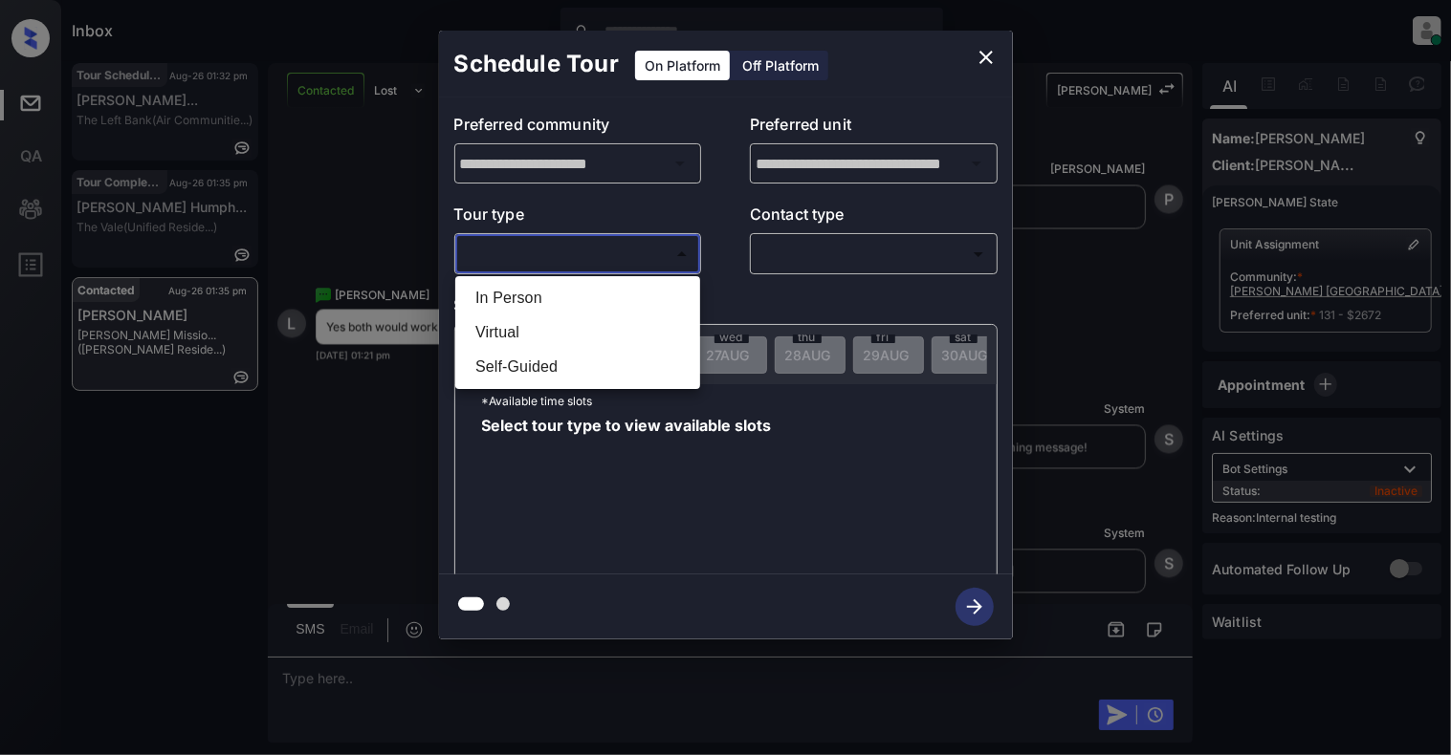
click at [585, 245] on body "Inbox [PERSON_NAME] Online Set yourself offline Set yourself on break Profile S…" at bounding box center [725, 377] width 1451 height 755
click at [529, 302] on li "In Person" at bounding box center [577, 298] width 235 height 34
type input "********"
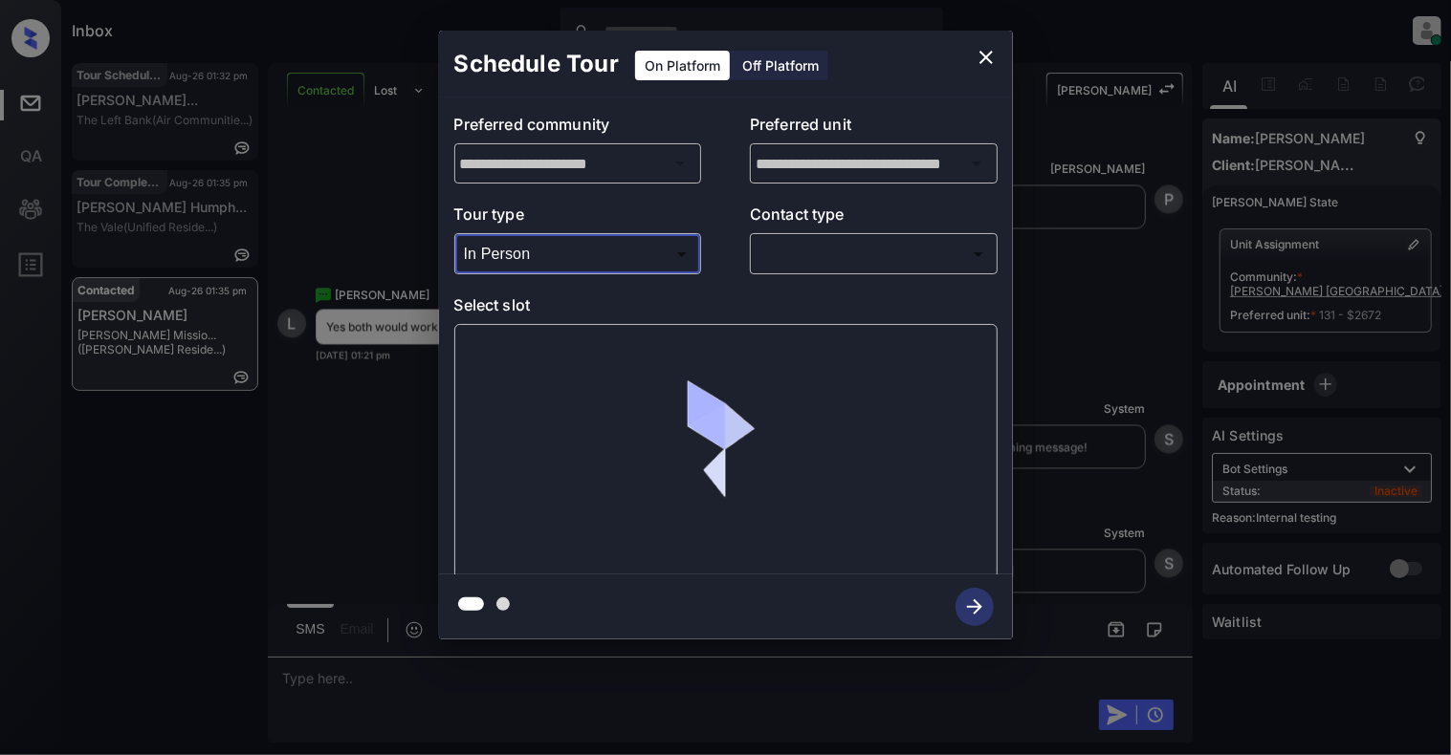
click at [855, 261] on body "Inbox Cynthia Montañez Online Set yourself offline Set yourself on break Profil…" at bounding box center [725, 377] width 1451 height 755
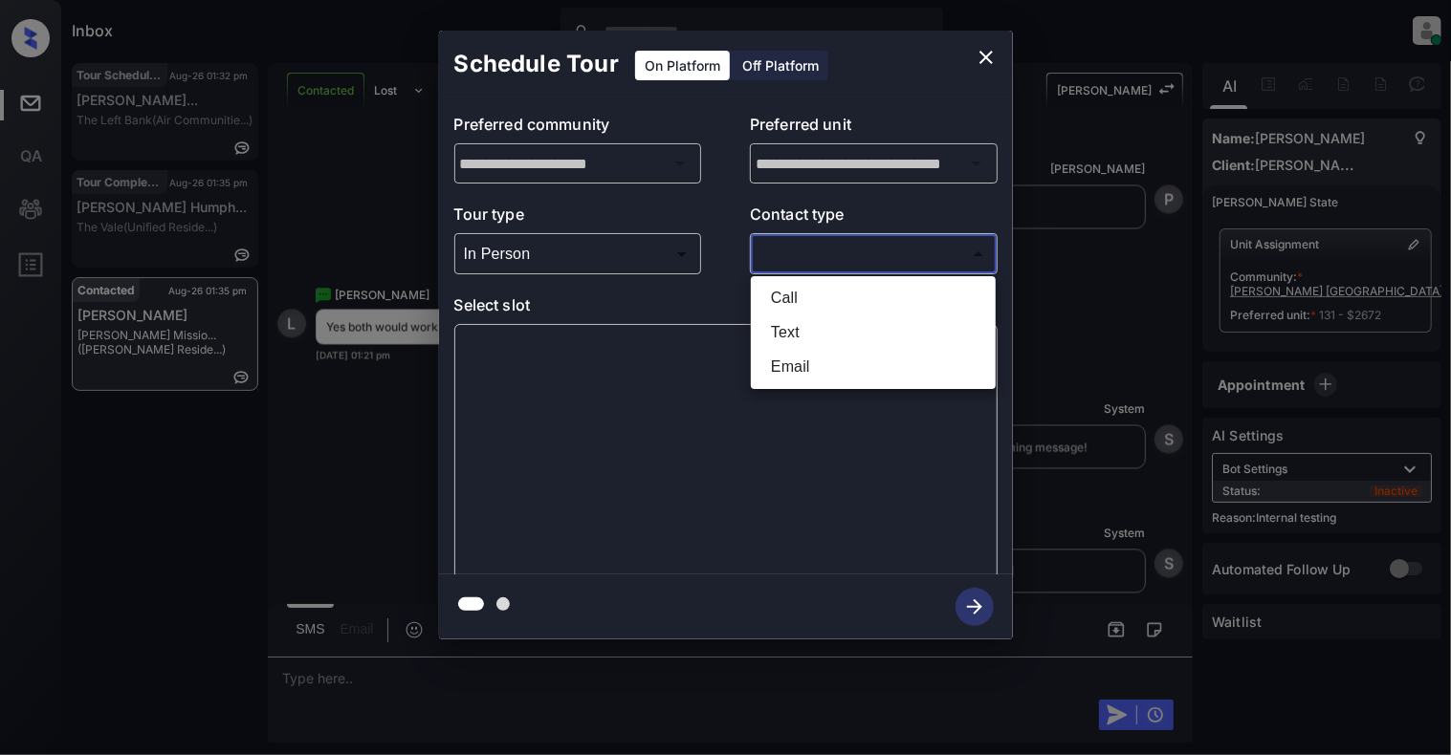
click at [794, 341] on li "Text" at bounding box center [872, 333] width 235 height 34
type input "****"
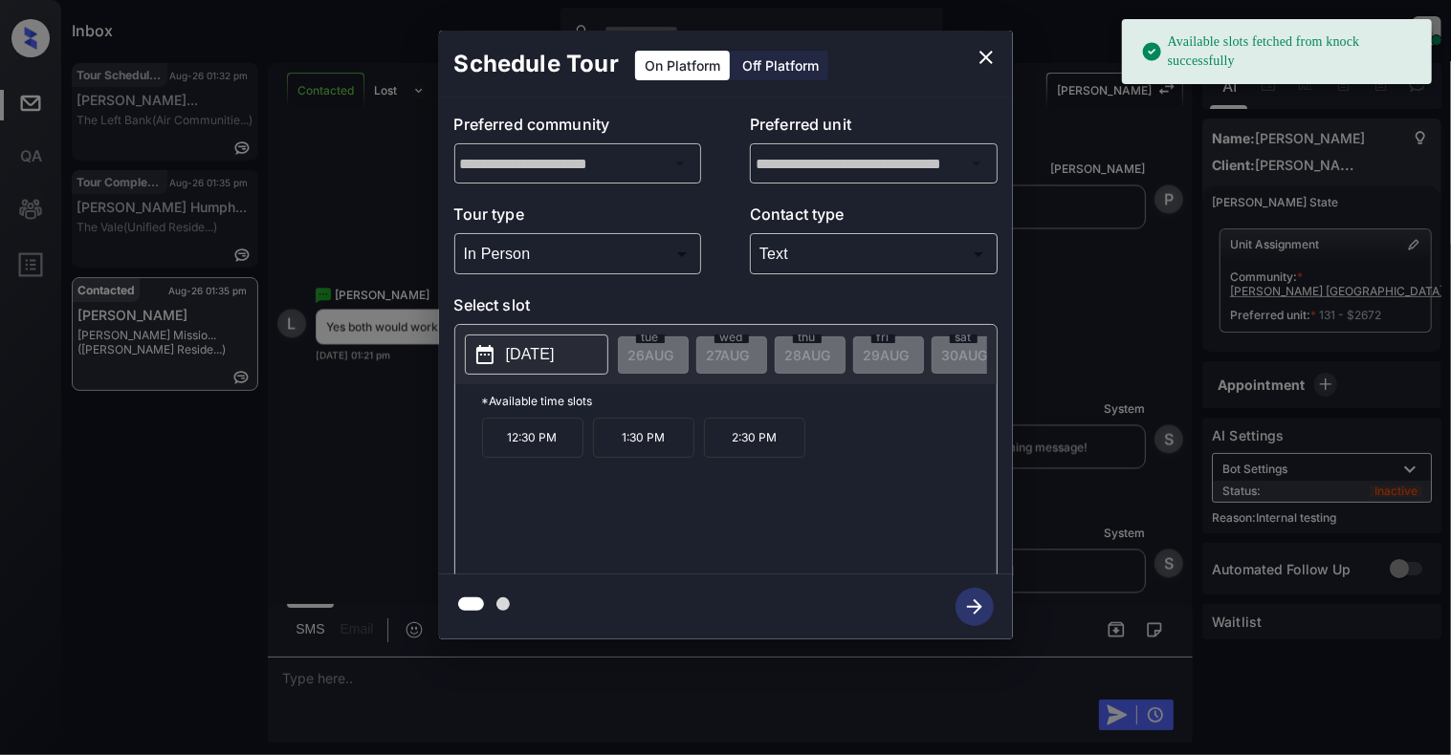
click at [536, 445] on p "12:30 PM" at bounding box center [532, 438] width 101 height 40
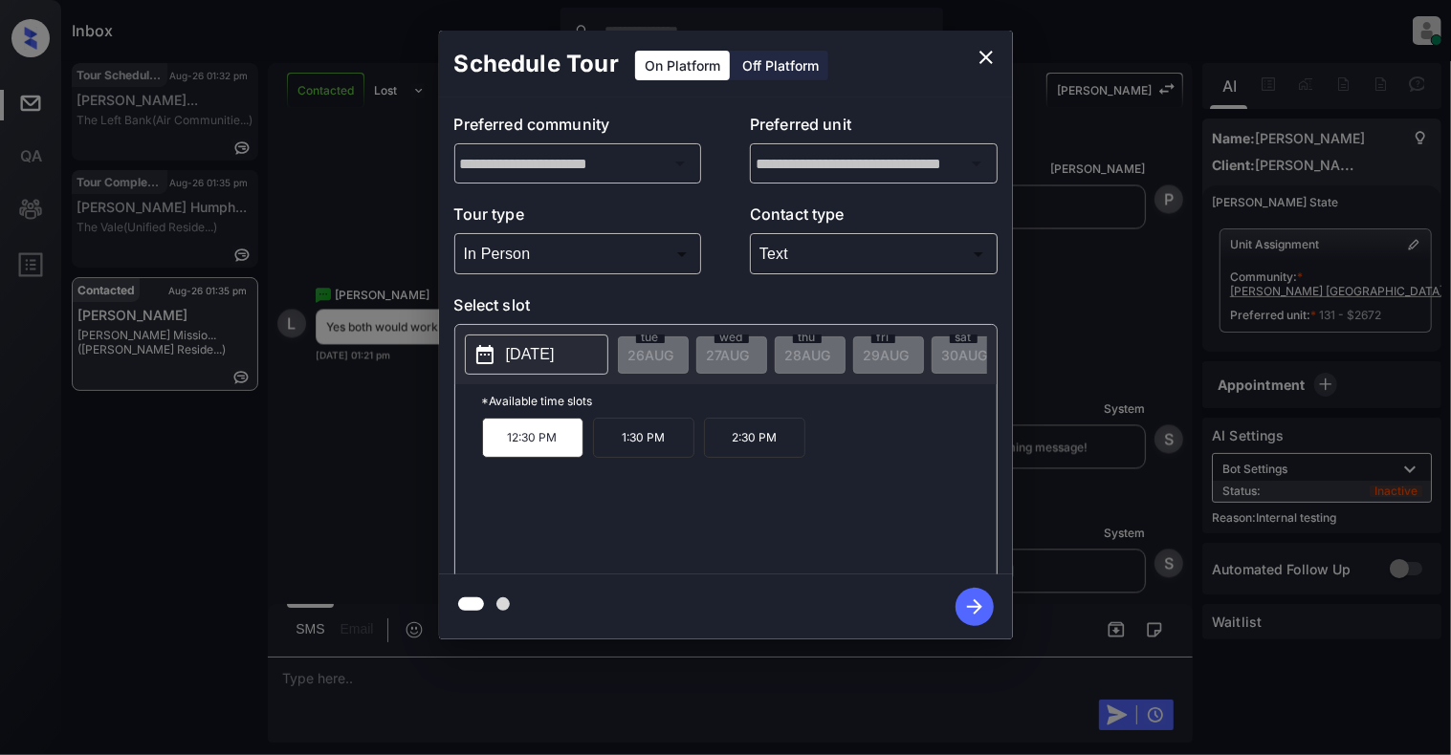
click at [965, 612] on icon "button" at bounding box center [974, 607] width 38 height 38
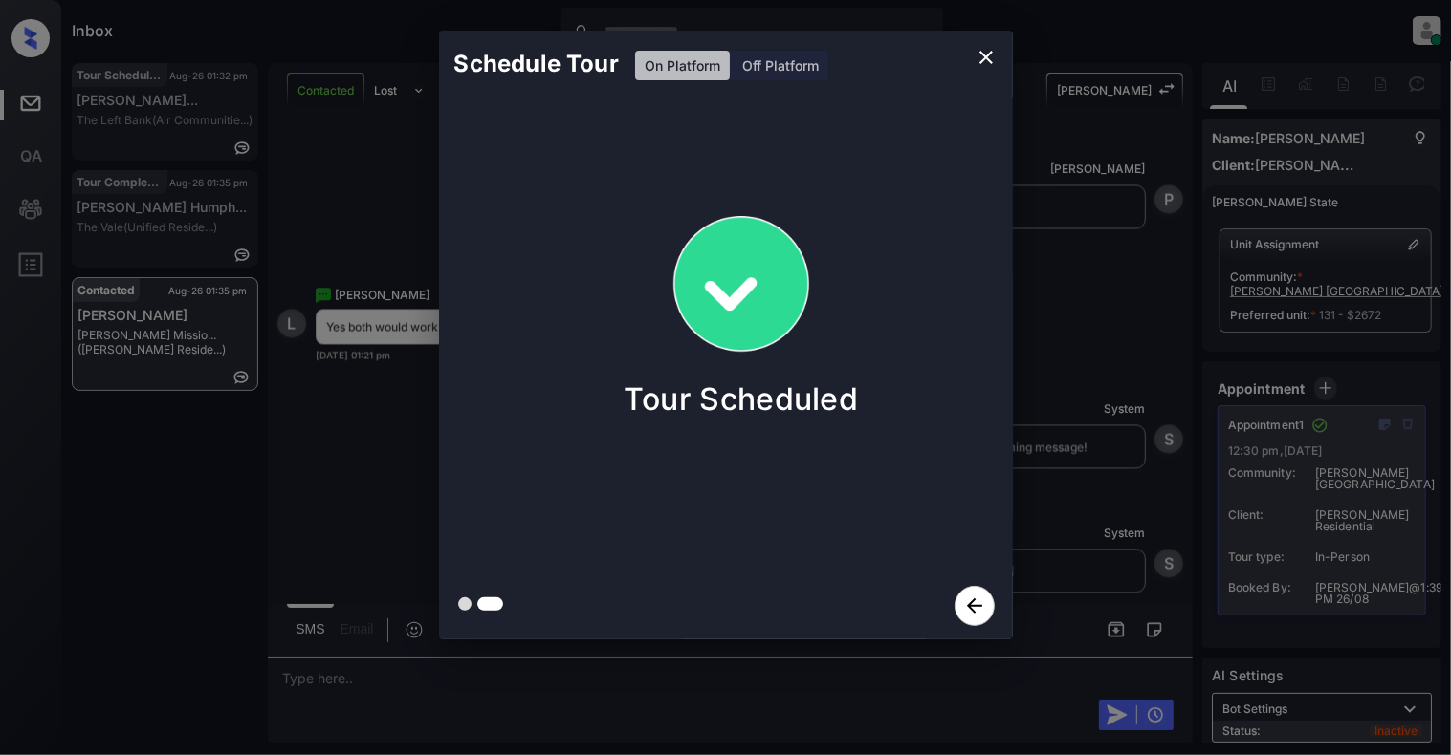
click at [983, 59] on icon "close" at bounding box center [985, 57] width 13 height 13
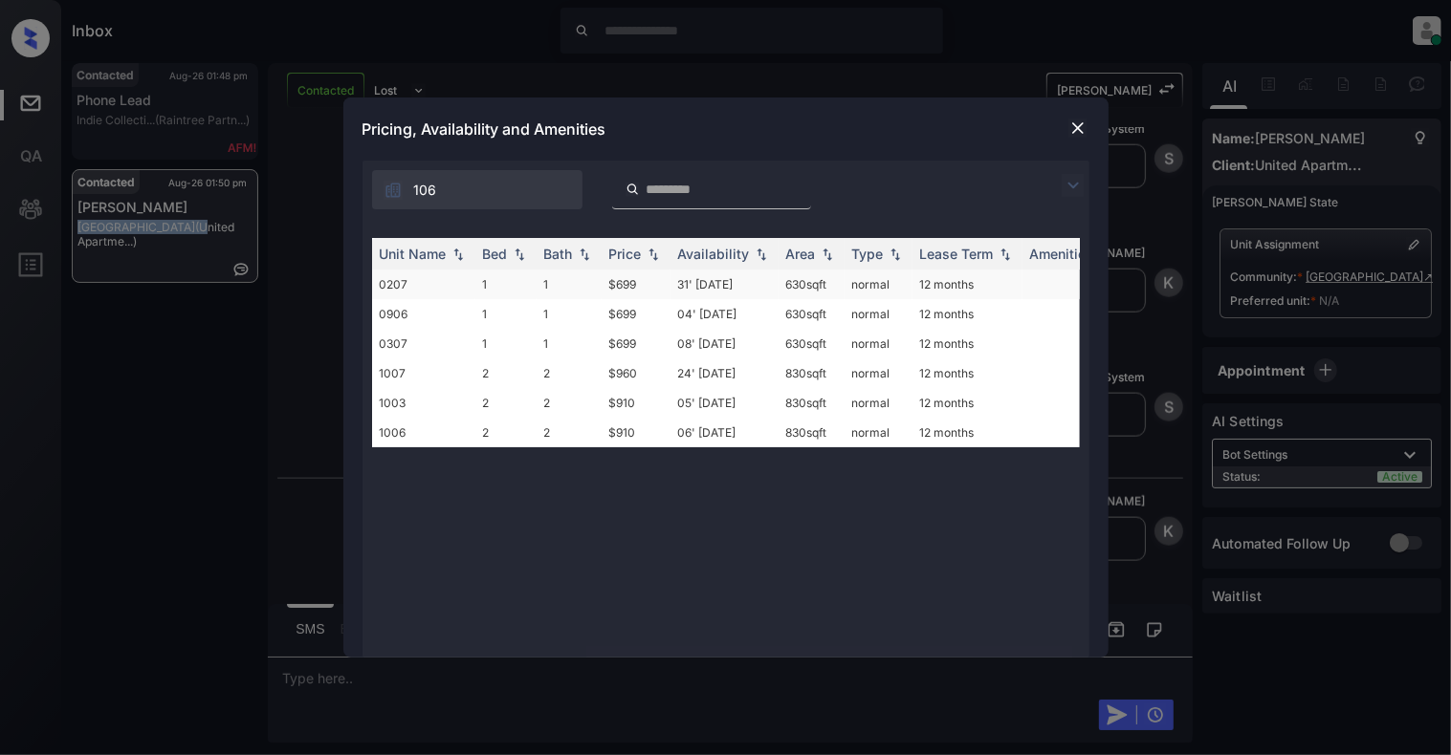
scroll to position [1566, 0]
click at [1072, 123] on img at bounding box center [1077, 128] width 19 height 19
